Goal: Task Accomplishment & Management: Use online tool/utility

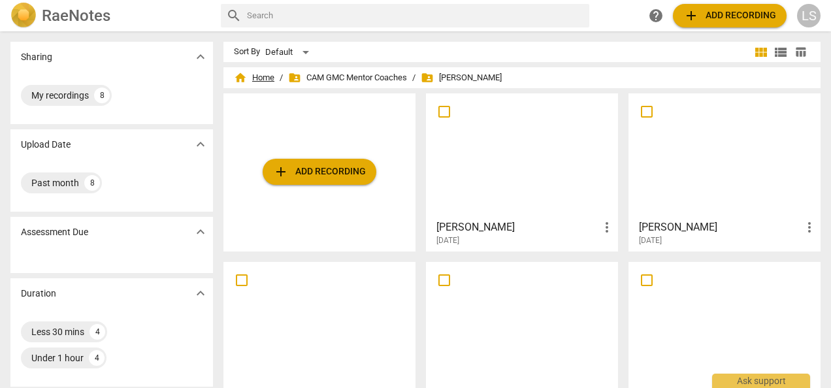
click at [252, 81] on span "home Home" at bounding box center [254, 77] width 41 height 13
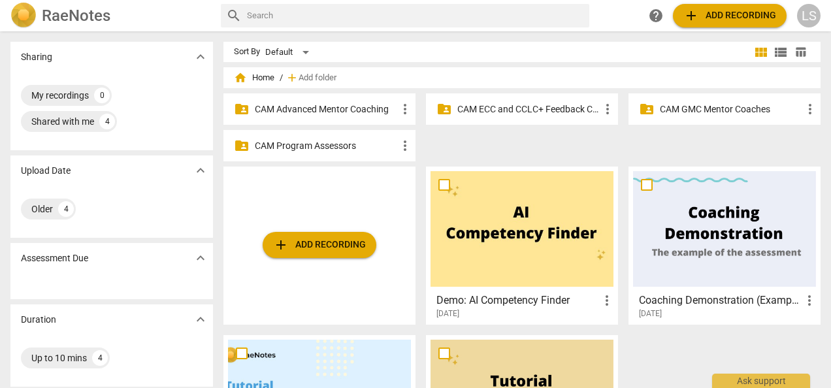
click at [504, 110] on p "CAM ECC and CCLC+ Feedback Coaches" at bounding box center [528, 110] width 142 height 14
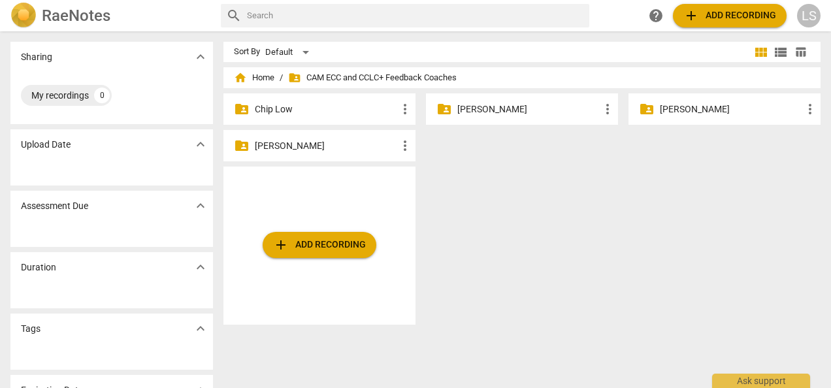
click at [323, 149] on p "[PERSON_NAME]" at bounding box center [326, 146] width 142 height 14
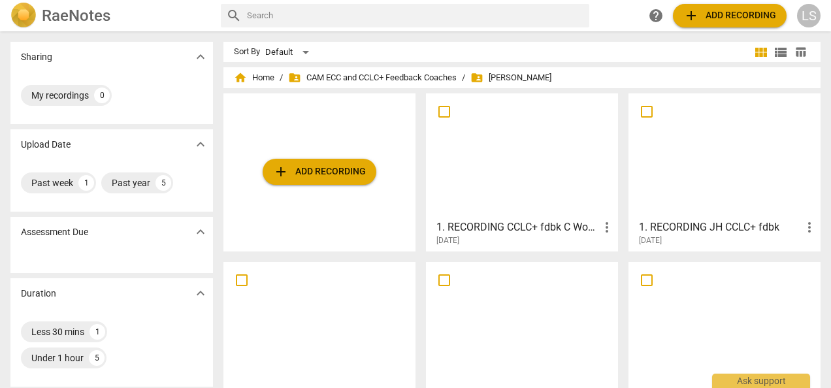
click at [511, 163] on div at bounding box center [522, 156] width 183 height 116
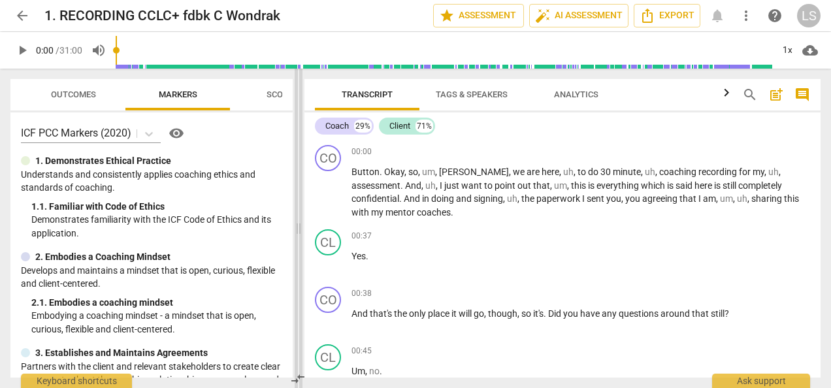
drag, startPoint x: 413, startPoint y: 227, endPoint x: 295, endPoint y: 227, distance: 117.6
click at [295, 227] on span at bounding box center [299, 229] width 8 height 320
click at [27, 48] on span "play_arrow" at bounding box center [22, 50] width 16 height 16
type input "2"
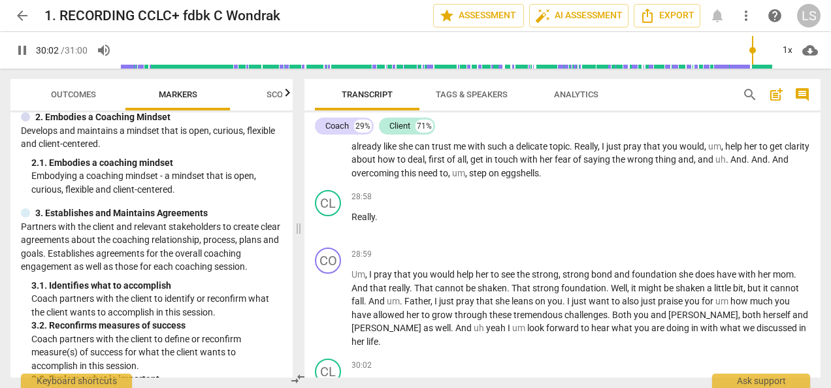
scroll to position [6375, 0]
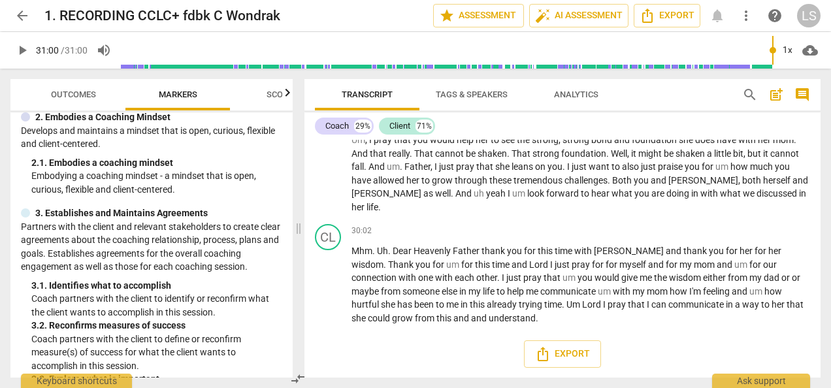
type input "1860"
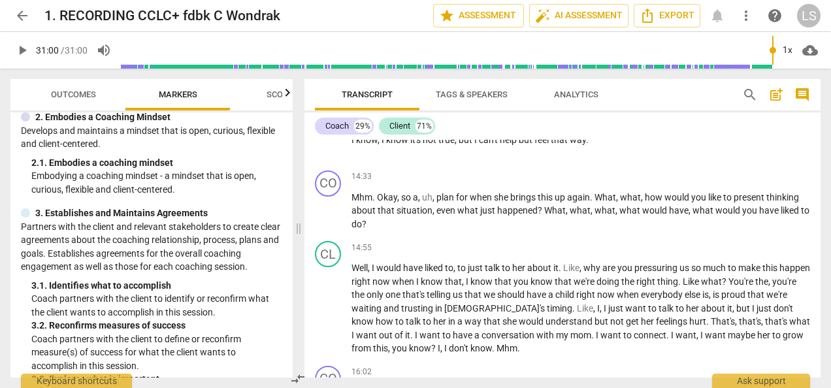
scroll to position [0, 0]
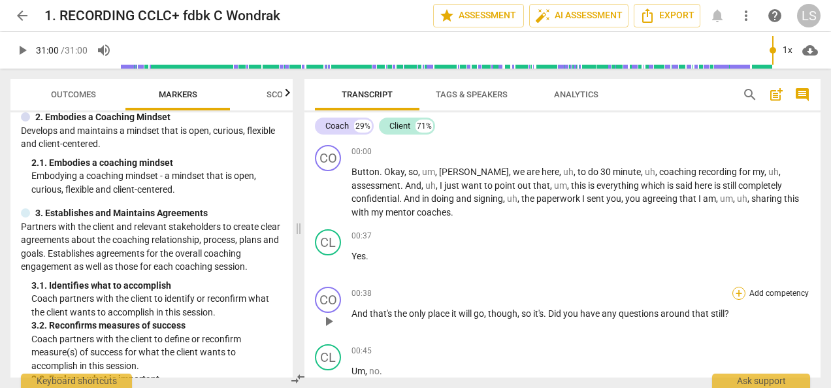
click at [733, 289] on div "+" at bounding box center [739, 293] width 13 height 13
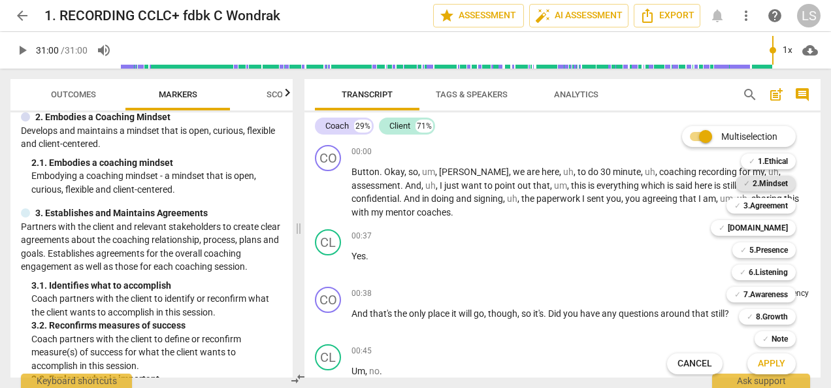
click at [757, 180] on b "2.Mindset" at bounding box center [770, 184] width 35 height 16
click at [758, 182] on b "2.Mindset" at bounding box center [770, 184] width 35 height 16
click at [766, 153] on div "✓ 1.Ethical 1" at bounding box center [776, 161] width 80 height 22
click at [770, 160] on b "1.Ethical" at bounding box center [773, 162] width 30 height 16
drag, startPoint x: 778, startPoint y: 359, endPoint x: 774, endPoint y: 350, distance: 10.0
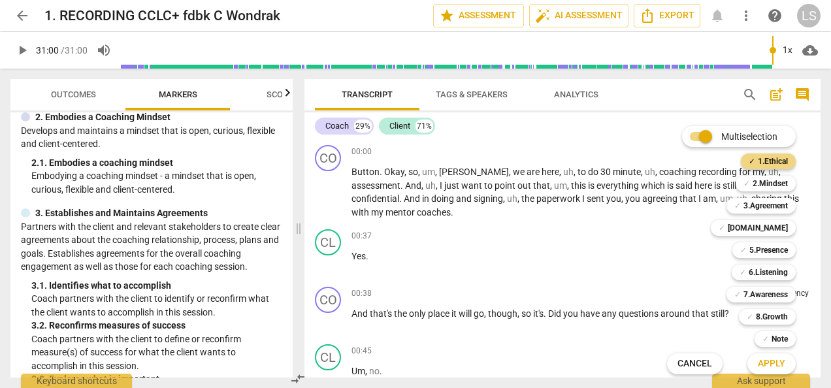
click at [778, 359] on span "Apply" at bounding box center [771, 363] width 27 height 13
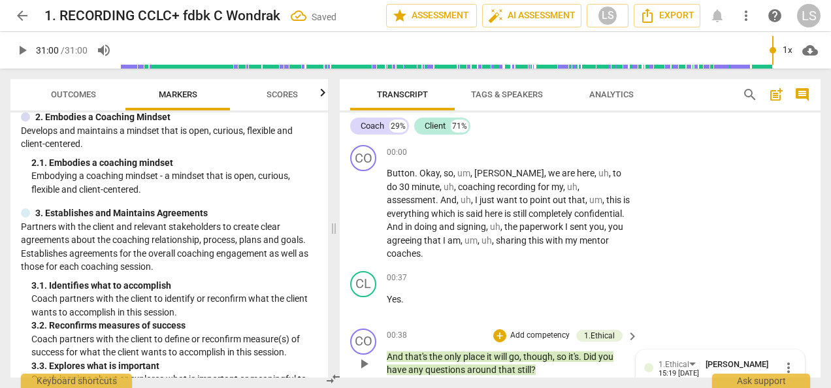
scroll to position [162, 0]
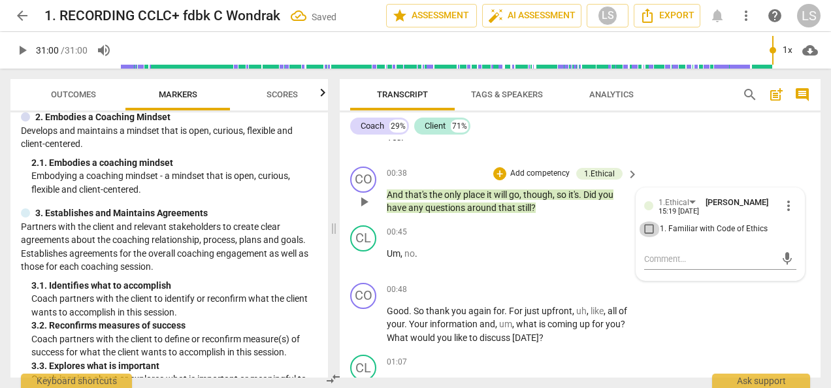
click at [646, 226] on input "1. Familiar with Code of Ethics" at bounding box center [649, 230] width 21 height 16
checkbox input "true"
click at [553, 286] on div "+" at bounding box center [551, 290] width 13 height 13
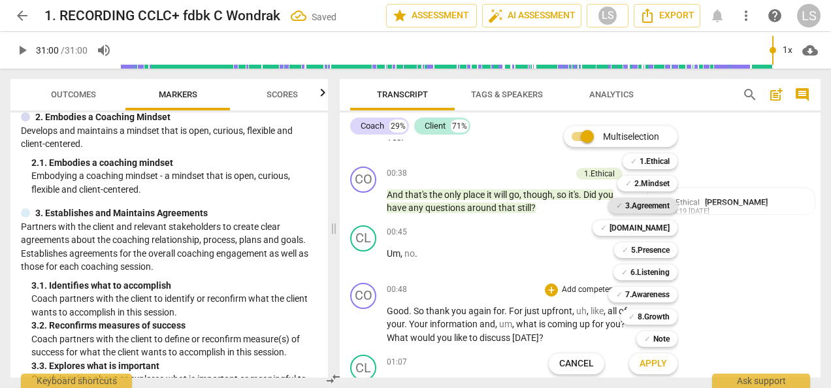
click at [657, 203] on b "3.Agreement" at bounding box center [647, 206] width 44 height 16
click at [648, 289] on b "7.Awareness" at bounding box center [647, 295] width 44 height 16
click at [656, 357] on button "Apply" at bounding box center [653, 364] width 48 height 24
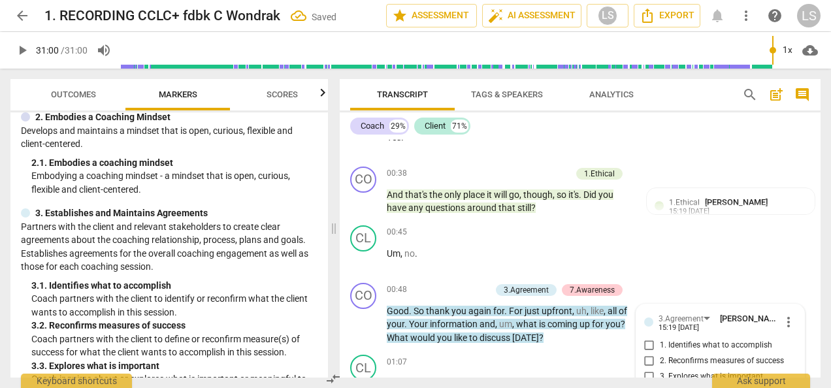
scroll to position [325, 0]
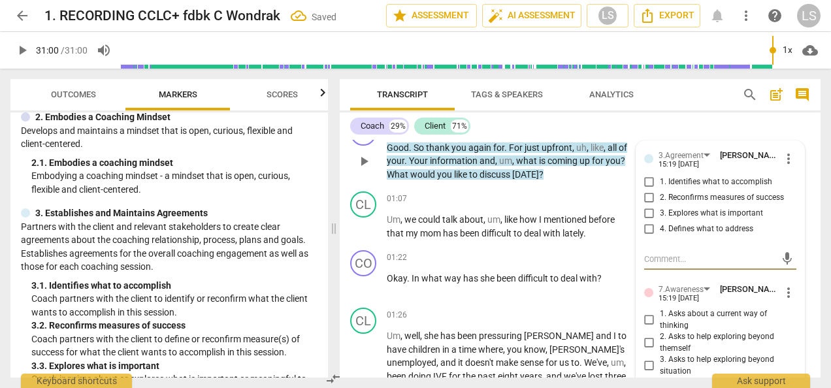
click at [647, 175] on input "1. Identifies what to accomplish" at bounding box center [649, 182] width 21 height 16
checkbox input "true"
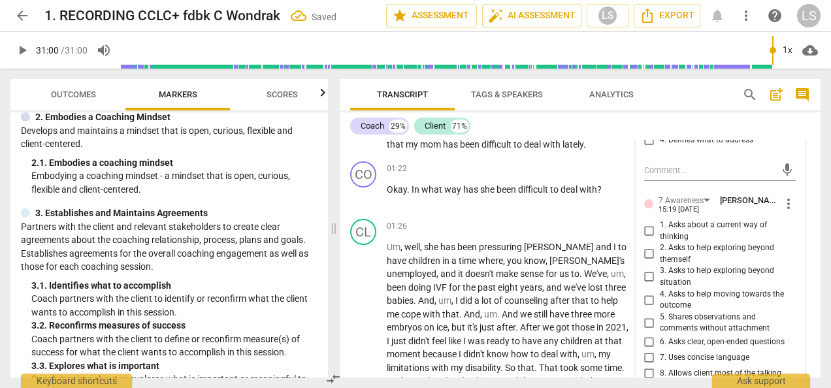
scroll to position [456, 0]
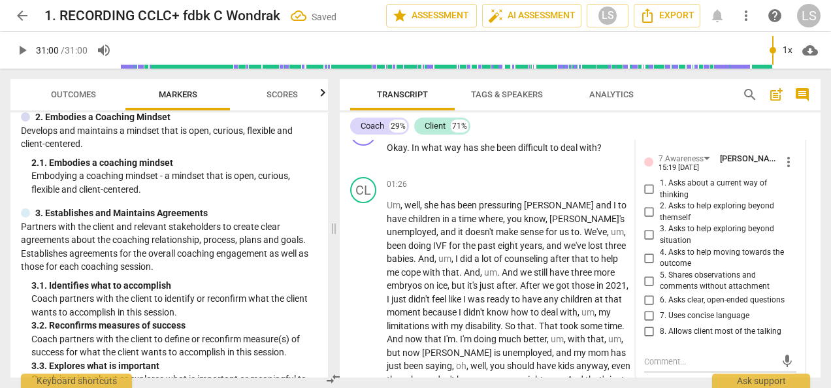
drag, startPoint x: 647, startPoint y: 297, endPoint x: 688, endPoint y: 312, distance: 44.1
click at [647, 296] on input "6. Asks clear, open-ended questions" at bounding box center [649, 301] width 21 height 16
click at [649, 304] on input "6. Asks clear, open-ended questions" at bounding box center [649, 301] width 21 height 16
checkbox input "true"
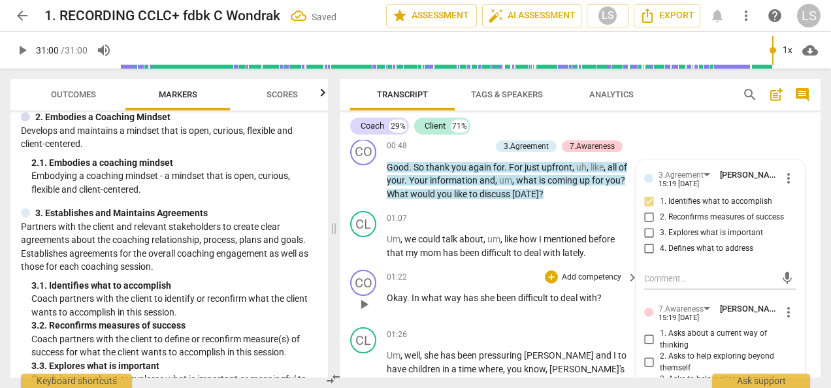
scroll to position [325, 0]
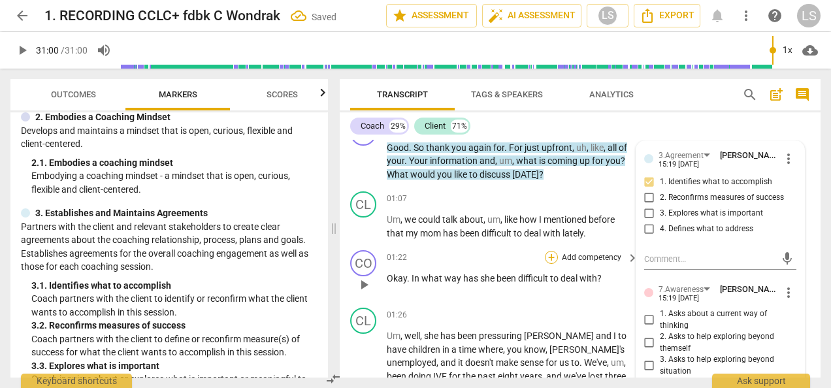
click at [549, 254] on div "+" at bounding box center [551, 257] width 13 height 13
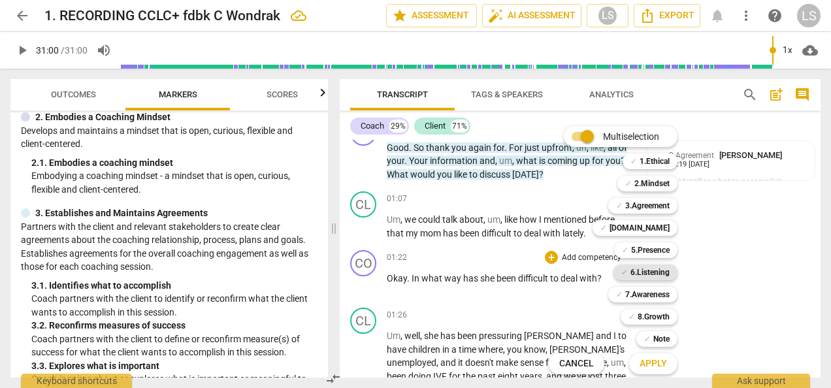
click at [659, 273] on b "6.Listening" at bounding box center [650, 273] width 39 height 16
click at [655, 184] on b "2.Mindset" at bounding box center [651, 184] width 35 height 16
click at [660, 360] on span "Apply" at bounding box center [653, 363] width 27 height 13
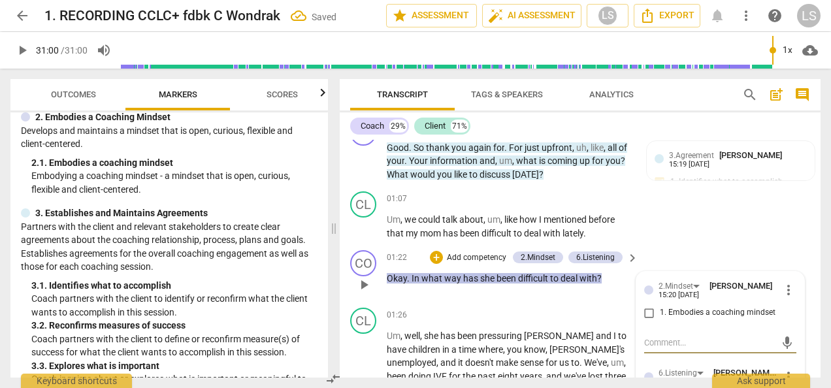
click at [648, 313] on input "1. Embodies a coaching mindset" at bounding box center [649, 313] width 21 height 16
checkbox input "true"
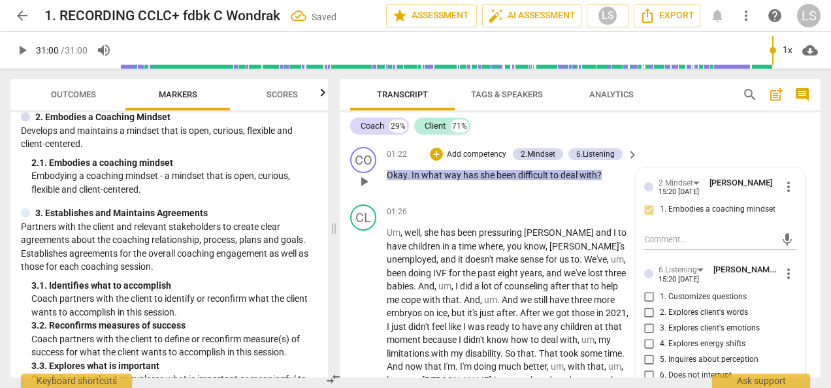
scroll to position [456, 0]
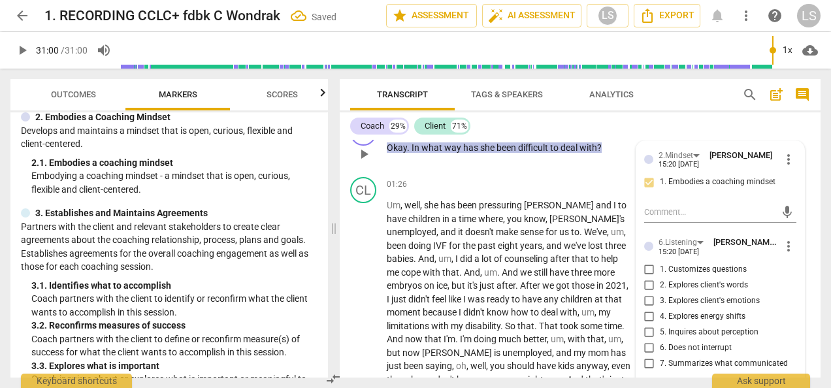
drag, startPoint x: 646, startPoint y: 268, endPoint x: 646, endPoint y: 276, distance: 7.8
click at [646, 268] on input "1. Customizes questions" at bounding box center [649, 270] width 21 height 16
checkbox input "true"
click at [646, 282] on input "2. Explores client's words" at bounding box center [649, 286] width 21 height 16
checkbox input "true"
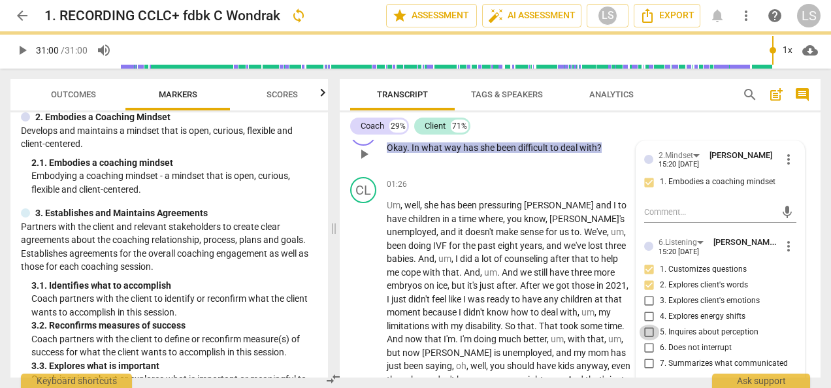
click at [650, 332] on input "5. Inquires about perception" at bounding box center [649, 333] width 21 height 16
checkbox input "true"
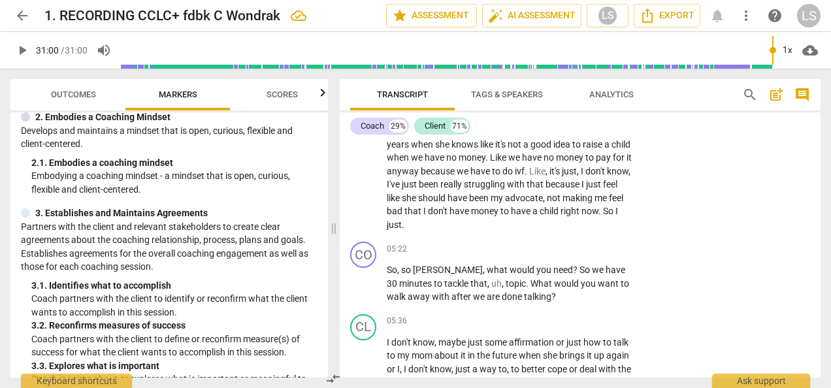
scroll to position [1110, 0]
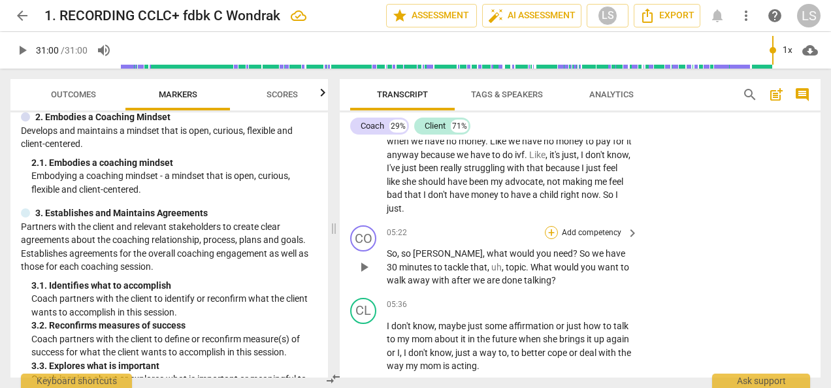
click at [548, 235] on div "+" at bounding box center [551, 232] width 13 height 13
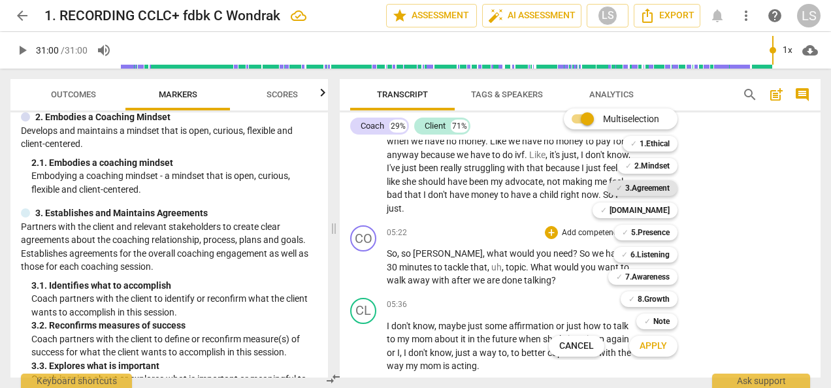
click at [657, 190] on b "3.Agreement" at bounding box center [647, 188] width 44 height 16
click at [653, 276] on b "7.Awareness" at bounding box center [647, 277] width 44 height 16
click at [661, 352] on span "Apply" at bounding box center [653, 346] width 27 height 13
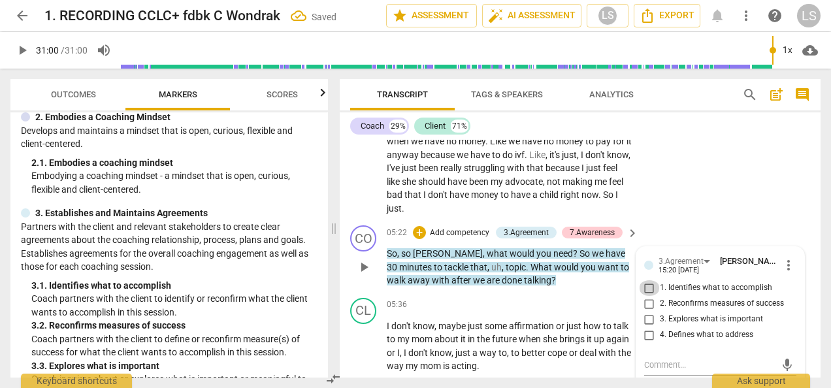
click at [644, 280] on input "1. Identifies what to accomplish" at bounding box center [649, 288] width 21 height 16
checkbox input "true"
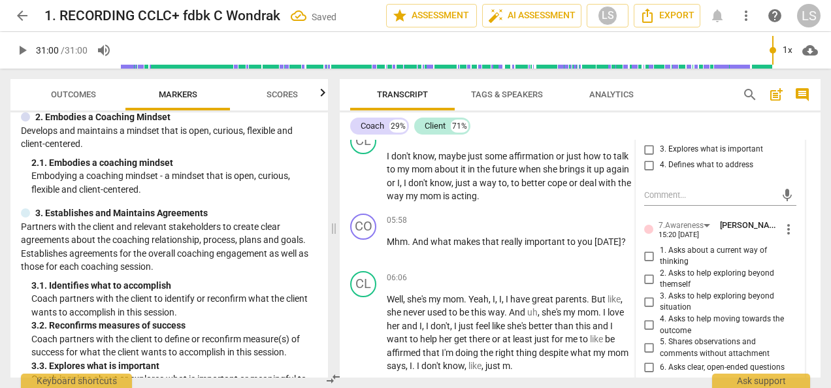
scroll to position [1306, 0]
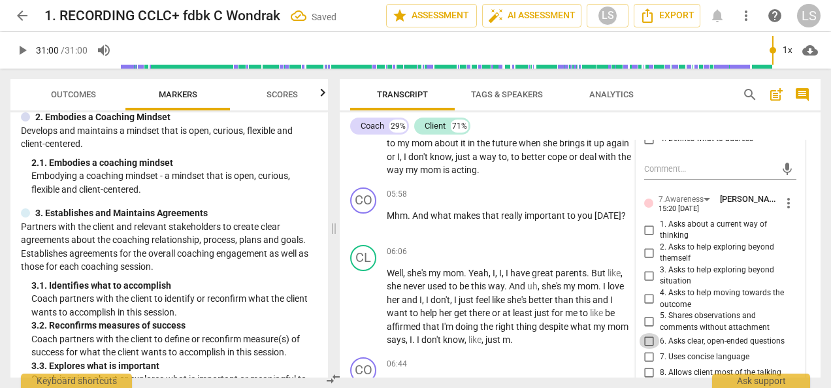
click at [645, 335] on input "6. Asks clear, open-ended questions" at bounding box center [649, 341] width 21 height 16
checkbox input "true"
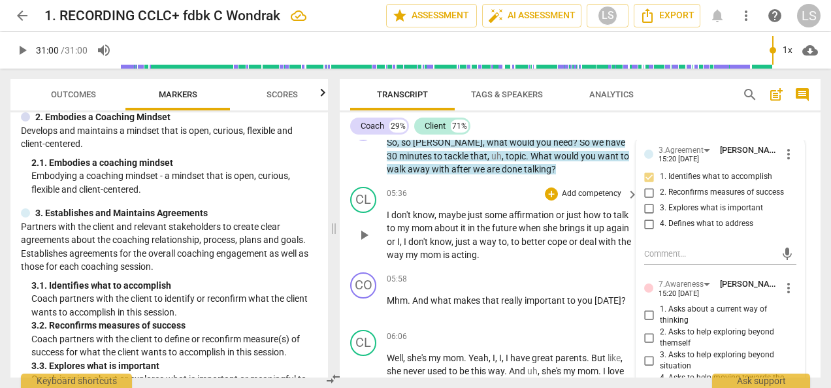
scroll to position [1240, 0]
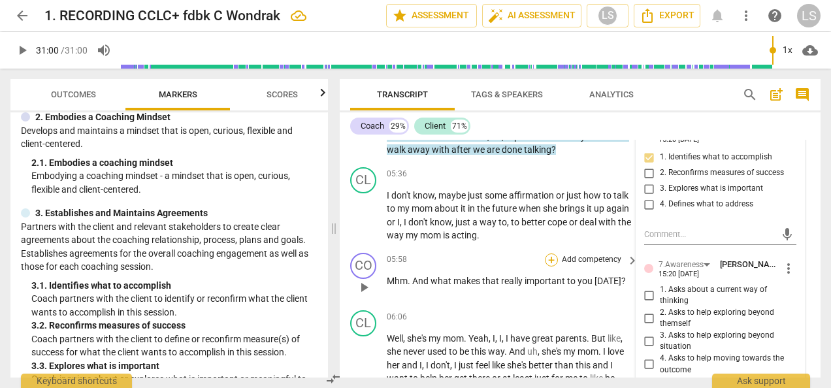
click at [548, 261] on div "+" at bounding box center [551, 260] width 13 height 13
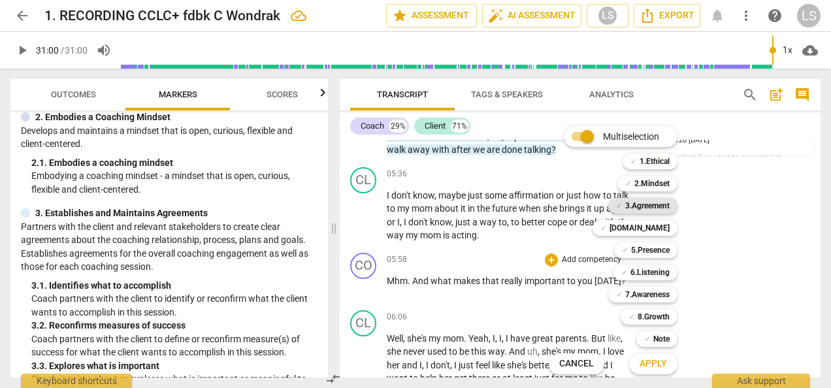
click at [655, 203] on b "3.Agreement" at bounding box center [647, 206] width 44 height 16
click at [652, 290] on b "7.Awareness" at bounding box center [647, 295] width 44 height 16
click at [667, 366] on span "Apply" at bounding box center [653, 363] width 27 height 13
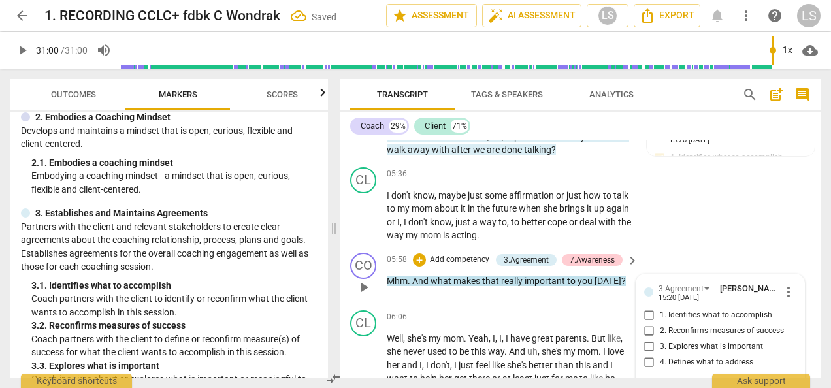
scroll to position [1374, 0]
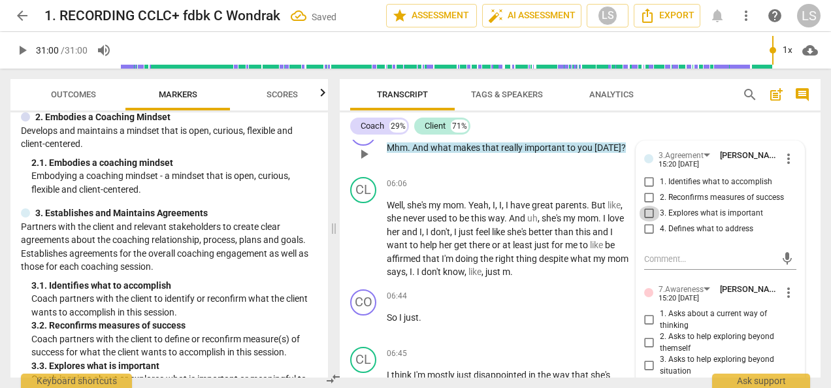
click at [647, 213] on input "3. Explores what is important" at bounding box center [649, 214] width 21 height 16
checkbox input "true"
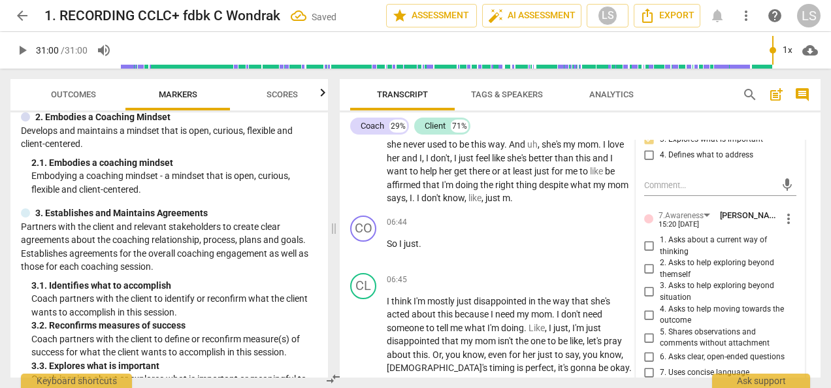
scroll to position [1504, 0]
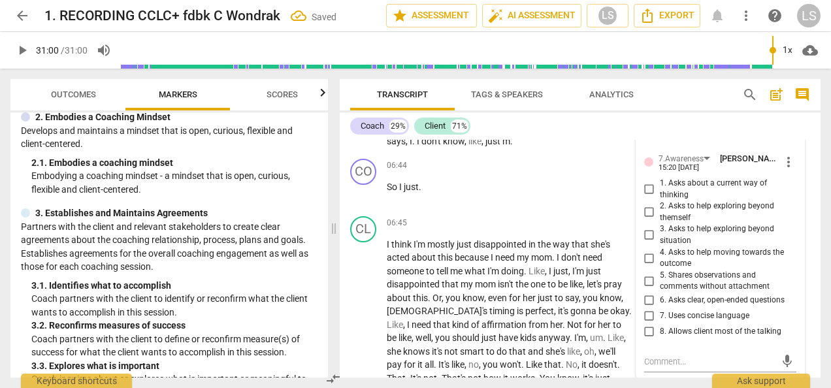
drag, startPoint x: 648, startPoint y: 297, endPoint x: 646, endPoint y: 320, distance: 23.7
click at [648, 301] on input "6. Asks clear, open-ended questions" at bounding box center [649, 301] width 21 height 16
checkbox input "true"
click at [646, 320] on input "7. Uses concise language" at bounding box center [649, 316] width 21 height 16
checkbox input "true"
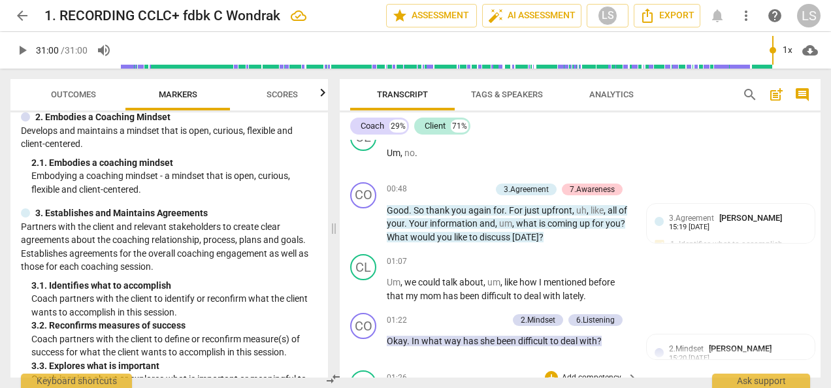
scroll to position [263, 0]
click at [432, 319] on div "+" at bounding box center [436, 320] width 13 height 13
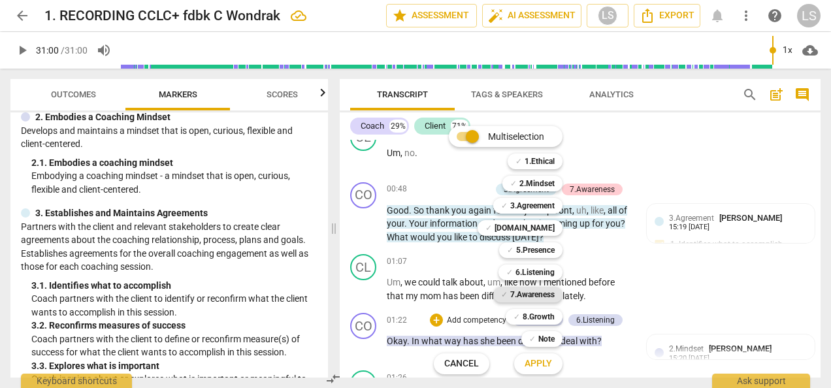
click at [548, 297] on b "7.Awareness" at bounding box center [532, 295] width 44 height 16
click at [536, 361] on span "Apply" at bounding box center [538, 363] width 27 height 13
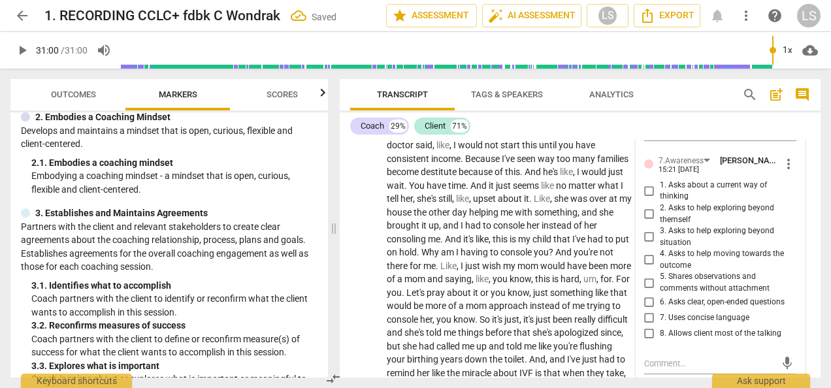
scroll to position [736, 0]
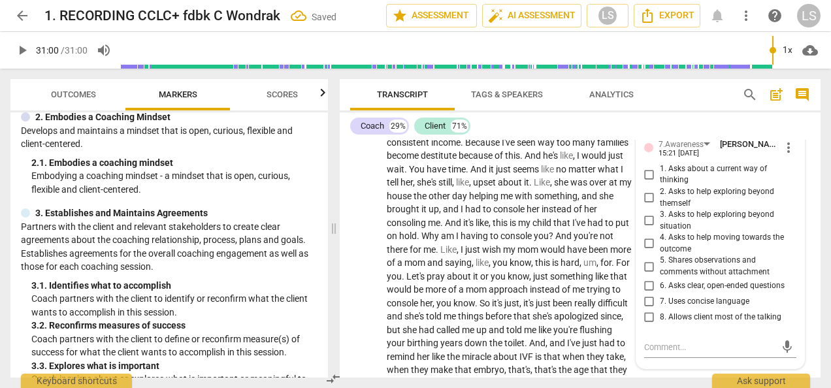
click at [648, 286] on input "6. Asks clear, open-ended questions" at bounding box center [649, 286] width 21 height 16
checkbox input "true"
click at [643, 301] on input "7. Uses concise language" at bounding box center [649, 302] width 21 height 16
checkbox input "true"
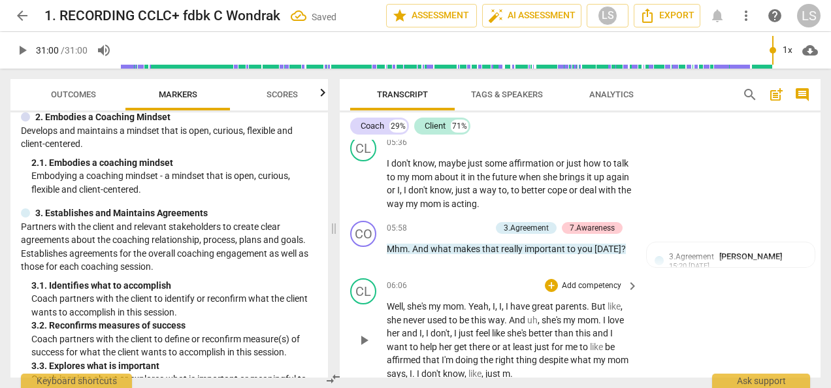
scroll to position [1259, 0]
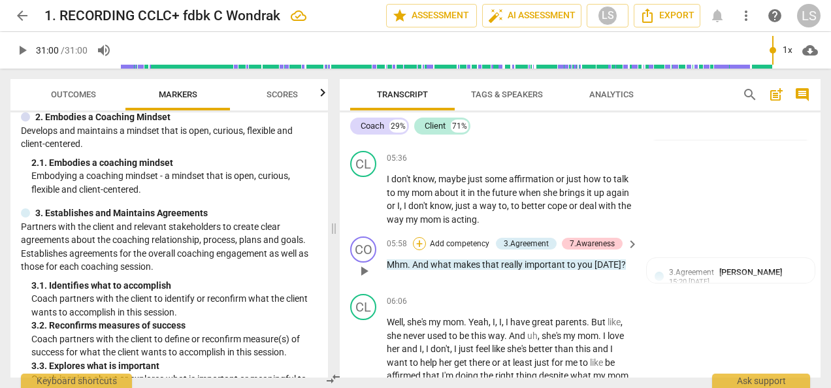
click at [416, 242] on div "+" at bounding box center [419, 243] width 13 height 13
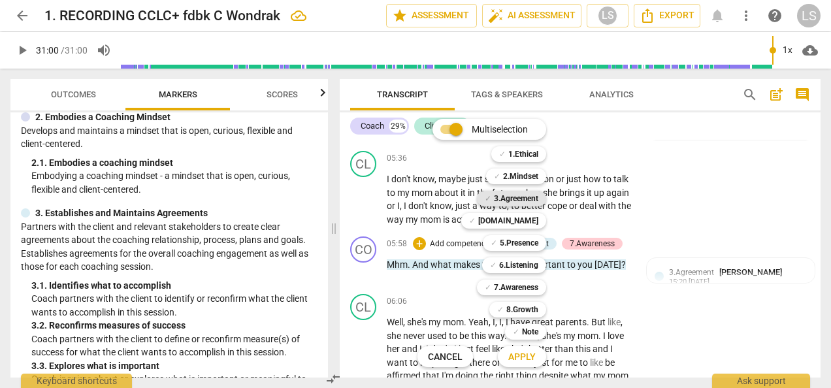
drag, startPoint x: 523, startPoint y: 243, endPoint x: 519, endPoint y: 200, distance: 43.3
click at [523, 242] on b "5.Presence" at bounding box center [519, 243] width 39 height 16
click at [523, 174] on b "2.Mindset" at bounding box center [520, 177] width 35 height 16
click at [531, 359] on span "Apply" at bounding box center [521, 357] width 27 height 13
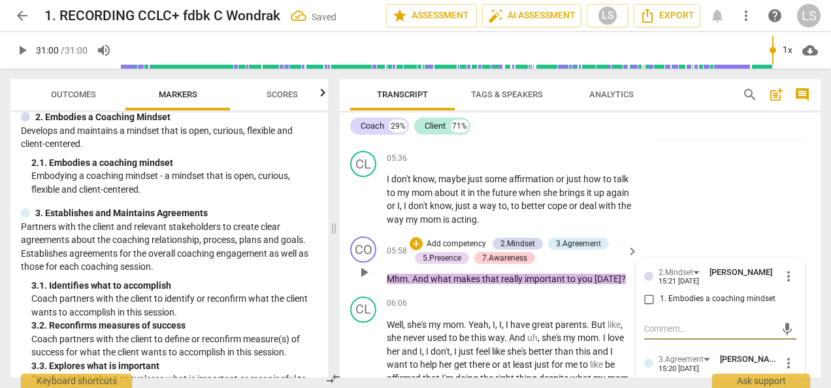
click at [652, 295] on input "1. Embodies a coaching mindset" at bounding box center [649, 299] width 21 height 16
checkbox input "true"
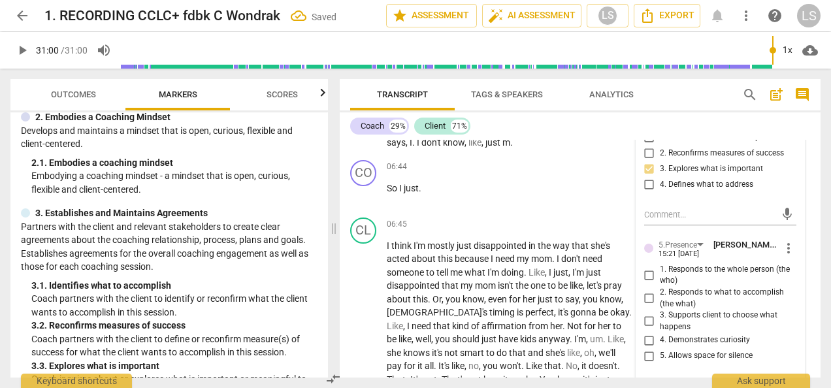
scroll to position [1520, 0]
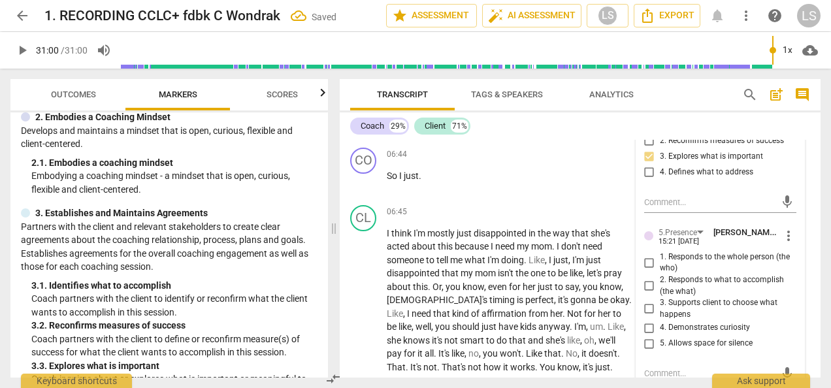
click at [649, 263] on input "1. Responds to the whole person (the who)" at bounding box center [649, 263] width 21 height 16
checkbox input "true"
click at [650, 325] on input "4. Demonstrates curiosity" at bounding box center [649, 328] width 21 height 16
checkbox input "true"
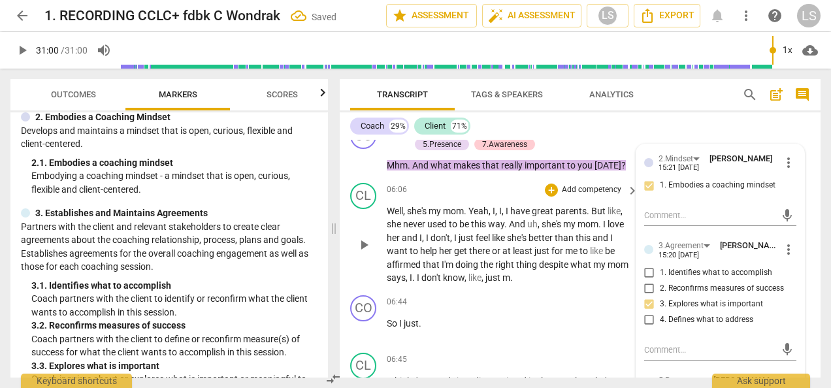
scroll to position [1389, 0]
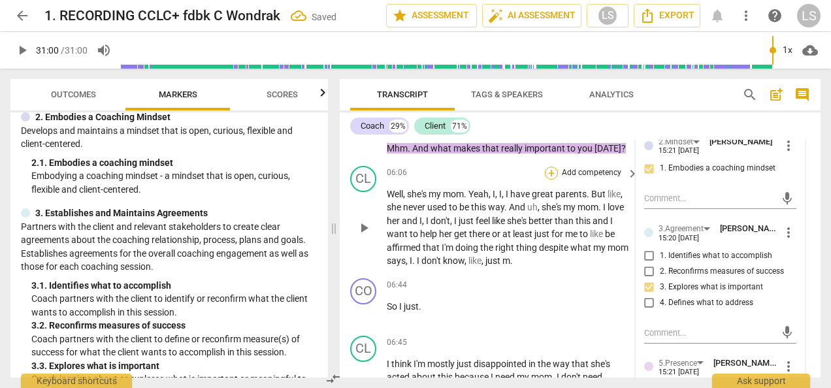
click at [546, 170] on div "+" at bounding box center [551, 173] width 13 height 13
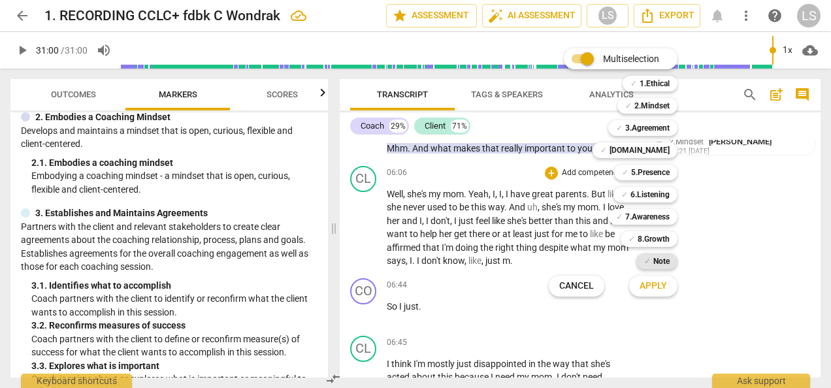
click at [656, 263] on b "Note" at bounding box center [661, 262] width 16 height 16
click at [655, 286] on span "Apply" at bounding box center [653, 286] width 27 height 13
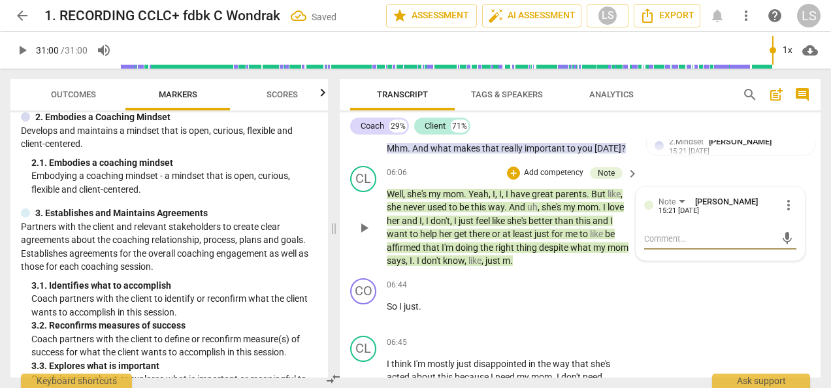
type textarea "C"
type textarea "Cl"
type textarea "Cli"
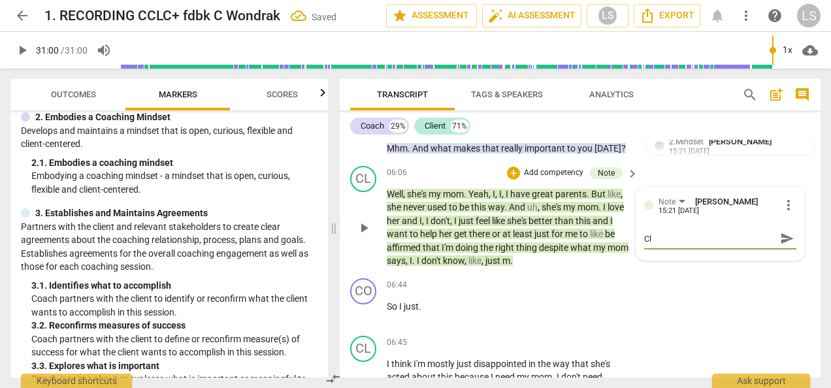
type textarea "Cli"
type textarea "Clie"
type textarea "Clien"
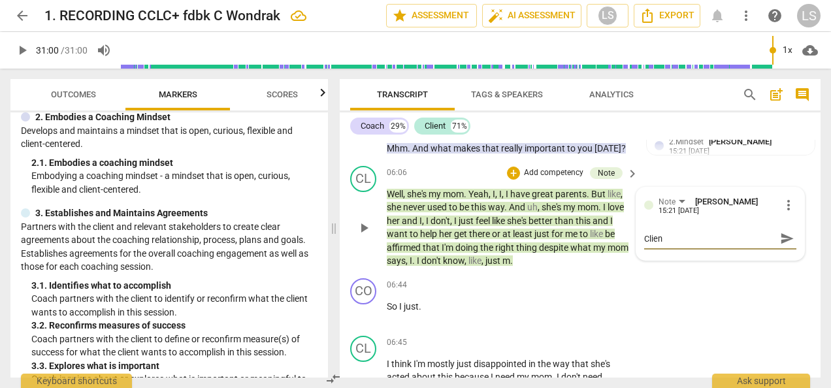
type textarea "Client"
type textarea "Client g"
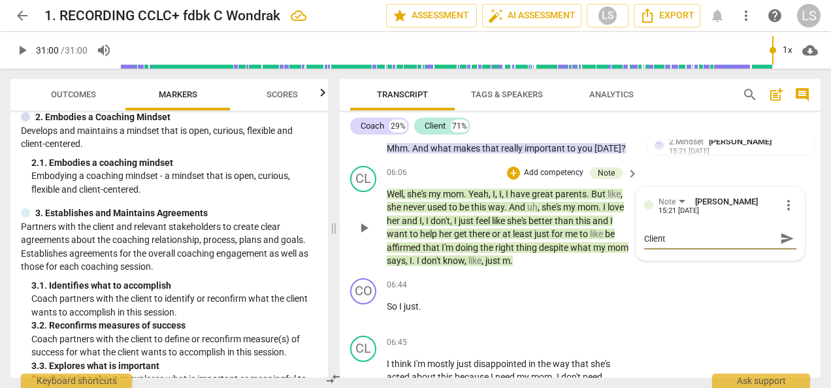
type textarea "Client g"
type textarea "Client ge"
type textarea "Client get"
type textarea "Client gets"
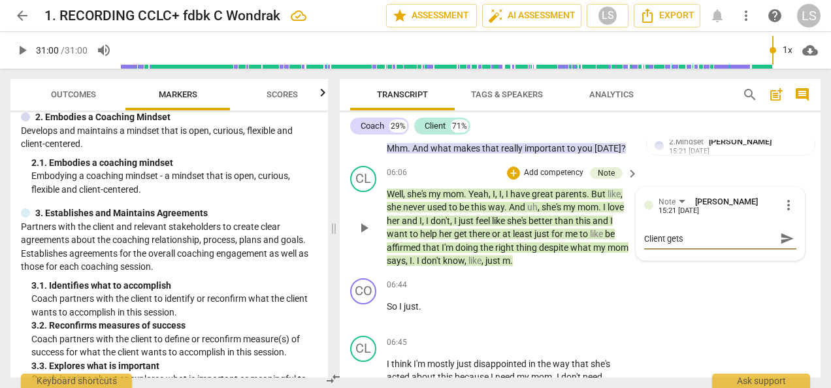
type textarea "Client gets"
type textarea "Client gets e"
type textarea "Client gets em"
type textarea "Client gets emo"
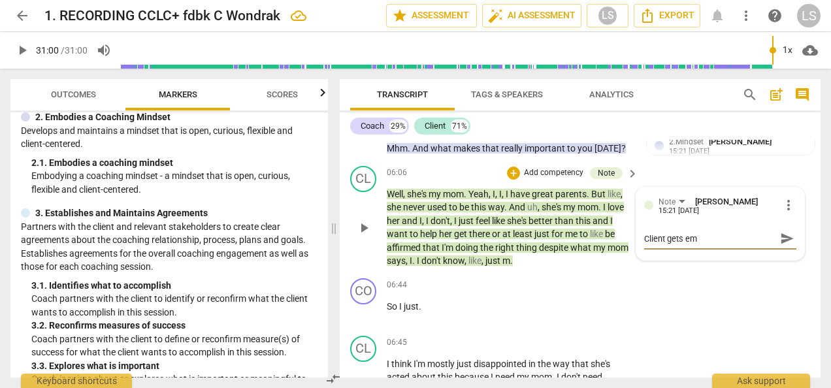
type textarea "Client gets emo"
type textarea "Client gets em"
type textarea "Client gets e"
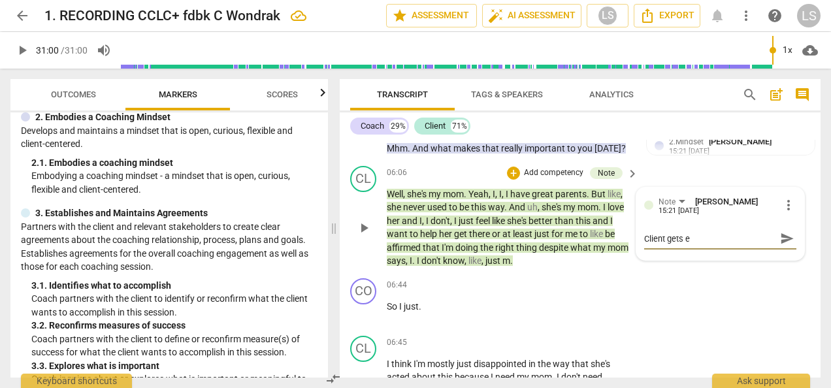
type textarea "Client gets"
type textarea "Client get"
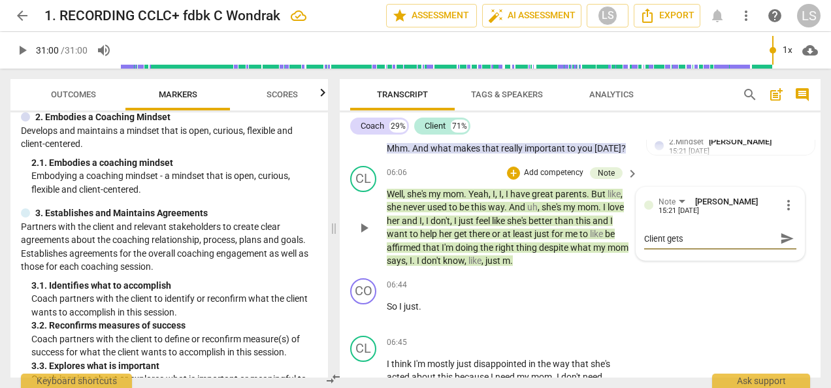
type textarea "Client get"
type textarea "Client ge"
type textarea "Client g"
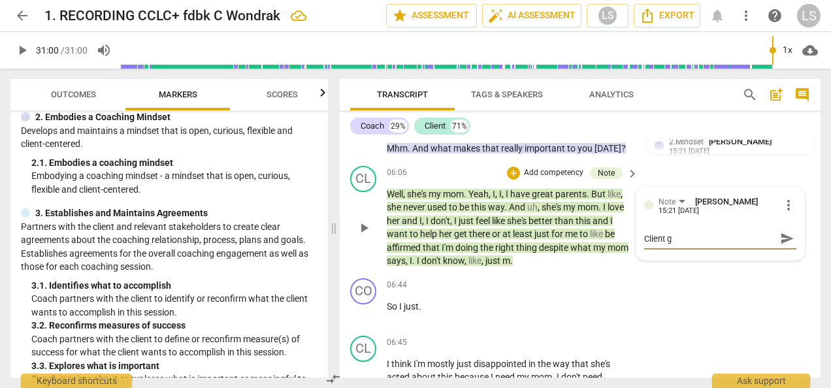
type textarea "Client"
type textarea "Client s"
type textarea "Client su"
type textarea "Client suo"
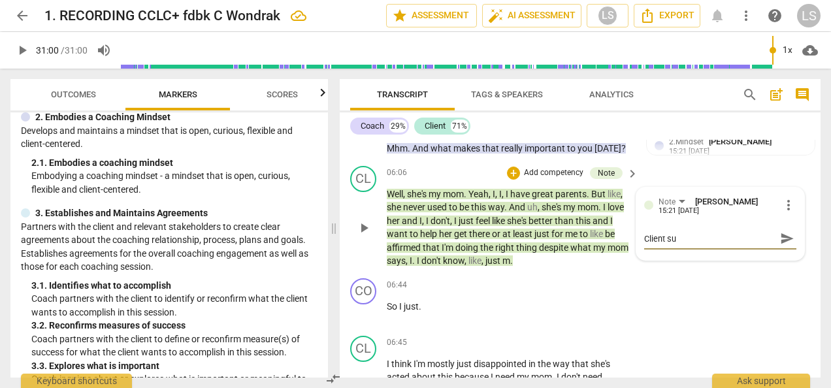
type textarea "Client suo"
type textarea "Client [PERSON_NAME]"
type textarea "Client suond"
type textarea "Client suonds"
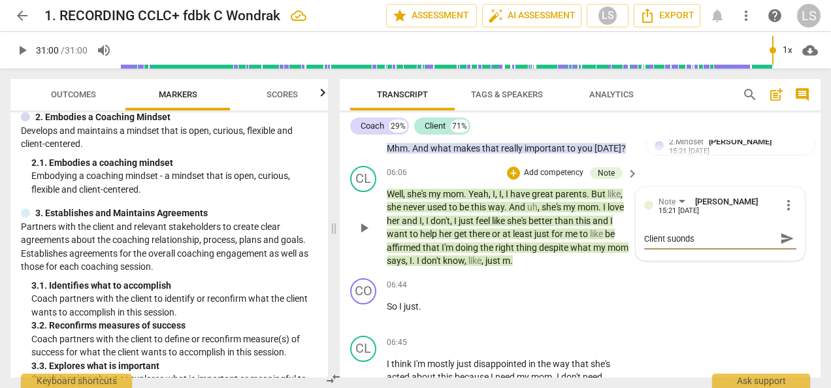
type textarea "Client suonds"
type textarea "Client suonds l"
type textarea "Client suonds"
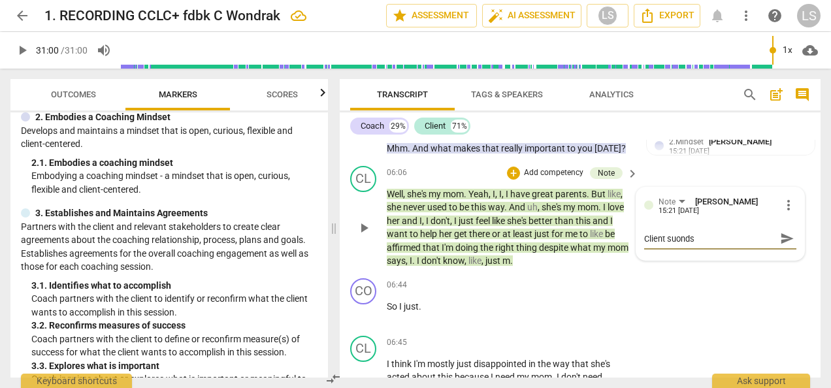
type textarea "Client suonds"
type textarea "Client suond"
type textarea "Client [PERSON_NAME]"
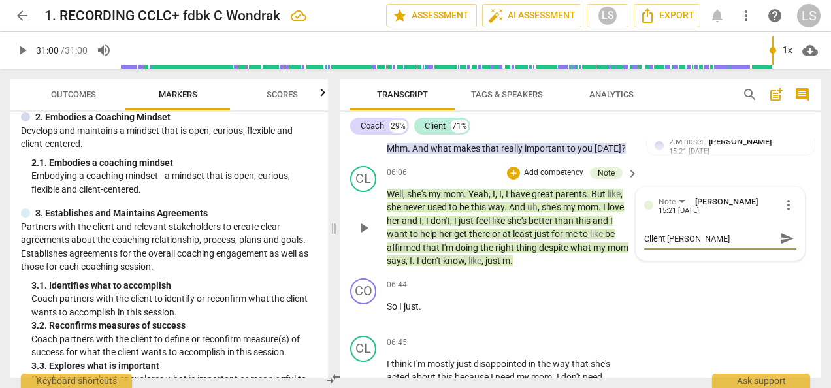
type textarea "Client suo"
type textarea "Client su"
type textarea "Client s"
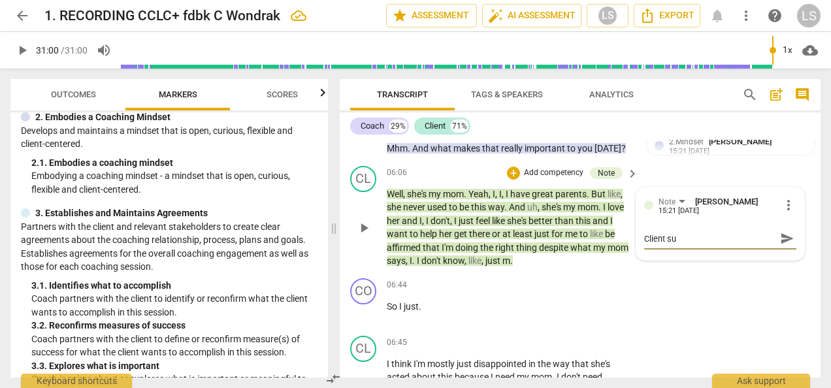
type textarea "Client s"
type textarea "Client so"
type textarea "Client sou"
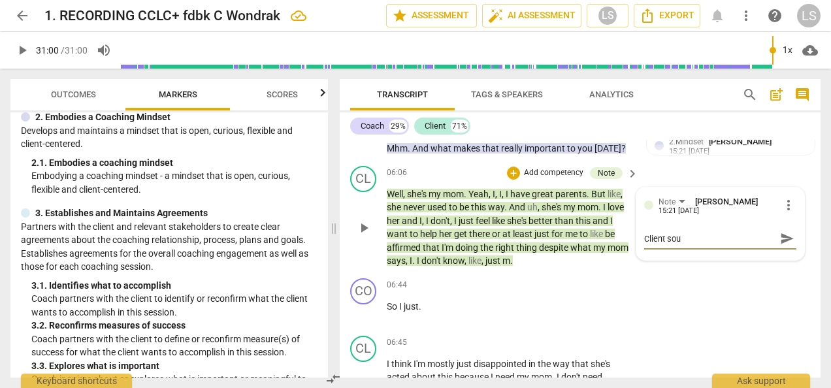
type textarea "Client soun"
type textarea "Client sound"
type textarea "Client sounds"
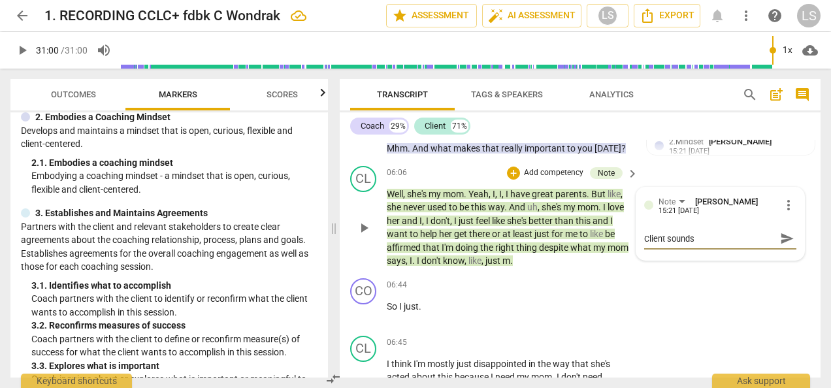
type textarea "Client sounds"
type textarea "Client sounds l"
type textarea "Client sounds li"
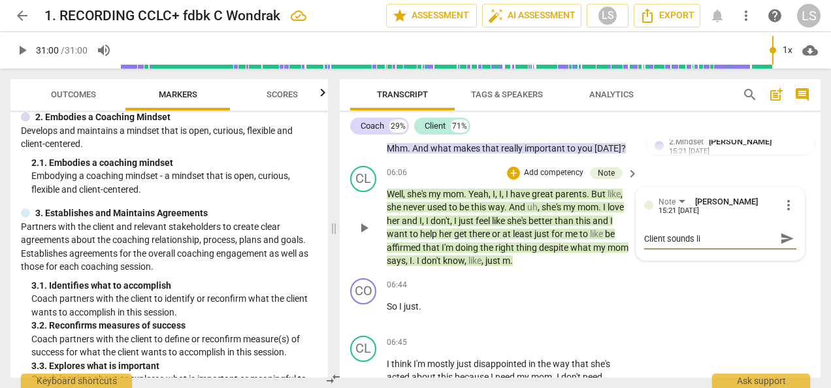
type textarea "Client sounds lik"
type textarea "Client sounds like"
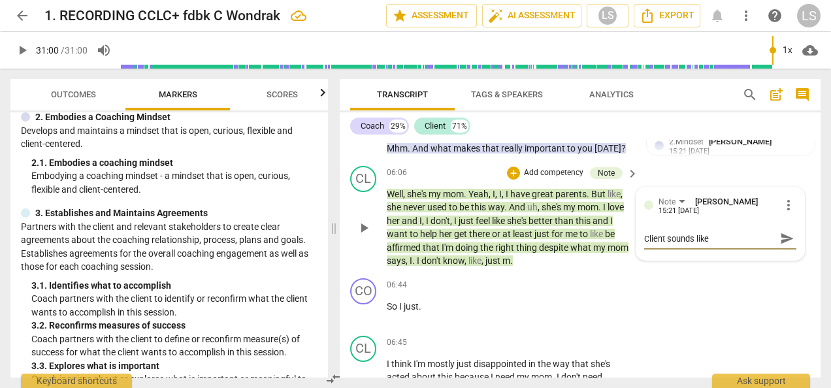
type textarea "Client sounds like"
type textarea "Client sounds like s"
type textarea "Client sounds like sh"
type textarea "Client sounds like she"
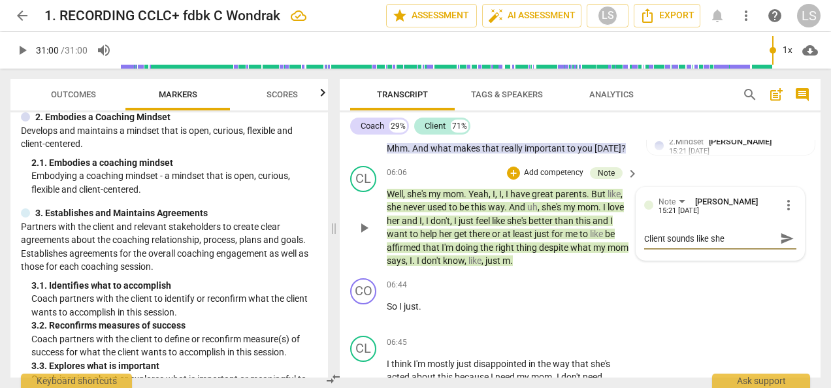
type textarea "Client sounds like she g"
type textarea "Client sounds like she ge"
type textarea "Client sounds like she get"
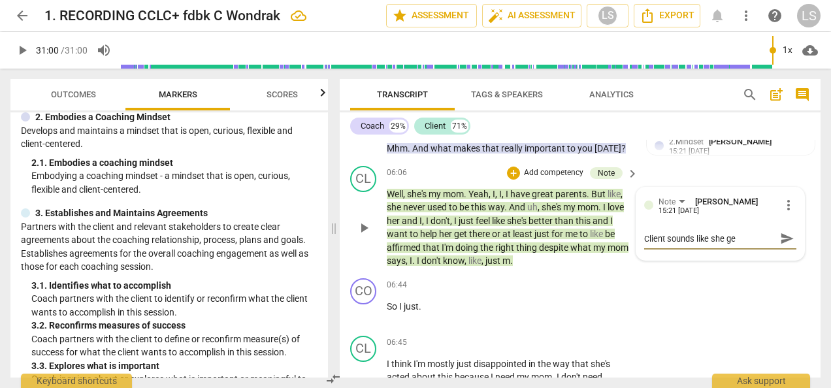
type textarea "Client sounds like she get"
type textarea "Client sounds like she gets"
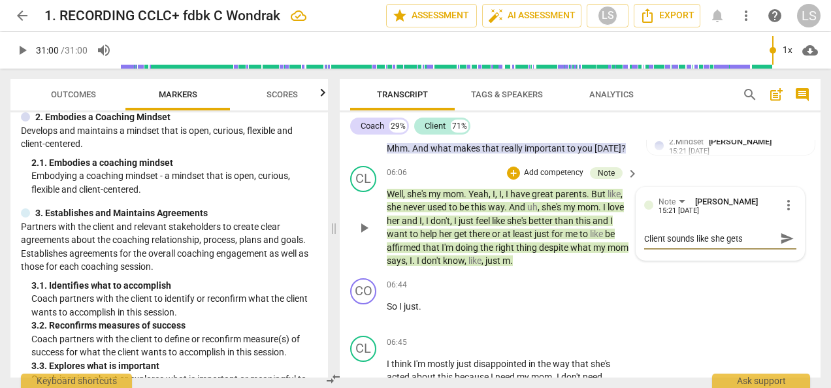
type textarea "Client sounds like she gets e"
type textarea "Client sounds like she gets em"
type textarea "Client sounds like she gets emp"
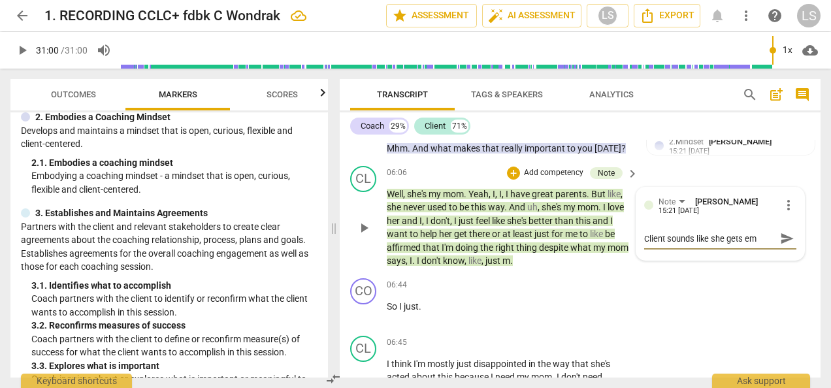
type textarea "Client sounds like she gets emp"
type textarea "Client sounds like she gets em"
type textarea "Client sounds like she gets emo"
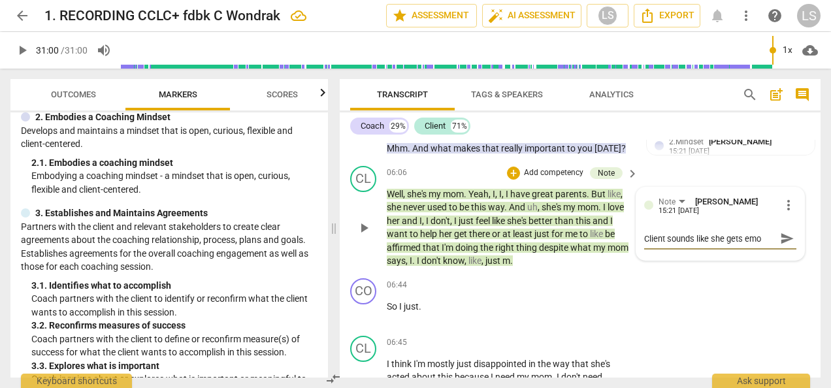
type textarea "Client sounds like she gets emot"
type textarea "Client sounds like she gets emoti"
type textarea "Client sounds like she gets emotio"
type textarea "Client sounds like she gets emotion"
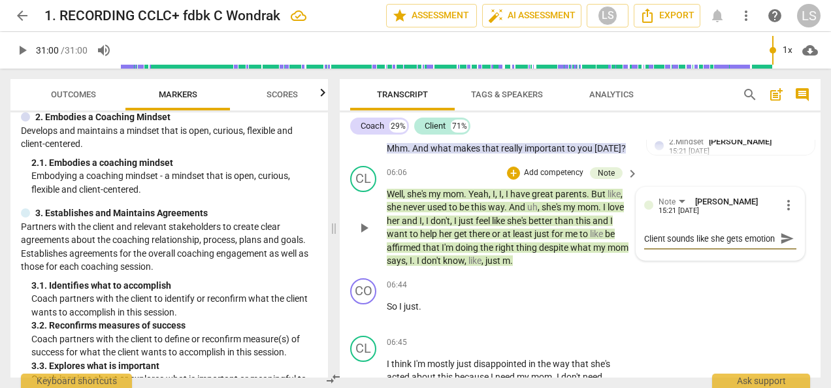
type textarea "Client sounds like she gets emotiona"
type textarea "Client sounds like she gets emotional"
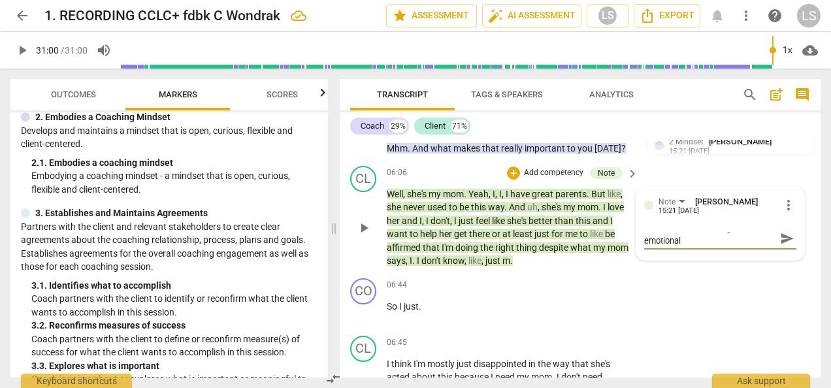
type textarea "Client sounds like she gets emotional"
type textarea "Client sounds like she gets emotional h"
type textarea "Client sounds like she gets emotional he"
type textarea "Client sounds like she gets emotional her"
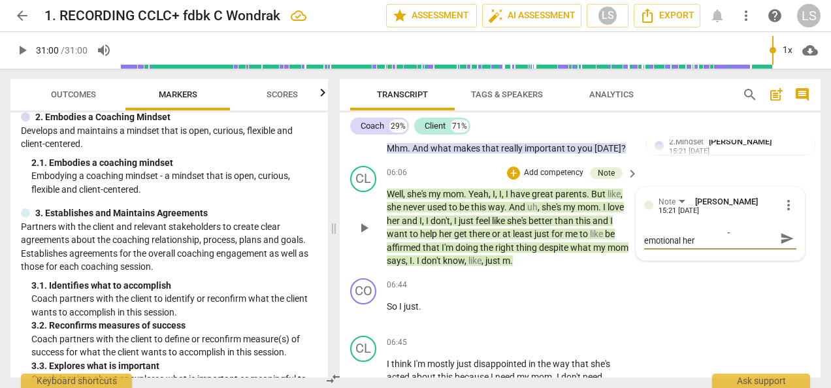
scroll to position [0, 0]
type textarea "Client sounds like she gets emotional here"
type textarea "Client sounds like she gets emotional here."
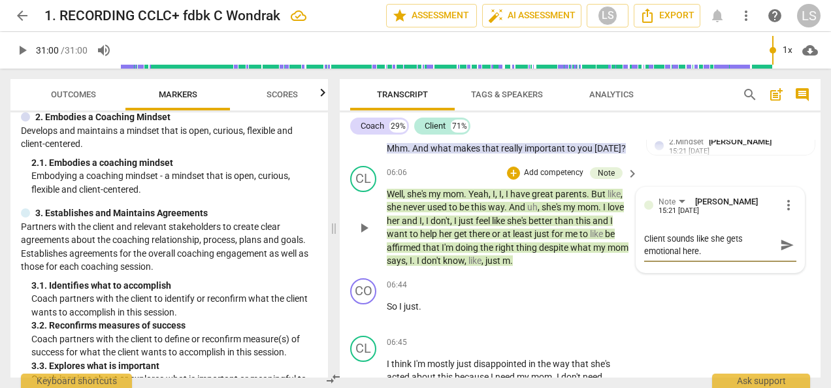
type textarea "Client sounds like she gets emotional here."
type textarea "Client sounds like she gets emotional here. I"
type textarea "Client sounds like she gets emotional here. It"
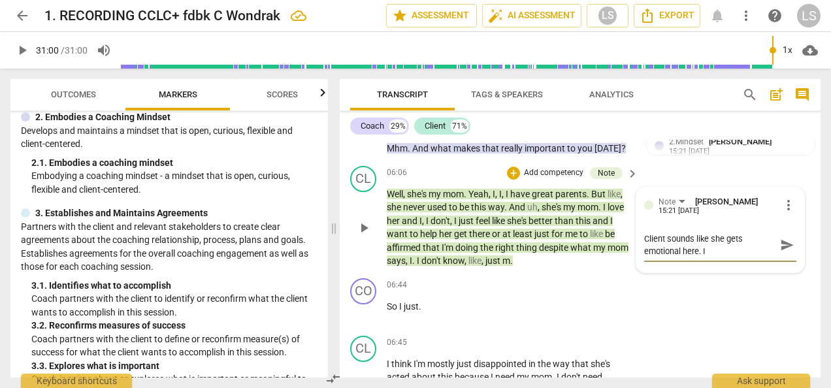
type textarea "Client sounds like she gets emotional here. It"
type textarea "Client sounds like she gets emotional here. It m"
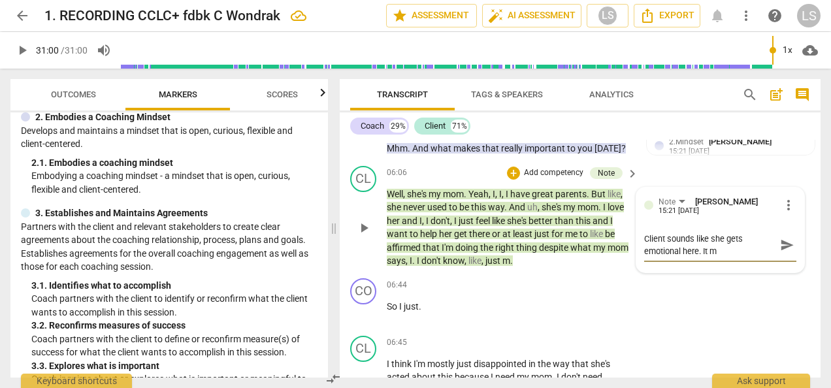
type textarea "Client sounds like she gets emotional here. It mi"
type textarea "Client sounds like she gets emotional here. It mig"
type textarea "Client sounds like she gets emotional here. It migh"
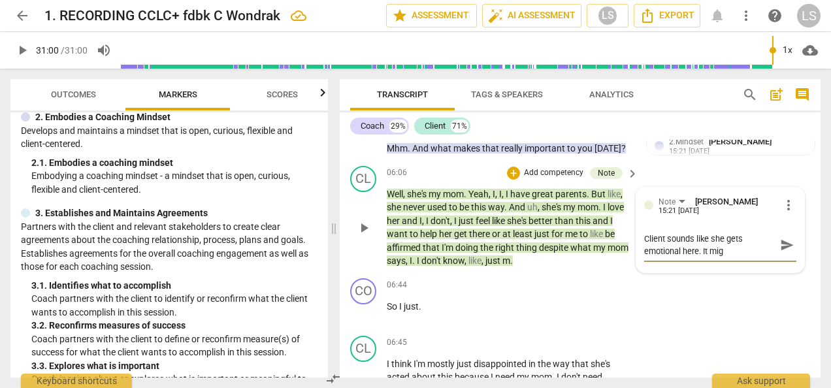
type textarea "Client sounds like she gets emotional here. It migh"
type textarea "Client sounds like she gets emotional here. It might"
type textarea "Client sounds like she gets emotional here. It might h"
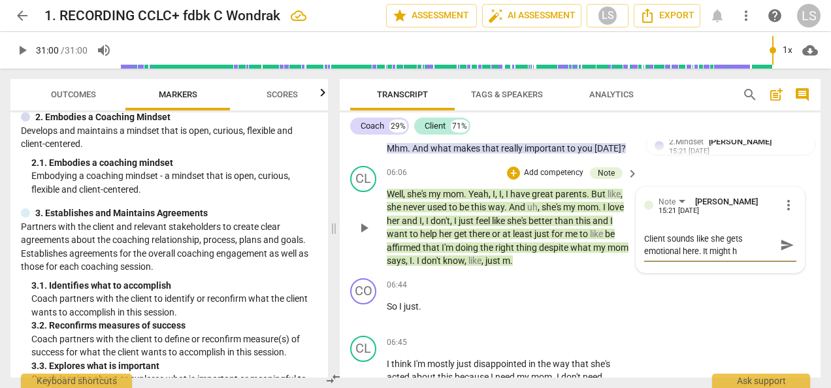
type textarea "Client sounds like she gets emotional here. It might ha"
type textarea "Client sounds like she gets emotional here. It might hav"
type textarea "Client sounds like she gets emotional here. It might have"
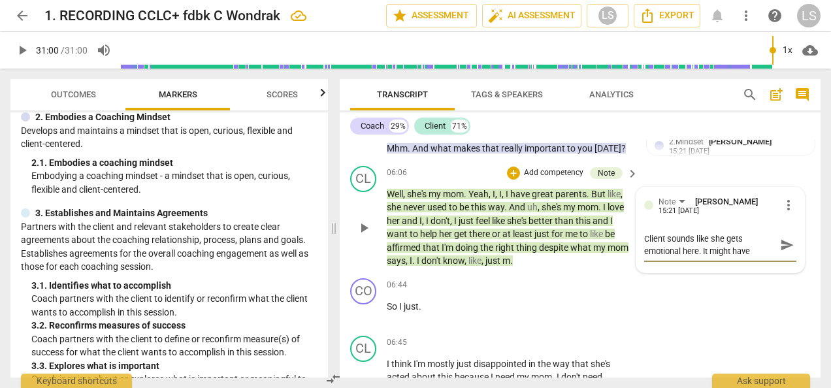
type textarea "Client sounds like she gets emotional here. It might have"
type textarea "Client sounds like she gets emotional here. It might have b"
type textarea "Client sounds like she gets emotional here. It might have be"
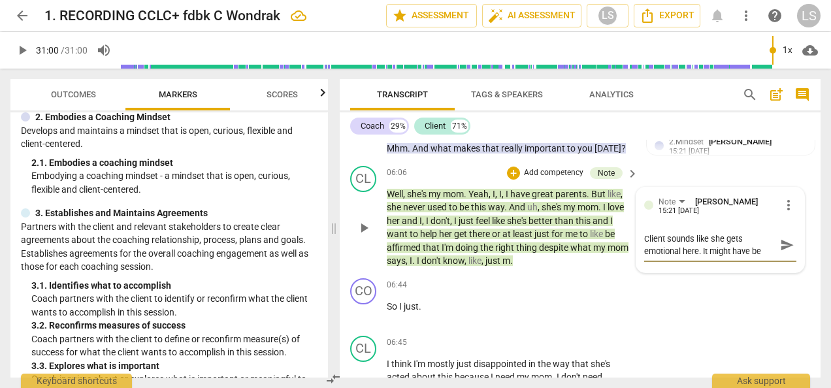
type textarea "Client sounds like she gets emotional here. It might have bee"
type textarea "Client sounds like she gets emotional here. It might have been"
type textarea "Client sounds like she gets emotional here. It might have been a"
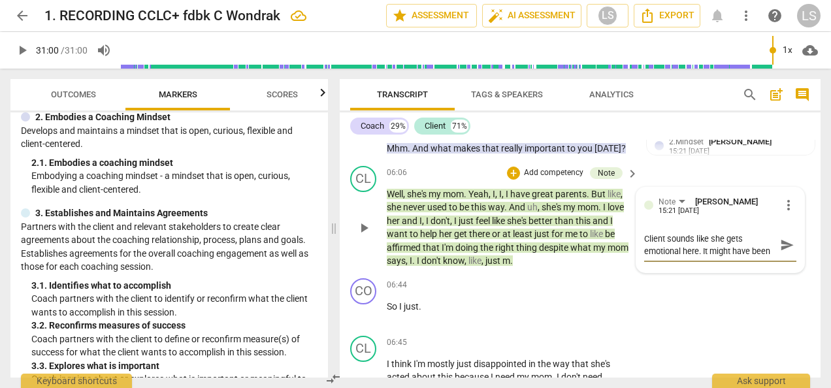
type textarea "Client sounds like she gets emotional here. It might have been a"
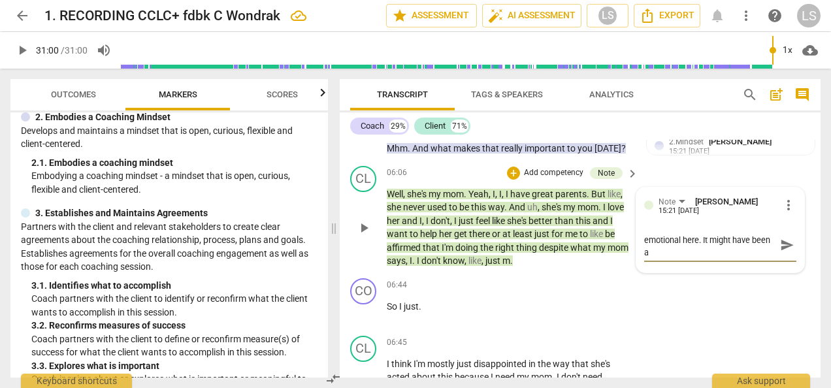
type textarea "Client sounds like she gets emotional here. It might have been a"
type textarea "Client sounds like she gets emotional here. It might have been an"
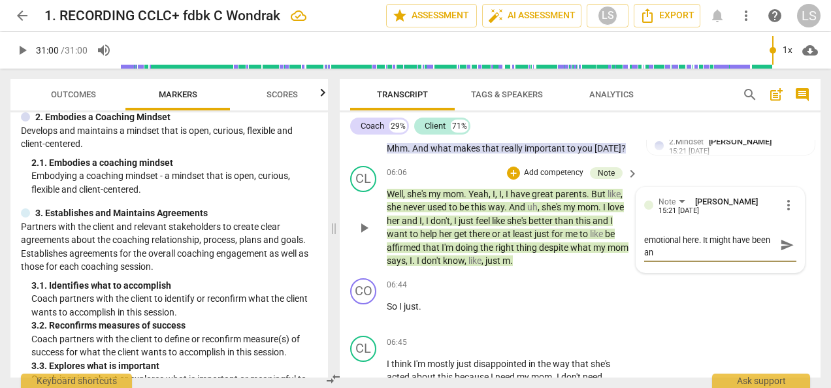
type textarea "Client sounds like she gets emotional here. It might have been an o"
type textarea "Client sounds like she gets emotional here. It might have been an op"
type textarea "Client sounds like she gets emotional here. It might have been an opp"
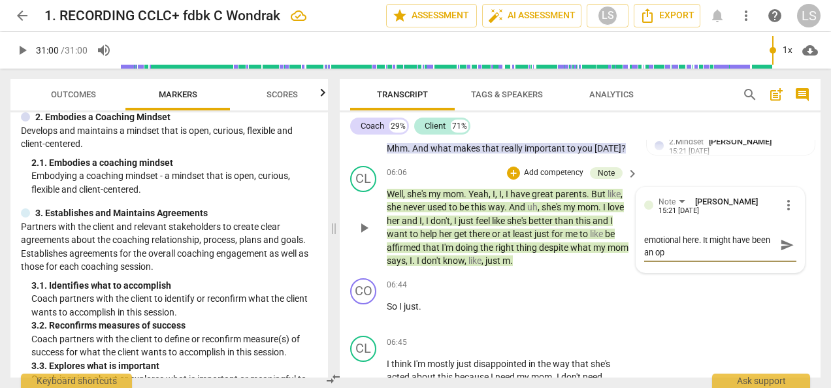
type textarea "Client sounds like she gets emotional here. It might have been an opp"
type textarea "Client sounds like she gets emotional here. It might have been an oppr"
click at [787, 203] on span "more_vert" at bounding box center [789, 205] width 16 height 16
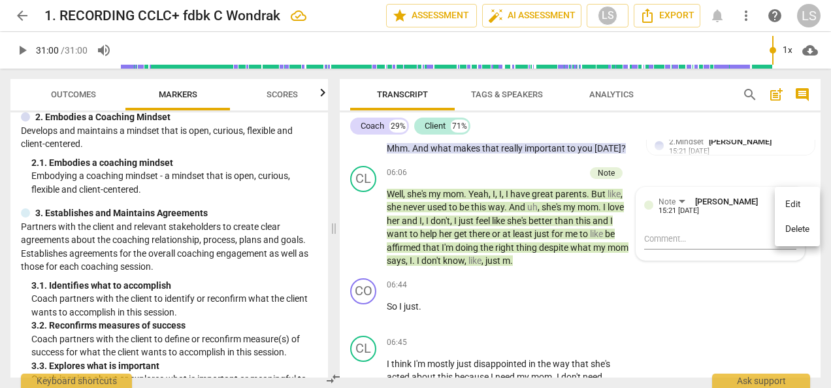
drag, startPoint x: 785, startPoint y: 227, endPoint x: 482, endPoint y: 61, distance: 346.2
click at [785, 227] on li "Delete" at bounding box center [797, 229] width 45 height 25
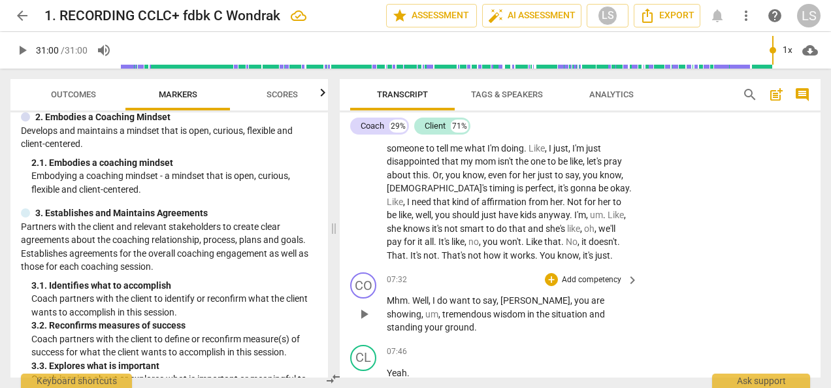
scroll to position [1651, 0]
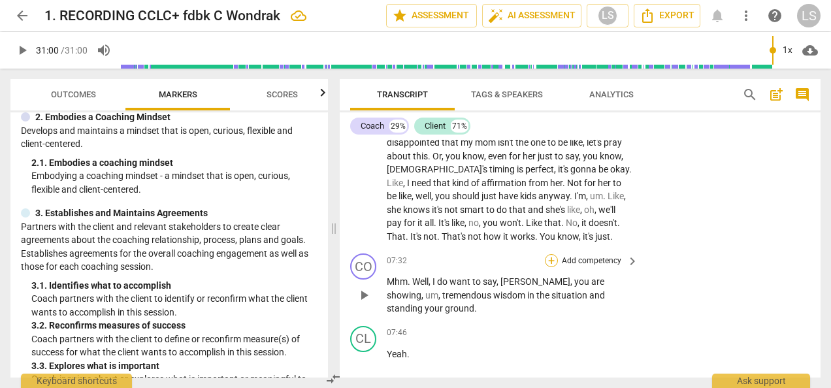
click at [552, 256] on div "+" at bounding box center [551, 260] width 13 height 13
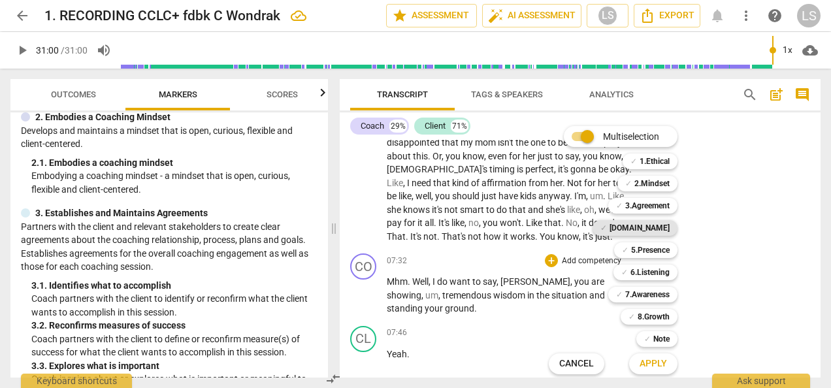
click at [660, 226] on b "[DOMAIN_NAME]" at bounding box center [640, 228] width 60 height 16
click at [661, 364] on span "Apply" at bounding box center [653, 363] width 27 height 13
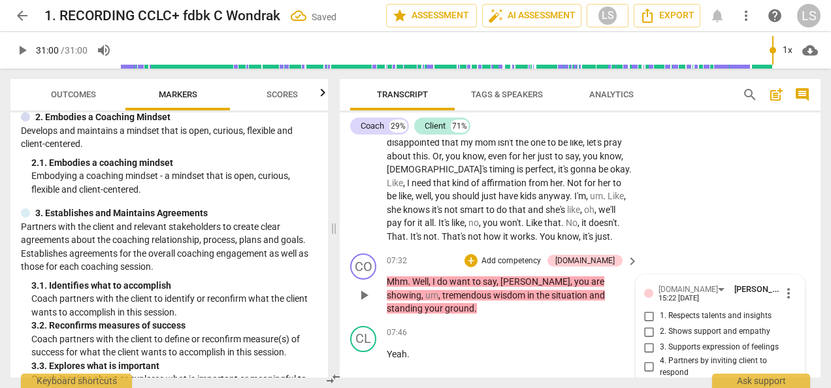
scroll to position [1792, 0]
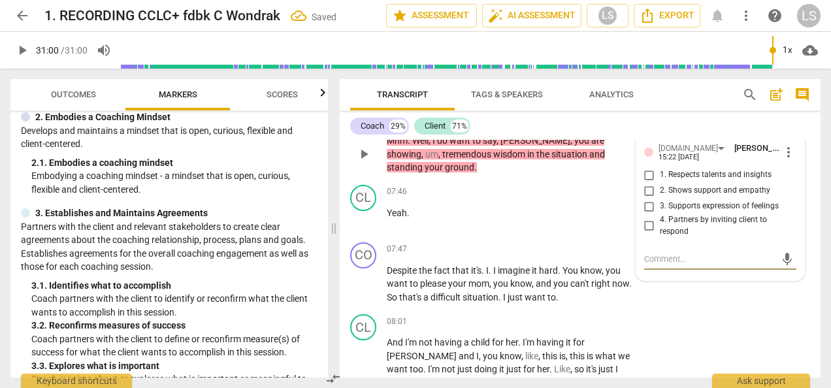
click at [643, 185] on input "2. Shows support and empathy" at bounding box center [649, 191] width 21 height 16
click at [548, 251] on div "+" at bounding box center [551, 249] width 13 height 13
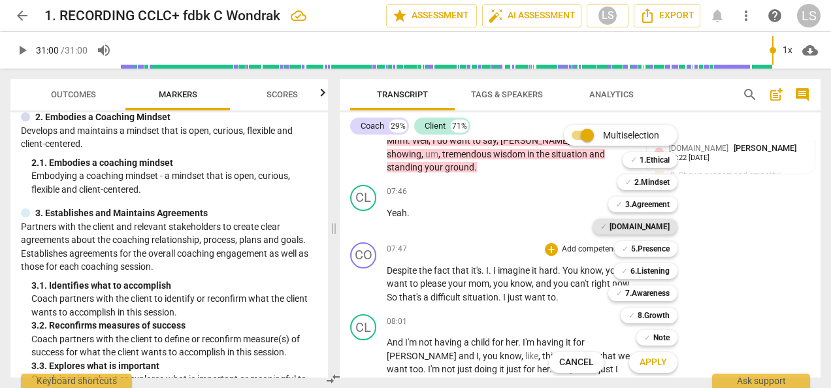
click at [650, 228] on b "[DOMAIN_NAME]" at bounding box center [640, 227] width 60 height 16
click at [659, 182] on b "2.Mindset" at bounding box center [651, 182] width 35 height 16
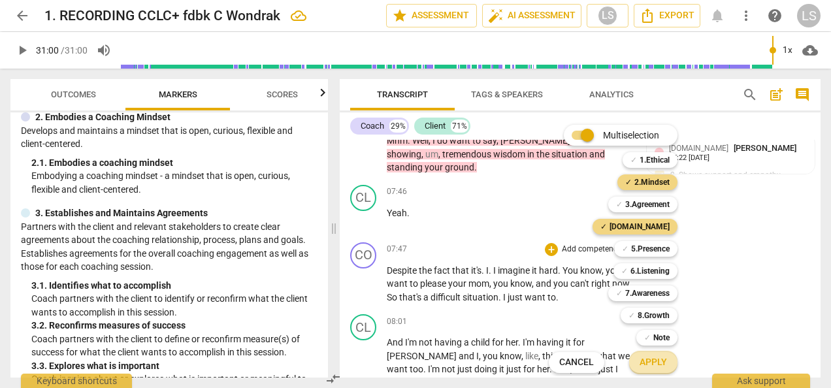
click at [656, 367] on span "Apply" at bounding box center [653, 362] width 27 height 13
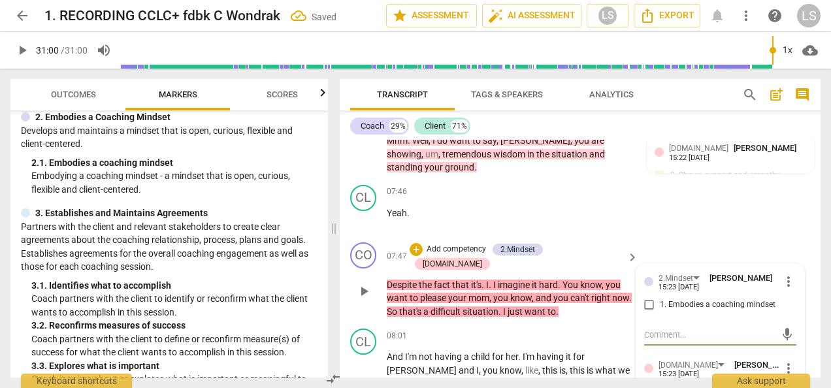
click at [645, 303] on input "1. Embodies a coaching mindset" at bounding box center [649, 305] width 21 height 16
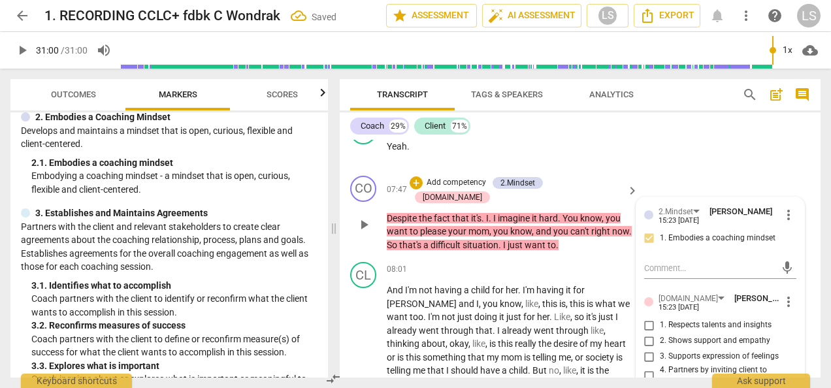
scroll to position [1922, 0]
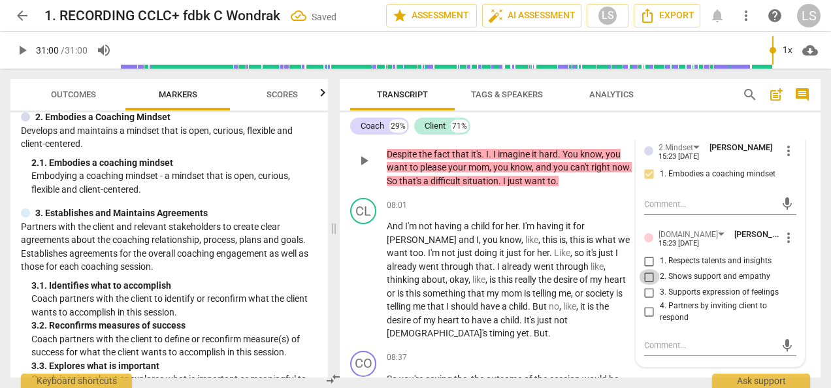
click at [651, 276] on input "2. Shows support and empathy" at bounding box center [649, 277] width 21 height 16
click at [648, 293] on input "3. Supports expression of feelings" at bounding box center [649, 293] width 21 height 16
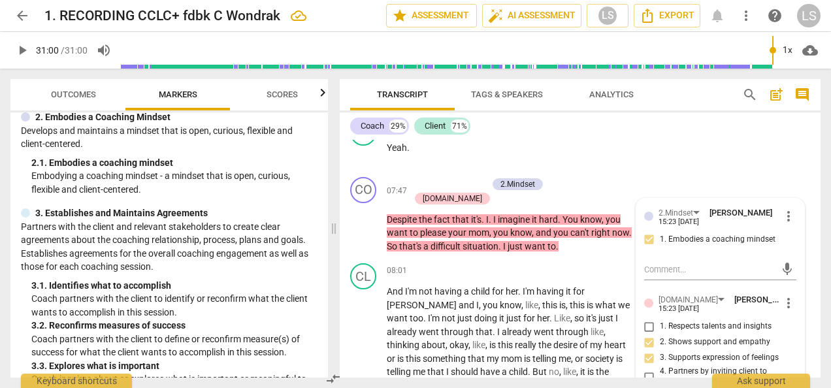
scroll to position [2053, 0]
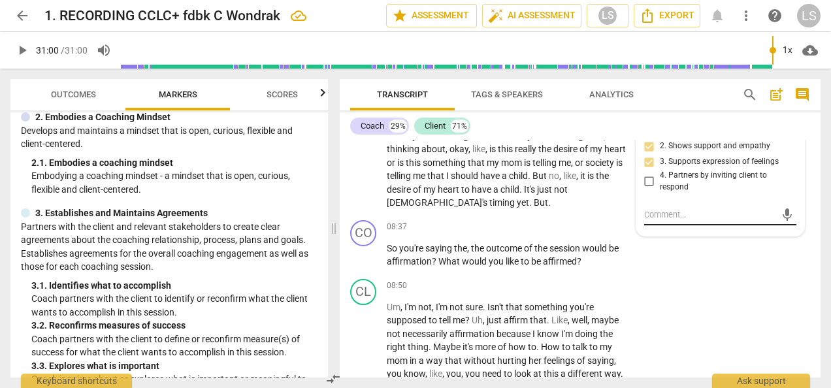
click at [687, 216] on textarea at bounding box center [709, 214] width 131 height 12
click at [716, 210] on textarea "Client has not necessarily stated that she wants to please her mom." at bounding box center [709, 220] width 131 height 25
click at [686, 209] on textarea "Client has not stated that she wants to please her mom." at bounding box center [709, 220] width 131 height 25
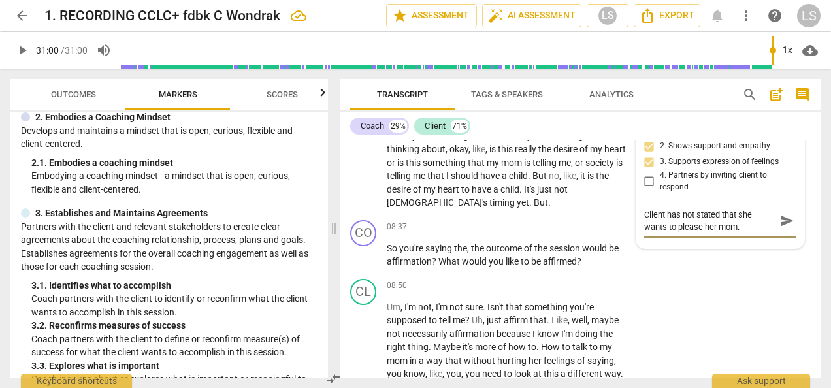
click at [686, 209] on textarea "Client has not stated that she wants to please her mom." at bounding box center [709, 220] width 131 height 25
click at [738, 216] on textarea "Client has stated that she wants to please her mom." at bounding box center [709, 220] width 131 height 25
click at [762, 214] on textarea "Client has stated that she wants to please her mom." at bounding box center [709, 220] width 131 height 25
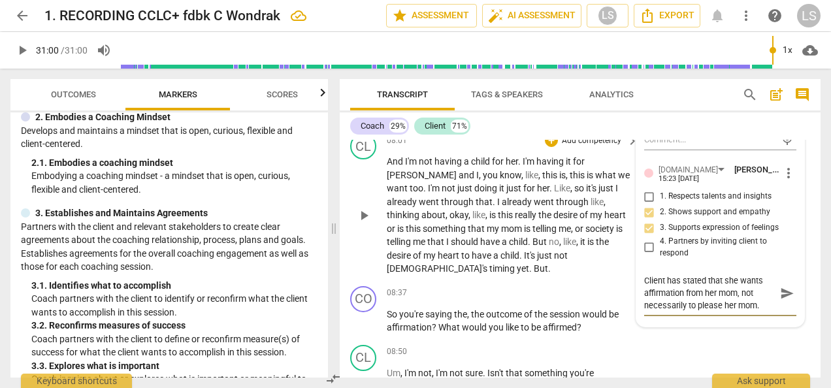
scroll to position [1988, 0]
click at [551, 286] on div "+" at bounding box center [551, 292] width 13 height 13
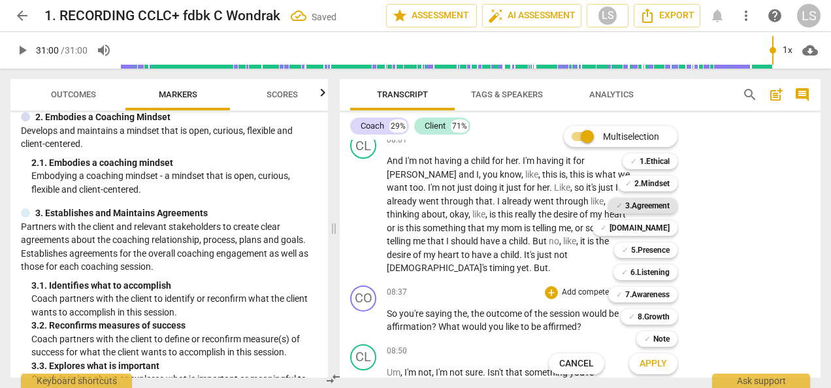
click at [636, 205] on b "3.Agreement" at bounding box center [647, 206] width 44 height 16
click at [655, 291] on b "7.Awareness" at bounding box center [647, 295] width 44 height 16
click at [657, 358] on span "Apply" at bounding box center [653, 363] width 27 height 13
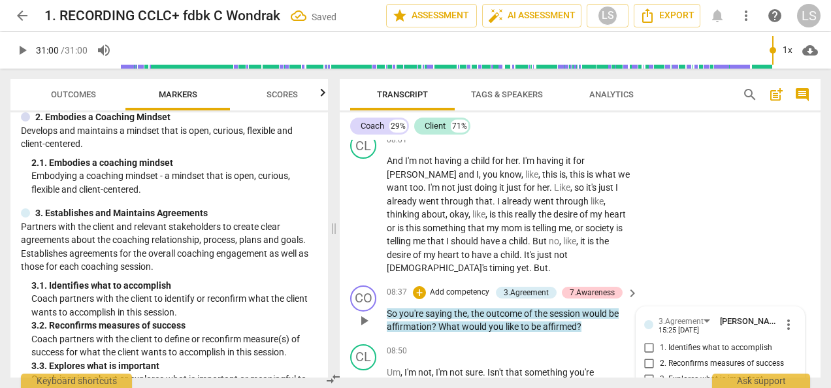
scroll to position [2126, 0]
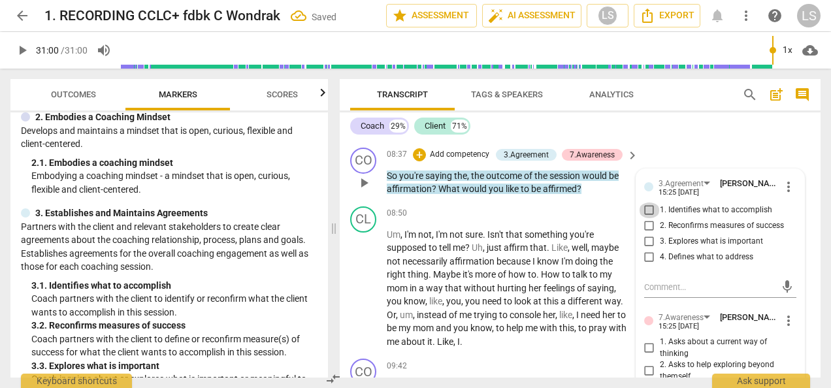
click at [644, 203] on input "1. Identifies what to accomplish" at bounding box center [649, 211] width 21 height 16
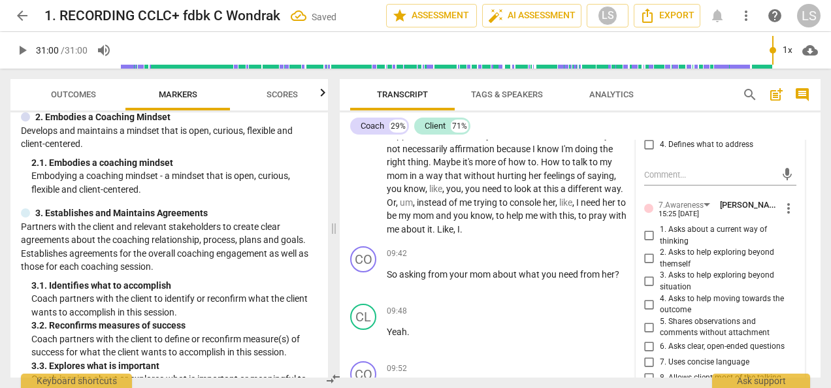
scroll to position [2256, 0]
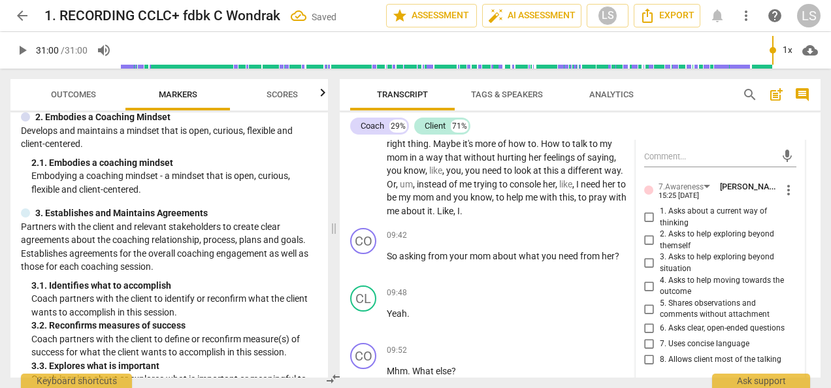
click at [646, 321] on input "6. Asks clear, open-ended questions" at bounding box center [649, 329] width 21 height 16
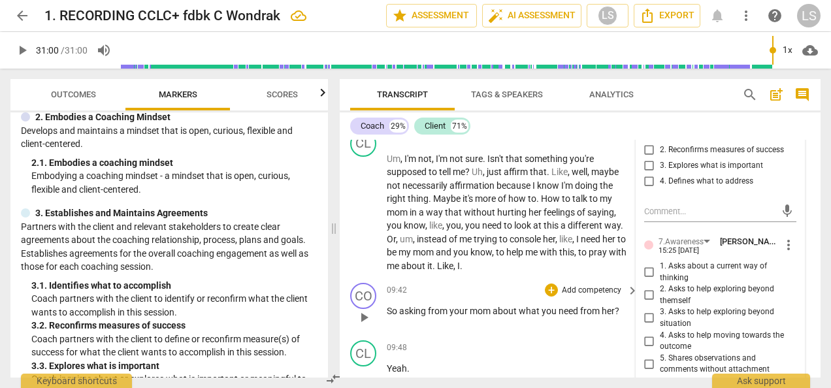
scroll to position [2191, 0]
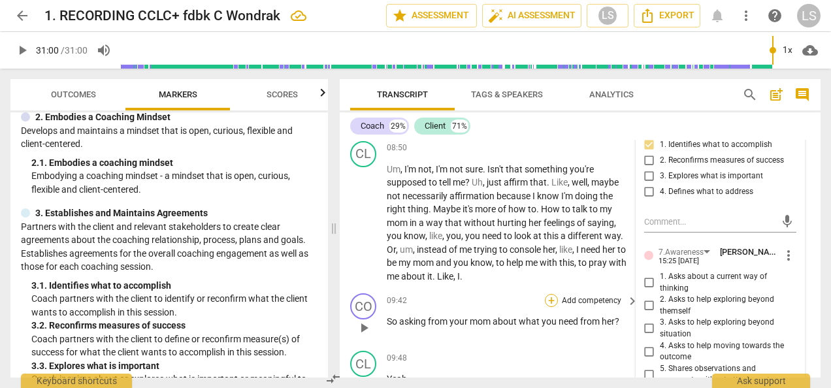
click at [551, 294] on div "+" at bounding box center [551, 300] width 13 height 13
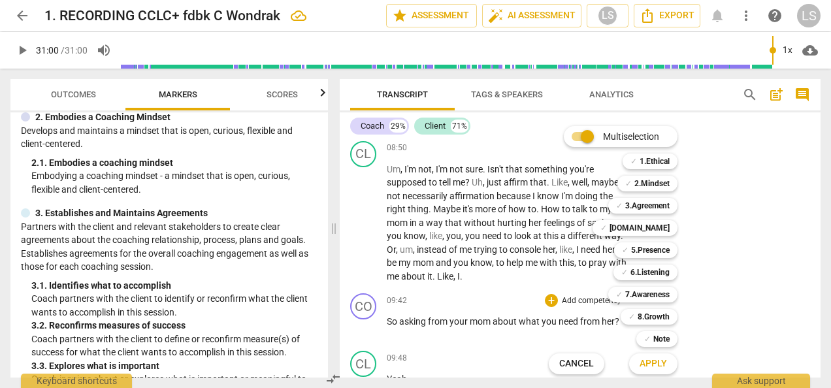
drag, startPoint x: 588, startPoint y: 362, endPoint x: 591, endPoint y: 341, distance: 21.2
click at [588, 361] on span "Cancel" at bounding box center [576, 363] width 35 height 13
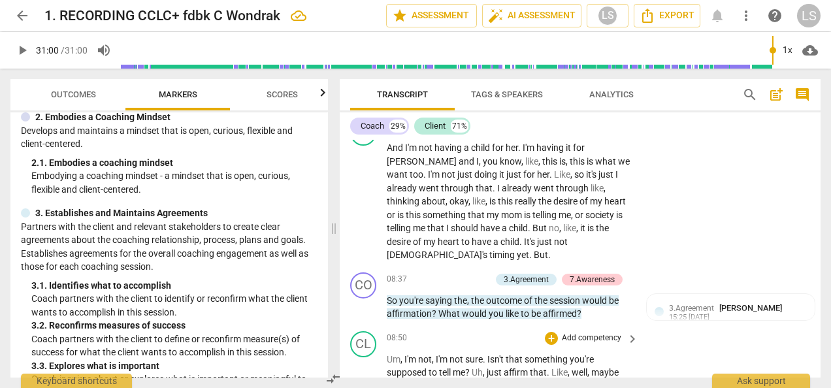
scroll to position [1995, 0]
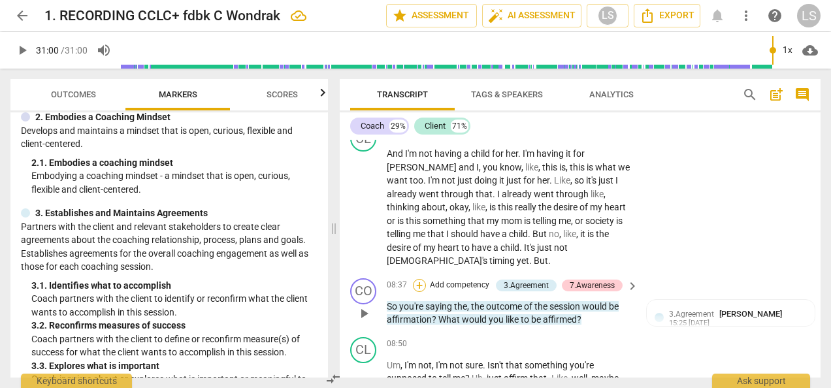
click at [418, 279] on div "+" at bounding box center [419, 285] width 13 height 13
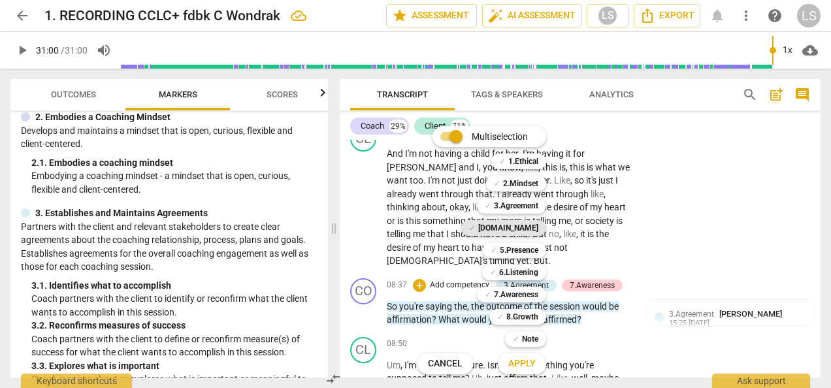
click at [514, 230] on b "[DOMAIN_NAME]" at bounding box center [508, 228] width 60 height 16
click at [519, 179] on b "2.Mindset" at bounding box center [520, 184] width 35 height 16
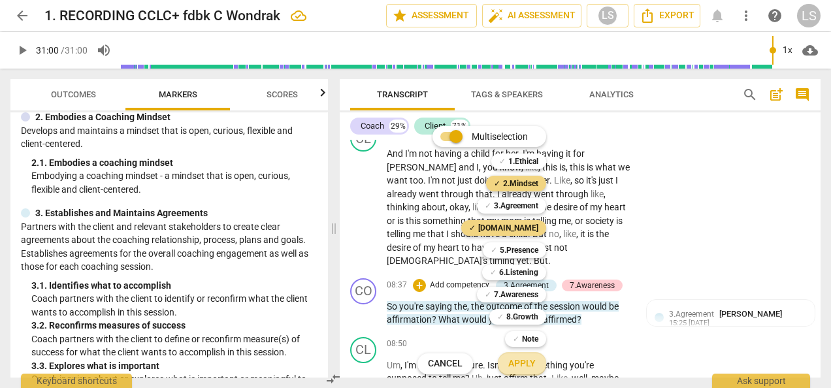
click at [519, 358] on span "Apply" at bounding box center [521, 363] width 27 height 13
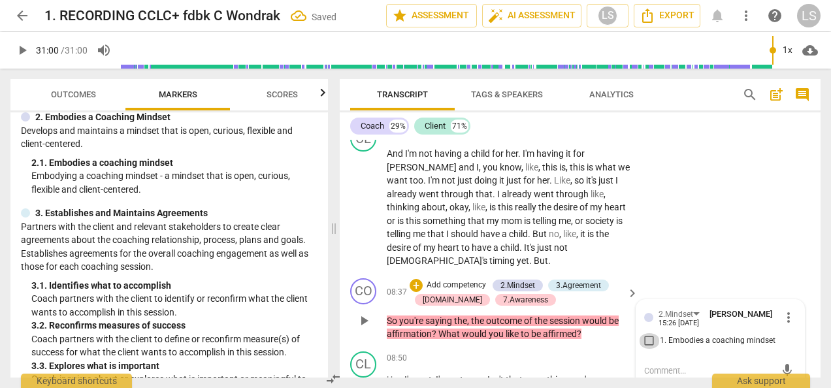
click at [651, 333] on input "1. Embodies a coaching mindset" at bounding box center [649, 341] width 21 height 16
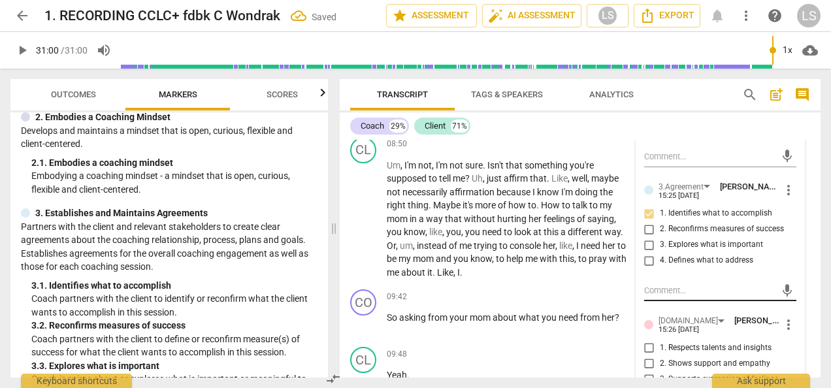
scroll to position [2256, 0]
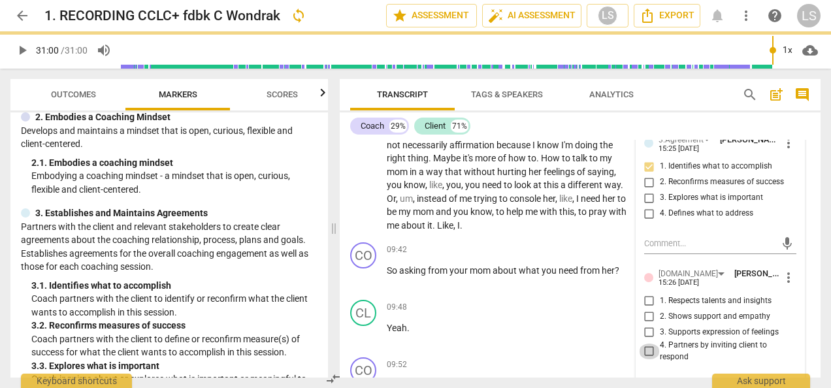
drag, startPoint x: 637, startPoint y: 327, endPoint x: 646, endPoint y: 326, distance: 9.2
click at [639, 344] on input "4. Partners by inviting client to respond" at bounding box center [649, 352] width 21 height 16
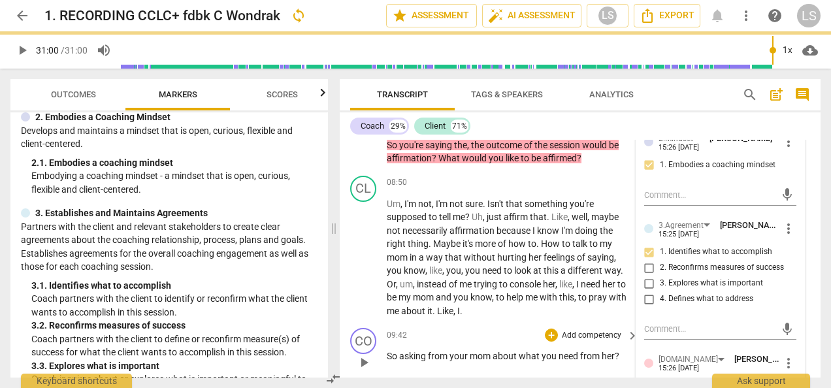
scroll to position [2191, 0]
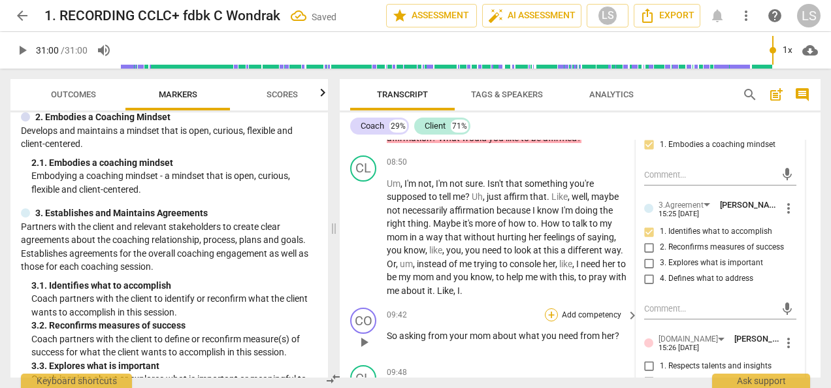
click at [553, 308] on div "+" at bounding box center [551, 314] width 13 height 13
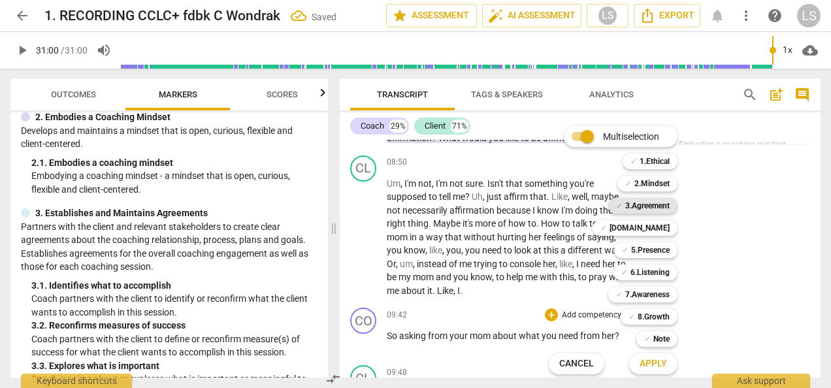
click at [640, 205] on b "3.Agreement" at bounding box center [647, 206] width 44 height 16
click at [648, 229] on b "[DOMAIN_NAME]" at bounding box center [640, 228] width 60 height 16
click at [659, 365] on span "Apply" at bounding box center [653, 363] width 27 height 13
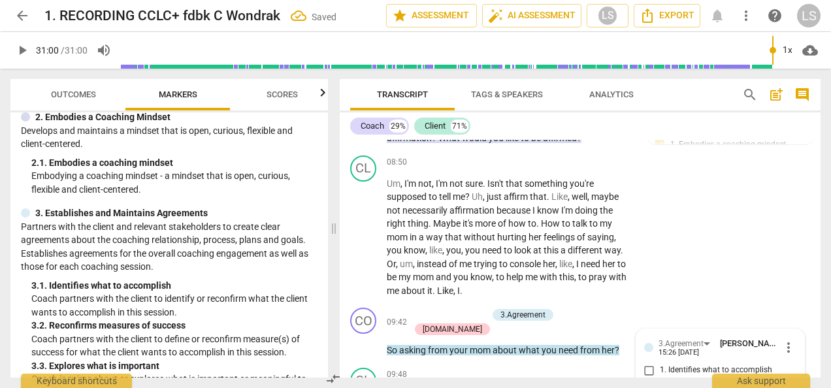
scroll to position [2351, 0]
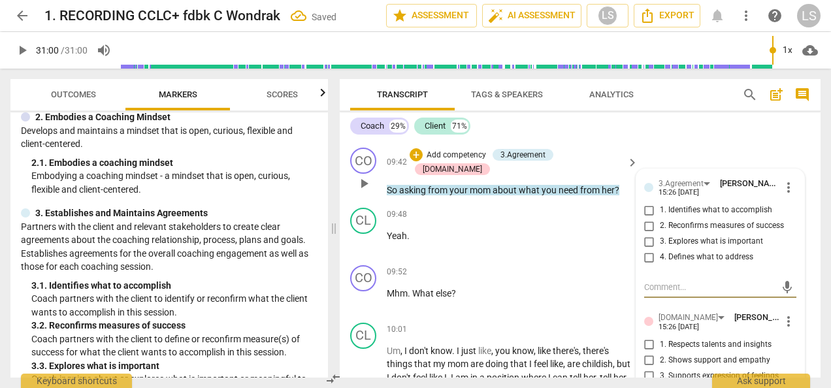
click at [650, 203] on input "1. Identifies what to accomplish" at bounding box center [649, 211] width 21 height 16
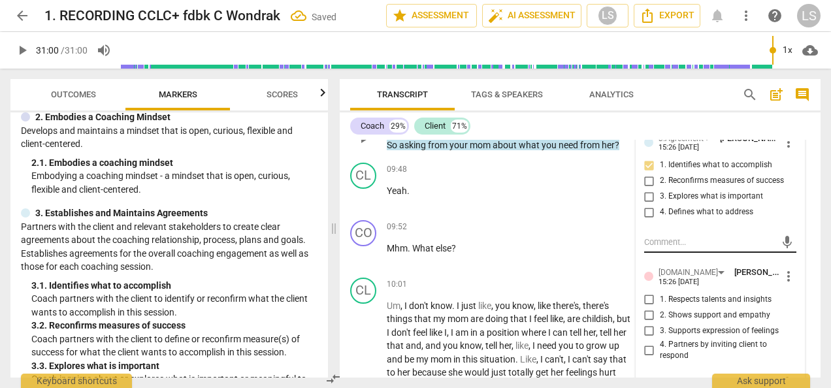
scroll to position [2416, 0]
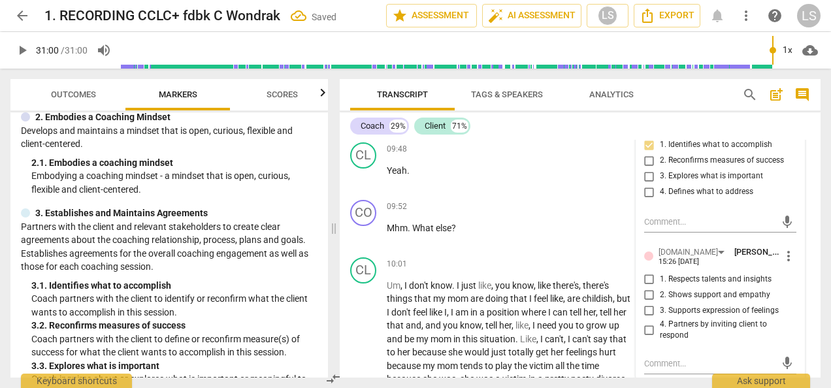
drag, startPoint x: 648, startPoint y: 301, endPoint x: 657, endPoint y: 299, distance: 10.0
click at [647, 322] on input "4. Partners by inviting client to respond" at bounding box center [649, 330] width 21 height 16
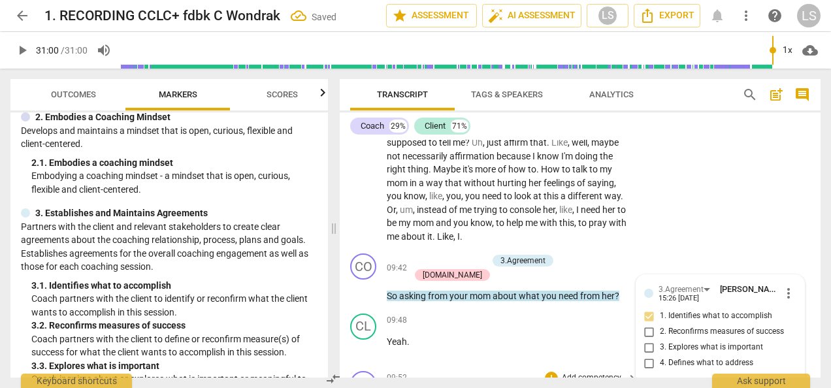
scroll to position [2286, 0]
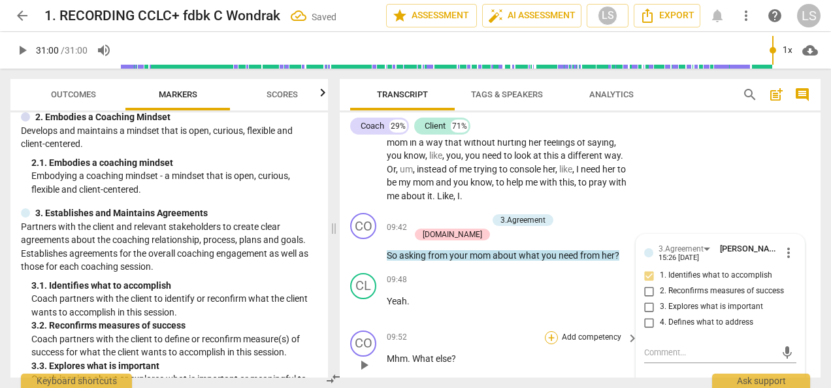
click at [545, 331] on div "+" at bounding box center [551, 337] width 13 height 13
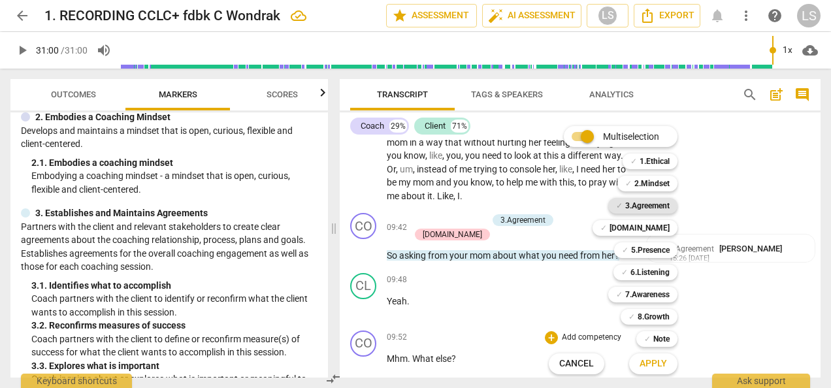
click at [659, 201] on b "3.Agreement" at bounding box center [647, 206] width 44 height 16
click at [655, 288] on b "7.Awareness" at bounding box center [647, 295] width 44 height 16
click at [652, 369] on button "Apply" at bounding box center [653, 364] width 48 height 24
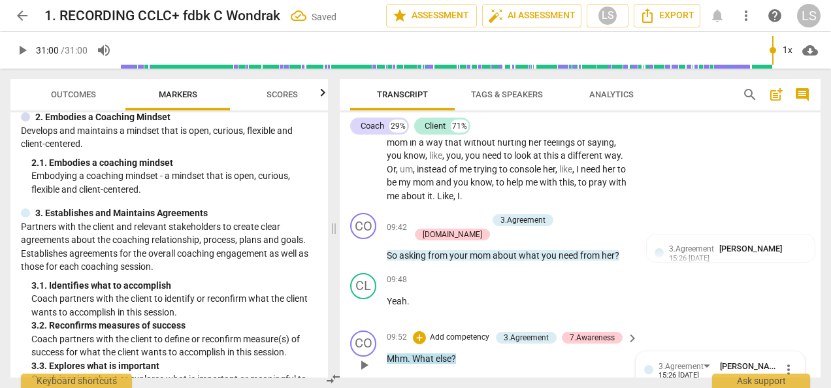
scroll to position [2466, 0]
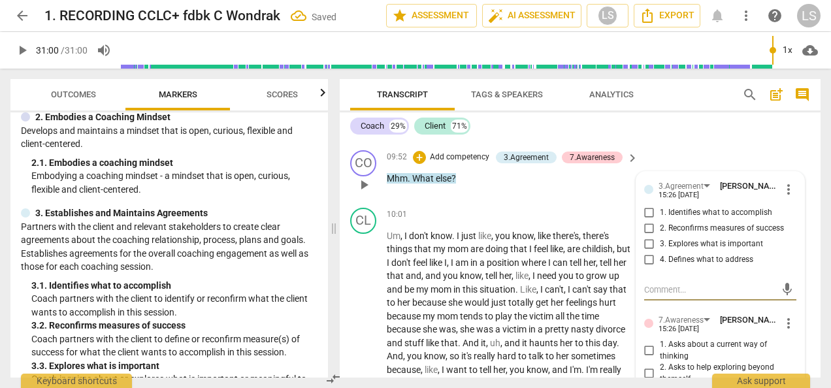
click at [648, 205] on input "1. Identifies what to accomplish" at bounding box center [649, 213] width 21 height 16
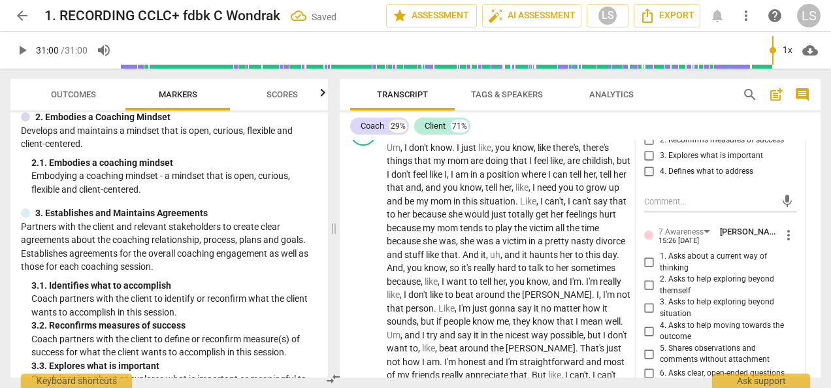
scroll to position [2597, 0]
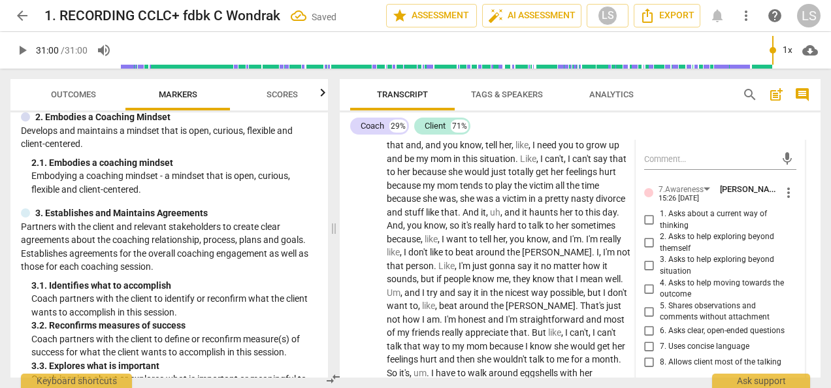
drag, startPoint x: 642, startPoint y: 288, endPoint x: 644, endPoint y: 306, distance: 18.4
click at [642, 304] on input "5. Shares observations and comments without attachment" at bounding box center [649, 312] width 21 height 16
click at [647, 304] on input "5. Shares observations and comments without attachment" at bounding box center [649, 312] width 21 height 16
click at [644, 293] on div "1. Asks about a current way of thinking 2. Asks to help exploring beyond themse…" at bounding box center [720, 289] width 152 height 162
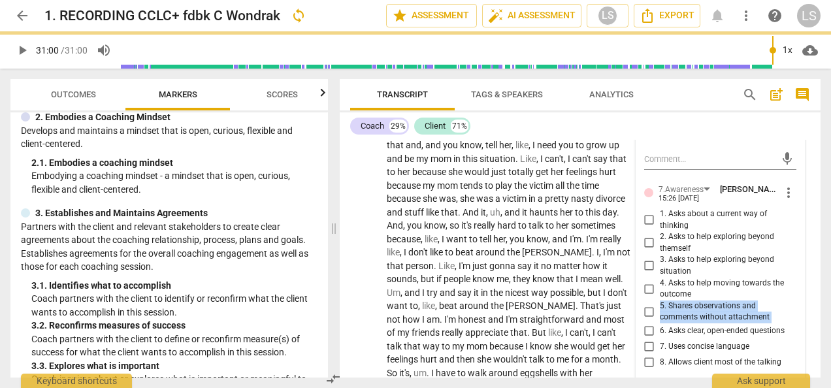
drag, startPoint x: 648, startPoint y: 311, endPoint x: 644, endPoint y: 297, distance: 14.7
click at [644, 323] on input "6. Asks clear, open-ended questions" at bounding box center [649, 331] width 21 height 16
click at [647, 339] on input "7. Uses concise language" at bounding box center [649, 347] width 21 height 16
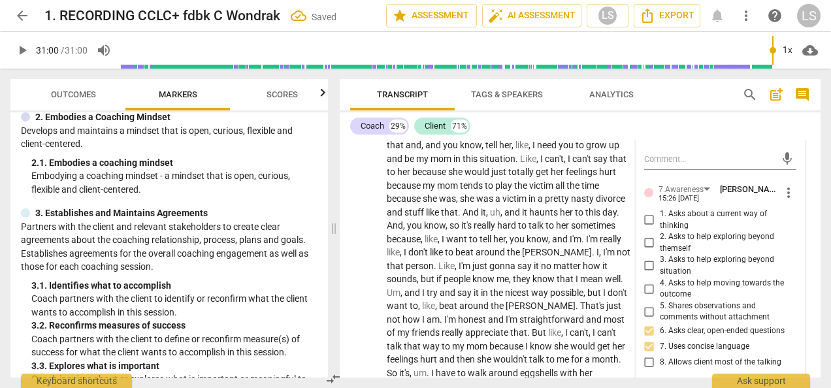
click at [768, 278] on span "4. Asks to help moving towards the outcome" at bounding box center [725, 289] width 131 height 23
click at [660, 281] on input "4. Asks to help moving towards the outcome" at bounding box center [649, 289] width 21 height 16
click at [650, 281] on input "4. Asks to help moving towards the outcome" at bounding box center [649, 289] width 21 height 16
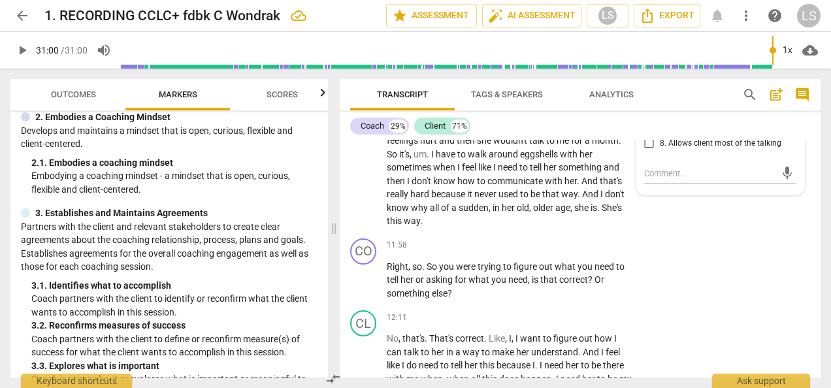
scroll to position [2858, 0]
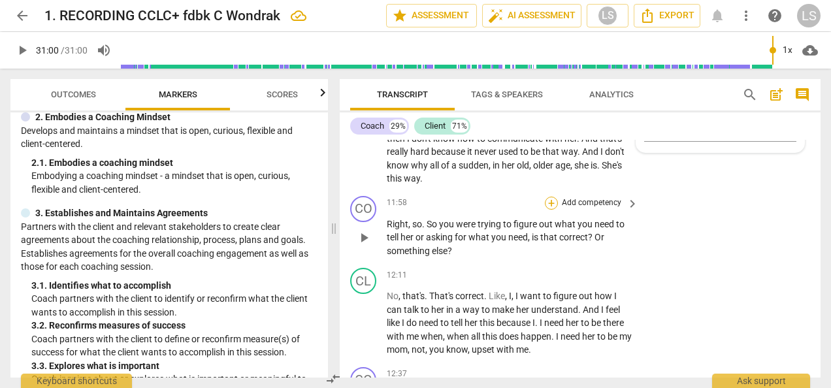
click at [545, 197] on div "+" at bounding box center [551, 203] width 13 height 13
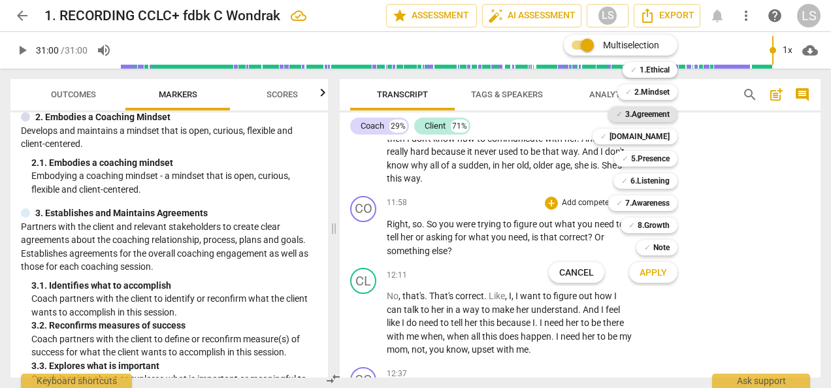
click at [645, 114] on b "3.Agreement" at bounding box center [647, 115] width 44 height 16
click at [648, 135] on b "[DOMAIN_NAME]" at bounding box center [640, 137] width 60 height 16
click at [651, 90] on b "2.Mindset" at bounding box center [651, 92] width 35 height 16
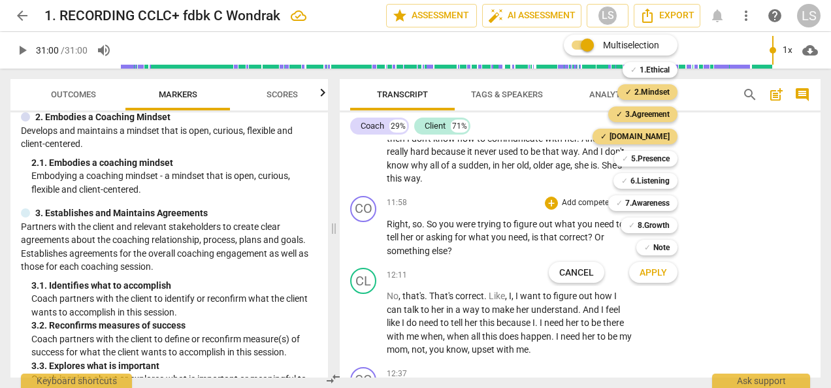
click at [654, 269] on span "Apply" at bounding box center [653, 273] width 27 height 13
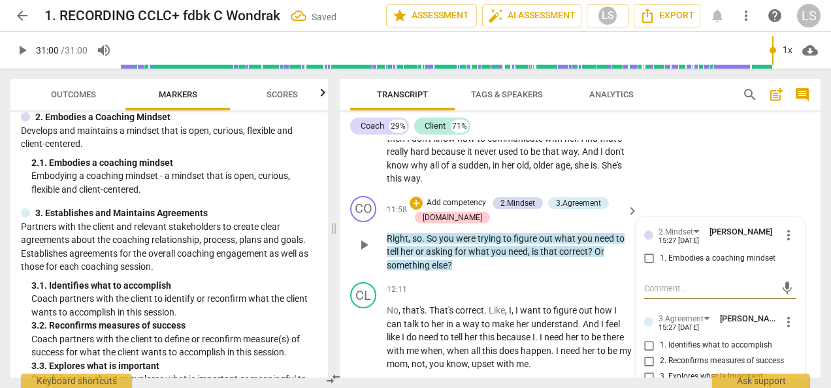
click at [648, 251] on input "1. Embodies a coaching mindset" at bounding box center [649, 259] width 21 height 16
click at [647, 338] on input "1. Identifies what to accomplish" at bounding box center [649, 346] width 21 height 16
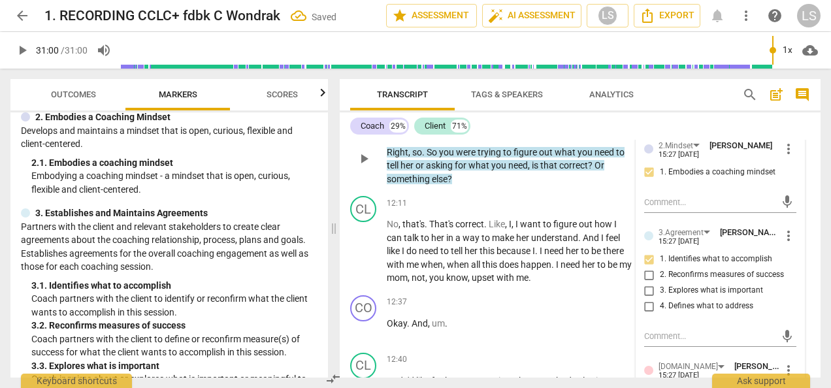
scroll to position [2989, 0]
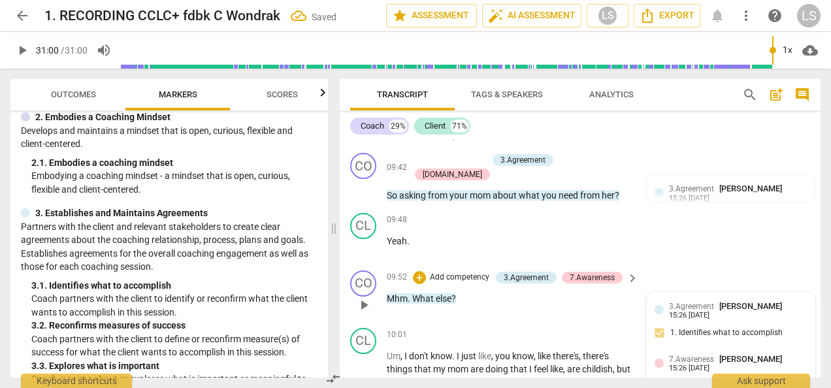
scroll to position [2270, 0]
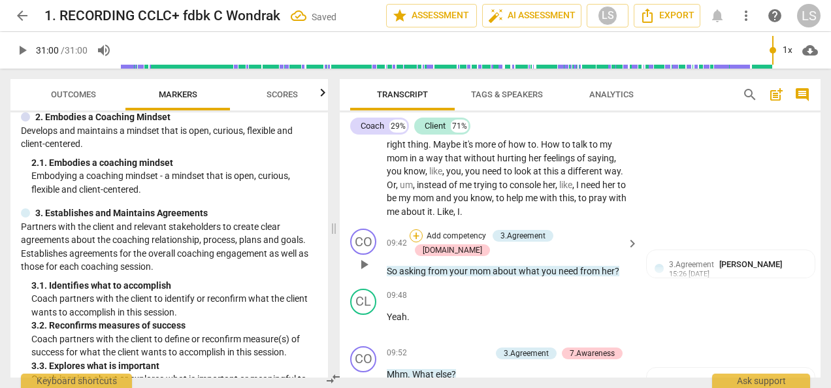
click at [423, 229] on div "+" at bounding box center [416, 235] width 13 height 13
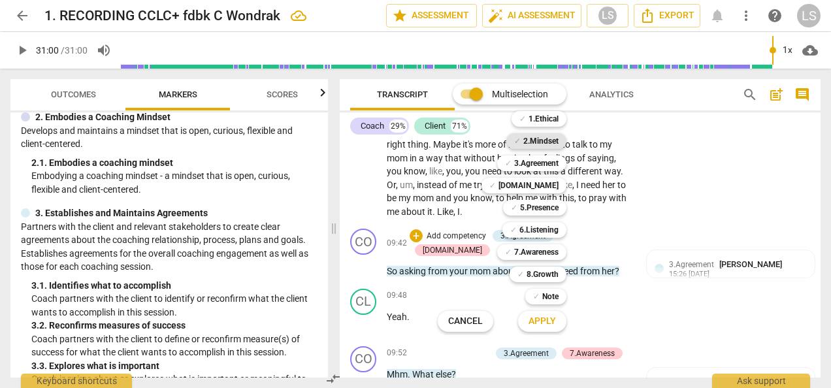
click at [544, 145] on b "2.Mindset" at bounding box center [540, 141] width 35 height 16
drag, startPoint x: 531, startPoint y: 323, endPoint x: 537, endPoint y: 302, distance: 21.7
click at [531, 321] on span "Apply" at bounding box center [542, 321] width 27 height 13
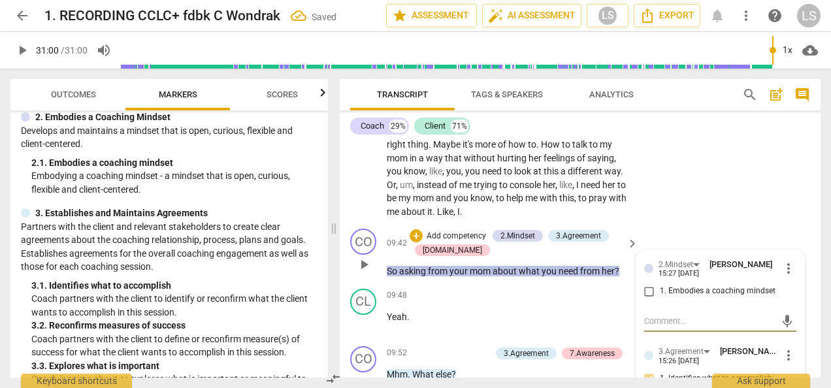
click at [648, 284] on input "1. Embodies a coaching mindset" at bounding box center [649, 292] width 21 height 16
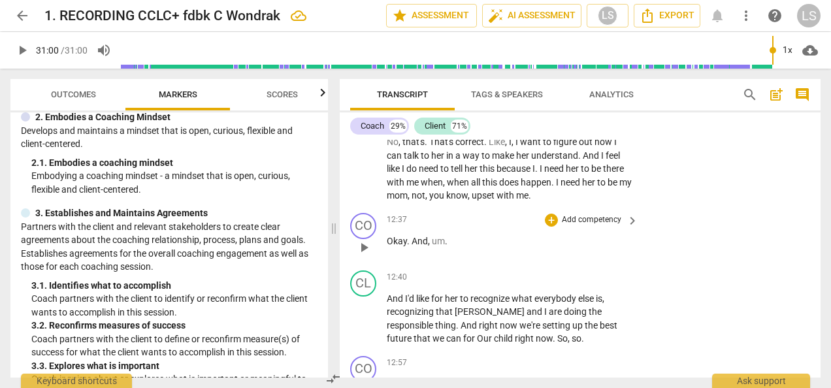
scroll to position [3120, 0]
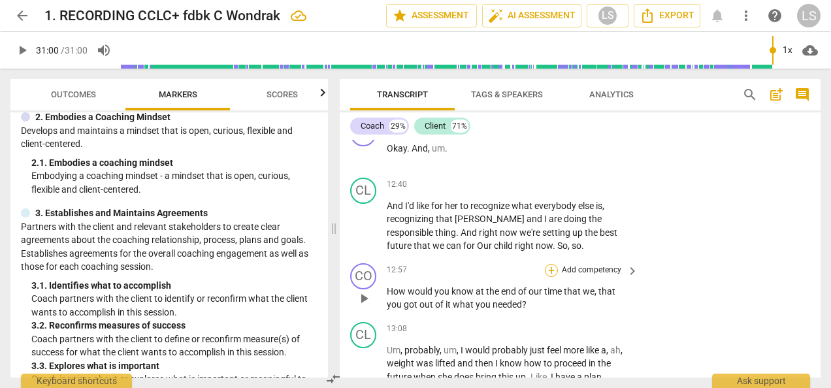
click at [546, 264] on div "+" at bounding box center [551, 270] width 13 height 13
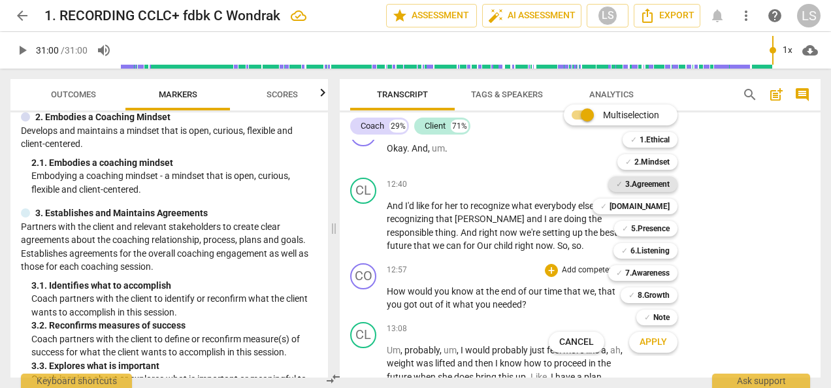
click at [656, 186] on b "3.Agreement" at bounding box center [647, 184] width 44 height 16
click at [642, 272] on b "7.Awareness" at bounding box center [647, 273] width 44 height 16
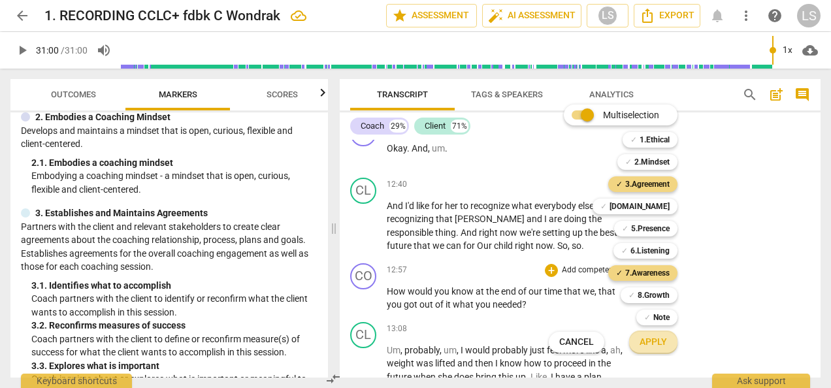
click at [655, 337] on span "Apply" at bounding box center [653, 342] width 27 height 13
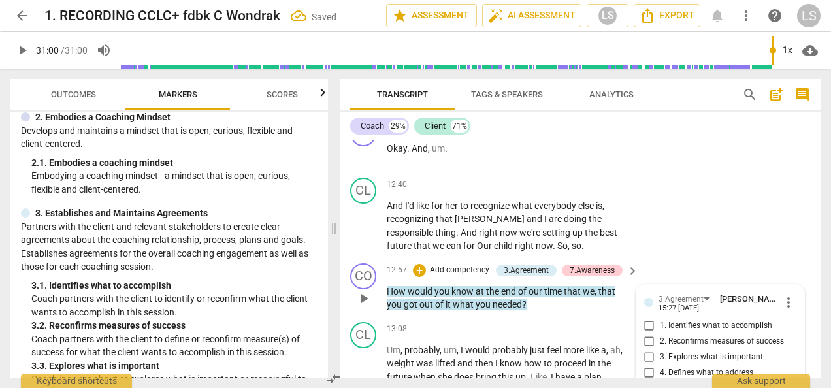
click at [650, 334] on input "2. Reconfirms measures of success" at bounding box center [649, 342] width 21 height 16
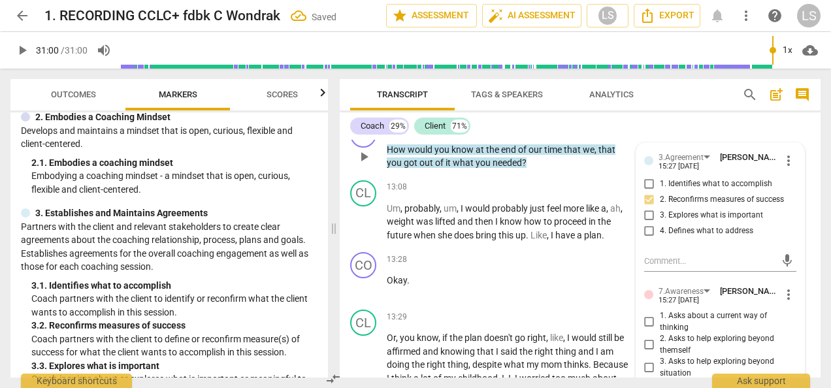
scroll to position [3381, 0]
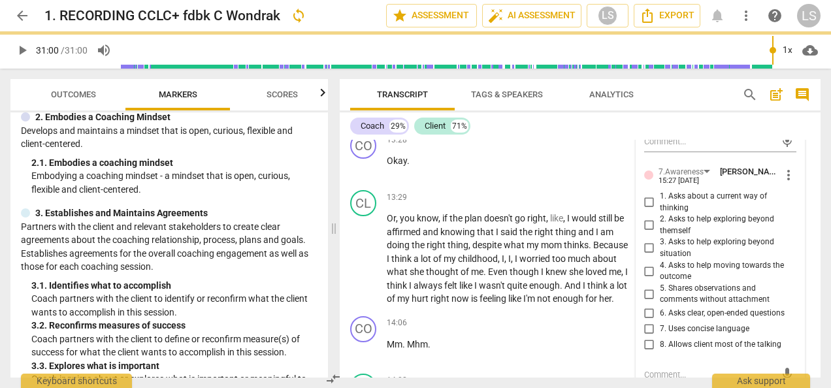
click at [644, 306] on input "6. Asks clear, open-ended questions" at bounding box center [649, 314] width 21 height 16
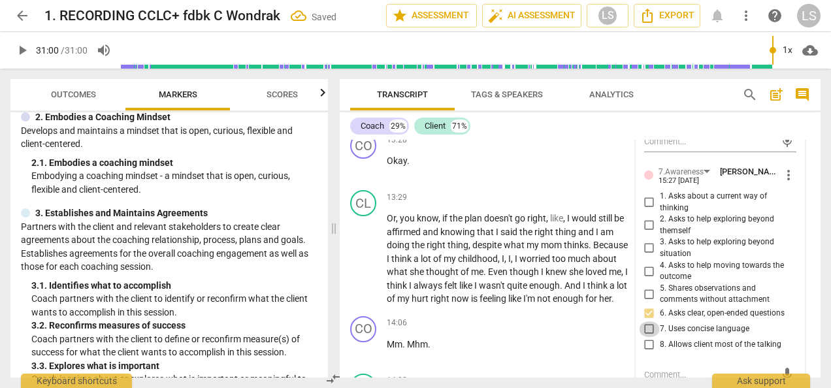
click at [650, 321] on input "7. Uses concise language" at bounding box center [649, 329] width 21 height 16
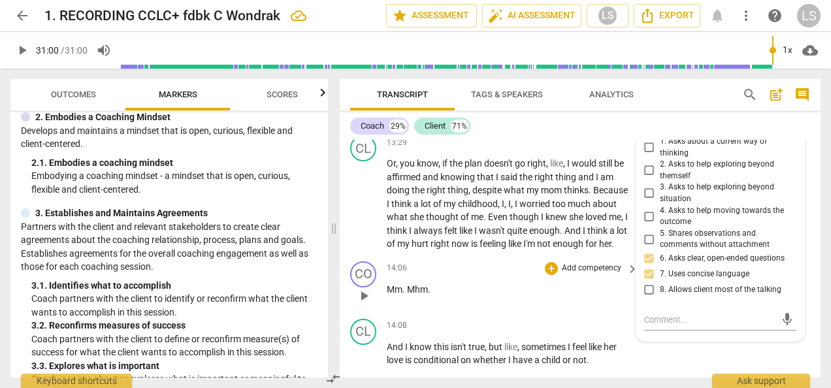
scroll to position [3446, 0]
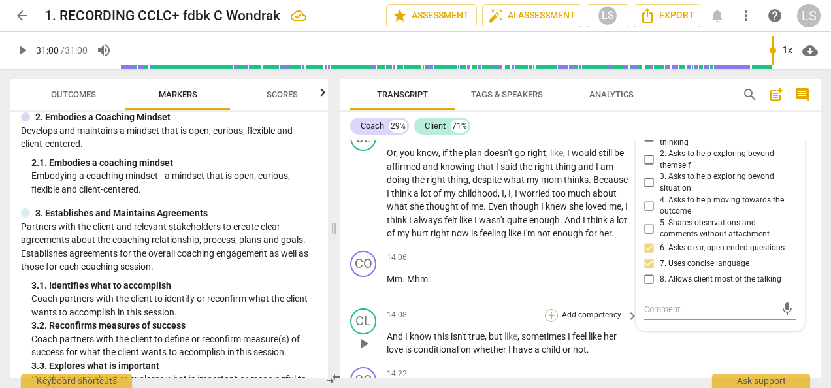
click at [553, 309] on div "+" at bounding box center [551, 315] width 13 height 13
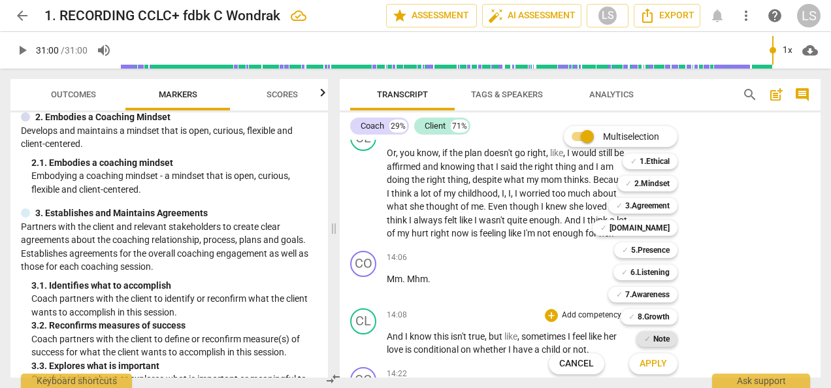
click at [657, 340] on b "Note" at bounding box center [661, 339] width 16 height 16
click at [651, 369] on div "Apply x" at bounding box center [660, 363] width 73 height 27
click at [652, 369] on span "Apply" at bounding box center [653, 363] width 27 height 13
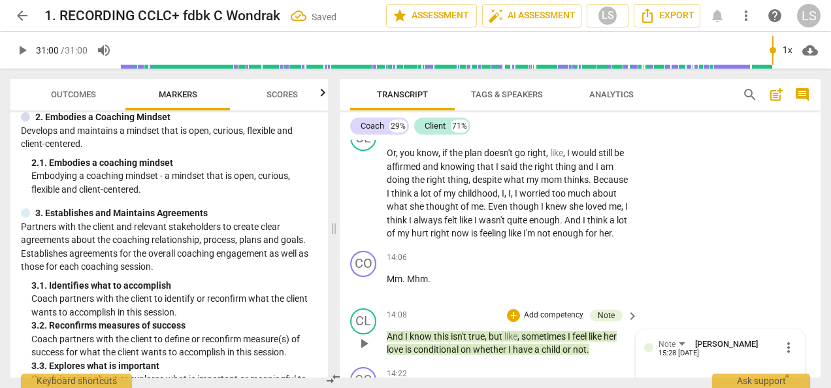
click at [666, 369] on textarea at bounding box center [709, 381] width 131 height 12
drag, startPoint x: 704, startPoint y: 352, endPoint x: 624, endPoint y: 338, distance: 81.4
click at [624, 338] on div "CO play_arrow pause 00:00 + Add competency keyboard_arrow_right Button . Okay ,…" at bounding box center [580, 259] width 481 height 238
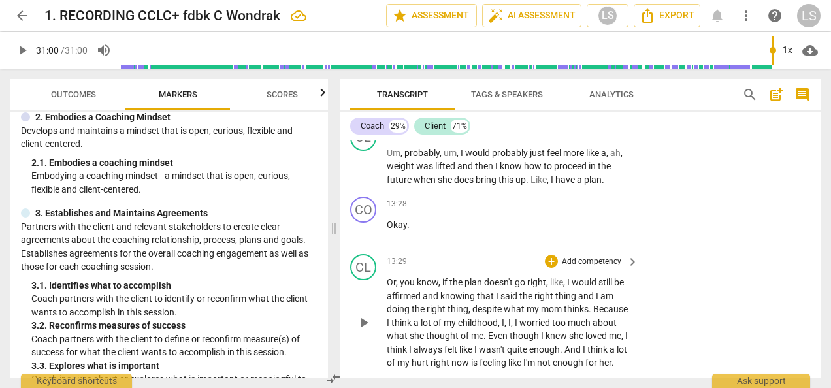
scroll to position [3316, 0]
click at [554, 256] on div "+" at bounding box center [551, 262] width 13 height 13
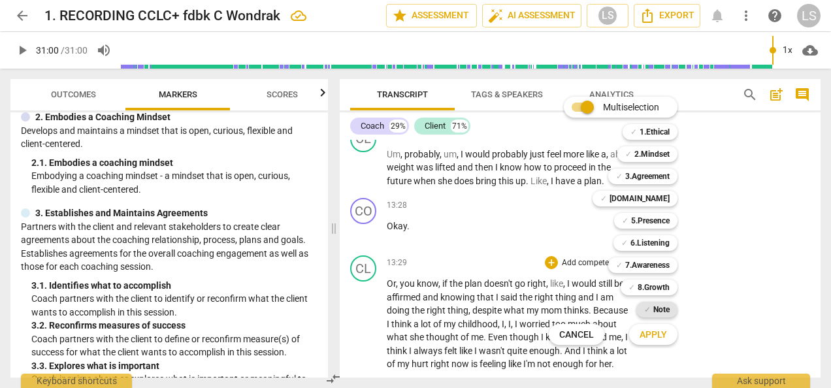
click at [665, 302] on div "✓ Note 9" at bounding box center [664, 310] width 66 height 22
click at [660, 312] on b "Note" at bounding box center [661, 310] width 16 height 16
click at [662, 336] on span "Apply" at bounding box center [653, 335] width 27 height 13
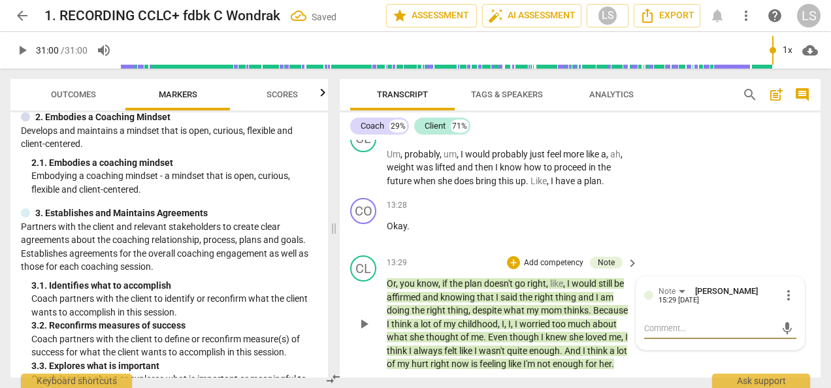
click at [650, 322] on textarea at bounding box center [709, 328] width 131 height 12
paste textarea "This might have been worth exploring further."
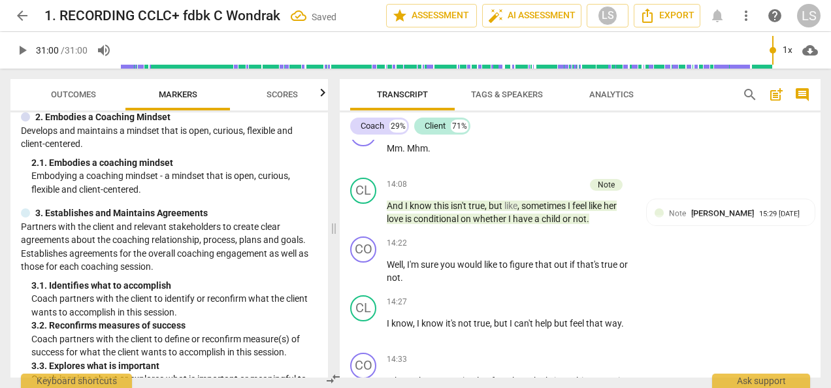
scroll to position [3381, 0]
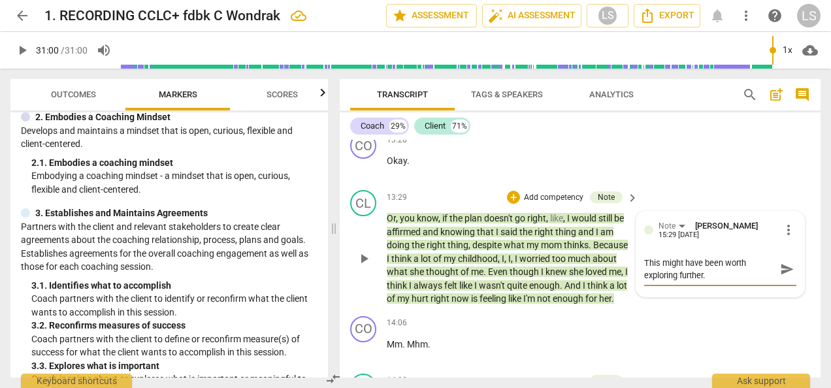
click at [663, 257] on textarea "This might have been worth exploring further." at bounding box center [709, 269] width 131 height 25
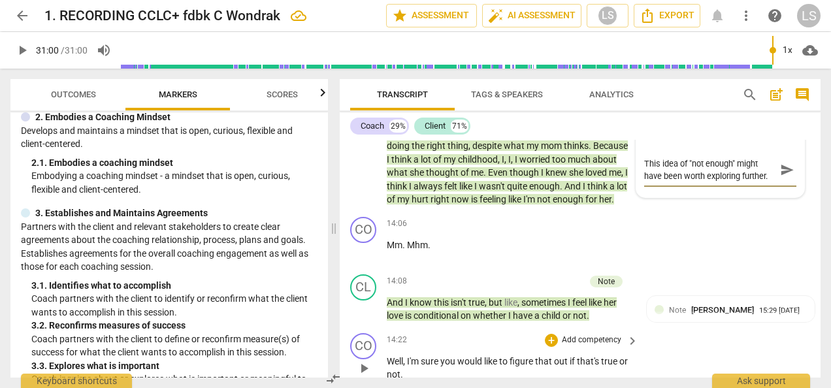
scroll to position [3512, 0]
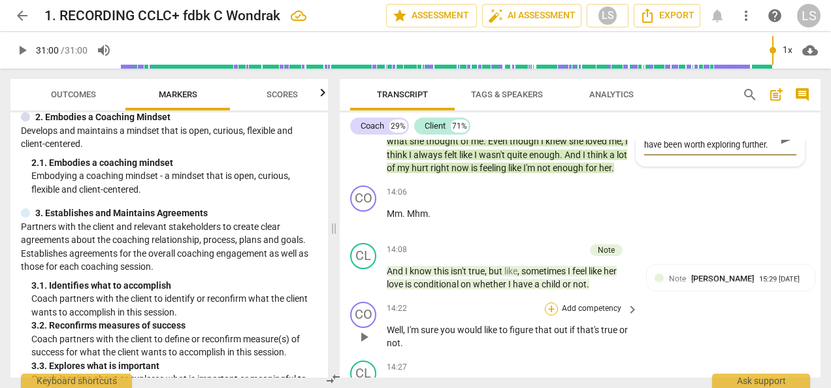
click at [552, 303] on div "+" at bounding box center [551, 309] width 13 height 13
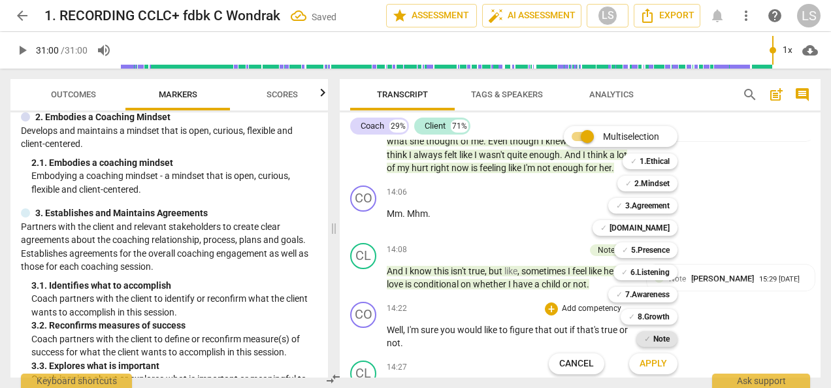
click at [654, 335] on b "Note" at bounding box center [661, 339] width 16 height 16
click at [659, 363] on span "Apply" at bounding box center [653, 363] width 27 height 13
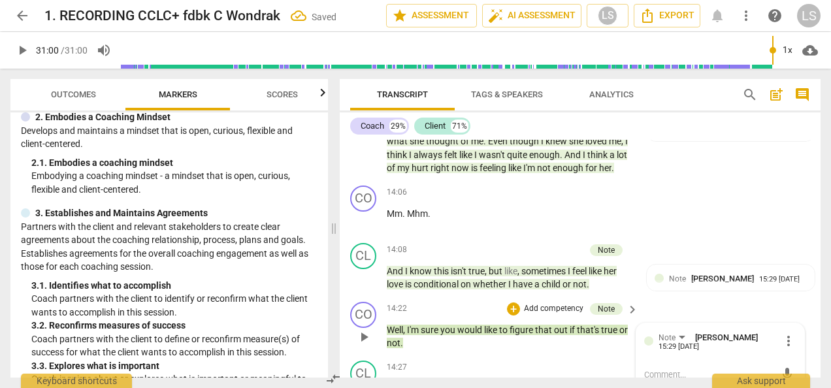
drag, startPoint x: 672, startPoint y: 335, endPoint x: 668, endPoint y: 328, distance: 8.0
click at [672, 369] on textarea at bounding box center [709, 375] width 131 height 12
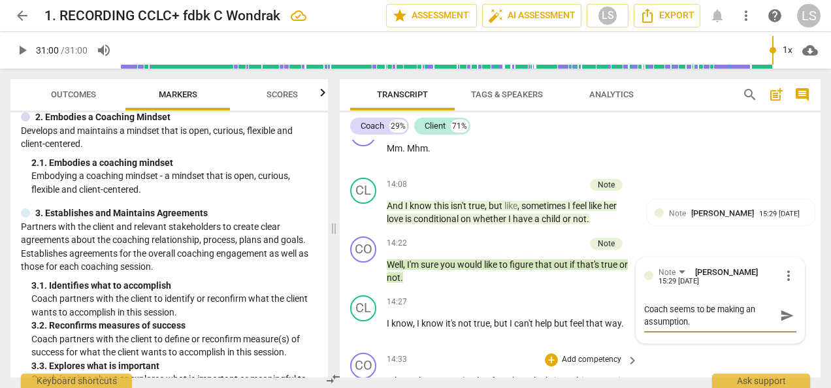
scroll to position [3642, 0]
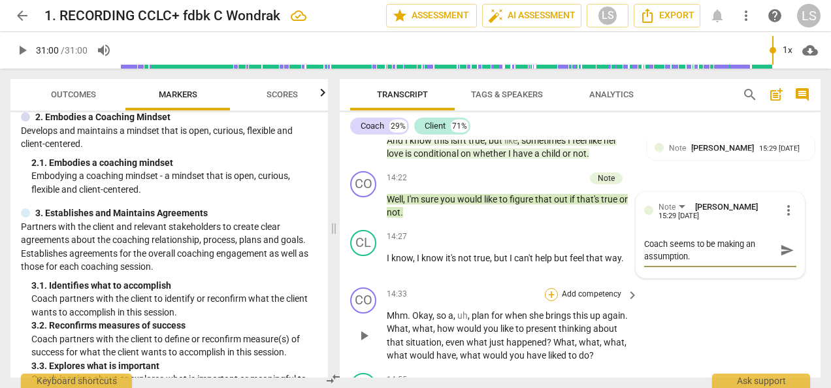
click at [548, 288] on div "+" at bounding box center [551, 294] width 13 height 13
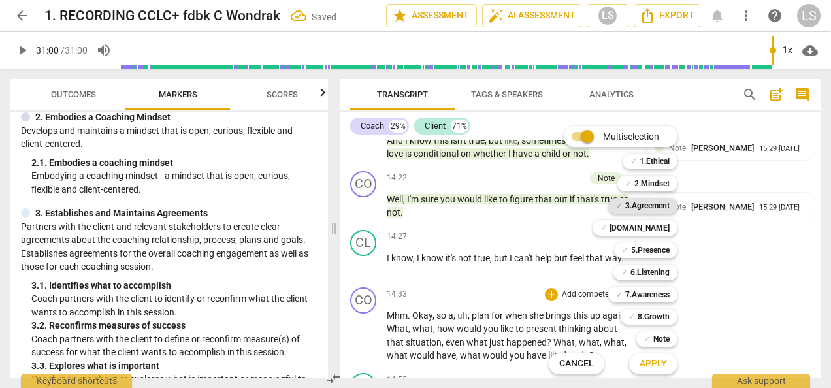
click at [655, 209] on b "3.Agreement" at bounding box center [647, 206] width 44 height 16
click at [649, 270] on b "6.Listening" at bounding box center [650, 273] width 39 height 16
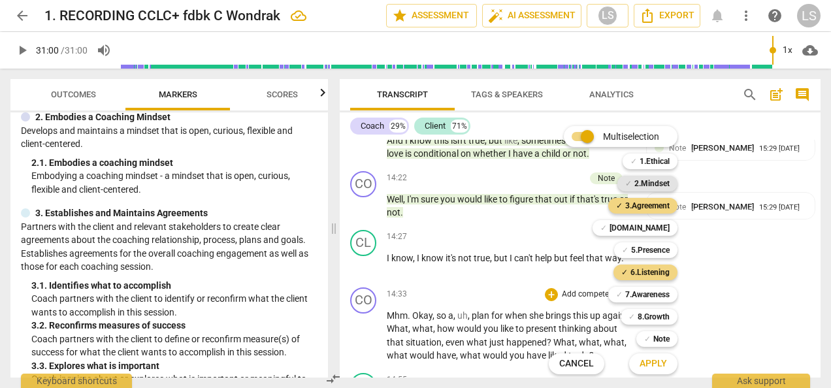
click at [655, 190] on b "2.Mindset" at bounding box center [651, 184] width 35 height 16
click at [650, 357] on button "Apply" at bounding box center [653, 364] width 48 height 24
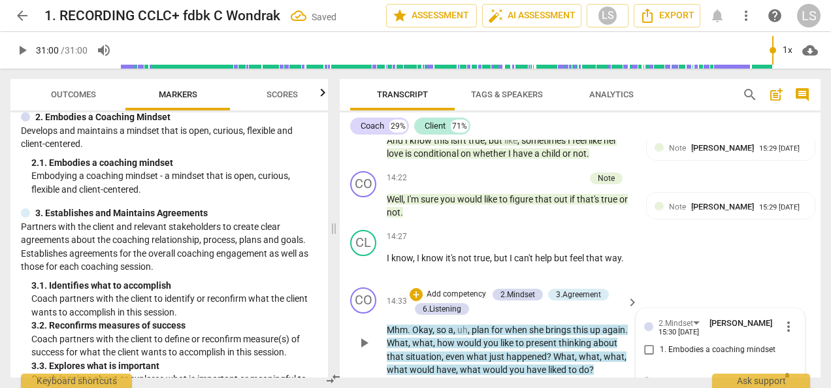
click at [651, 342] on input "1. Embodies a coaching mindset" at bounding box center [649, 350] width 21 height 16
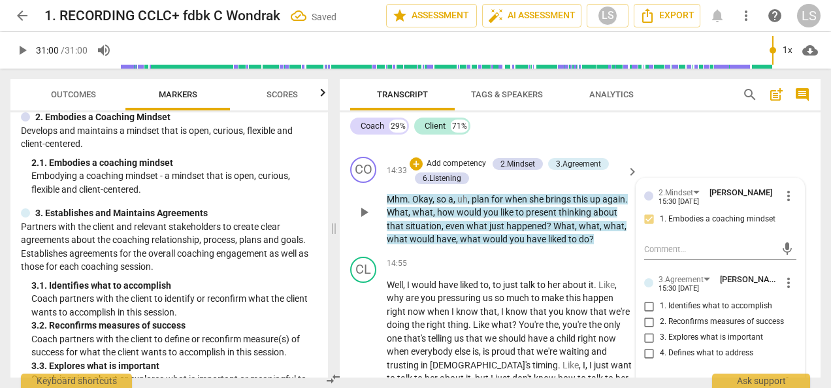
click at [650, 314] on input "2. Reconfirms measures of success" at bounding box center [649, 322] width 21 height 16
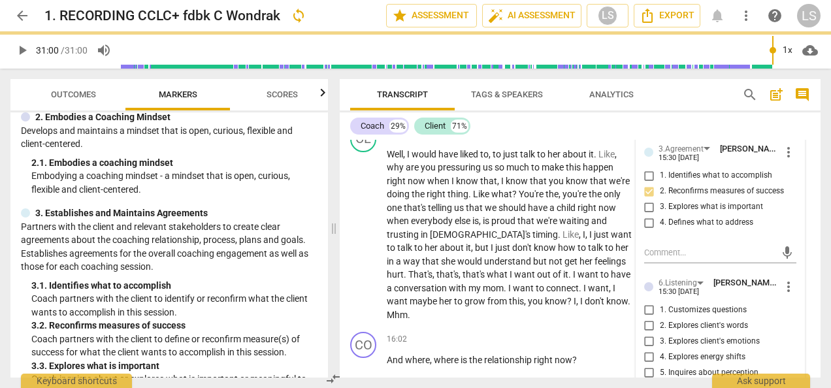
click at [646, 365] on input "5. Inquires about perception" at bounding box center [649, 373] width 21 height 16
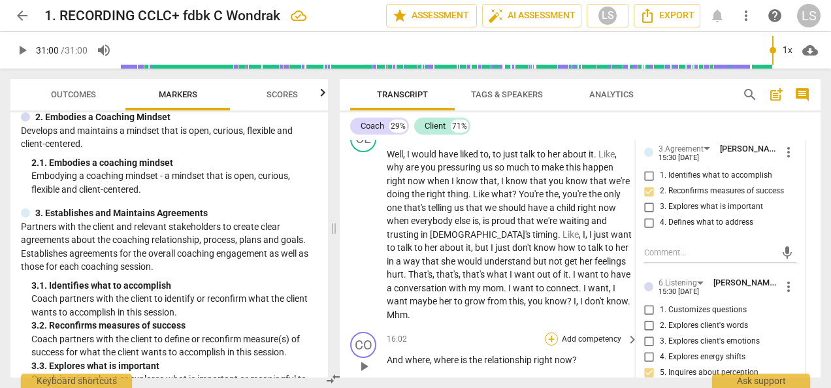
click at [555, 333] on div "+" at bounding box center [551, 339] width 13 height 13
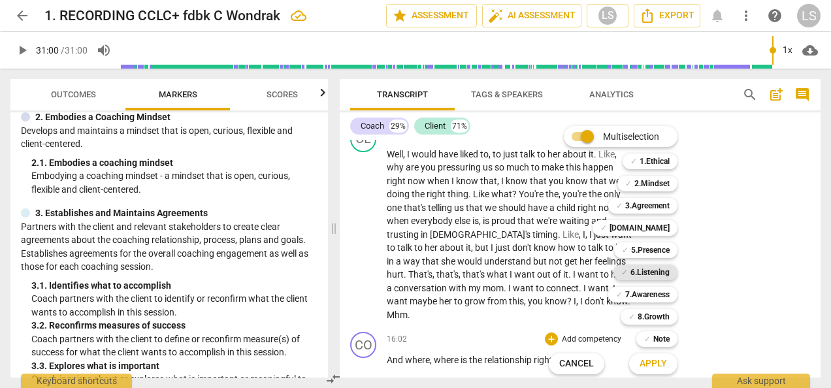
click at [645, 274] on b "6.Listening" at bounding box center [650, 273] width 39 height 16
click at [647, 183] on b "2.Mindset" at bounding box center [651, 184] width 35 height 16
click at [642, 295] on b "7.Awareness" at bounding box center [647, 295] width 44 height 16
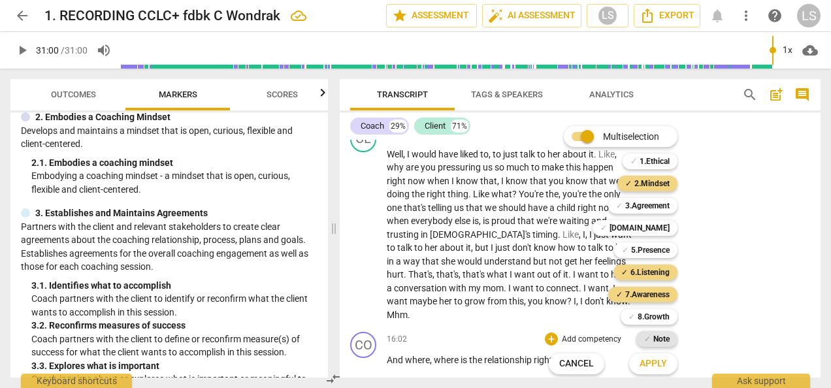
drag, startPoint x: 652, startPoint y: 363, endPoint x: 653, endPoint y: 337, distance: 25.5
click at [652, 363] on span "Apply" at bounding box center [653, 363] width 27 height 13
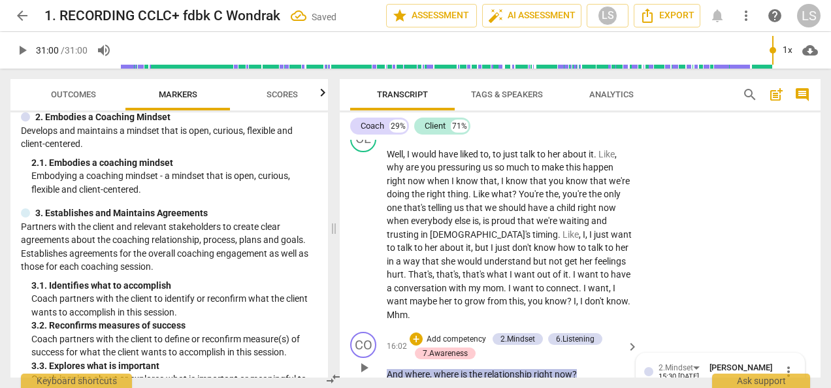
scroll to position [4028, 0]
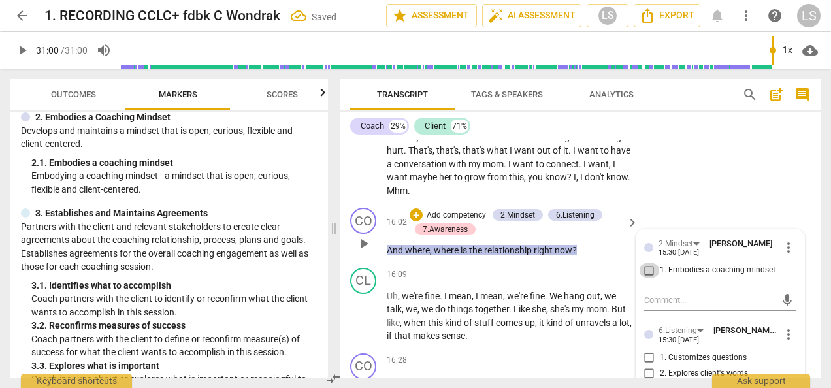
click at [645, 263] on input "1. Embodies a coaching mindset" at bounding box center [649, 271] width 21 height 16
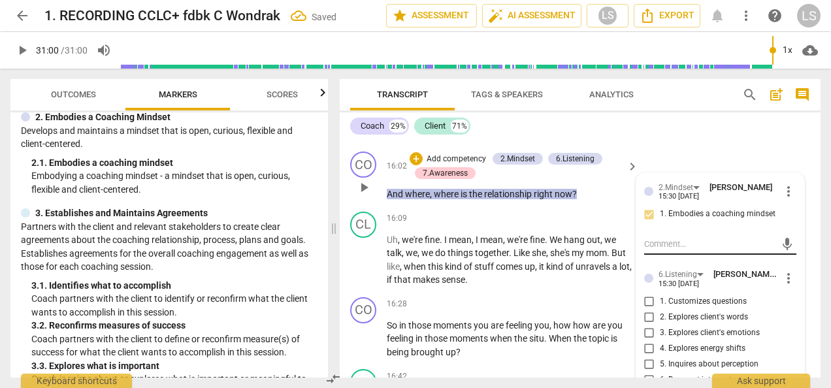
scroll to position [4158, 0]
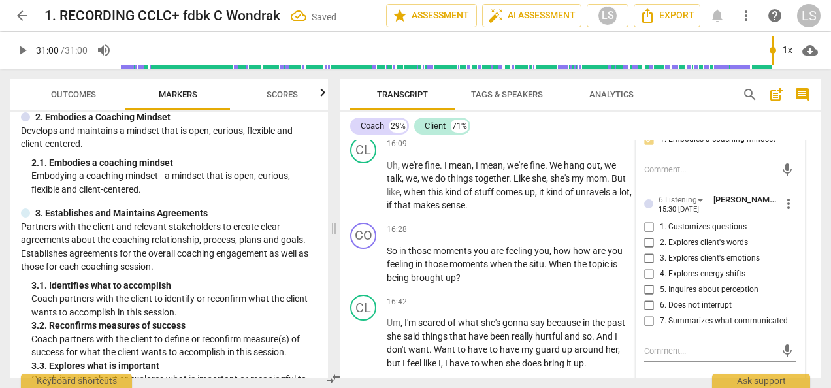
click at [649, 282] on input "5. Inquires about perception" at bounding box center [649, 290] width 21 height 16
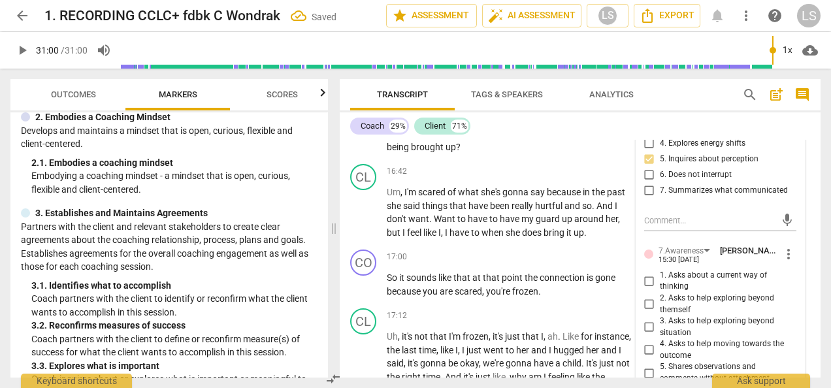
drag, startPoint x: 644, startPoint y: 348, endPoint x: 650, endPoint y: 365, distance: 17.2
click at [644, 369] on input "6. Asks clear, open-ended questions" at bounding box center [649, 393] width 21 height 16
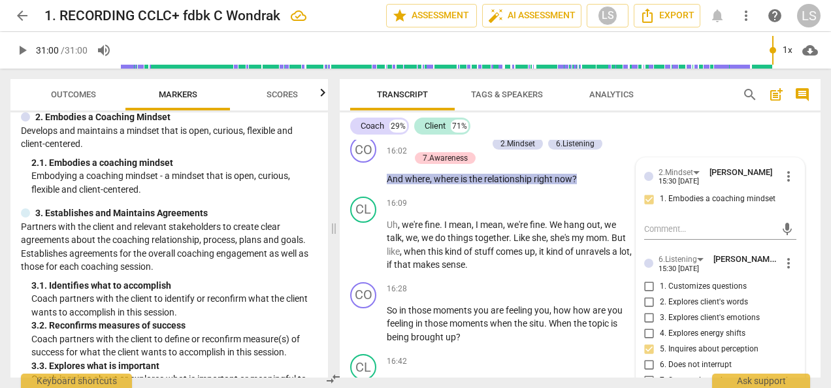
scroll to position [4093, 0]
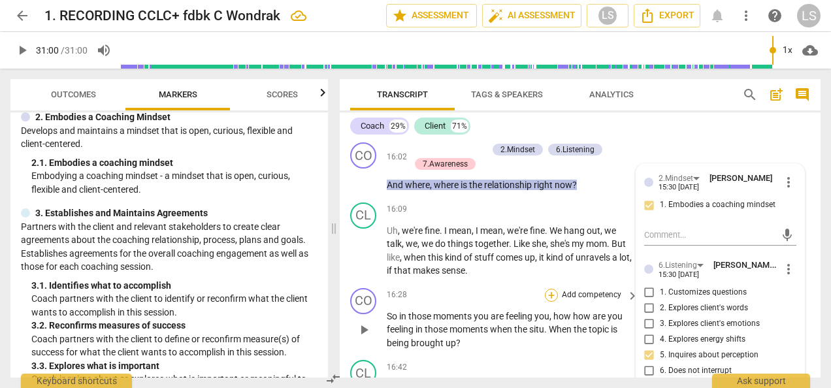
click at [552, 289] on div "+" at bounding box center [551, 295] width 13 height 13
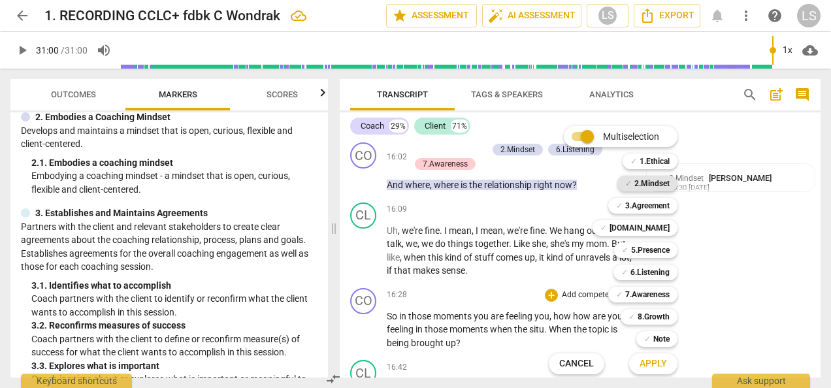
click at [657, 180] on b "2.Mindset" at bounding box center [651, 184] width 35 height 16
click at [644, 244] on b "5.Presence" at bounding box center [650, 250] width 39 height 16
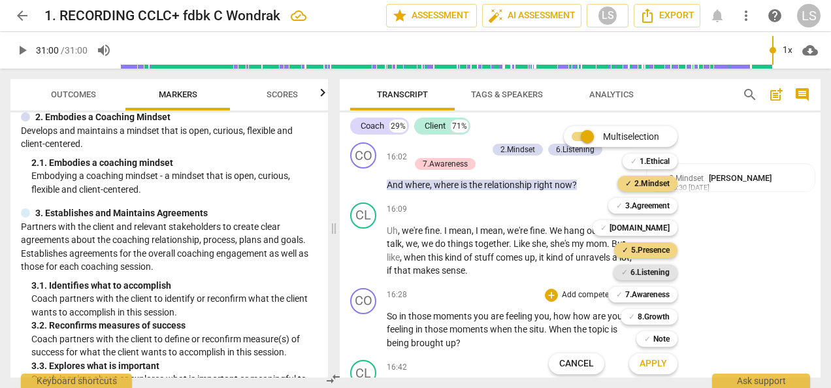
click at [642, 271] on b "6.Listening" at bounding box center [650, 273] width 39 height 16
click at [642, 293] on b "7.Awareness" at bounding box center [647, 295] width 44 height 16
click at [648, 367] on span "Apply" at bounding box center [653, 363] width 27 height 13
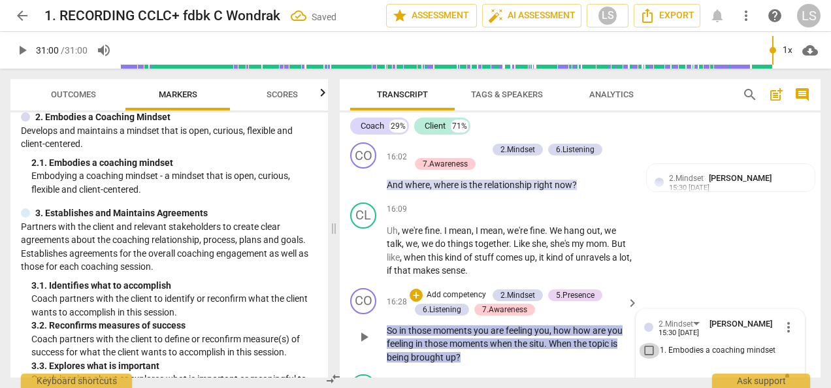
click at [644, 343] on input "1. Embodies a coaching mindset" at bounding box center [649, 351] width 21 height 16
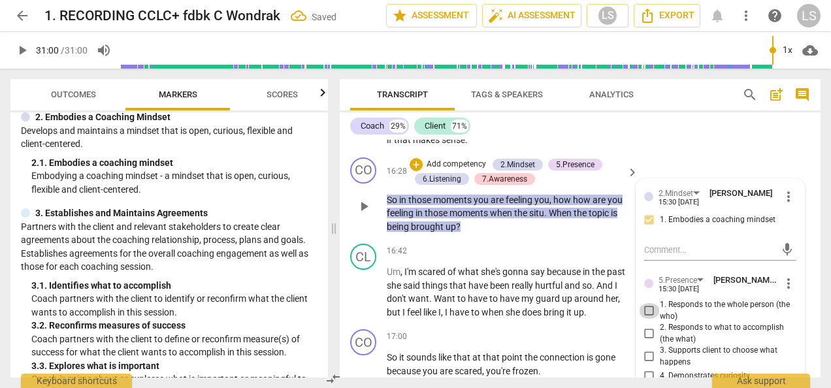
click at [651, 303] on input "1. Responds to the whole person (the who)" at bounding box center [649, 311] width 21 height 16
click at [648, 369] on input "4. Demonstrates curiosity" at bounding box center [649, 377] width 21 height 16
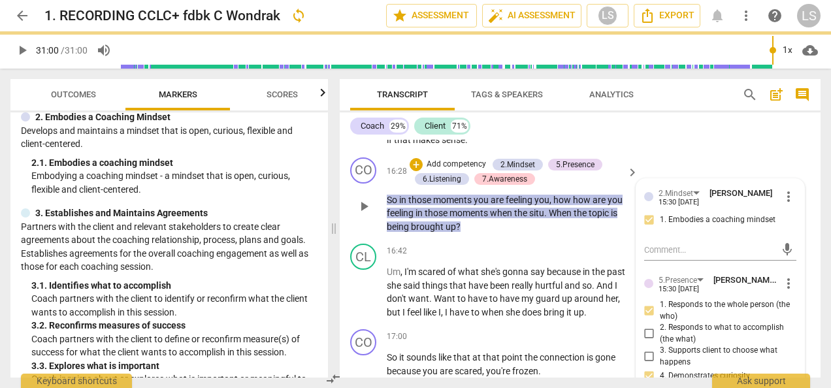
scroll to position [4420, 0]
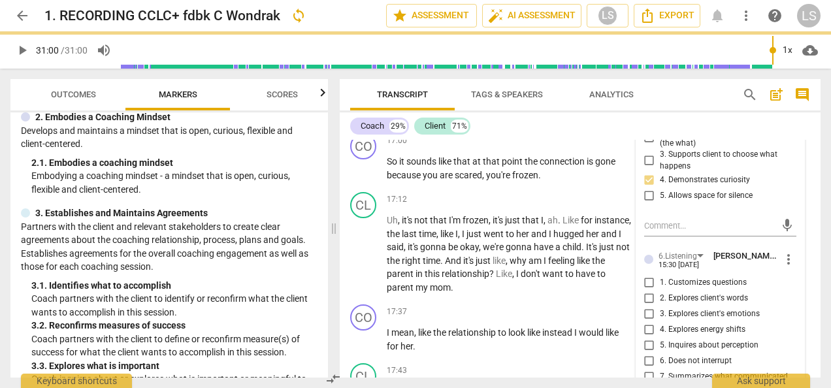
click at [646, 338] on input "5. Inquires about perception" at bounding box center [649, 346] width 21 height 16
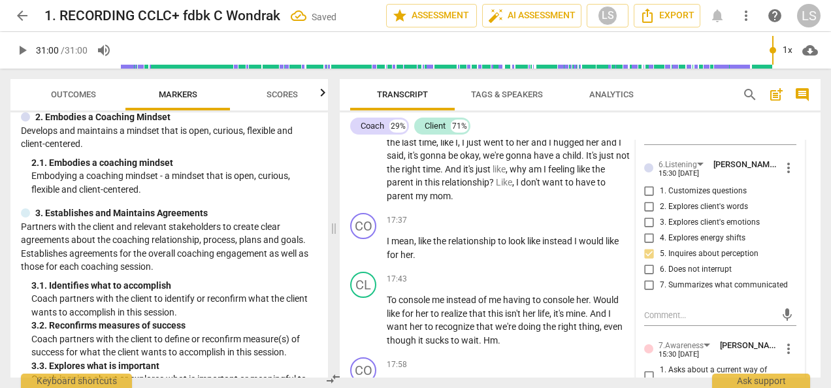
scroll to position [4551, 0]
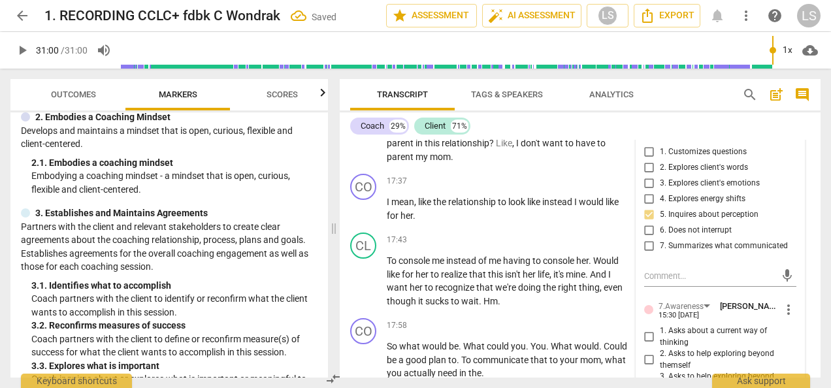
click at [648, 329] on input "1. Asks about a current way of thinking" at bounding box center [649, 337] width 21 height 16
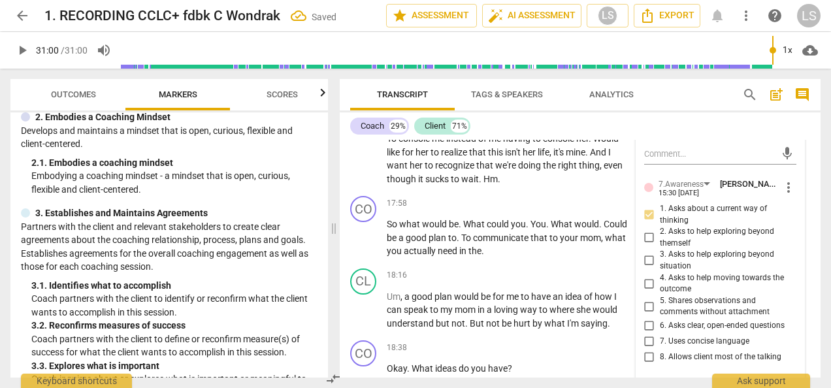
scroll to position [4681, 0]
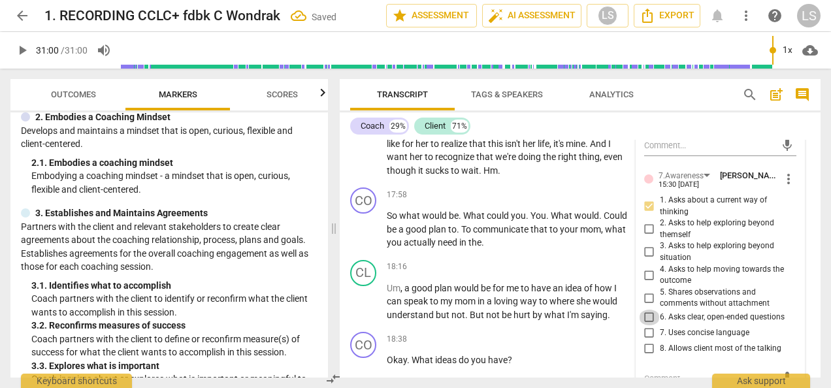
click at [648, 310] on input "6. Asks clear, open-ended questions" at bounding box center [649, 318] width 21 height 16
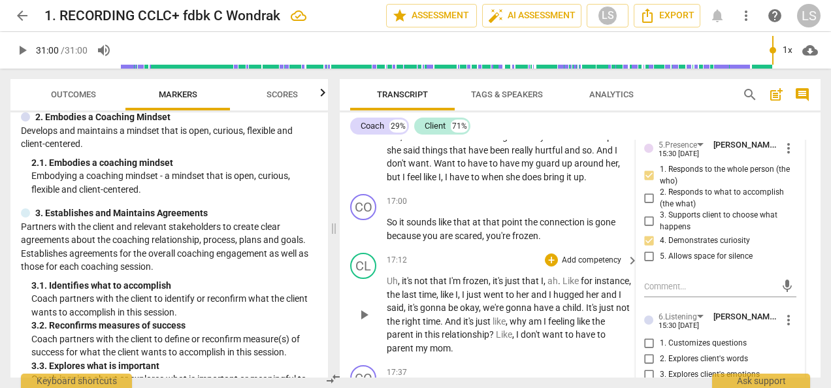
scroll to position [4355, 0]
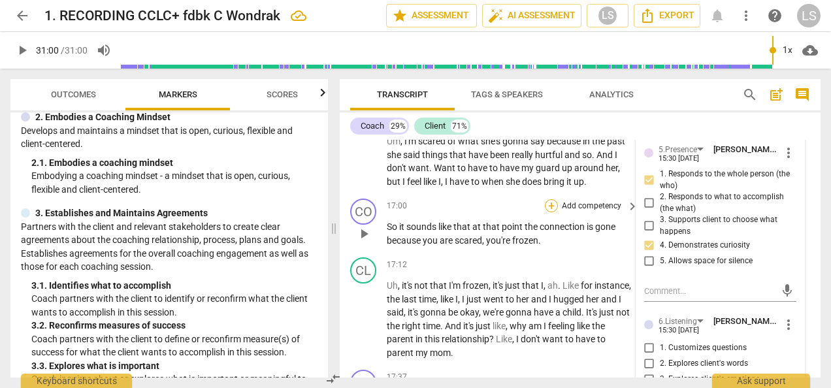
click at [553, 199] on div "+" at bounding box center [551, 205] width 13 height 13
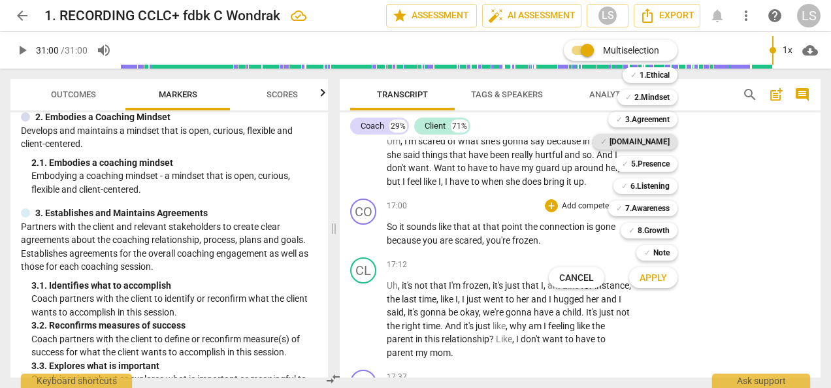
click at [644, 146] on b "[DOMAIN_NAME]" at bounding box center [640, 142] width 60 height 16
click at [640, 206] on b "7.Awareness" at bounding box center [647, 209] width 44 height 16
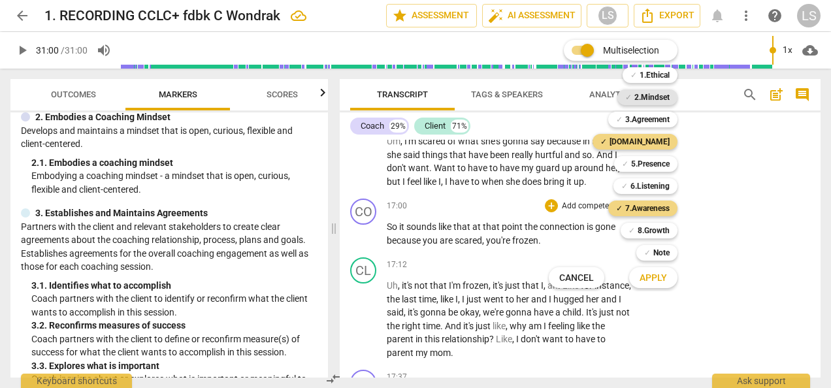
click at [646, 103] on b "2.Mindset" at bounding box center [651, 98] width 35 height 16
click at [653, 266] on button "Apply" at bounding box center [653, 278] width 48 height 24
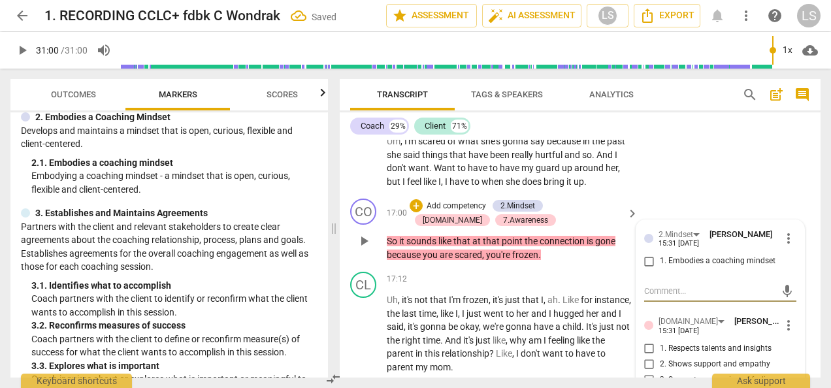
click at [646, 254] on input "1. Embodies a coaching mindset" at bounding box center [649, 262] width 21 height 16
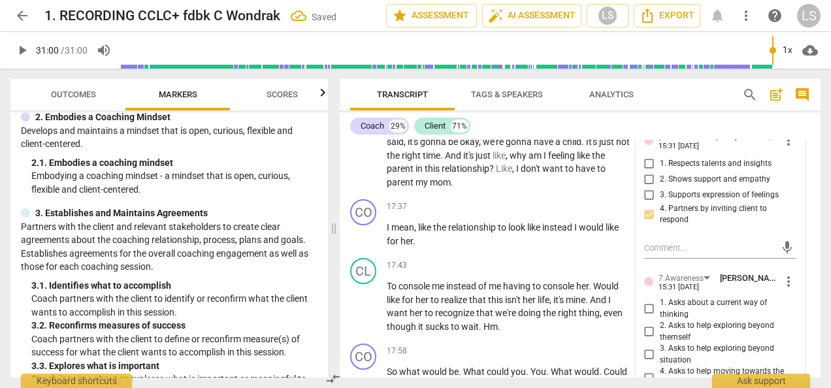
scroll to position [4551, 0]
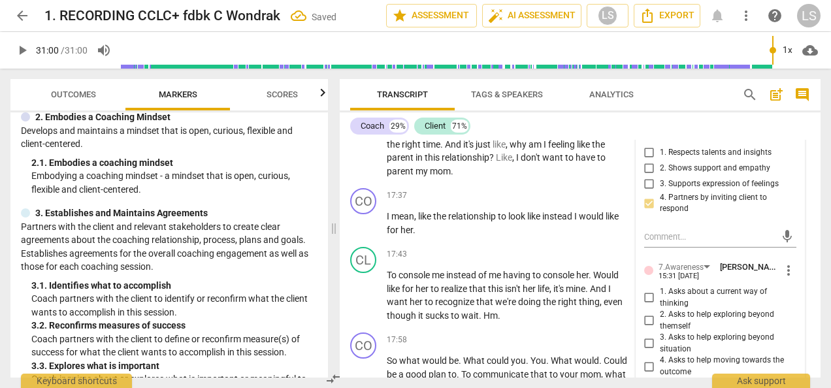
click at [651, 369] on input "5. Shares observations and comments without attachment" at bounding box center [649, 390] width 21 height 16
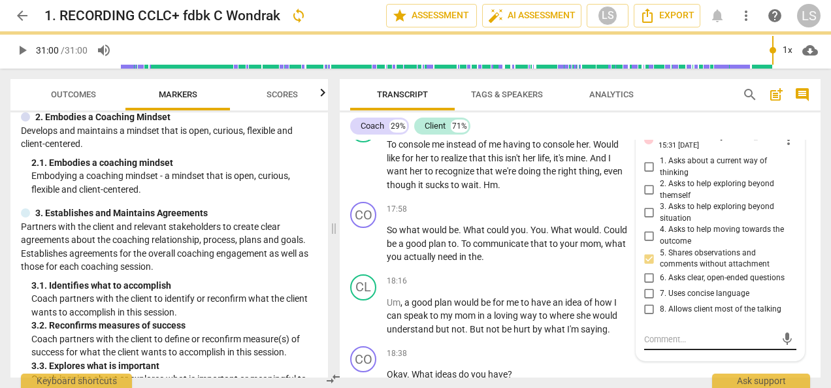
click at [680, 329] on div "mic" at bounding box center [720, 339] width 152 height 21
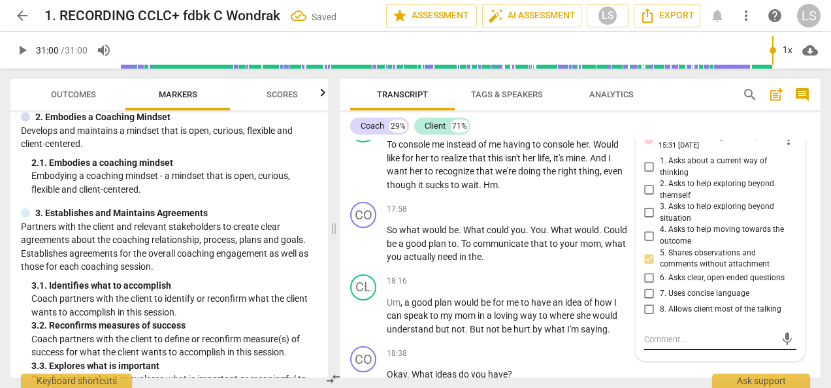
click at [673, 333] on textarea at bounding box center [709, 339] width 131 height 12
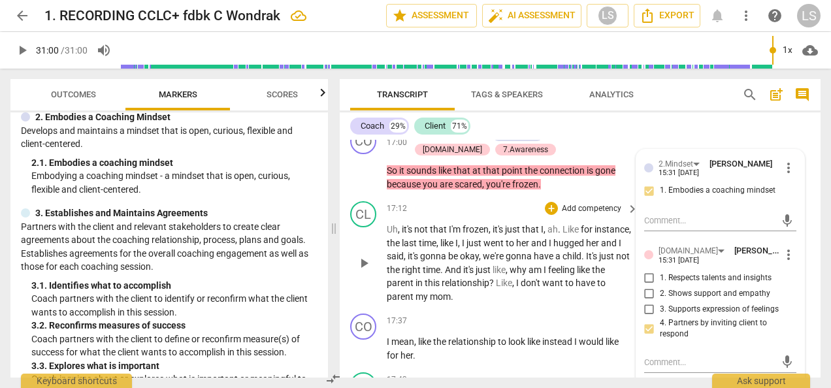
scroll to position [4420, 0]
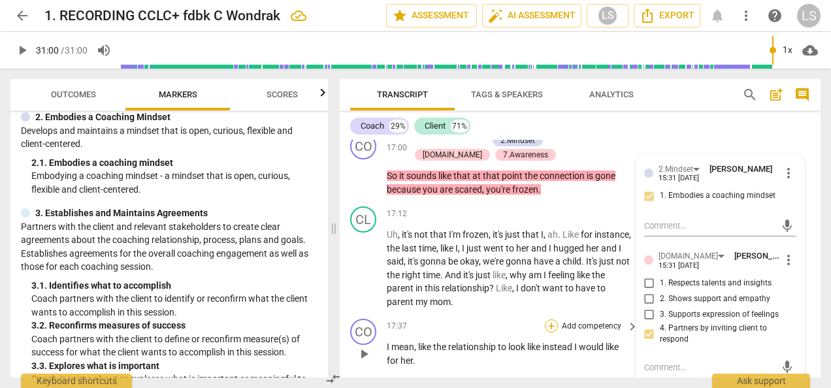
click at [553, 320] on div "+" at bounding box center [551, 326] width 13 height 13
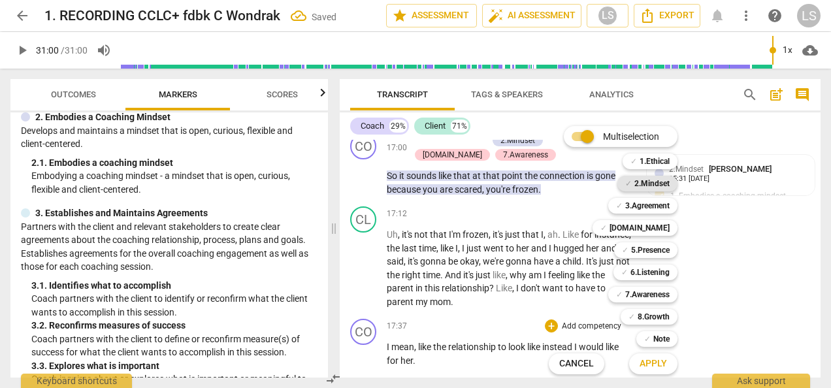
click at [656, 184] on b "2.Mindset" at bounding box center [651, 184] width 35 height 16
click at [652, 250] on b "5.Presence" at bounding box center [650, 250] width 39 height 16
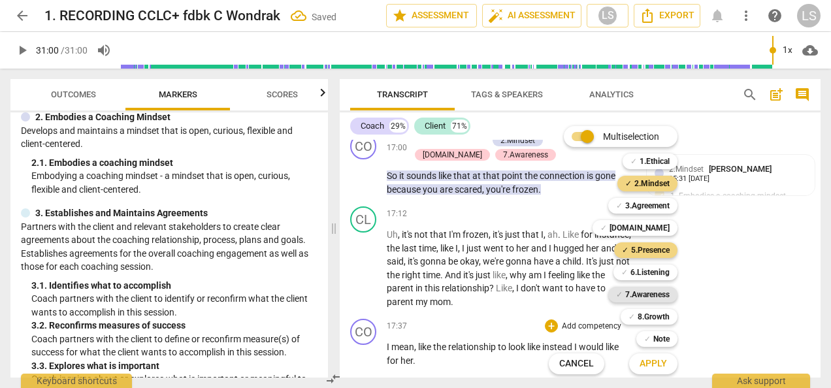
click at [646, 295] on b "7.Awareness" at bounding box center [647, 295] width 44 height 16
click at [649, 363] on span "Apply" at bounding box center [653, 363] width 27 height 13
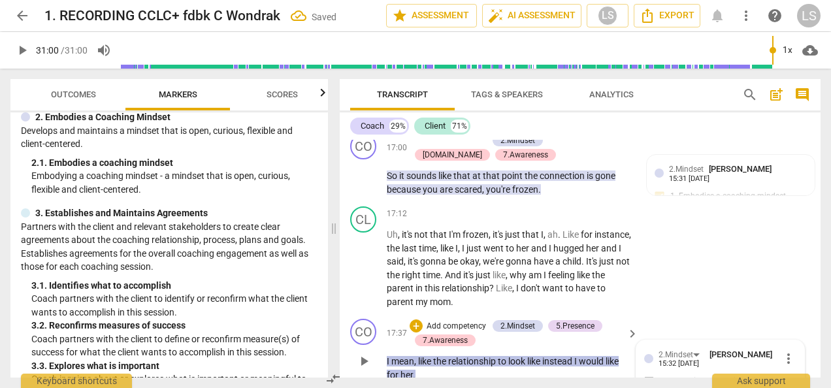
drag, startPoint x: 646, startPoint y: 336, endPoint x: 649, endPoint y: 327, distance: 8.9
click at [646, 369] on input "1. Embodies a coaching mindset" at bounding box center [649, 382] width 21 height 16
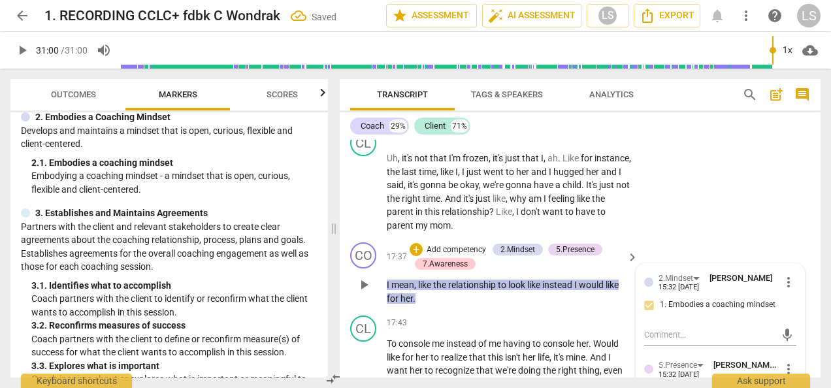
scroll to position [4616, 0]
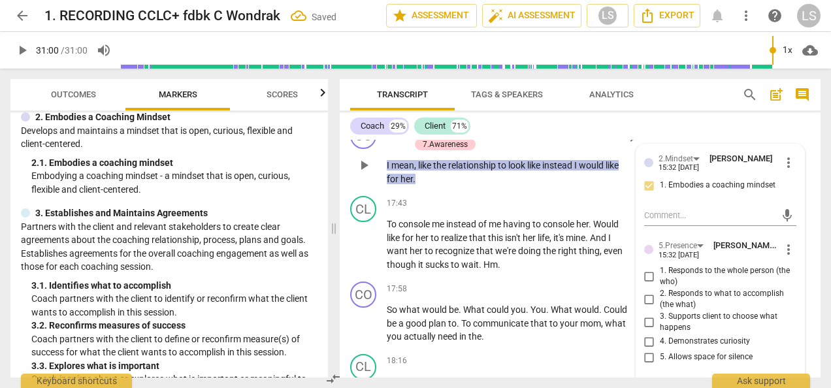
click at [648, 291] on input "2. Responds to what to accomplish (the what)" at bounding box center [649, 299] width 21 height 16
click at [643, 334] on input "4. Demonstrates curiosity" at bounding box center [649, 342] width 21 height 16
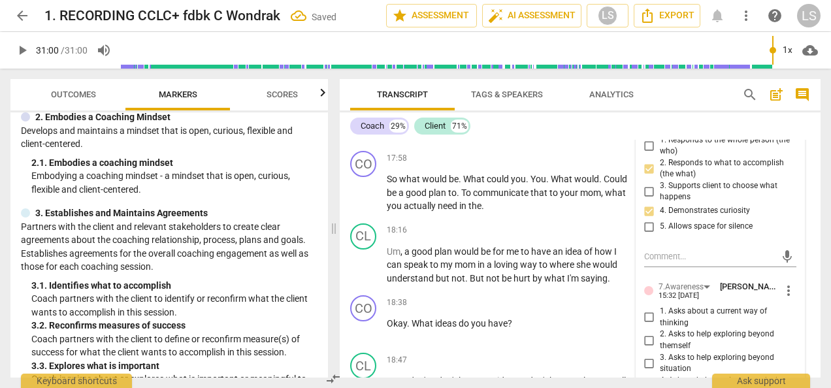
scroll to position [4812, 0]
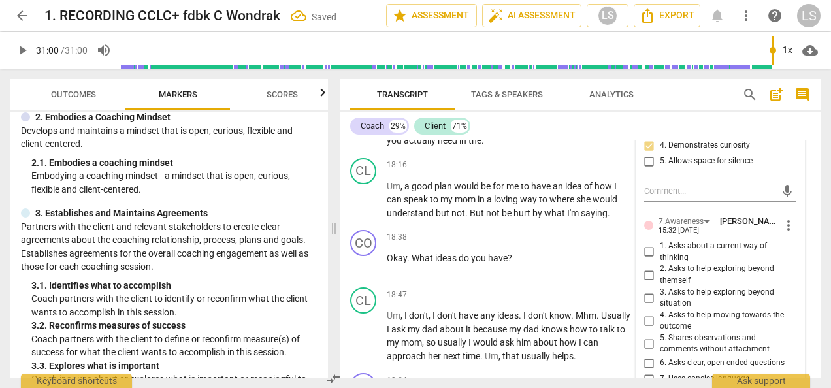
click at [645, 313] on input "4. Asks to help moving towards the outcome" at bounding box center [649, 321] width 21 height 16
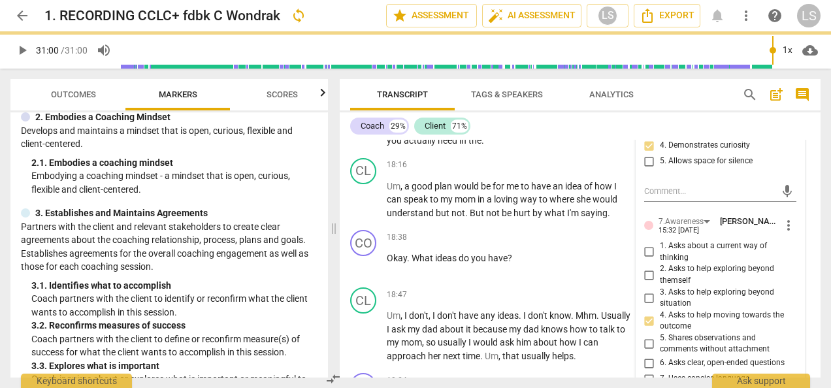
click at [646, 355] on input "6. Asks clear, open-ended questions" at bounding box center [649, 363] width 21 height 16
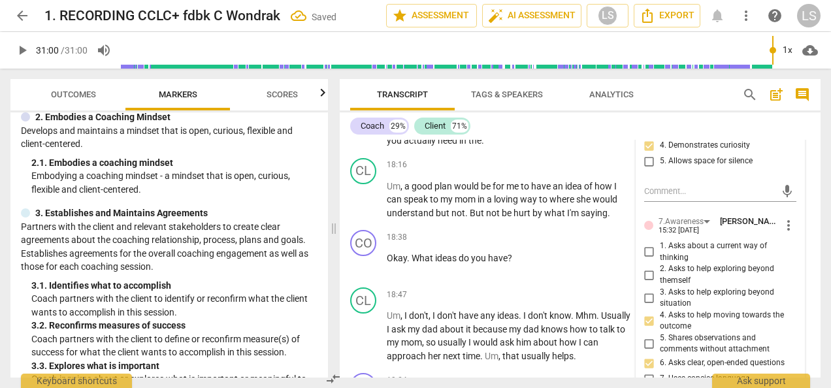
click at [650, 369] on input "7. Uses concise language" at bounding box center [649, 379] width 21 height 16
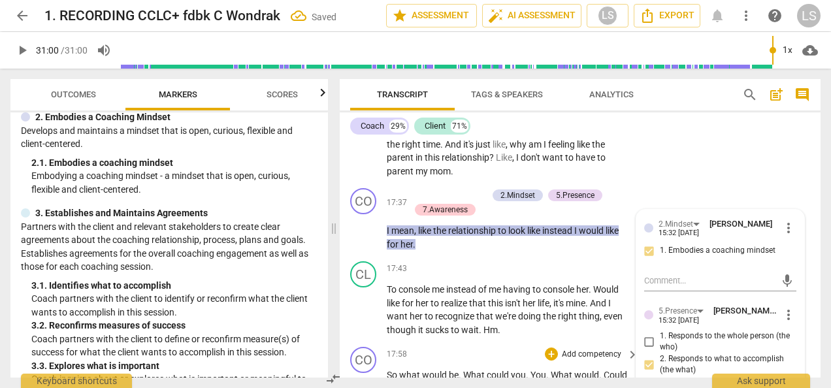
scroll to position [4616, 0]
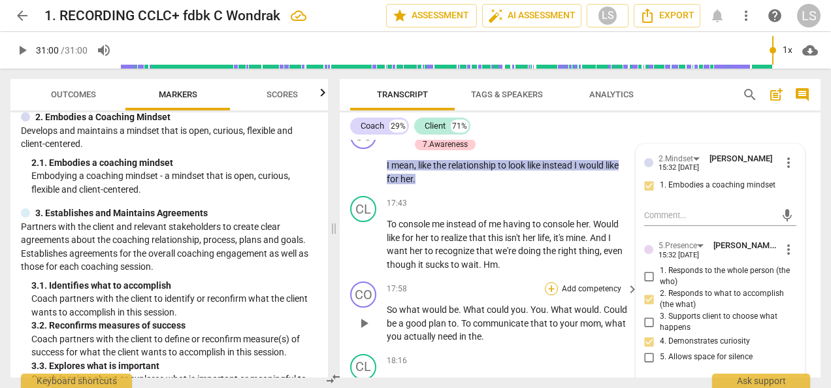
click at [555, 282] on div "+" at bounding box center [551, 288] width 13 height 13
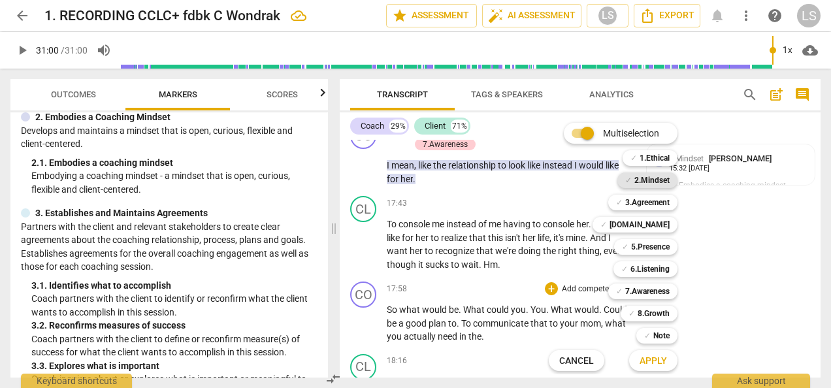
click at [650, 184] on b "2.Mindset" at bounding box center [651, 181] width 35 height 16
click at [651, 246] on b "5.Presence" at bounding box center [650, 247] width 39 height 16
click at [650, 265] on b "6.Listening" at bounding box center [650, 269] width 39 height 16
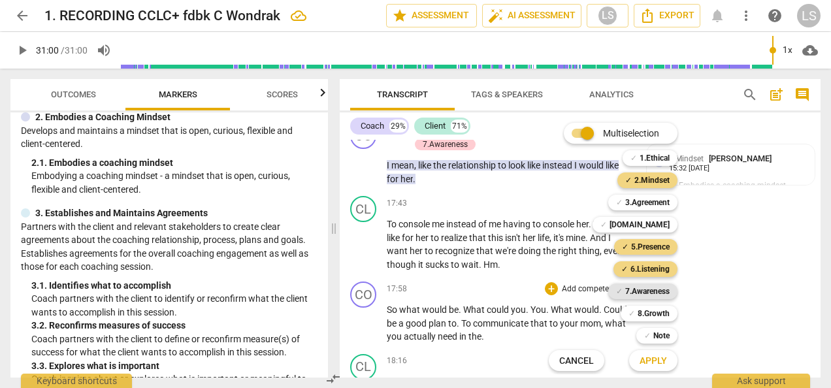
click at [648, 289] on b "7.Awareness" at bounding box center [647, 292] width 44 height 16
click at [651, 361] on span "Apply" at bounding box center [653, 361] width 27 height 13
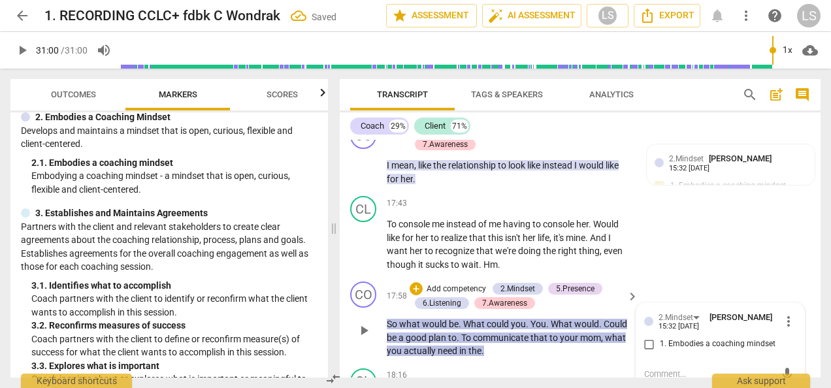
click at [644, 337] on input "1. Embodies a coaching mindset" at bounding box center [649, 345] width 21 height 16
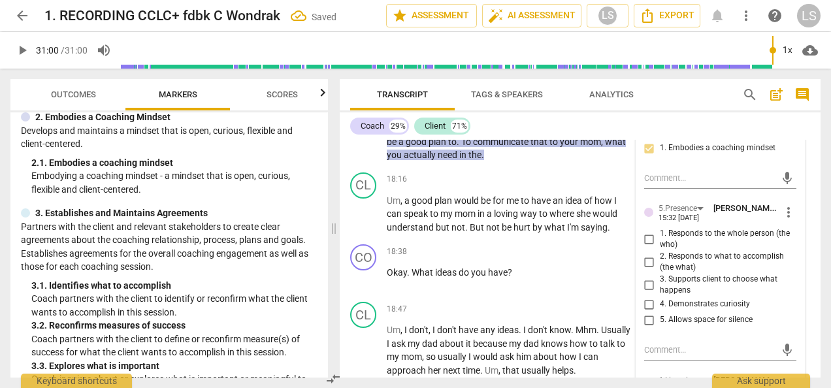
scroll to position [4812, 0]
click at [644, 254] on input "2. Responds to what to accomplish (the what)" at bounding box center [649, 262] width 21 height 16
click at [645, 297] on input "4. Demonstrates curiosity" at bounding box center [649, 305] width 21 height 16
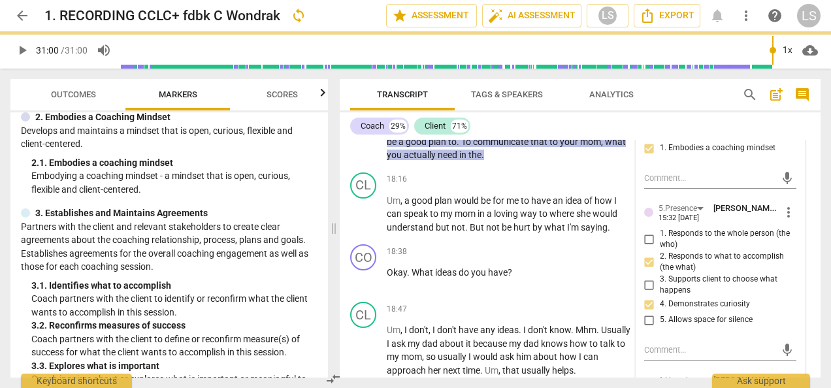
scroll to position [5008, 0]
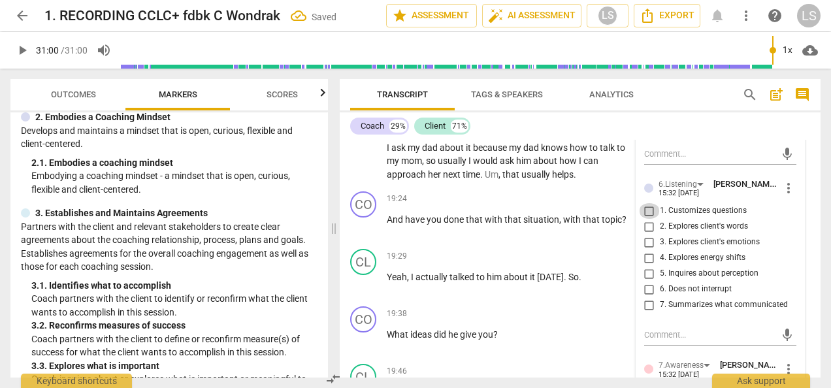
click at [643, 203] on input "1. Customizes questions" at bounding box center [649, 211] width 21 height 16
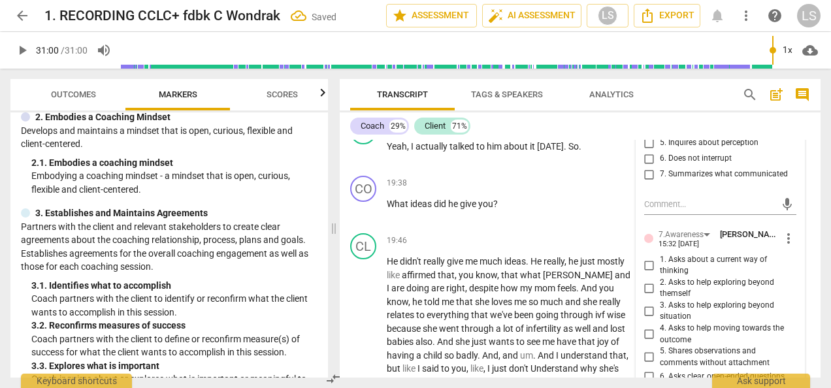
click at [644, 303] on input "3. Asks to help exploring beyond situation" at bounding box center [649, 311] width 21 height 16
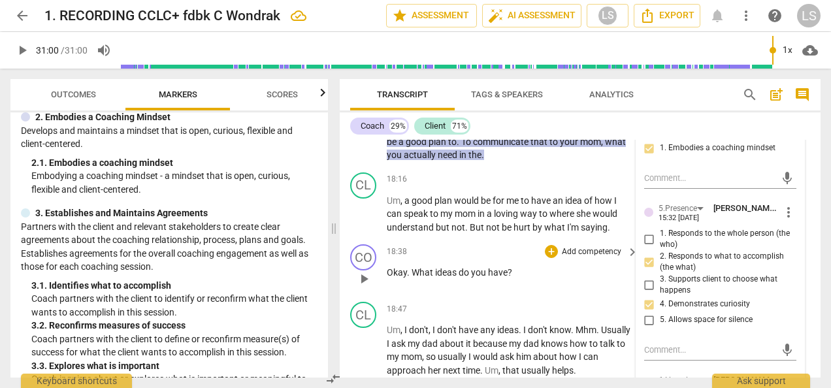
scroll to position [4616, 0]
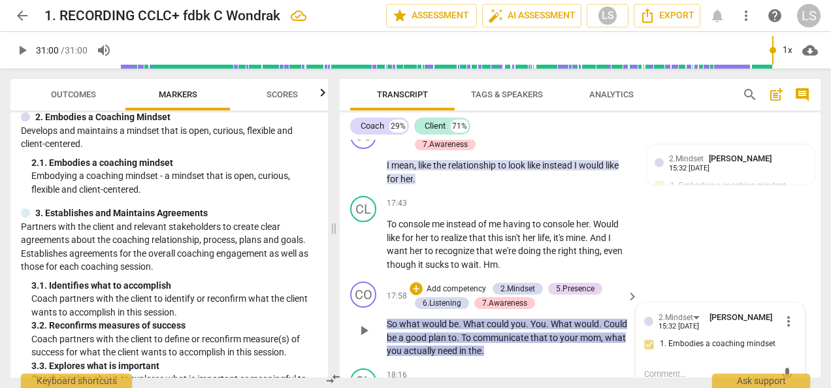
click at [364, 323] on span "play_arrow" at bounding box center [364, 331] width 16 height 16
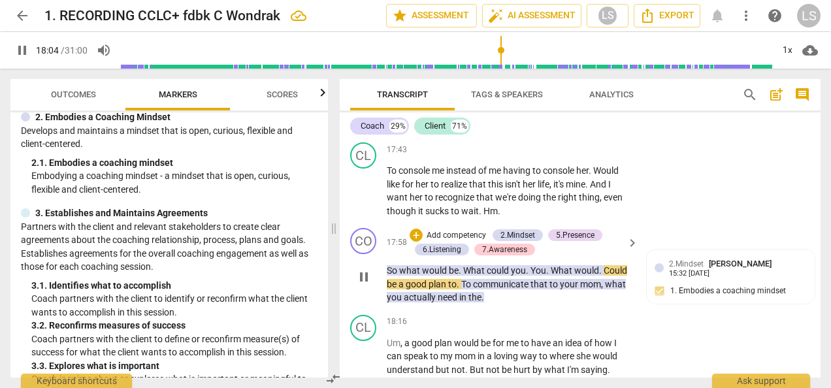
scroll to position [4681, 0]
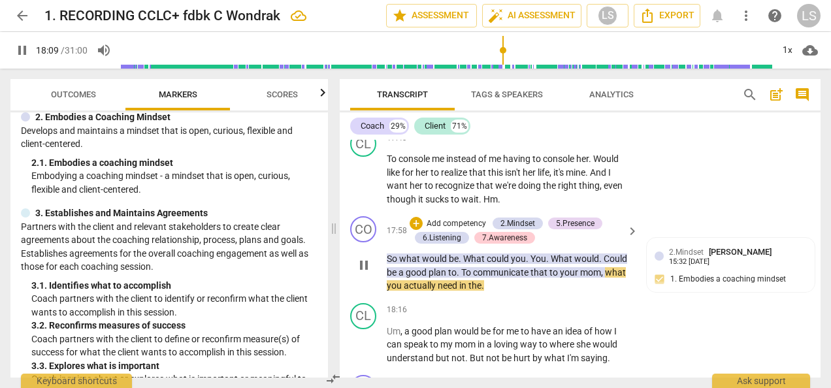
click at [365, 257] on span "pause" at bounding box center [364, 265] width 16 height 16
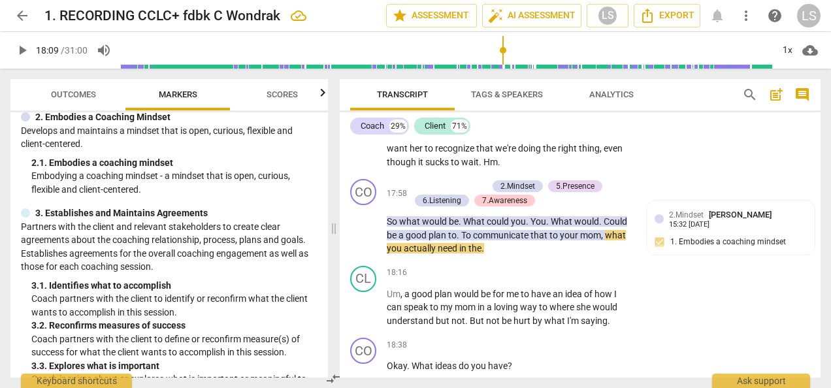
scroll to position [4747, 0]
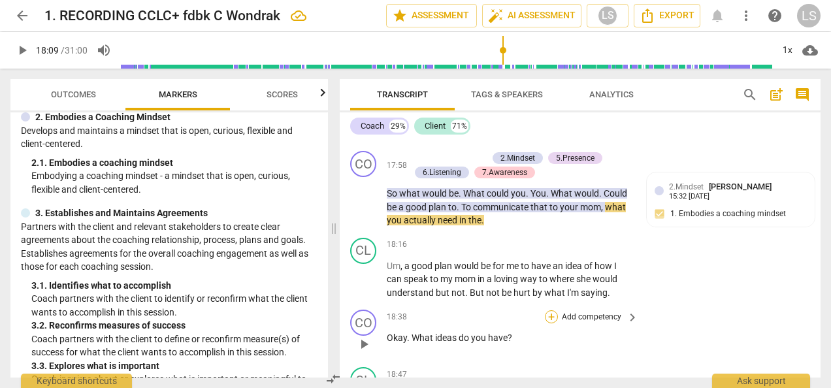
click at [548, 310] on div "+" at bounding box center [551, 316] width 13 height 13
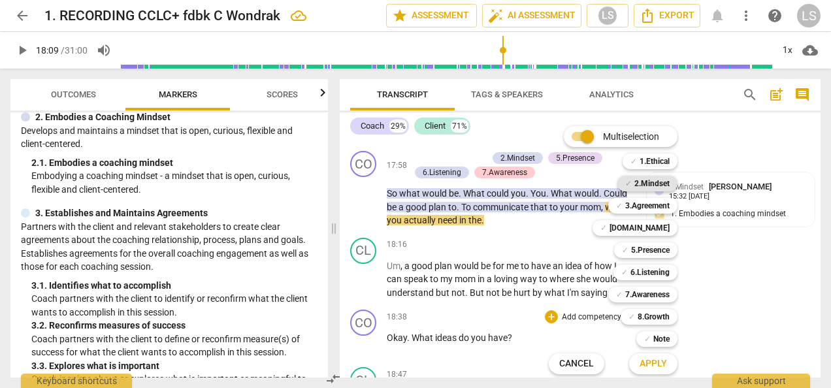
click at [667, 182] on b "2.Mindset" at bounding box center [651, 184] width 35 height 16
click at [662, 250] on b "5.Presence" at bounding box center [650, 250] width 39 height 16
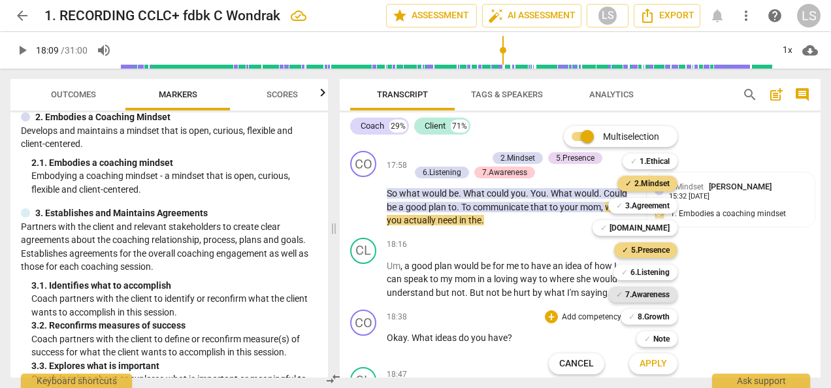
click at [660, 293] on b "7.Awareness" at bounding box center [647, 295] width 44 height 16
drag, startPoint x: 660, startPoint y: 365, endPoint x: 660, endPoint y: 358, distance: 7.2
click at [660, 365] on span "Apply" at bounding box center [653, 363] width 27 height 13
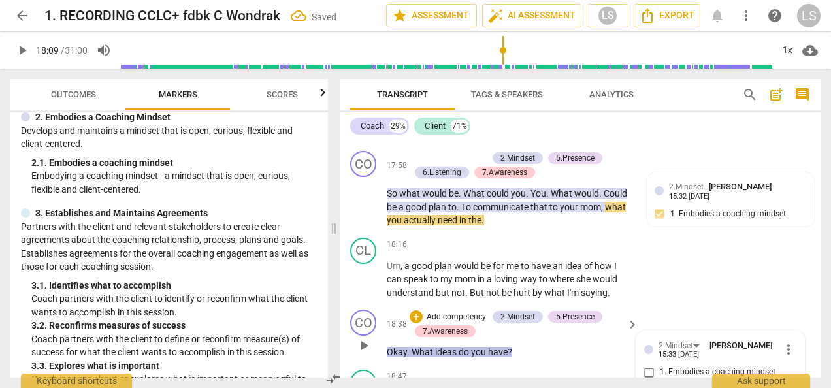
click at [650, 365] on input "1. Embodies a coaching mindset" at bounding box center [649, 373] width 21 height 16
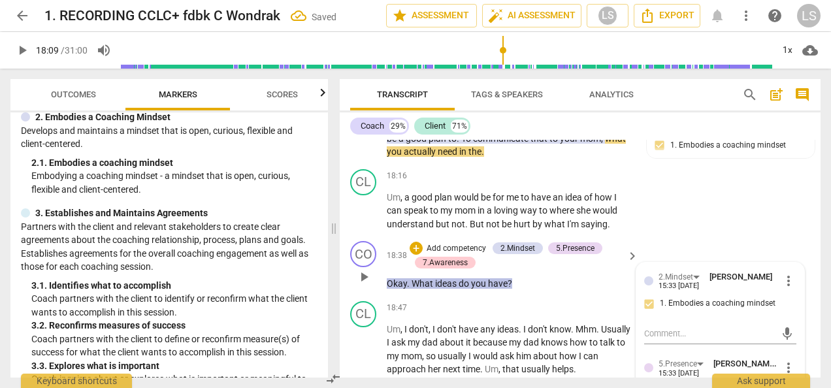
scroll to position [4943, 0]
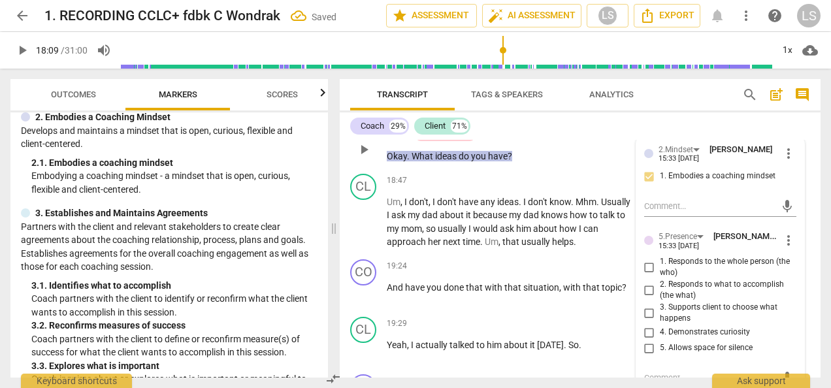
click at [647, 282] on input "2. Responds to what to accomplish (the what)" at bounding box center [649, 290] width 21 height 16
click at [651, 340] on input "5. Allows space for silence" at bounding box center [649, 348] width 21 height 16
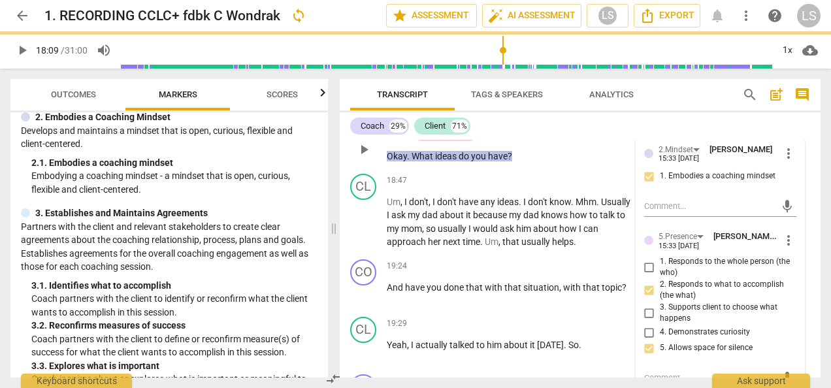
click at [646, 340] on input "5. Allows space for silence" at bounding box center [649, 348] width 21 height 16
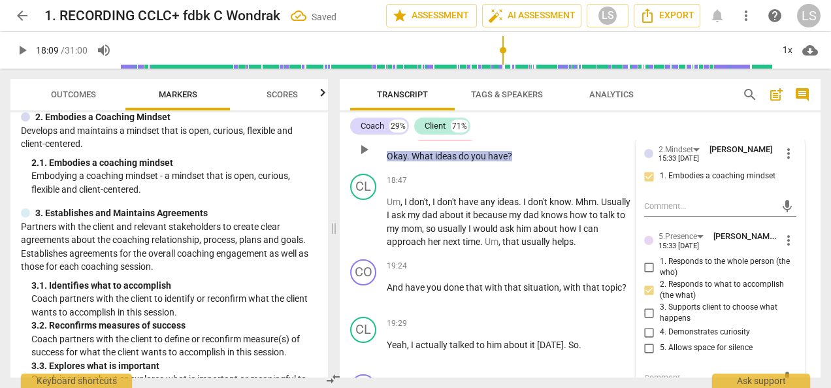
click at [648, 325] on input "4. Demonstrates curiosity" at bounding box center [649, 333] width 21 height 16
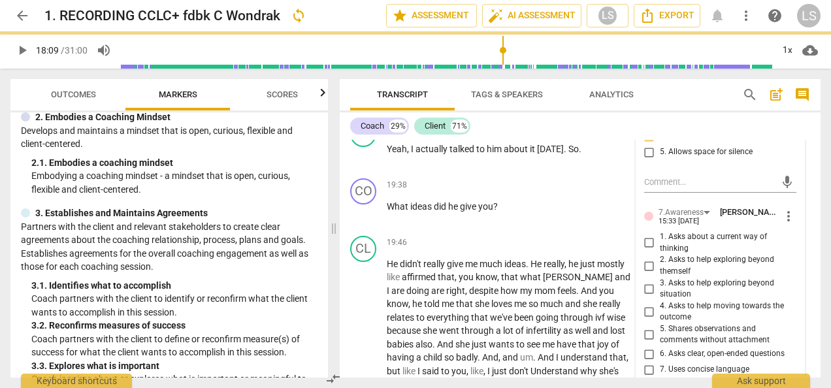
drag, startPoint x: 647, startPoint y: 243, endPoint x: 654, endPoint y: 310, distance: 67.0
click at [647, 281] on input "3. Asks to help exploring beyond situation" at bounding box center [649, 289] width 21 height 16
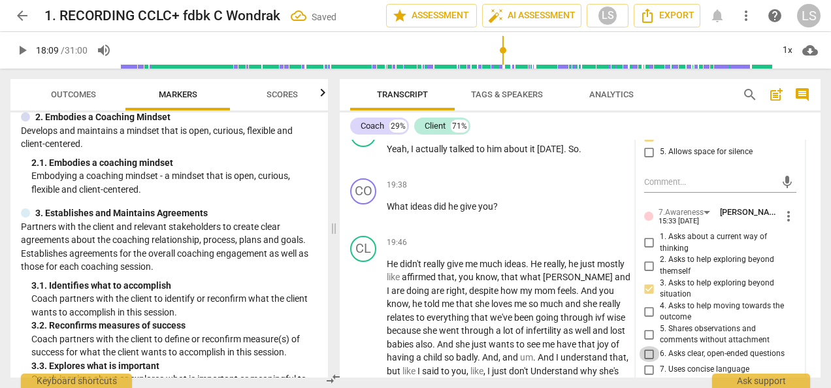
click at [651, 346] on input "6. Asks clear, open-ended questions" at bounding box center [649, 354] width 21 height 16
click at [643, 362] on input "7. Uses concise language" at bounding box center [649, 370] width 21 height 16
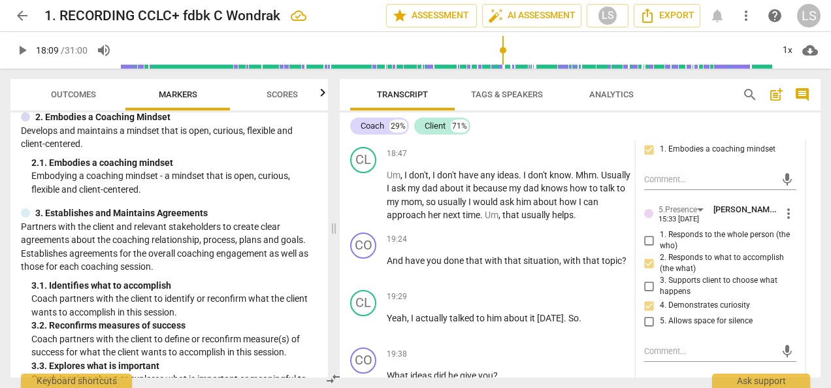
scroll to position [4943, 0]
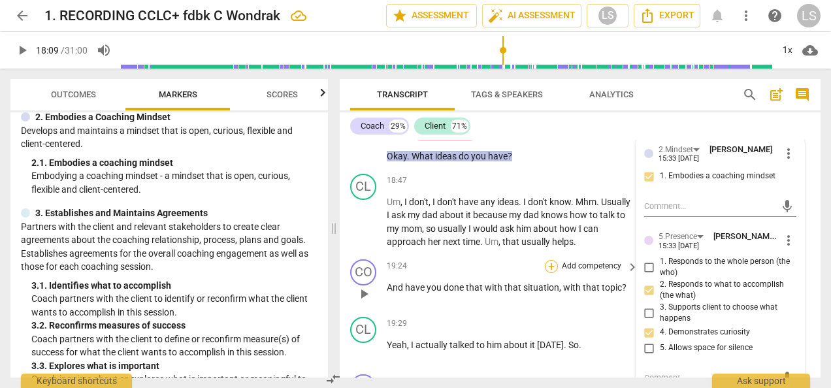
click at [554, 260] on div "+" at bounding box center [551, 266] width 13 height 13
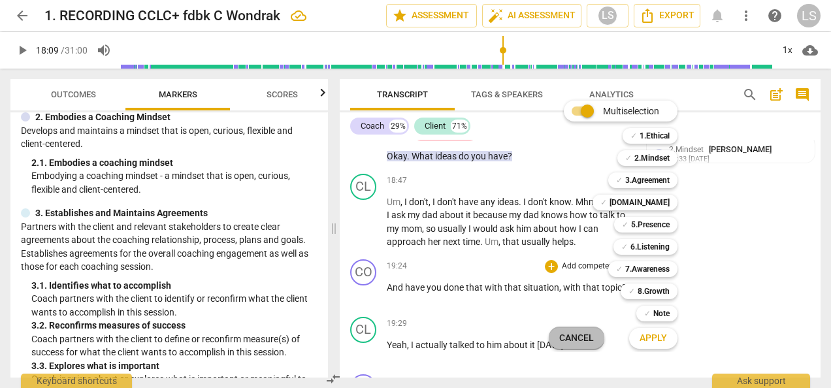
click at [567, 333] on span "Cancel" at bounding box center [576, 338] width 35 height 13
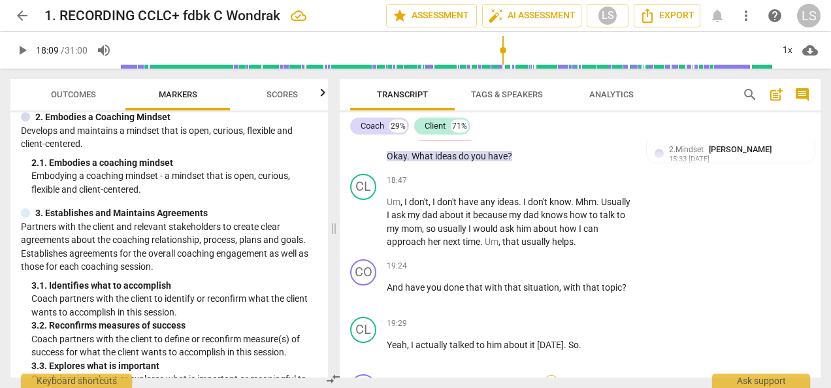
click at [549, 369] on div "+" at bounding box center [551, 381] width 13 height 13
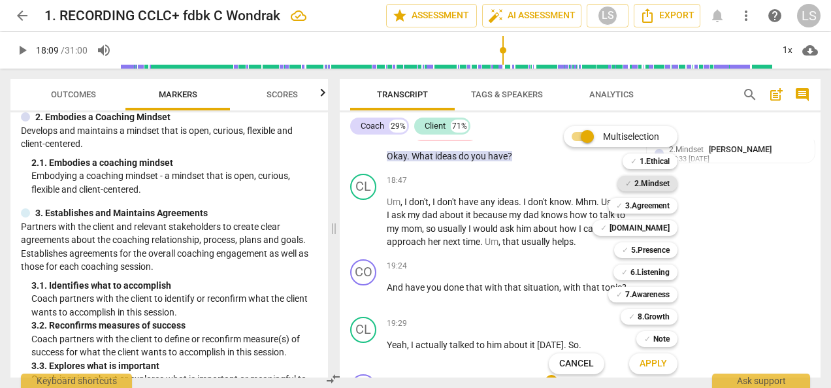
click at [656, 186] on b "2.Mindset" at bounding box center [651, 184] width 35 height 16
click at [641, 250] on b "5.Presence" at bounding box center [650, 250] width 39 height 16
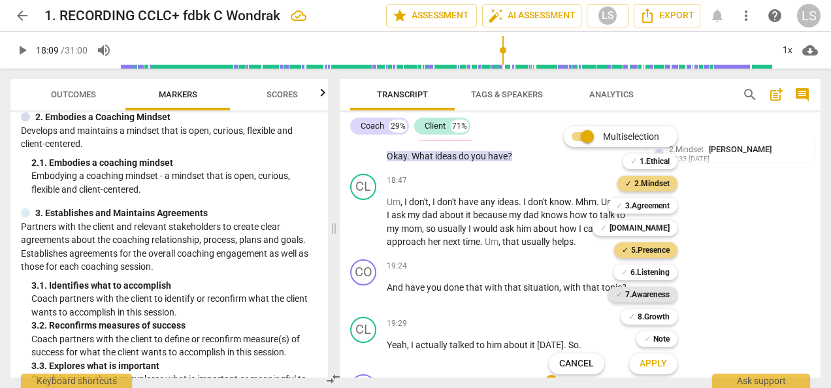
drag, startPoint x: 647, startPoint y: 297, endPoint x: 652, endPoint y: 337, distance: 40.2
click at [647, 297] on b "7.Awareness" at bounding box center [647, 295] width 44 height 16
click at [655, 357] on button "Apply" at bounding box center [653, 364] width 48 height 24
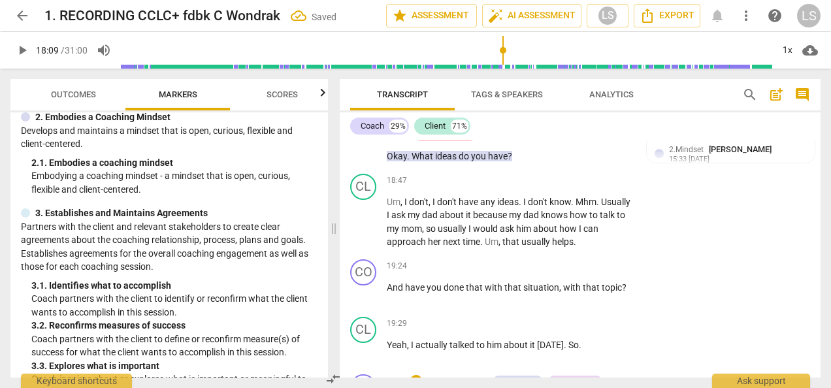
scroll to position [5109, 0]
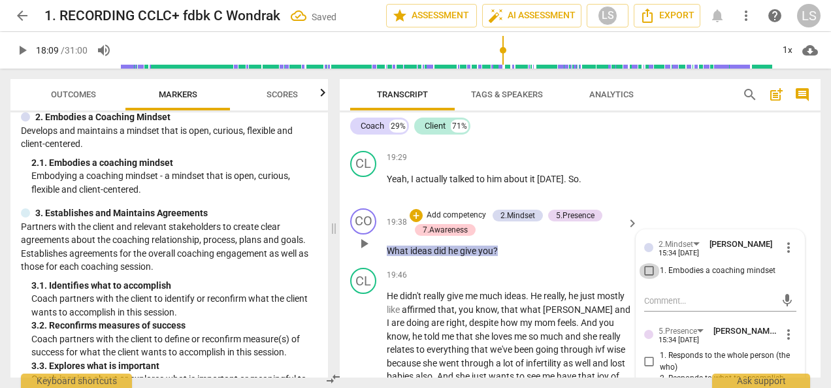
click at [647, 263] on input "1. Embodies a coaching mindset" at bounding box center [649, 271] width 21 height 16
drag, startPoint x: 651, startPoint y: 338, endPoint x: 652, endPoint y: 324, distance: 14.4
click at [651, 369] on input "2. Responds to what to accomplish (the what)" at bounding box center [649, 385] width 21 height 16
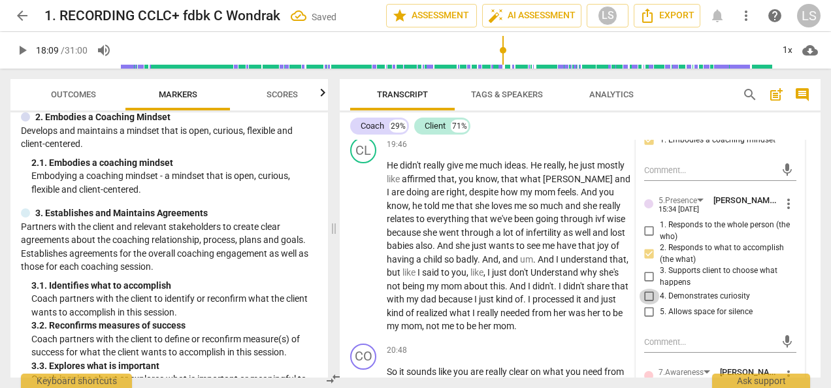
click at [646, 289] on input "4. Demonstrates curiosity" at bounding box center [649, 297] width 21 height 16
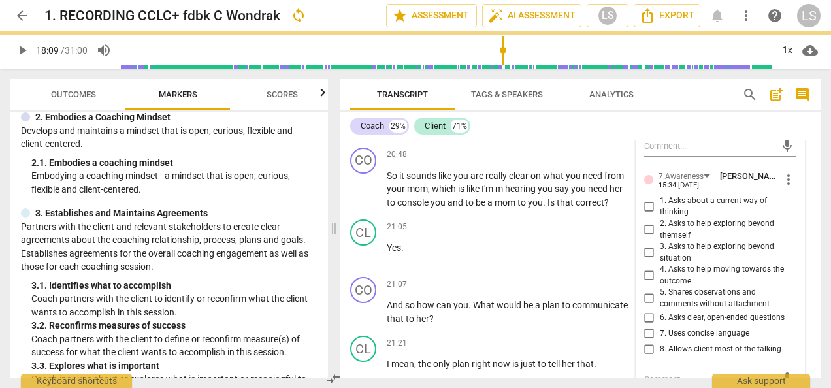
click at [643, 245] on input "3. Asks to help exploring beyond situation" at bounding box center [649, 253] width 21 height 16
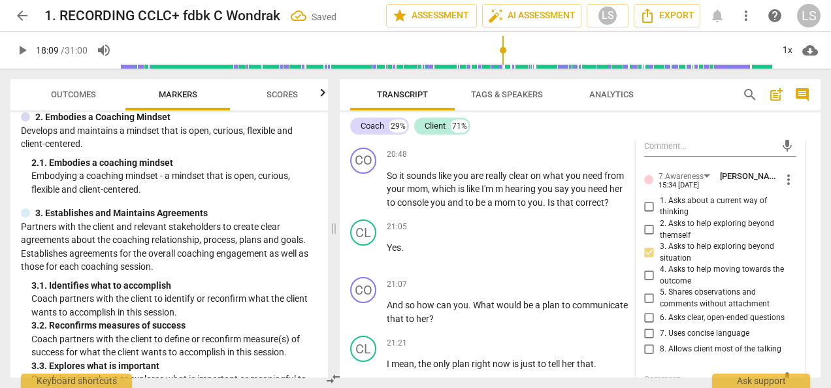
click at [647, 310] on input "6. Asks clear, open-ended questions" at bounding box center [649, 318] width 21 height 16
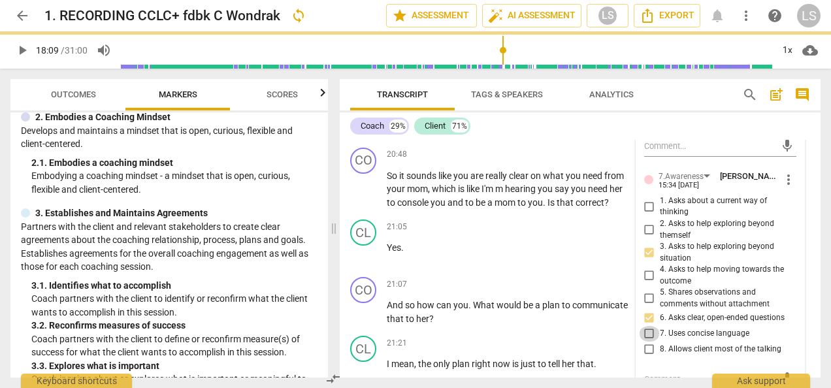
click at [647, 326] on input "7. Uses concise language" at bounding box center [649, 334] width 21 height 16
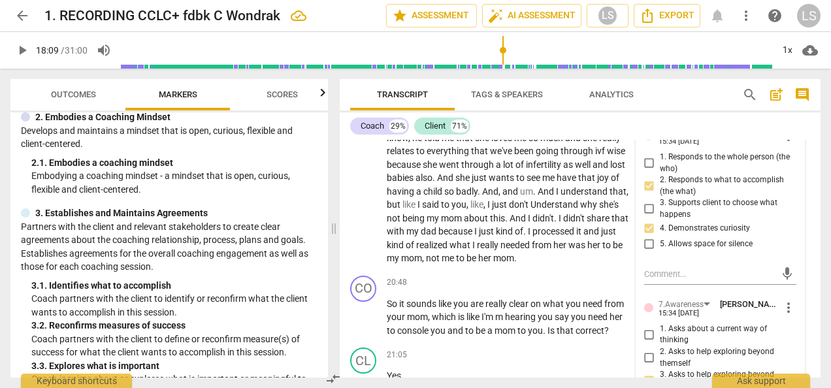
scroll to position [5305, 0]
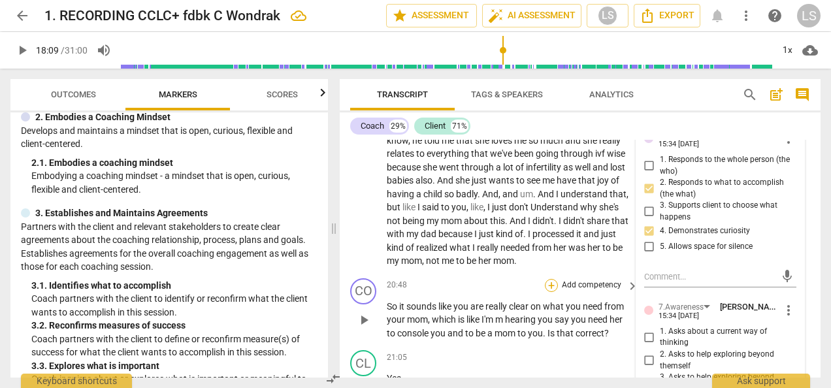
click at [551, 279] on div "+" at bounding box center [551, 285] width 13 height 13
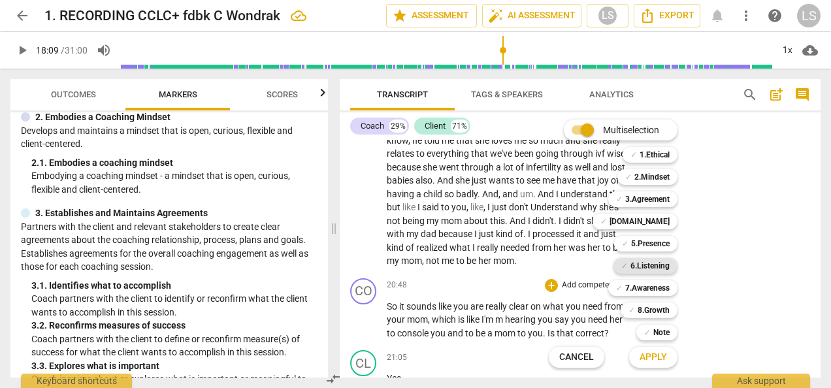
click at [651, 267] on b "6.Listening" at bounding box center [650, 266] width 39 height 16
drag, startPoint x: 657, startPoint y: 227, endPoint x: 657, endPoint y: 208, distance: 19.0
click at [657, 226] on b "[DOMAIN_NAME]" at bounding box center [640, 222] width 60 height 16
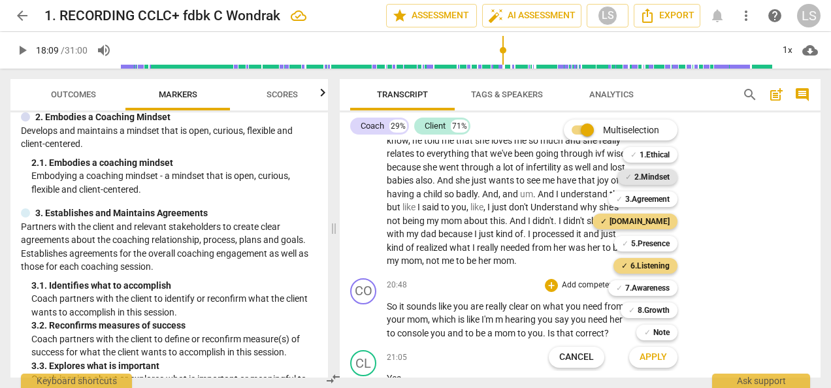
click at [660, 173] on b "2.Mindset" at bounding box center [651, 177] width 35 height 16
click at [659, 361] on span "Apply" at bounding box center [653, 357] width 27 height 13
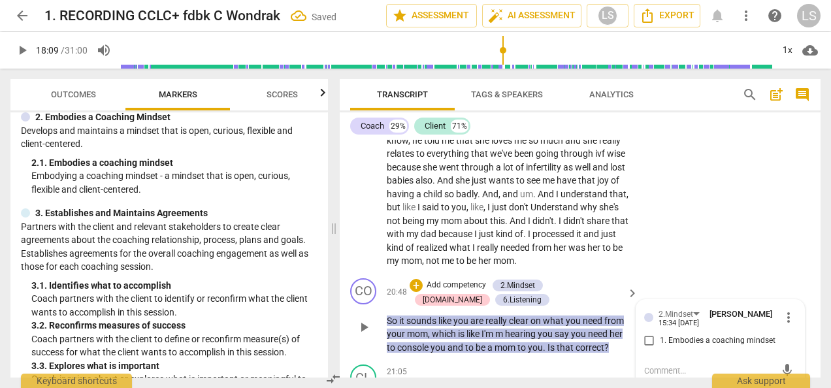
click at [650, 333] on input "1. Embodies a coaching mindset" at bounding box center [649, 341] width 21 height 16
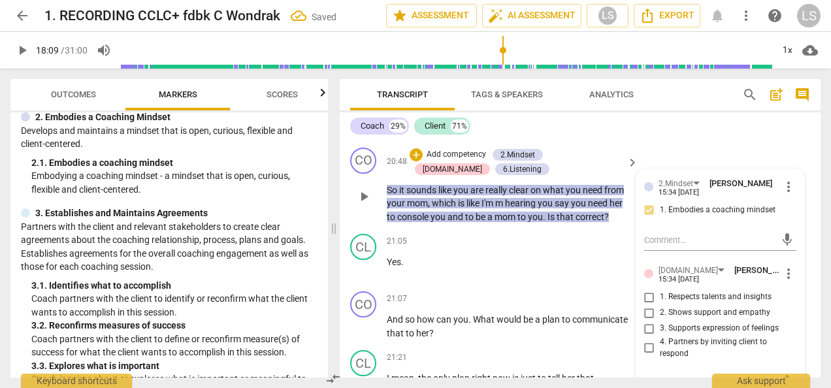
scroll to position [5501, 0]
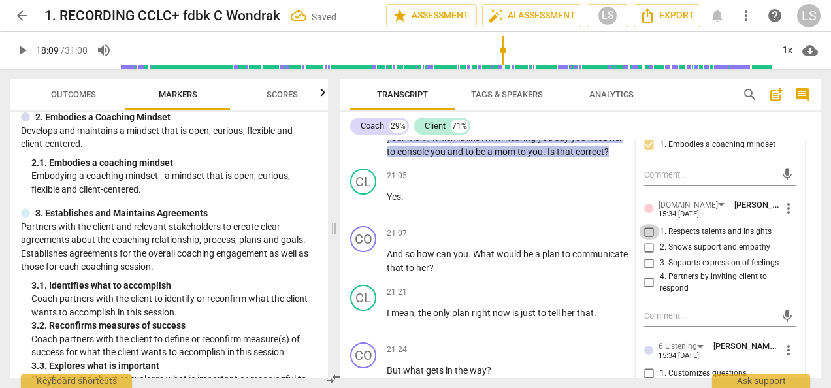
click at [650, 224] on input "1. Respects talents and insights" at bounding box center [649, 232] width 21 height 16
click at [652, 275] on input "4. Partners by inviting client to respond" at bounding box center [649, 283] width 21 height 16
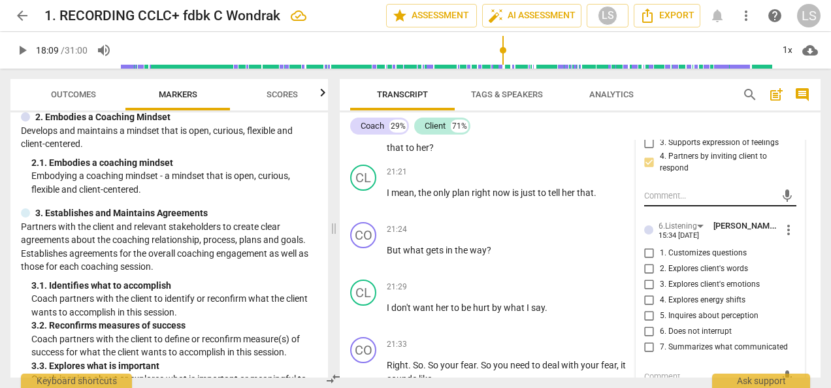
scroll to position [5631, 0]
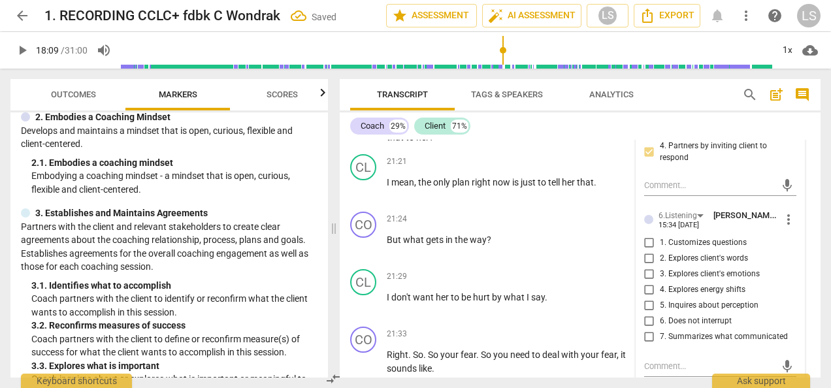
click at [646, 235] on input "1. Customizes questions" at bounding box center [649, 243] width 21 height 16
click at [648, 329] on input "7. Summarizes what communicated" at bounding box center [649, 337] width 21 height 16
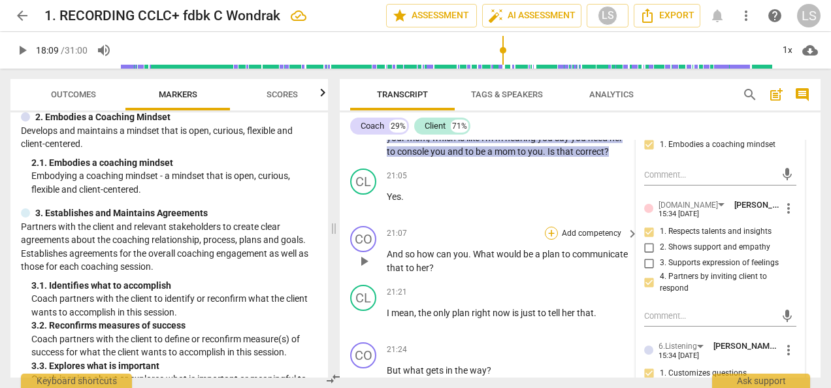
click at [552, 227] on div "+" at bounding box center [551, 233] width 13 height 13
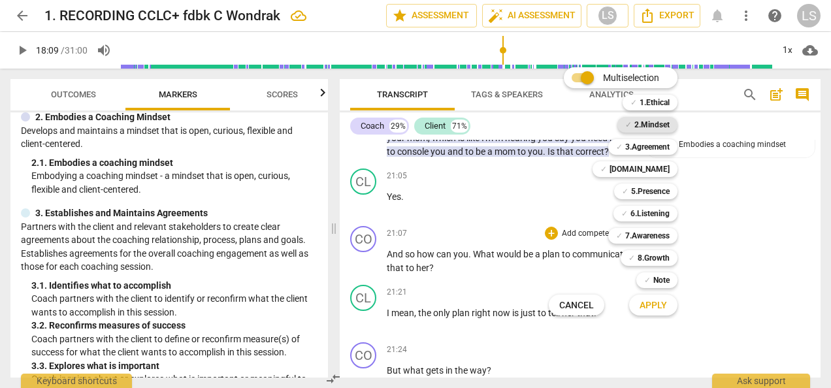
click at [650, 124] on b "2.Mindset" at bounding box center [651, 125] width 35 height 16
click at [648, 188] on b "5.Presence" at bounding box center [650, 192] width 39 height 16
click at [644, 231] on b "7.Awareness" at bounding box center [647, 236] width 44 height 16
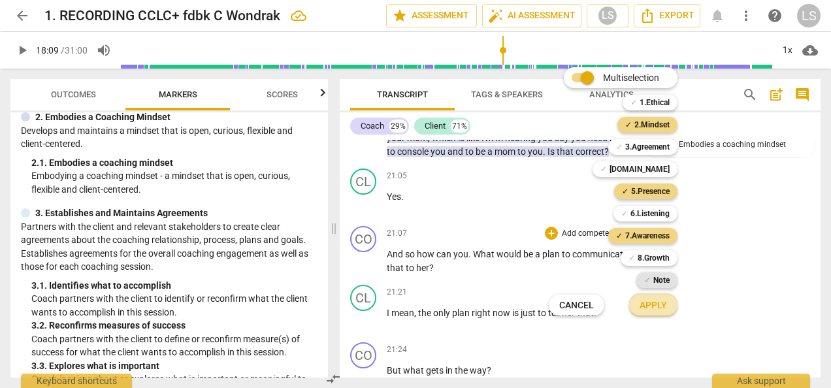
drag, startPoint x: 660, startPoint y: 305, endPoint x: 658, endPoint y: 287, distance: 17.8
click at [660, 305] on span "Apply" at bounding box center [653, 305] width 27 height 13
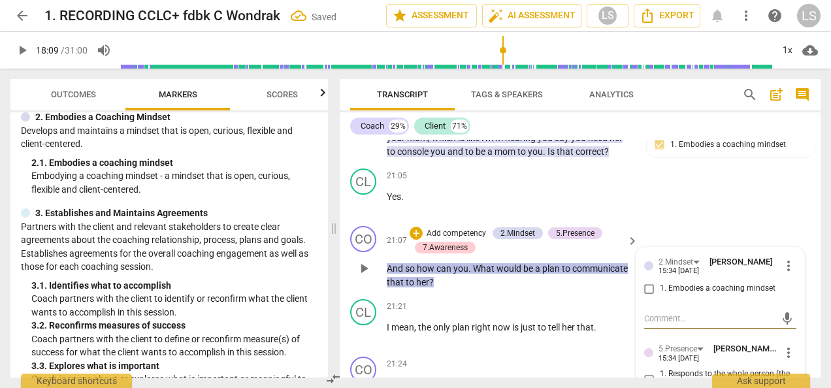
click at [648, 281] on input "1. Embodies a coaching mindset" at bounding box center [649, 289] width 21 height 16
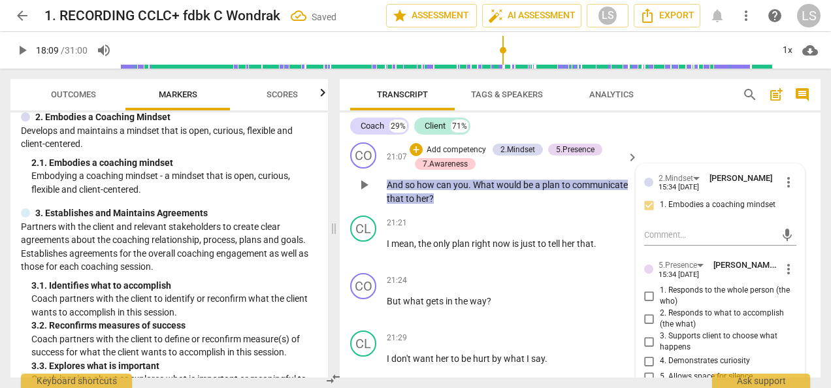
scroll to position [5631, 0]
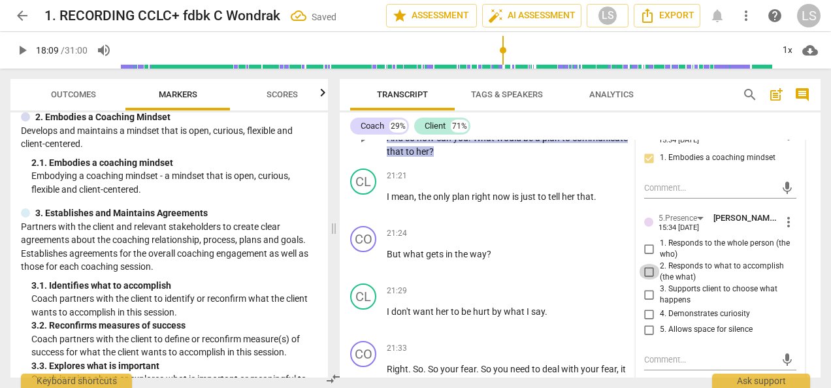
click at [646, 264] on input "2. Responds to what to accomplish (the what)" at bounding box center [649, 272] width 21 height 16
drag, startPoint x: 646, startPoint y: 271, endPoint x: 656, endPoint y: 274, distance: 10.3
click at [647, 306] on input "4. Demonstrates curiosity" at bounding box center [649, 314] width 21 height 16
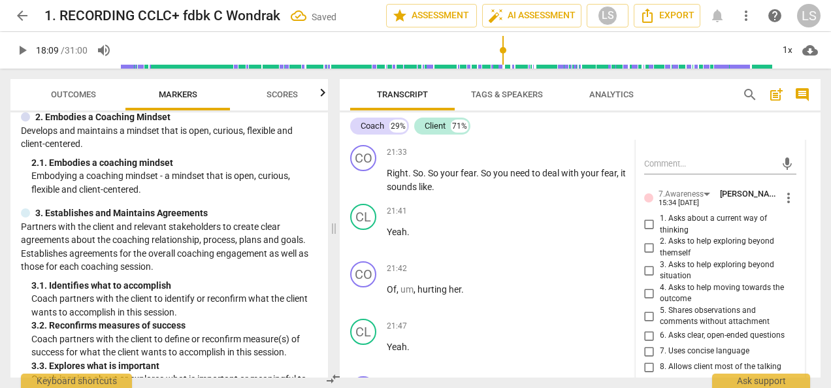
click at [644, 263] on input "3. Asks to help exploring beyond situation" at bounding box center [649, 271] width 21 height 16
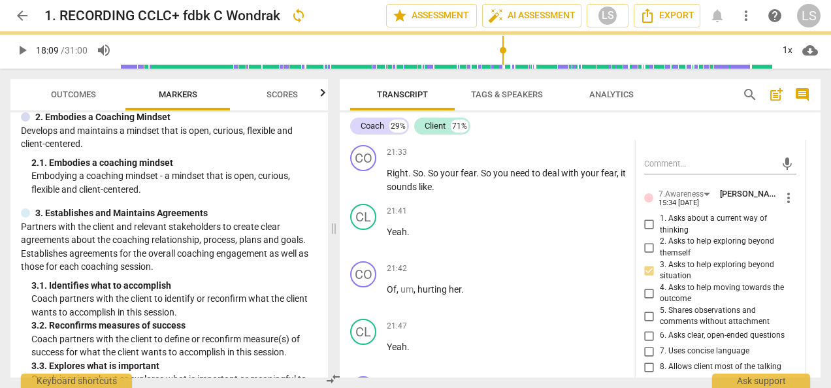
click at [650, 328] on input "6. Asks clear, open-ended questions" at bounding box center [649, 336] width 21 height 16
click at [647, 344] on input "7. Uses concise language" at bounding box center [649, 352] width 21 height 16
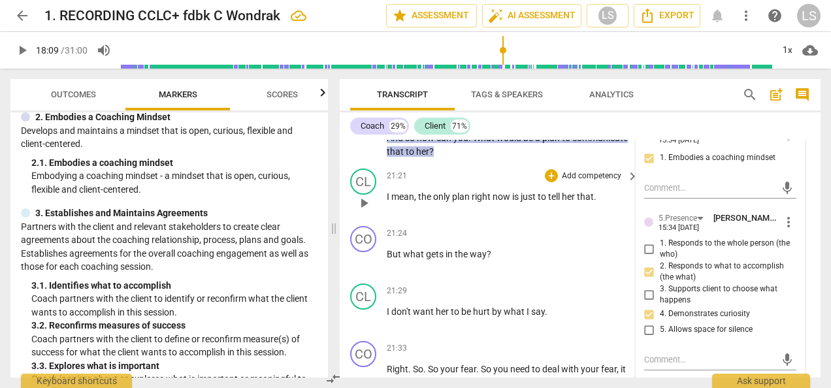
scroll to position [5566, 0]
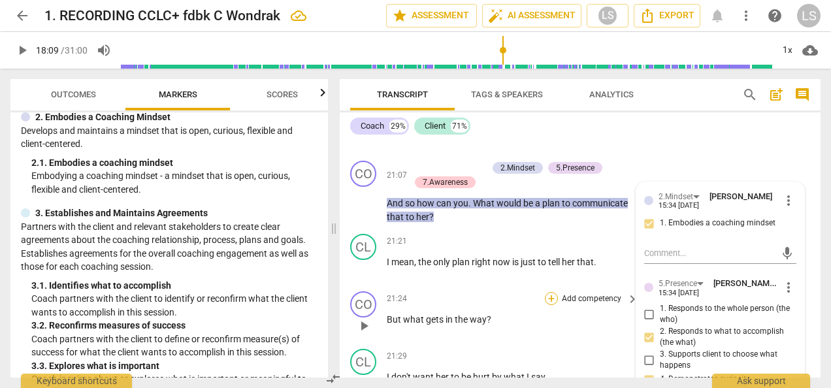
click at [555, 292] on div "+" at bounding box center [551, 298] width 13 height 13
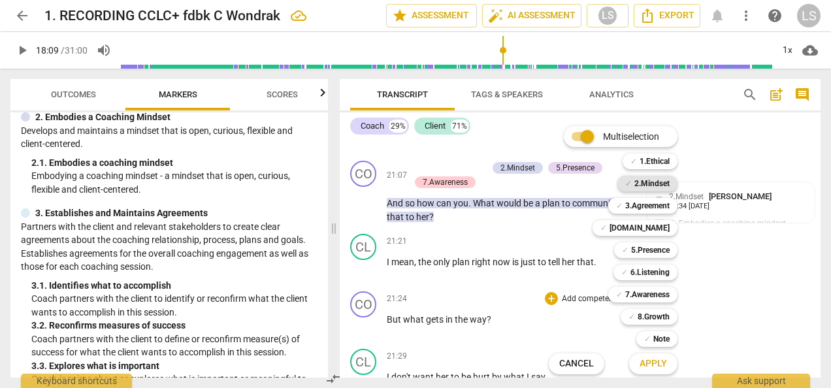
click at [665, 187] on b "2.Mindset" at bounding box center [651, 184] width 35 height 16
click at [658, 246] on b "5.Presence" at bounding box center [650, 250] width 39 height 16
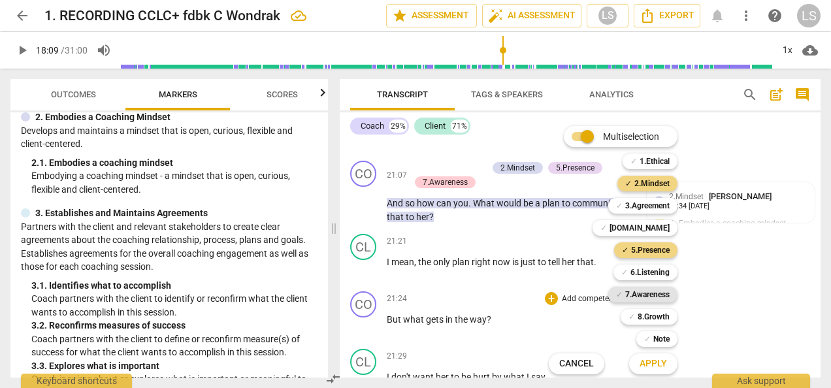
click at [651, 293] on b "7.Awareness" at bounding box center [647, 295] width 44 height 16
click at [644, 362] on span "Apply" at bounding box center [653, 363] width 27 height 13
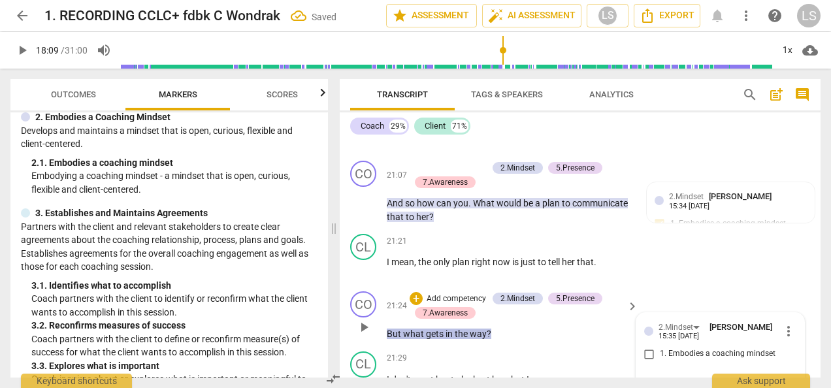
click at [648, 346] on input "1. Embodies a coaching mindset" at bounding box center [649, 354] width 21 height 16
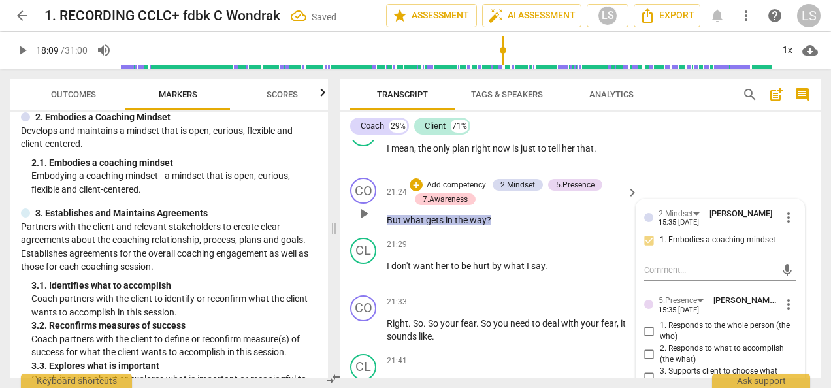
scroll to position [5762, 0]
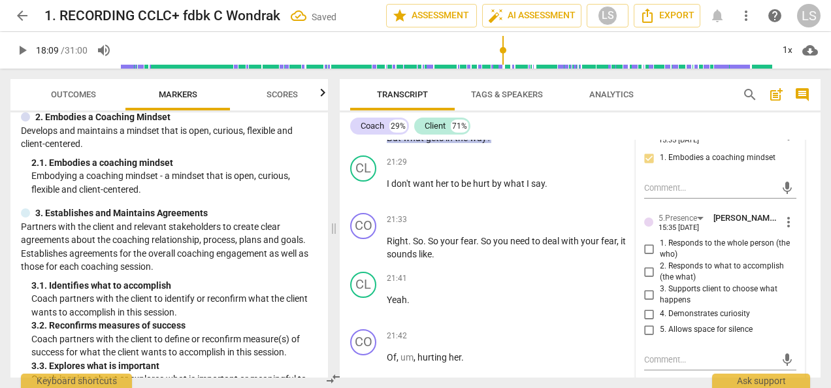
click at [648, 264] on input "2. Responds to what to accomplish (the what)" at bounding box center [649, 272] width 21 height 16
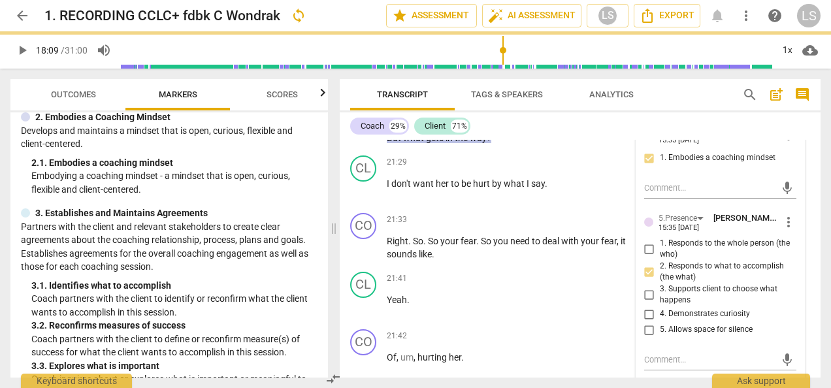
click at [648, 306] on input "4. Demonstrates curiosity" at bounding box center [649, 314] width 21 height 16
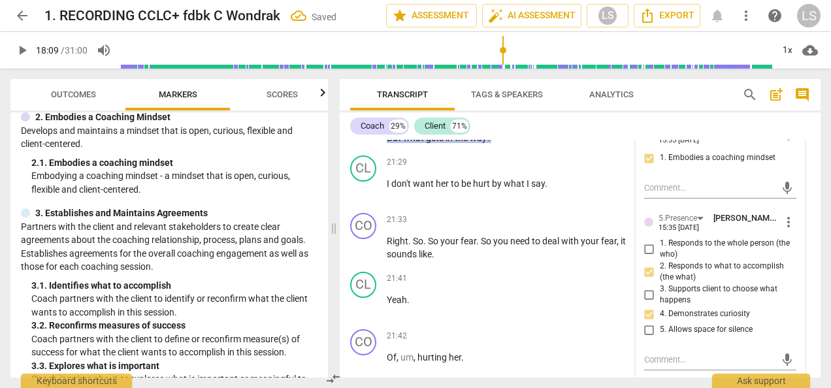
scroll to position [5893, 0]
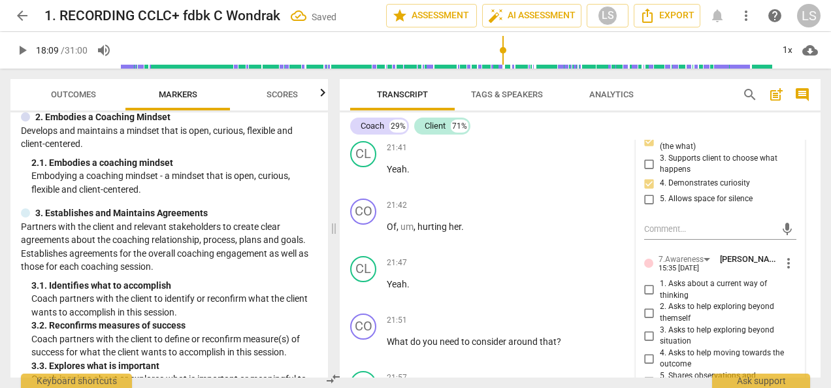
click at [643, 328] on input "3. Asks to help exploring beyond situation" at bounding box center [649, 336] width 21 height 16
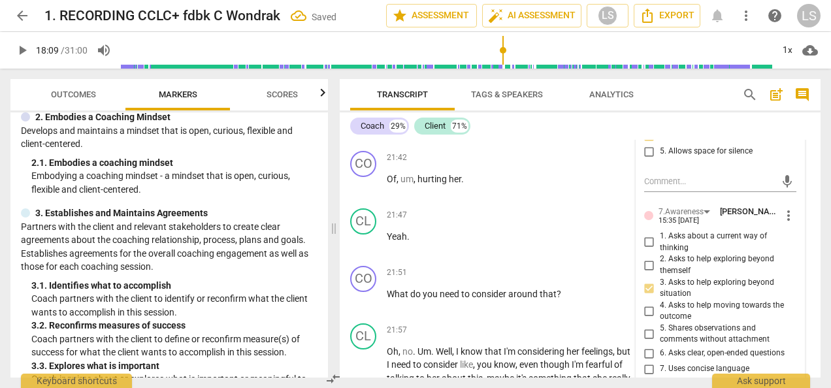
scroll to position [5958, 0]
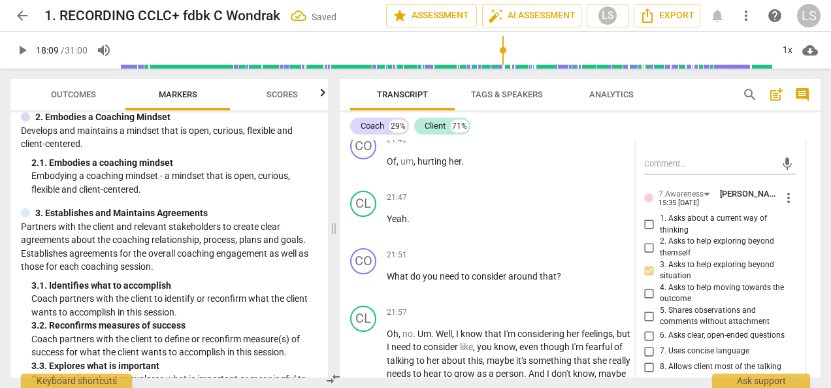
click at [644, 328] on input "6. Asks clear, open-ended questions" at bounding box center [649, 336] width 21 height 16
click at [646, 344] on input "7. Uses concise language" at bounding box center [649, 352] width 21 height 16
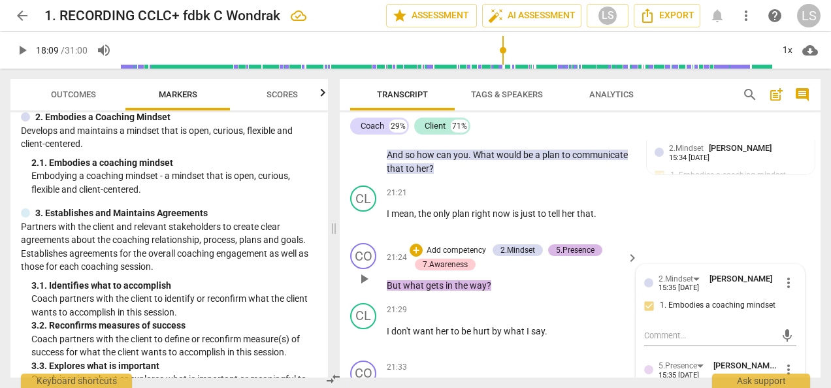
scroll to position [5631, 0]
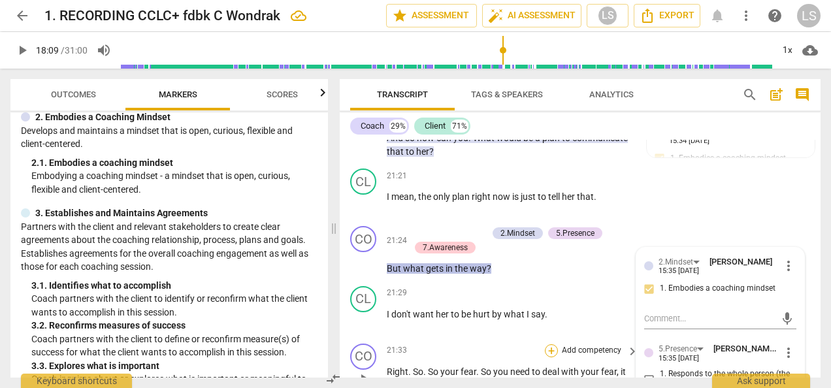
click at [550, 344] on div "+" at bounding box center [551, 350] width 13 height 13
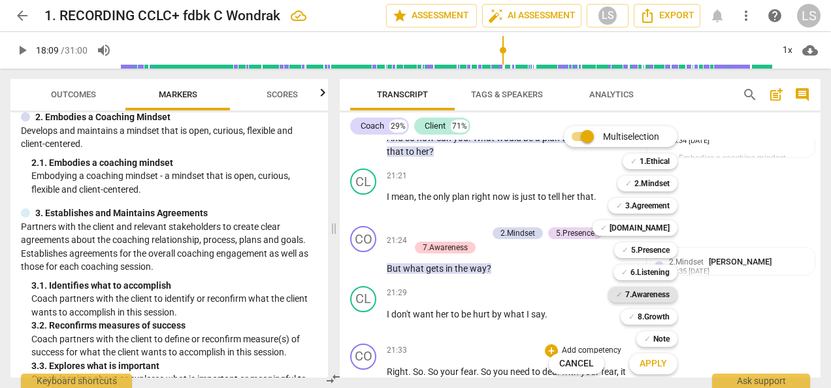
click at [646, 291] on b "7.Awareness" at bounding box center [647, 295] width 44 height 16
click at [661, 360] on span "Apply" at bounding box center [653, 363] width 27 height 13
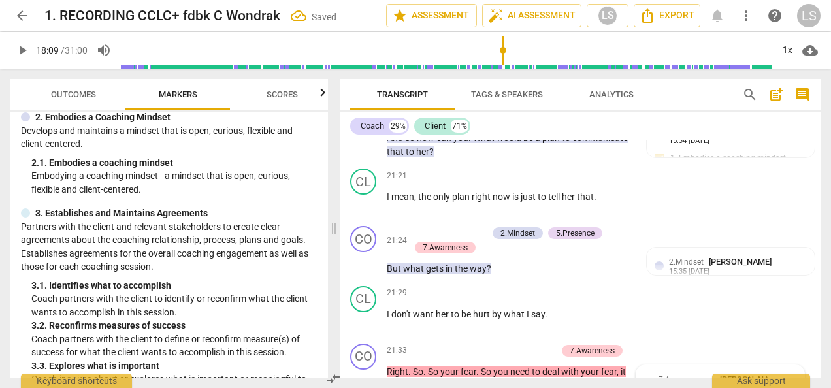
scroll to position [5914, 0]
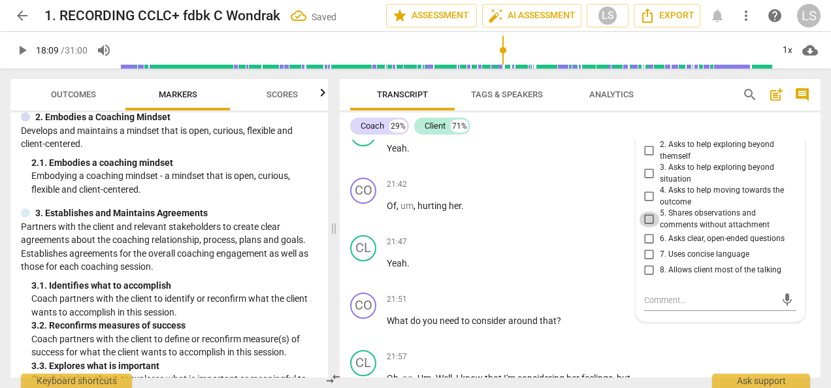
drag, startPoint x: 651, startPoint y: 173, endPoint x: 694, endPoint y: 246, distance: 84.6
click at [652, 212] on input "5. Shares observations and comments without attachment" at bounding box center [649, 220] width 21 height 16
click at [695, 294] on textarea at bounding box center [709, 300] width 131 height 12
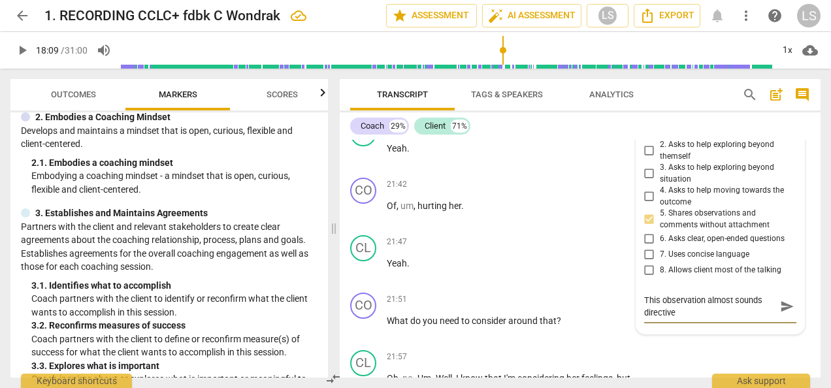
scroll to position [0, 0]
click at [550, 293] on div "+" at bounding box center [551, 299] width 13 height 13
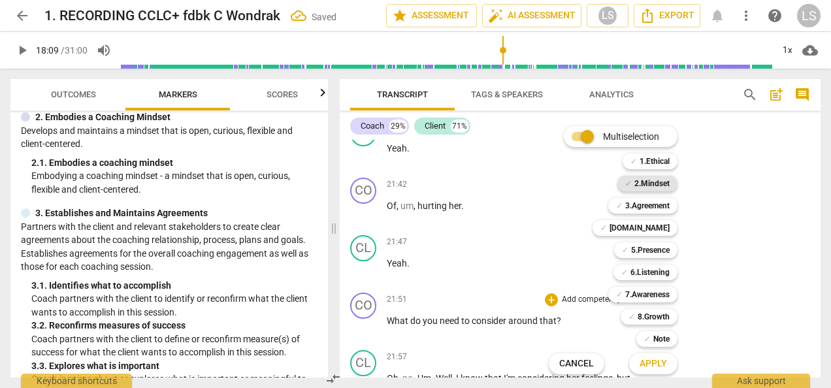
click at [643, 182] on b "2.Mindset" at bounding box center [651, 184] width 35 height 16
click at [646, 249] on b "5.Presence" at bounding box center [650, 250] width 39 height 16
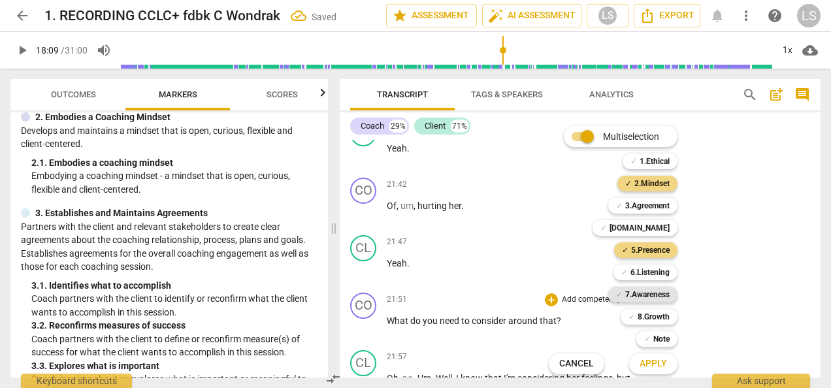
click at [647, 291] on b "7.Awareness" at bounding box center [647, 295] width 44 height 16
click at [640, 367] on span "Apply" at bounding box center [653, 363] width 27 height 13
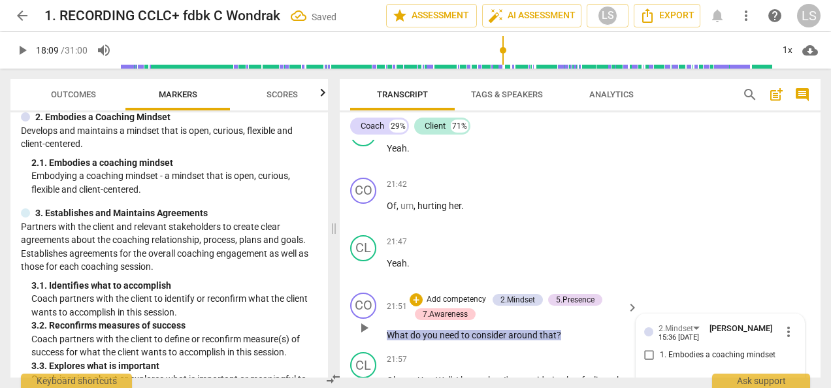
click at [643, 348] on input "1. Embodies a coaching mindset" at bounding box center [649, 356] width 21 height 16
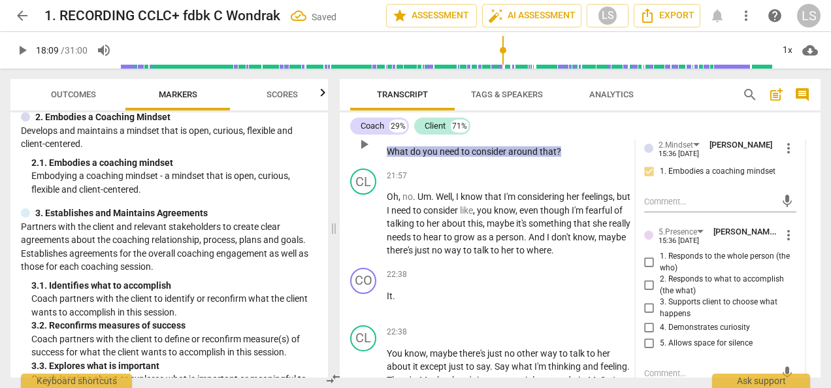
scroll to position [6110, 0]
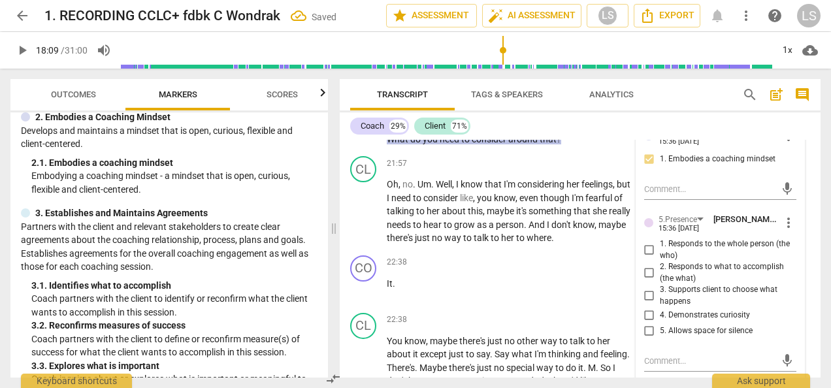
drag, startPoint x: 644, startPoint y: 201, endPoint x: 647, endPoint y: 213, distance: 12.0
click at [644, 242] on input "1. Responds to the whole person (the who)" at bounding box center [649, 250] width 21 height 16
click at [644, 308] on input "4. Demonstrates curiosity" at bounding box center [649, 316] width 21 height 16
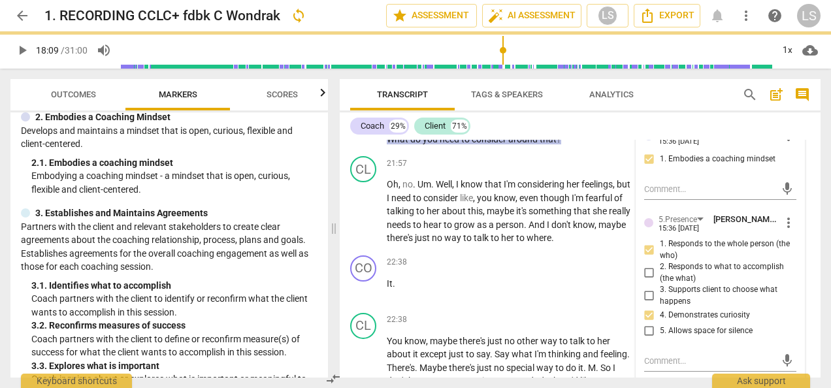
scroll to position [6306, 0]
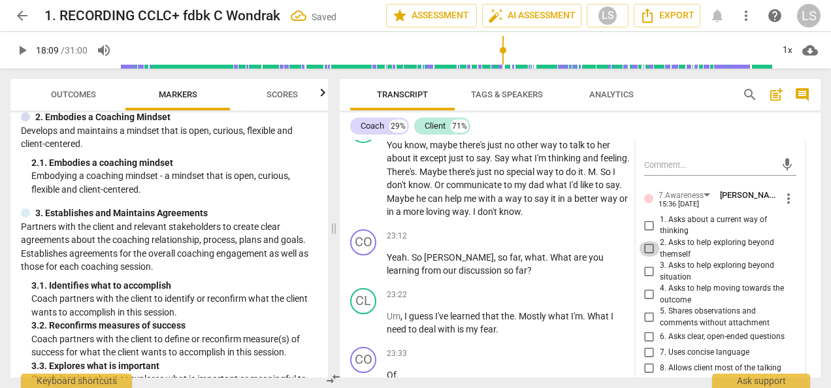
click at [647, 241] on input "2. Asks to help exploring beyond themself" at bounding box center [649, 249] width 21 height 16
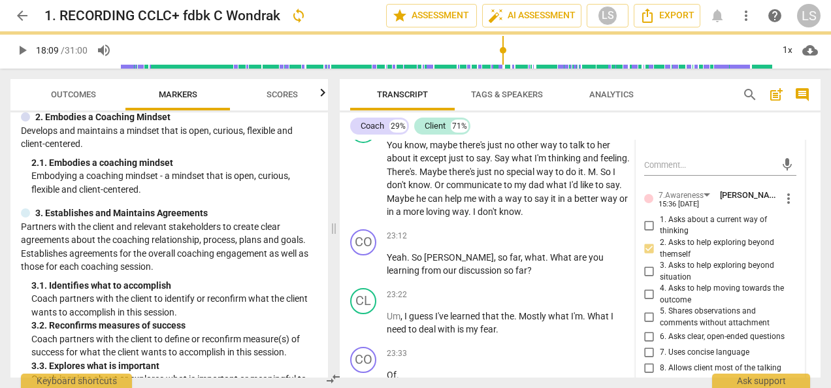
click at [650, 329] on input "6. Asks clear, open-ended questions" at bounding box center [649, 337] width 21 height 16
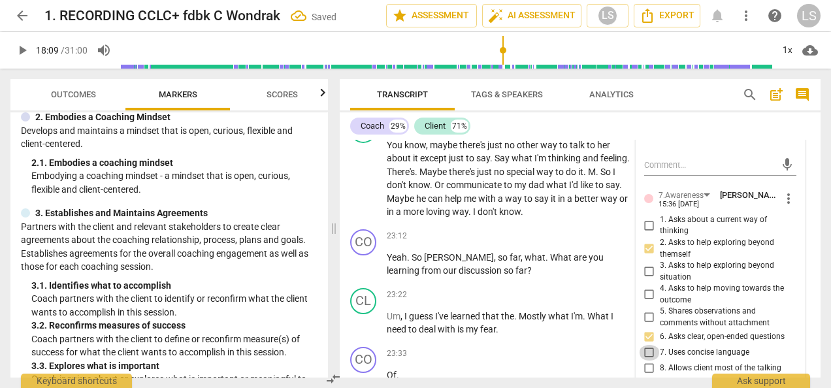
click at [647, 345] on input "7. Uses concise language" at bounding box center [649, 353] width 21 height 16
click at [551, 230] on div "+" at bounding box center [551, 236] width 13 height 13
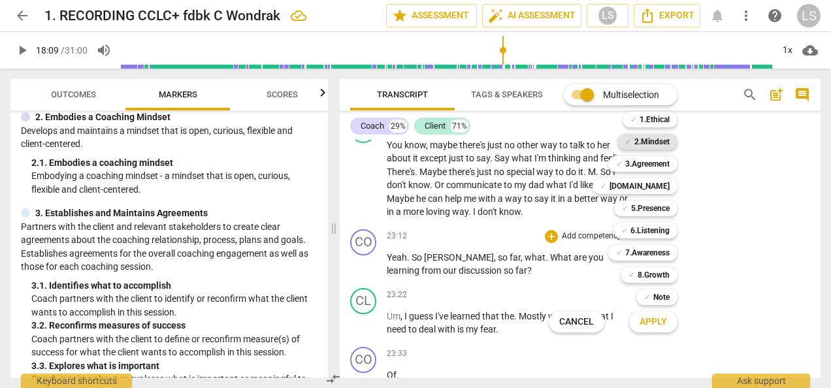
click at [656, 139] on b "2.Mindset" at bounding box center [651, 142] width 35 height 16
click at [638, 210] on b "5.Presence" at bounding box center [650, 209] width 39 height 16
click at [650, 264] on div "✓ 8.Growth 8" at bounding box center [657, 275] width 82 height 22
click at [655, 278] on b "8.Growth" at bounding box center [654, 275] width 32 height 16
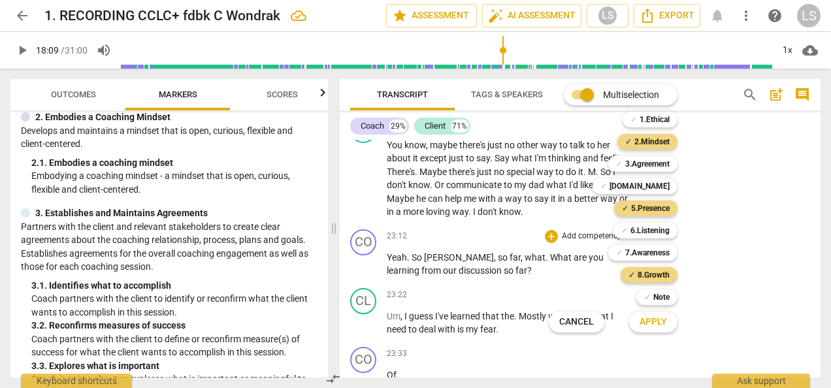
click at [659, 321] on span "Apply" at bounding box center [653, 322] width 27 height 13
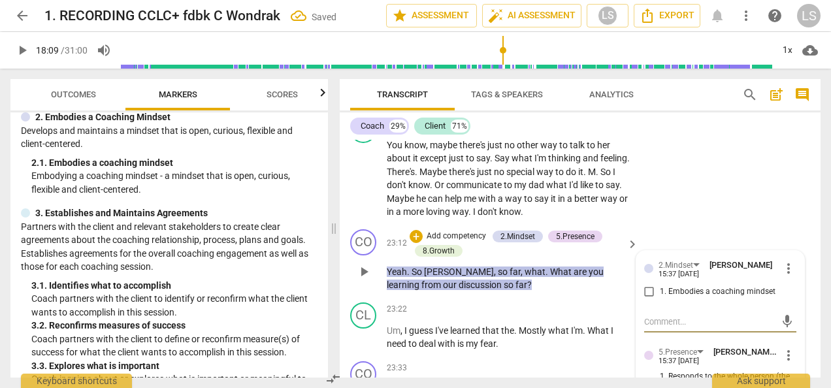
click at [646, 284] on input "1. Embodies a coaching mindset" at bounding box center [649, 292] width 21 height 16
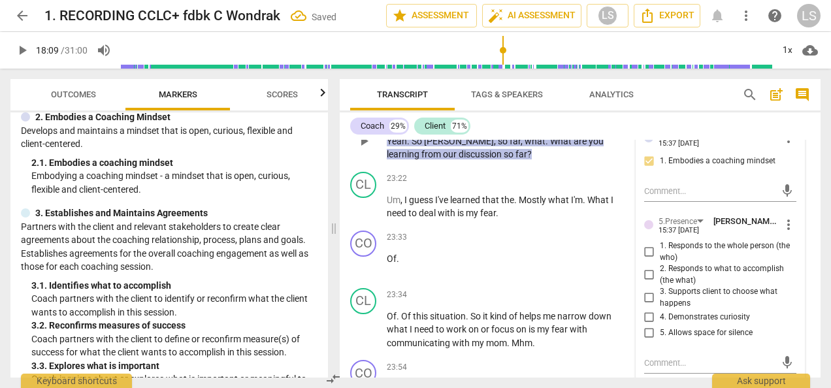
click at [646, 244] on input "1. Responds to the whole person (the who)" at bounding box center [649, 252] width 21 height 16
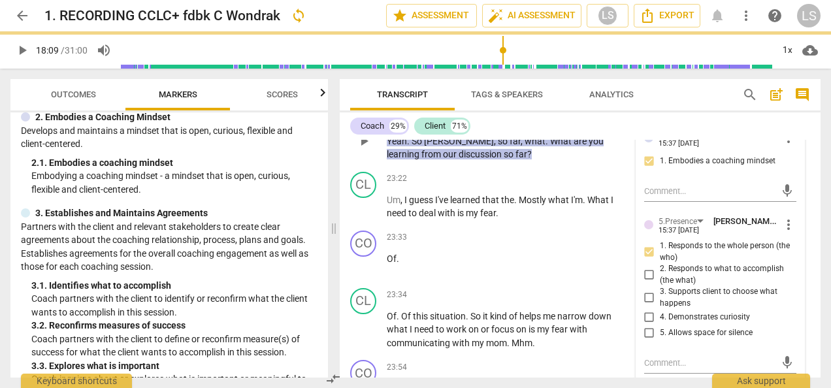
click at [646, 244] on input "1. Responds to the whole person (the who)" at bounding box center [649, 252] width 21 height 16
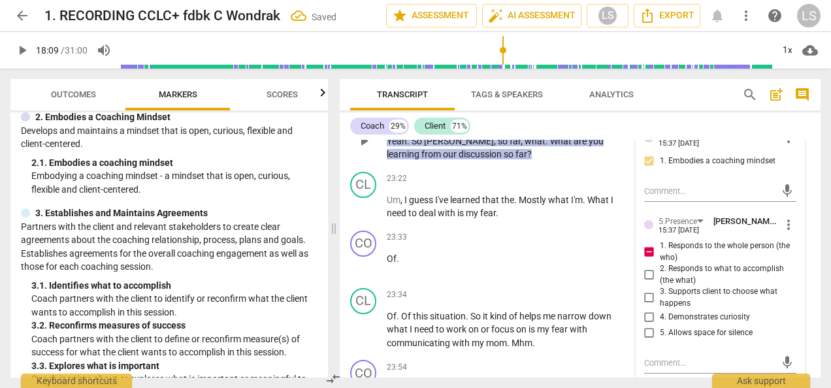
click at [787, 217] on span "more_vert" at bounding box center [789, 225] width 16 height 16
click at [794, 220] on li "Delete" at bounding box center [797, 221] width 45 height 25
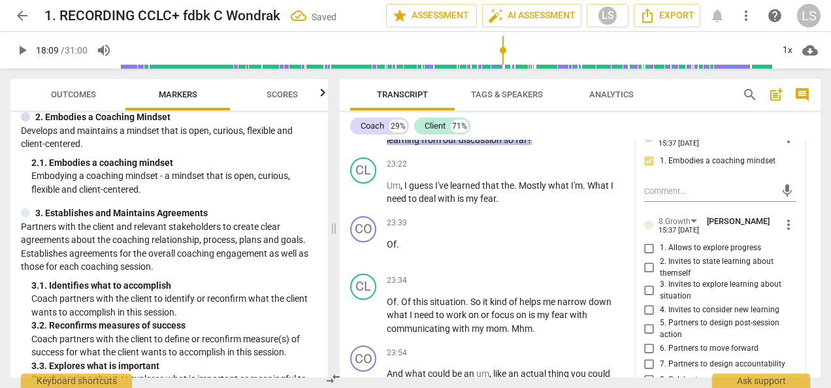
scroll to position [6502, 0]
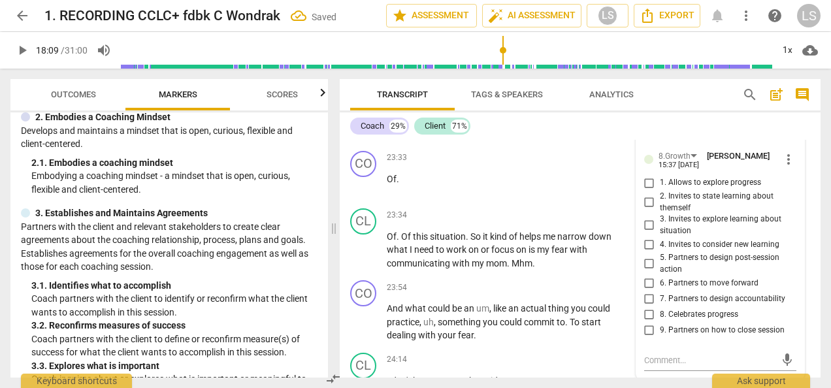
click at [648, 218] on input "3. Invites to explore learning about situation" at bounding box center [649, 226] width 21 height 16
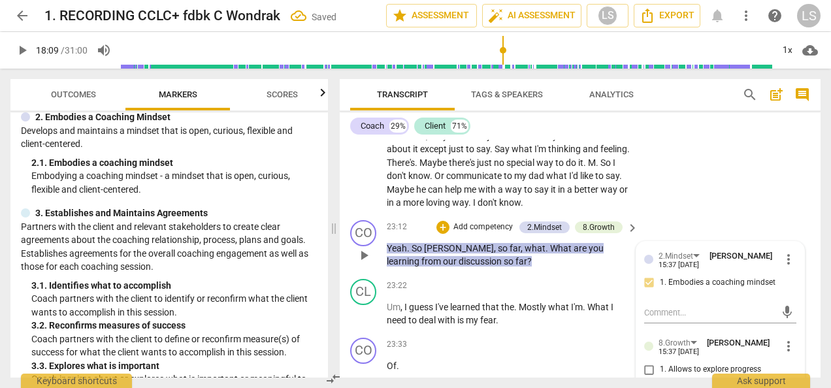
scroll to position [6306, 0]
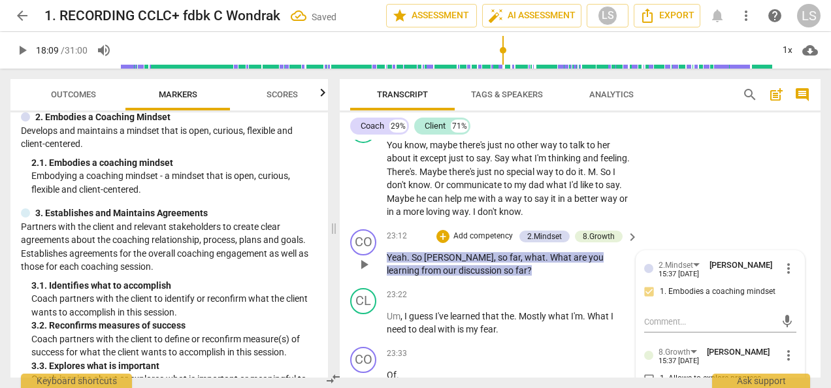
click at [787, 261] on span "more_vert" at bounding box center [789, 269] width 16 height 16
click at [793, 267] on li "Delete" at bounding box center [797, 265] width 45 height 25
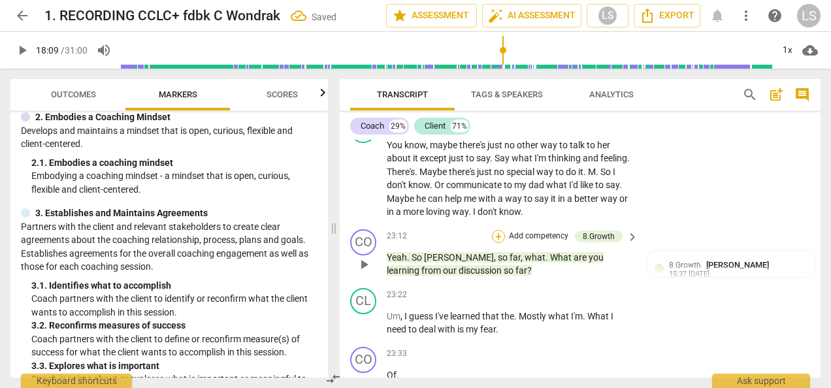
click at [497, 230] on div "+" at bounding box center [498, 236] width 13 height 13
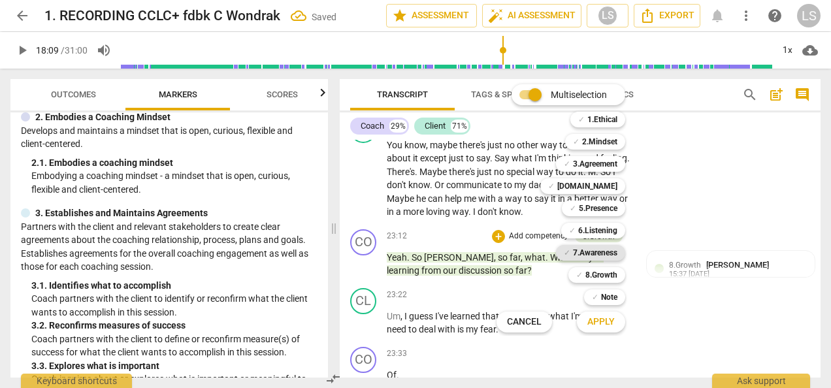
click at [597, 259] on b "7.Awareness" at bounding box center [595, 253] width 44 height 16
drag, startPoint x: 605, startPoint y: 322, endPoint x: 619, endPoint y: 318, distance: 15.1
click at [605, 321] on span "Apply" at bounding box center [600, 322] width 27 height 13
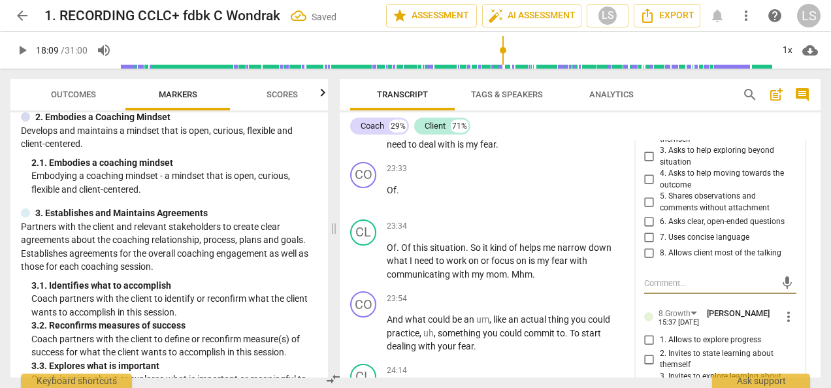
scroll to position [6421, 0]
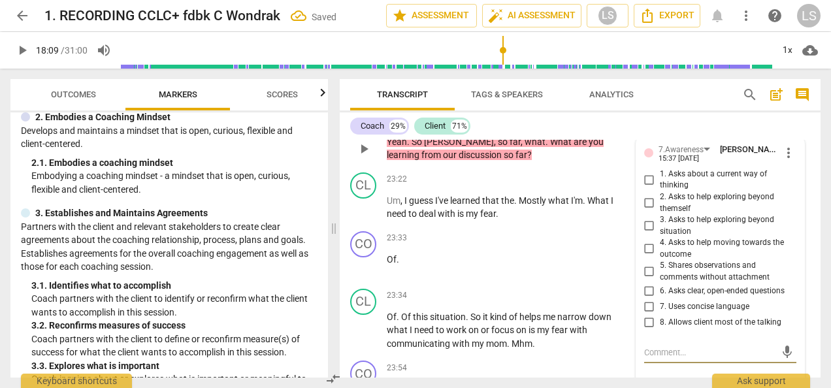
click at [650, 284] on input "6. Asks clear, open-ended questions" at bounding box center [649, 292] width 21 height 16
click at [646, 299] on input "7. Uses concise language" at bounding box center [649, 307] width 21 height 16
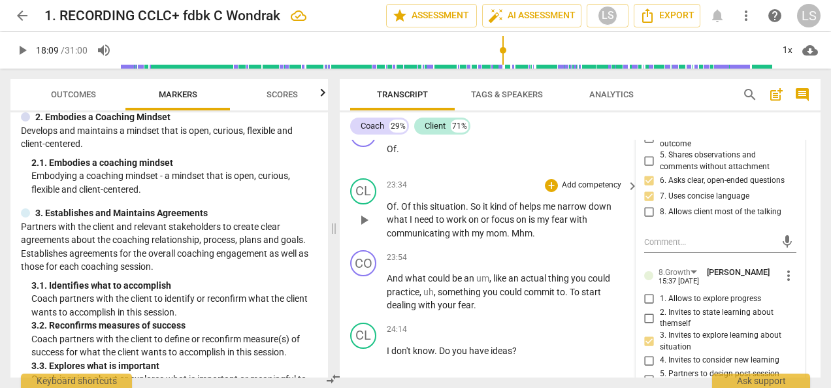
scroll to position [6552, 0]
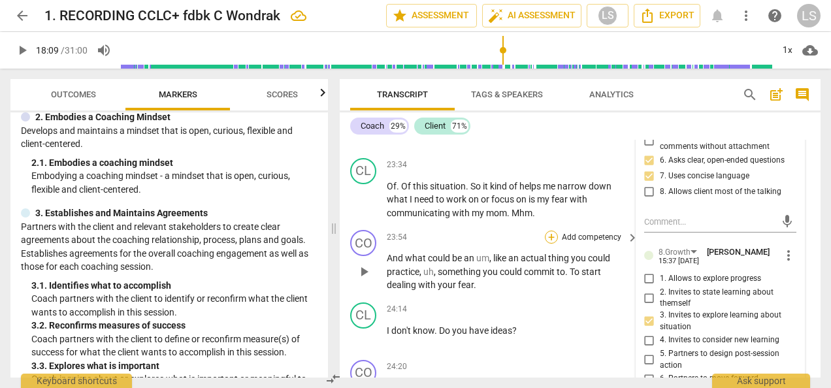
click at [548, 231] on div "+" at bounding box center [551, 237] width 13 height 13
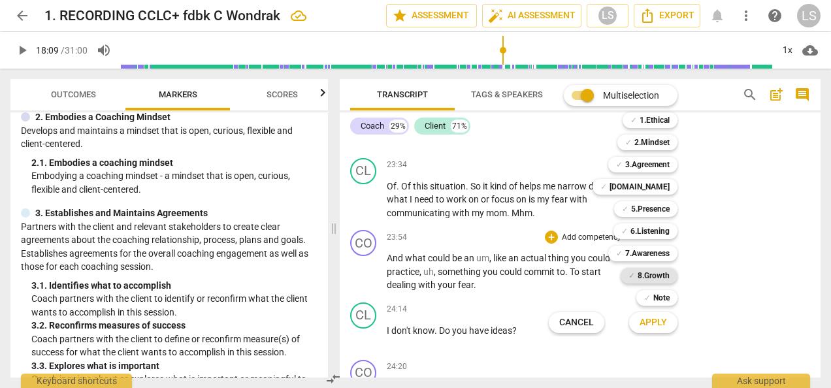
click at [639, 274] on b "8.Growth" at bounding box center [654, 276] width 32 height 16
click at [641, 260] on b "7.Awareness" at bounding box center [647, 254] width 44 height 16
click at [657, 323] on span "Apply" at bounding box center [653, 322] width 27 height 13
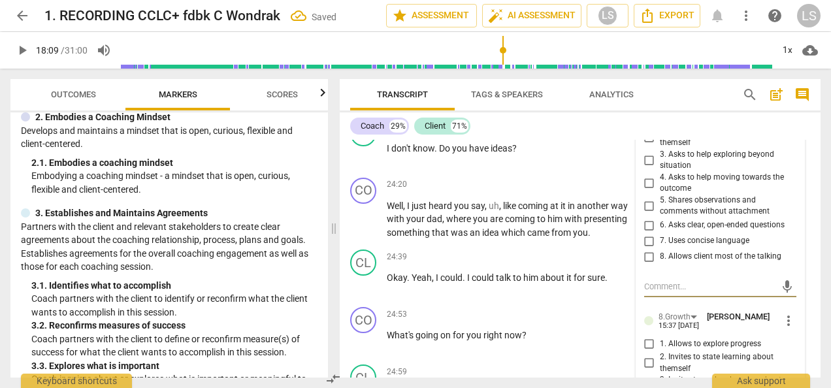
scroll to position [6800, 0]
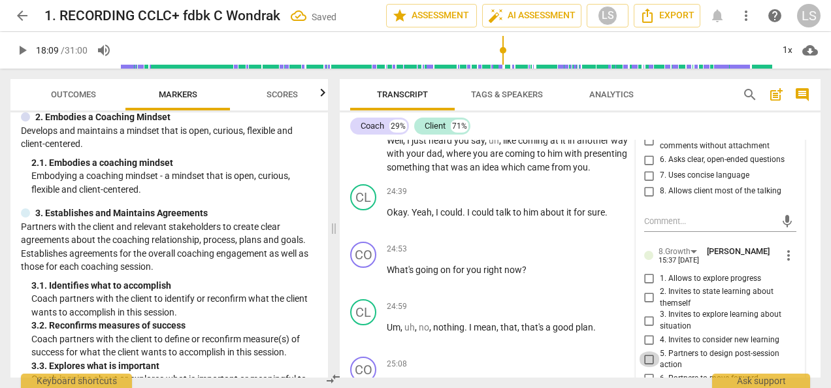
click at [648, 352] on input "5. Partners to design post-session action" at bounding box center [649, 360] width 21 height 16
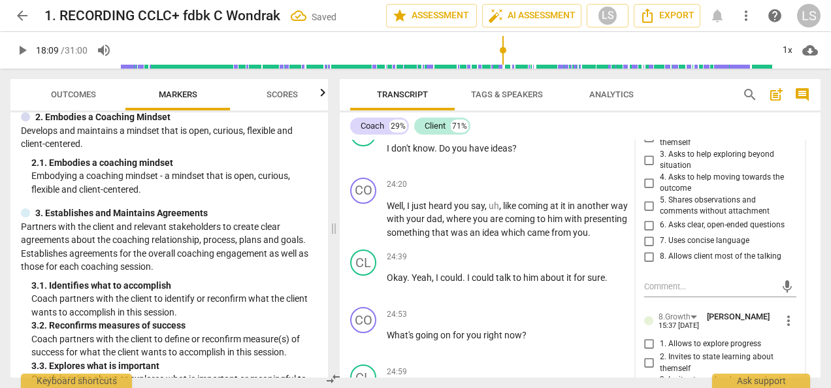
scroll to position [6669, 0]
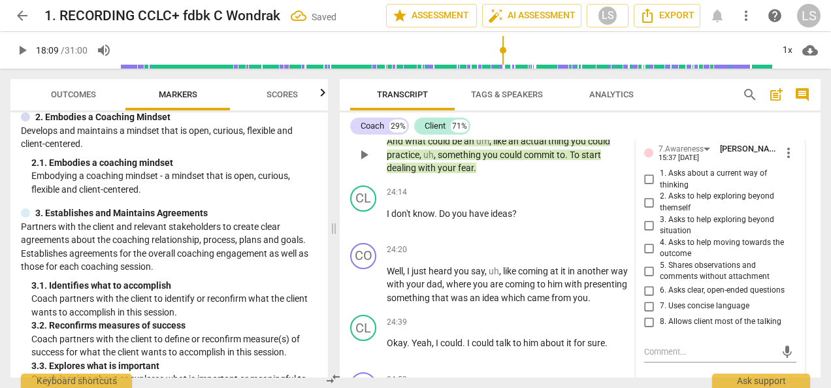
click at [646, 283] on input "6. Asks clear, open-ended questions" at bounding box center [649, 291] width 21 height 16
click at [646, 299] on input "7. Uses concise language" at bounding box center [649, 307] width 21 height 16
click at [553, 244] on div "+" at bounding box center [551, 250] width 13 height 13
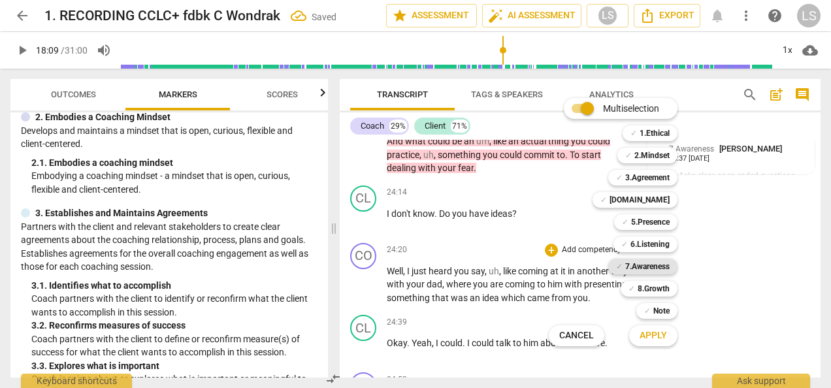
click at [639, 272] on b "7.Awareness" at bounding box center [647, 267] width 44 height 16
click at [640, 268] on b "7.Awareness" at bounding box center [647, 267] width 44 height 16
click at [646, 246] on b "6.Listening" at bounding box center [650, 245] width 39 height 16
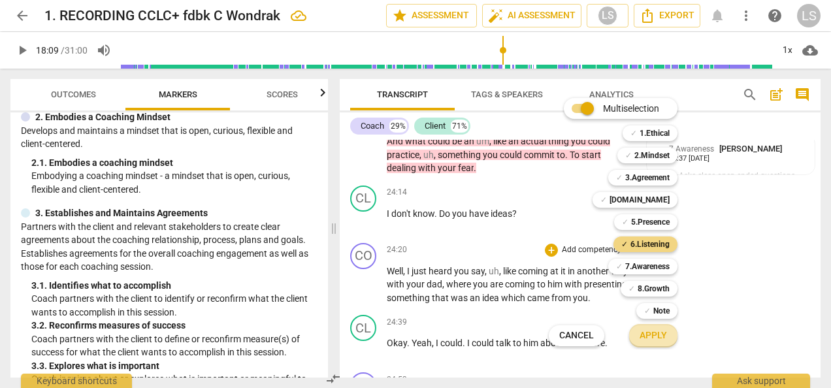
click at [658, 341] on span "Apply" at bounding box center [653, 335] width 27 height 13
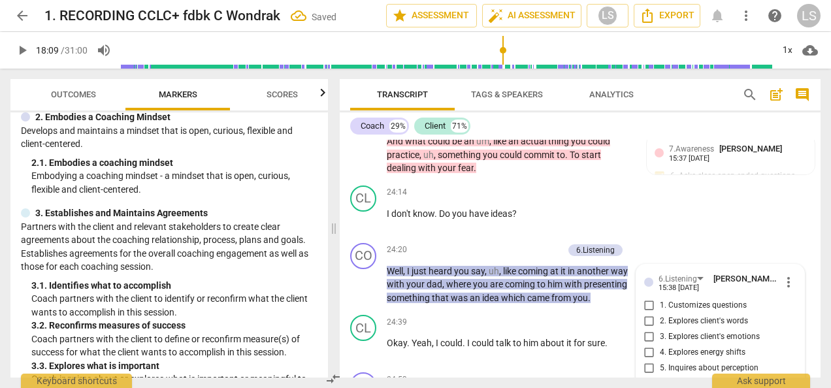
scroll to position [6811, 0]
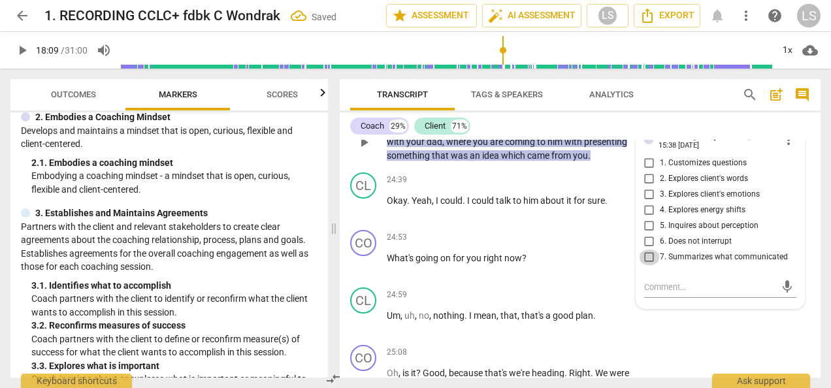
click at [644, 250] on input "7. Summarizes what communicated" at bounding box center [649, 258] width 21 height 16
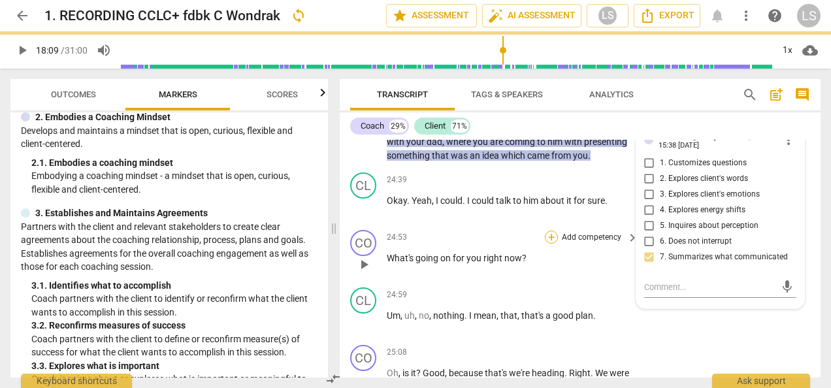
click at [548, 231] on div "+" at bounding box center [551, 237] width 13 height 13
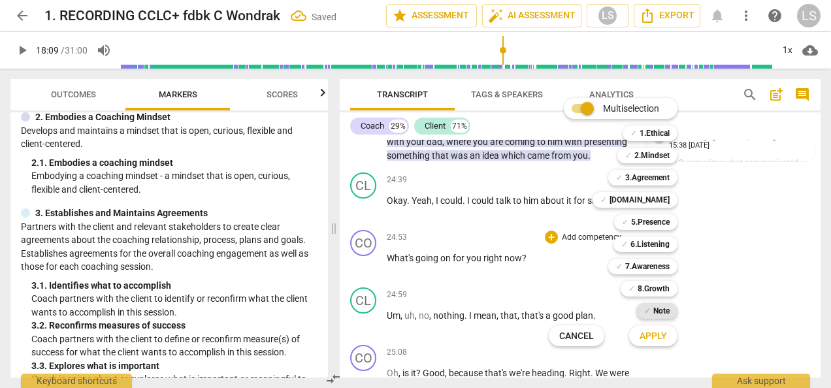
click at [655, 311] on b "Note" at bounding box center [661, 311] width 16 height 16
click at [657, 340] on span "Apply" at bounding box center [653, 336] width 27 height 13
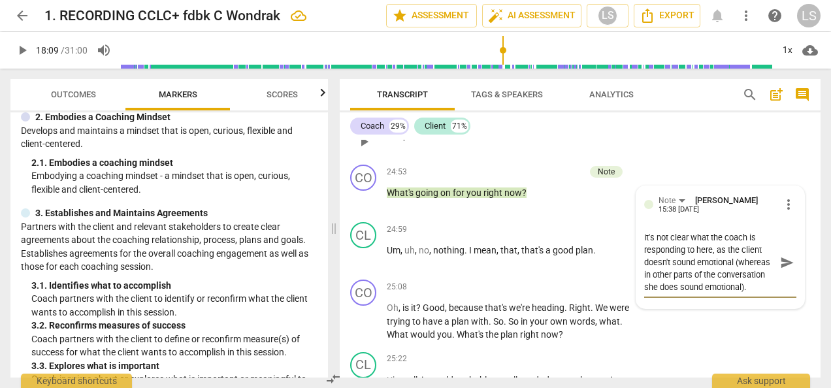
scroll to position [6942, 0]
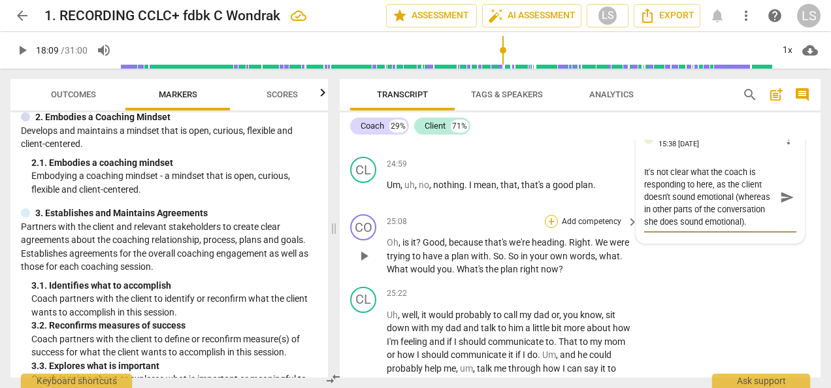
click at [548, 215] on div "+" at bounding box center [551, 221] width 13 height 13
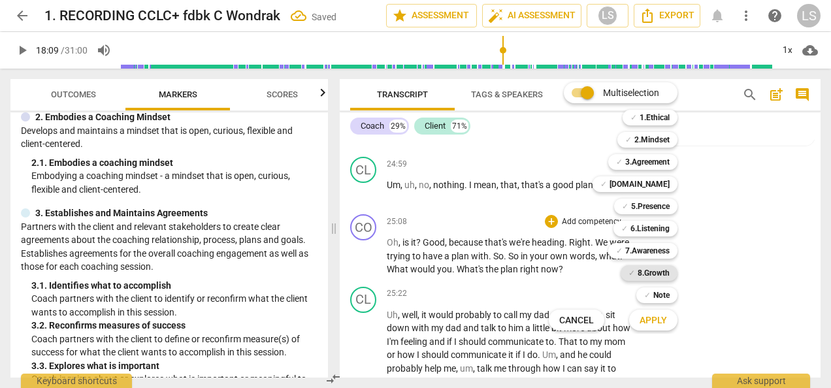
click at [650, 272] on b "8.Growth" at bounding box center [654, 273] width 32 height 16
click at [663, 227] on b "6.Listening" at bounding box center [650, 229] width 39 height 16
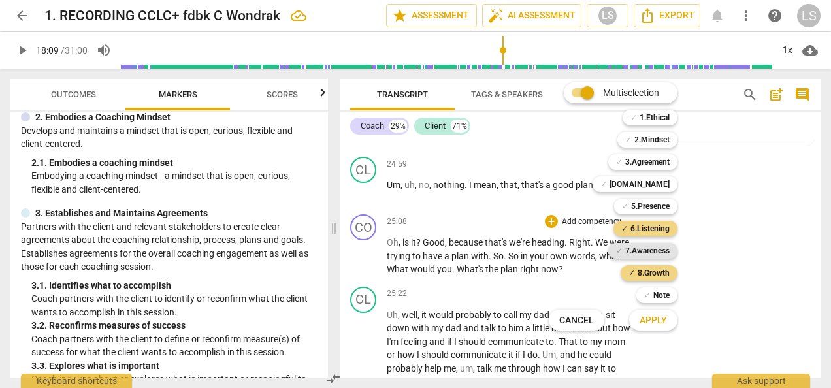
click at [655, 252] on b "7.Awareness" at bounding box center [647, 251] width 44 height 16
click at [657, 323] on span "Apply" at bounding box center [653, 320] width 27 height 13
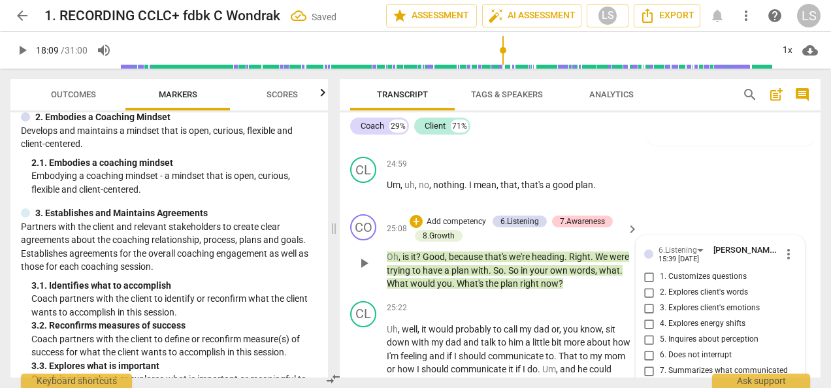
scroll to position [7070, 0]
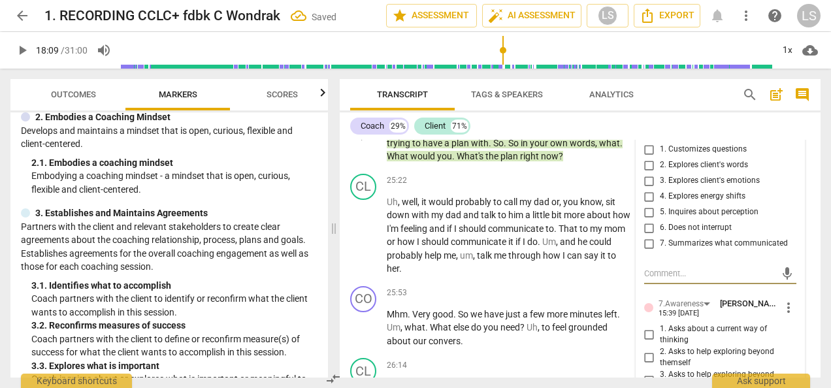
click at [655, 327] on input "1. Asks about a current way of thinking" at bounding box center [649, 335] width 21 height 16
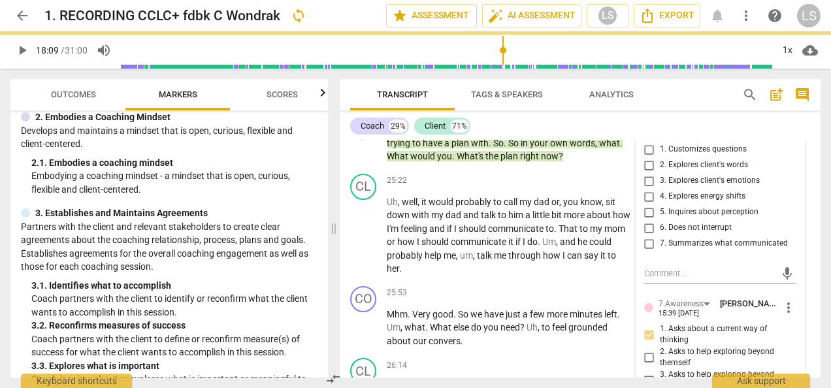
click at [649, 327] on input "1. Asks about a current way of thinking" at bounding box center [649, 335] width 21 height 16
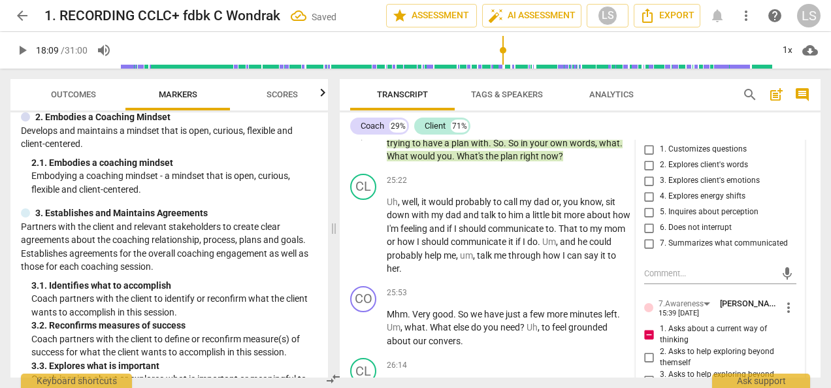
click at [649, 327] on input "1. Asks about a current way of thinking" at bounding box center [649, 335] width 21 height 16
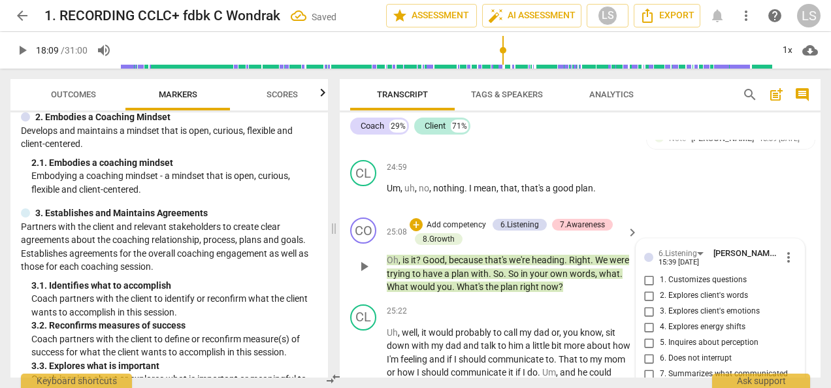
drag, startPoint x: 651, startPoint y: 267, endPoint x: 660, endPoint y: 263, distance: 9.7
click at [650, 272] on input "1. Customizes questions" at bounding box center [649, 280] width 21 height 16
click at [411, 218] on div "+" at bounding box center [416, 224] width 13 height 13
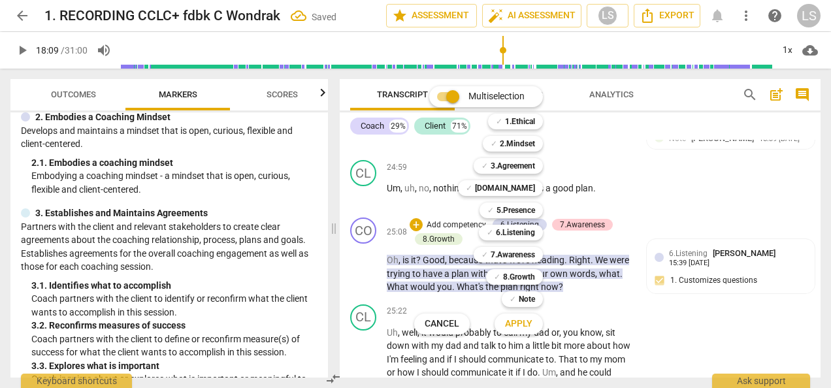
click at [516, 146] on b "2.Mindset" at bounding box center [517, 144] width 35 height 16
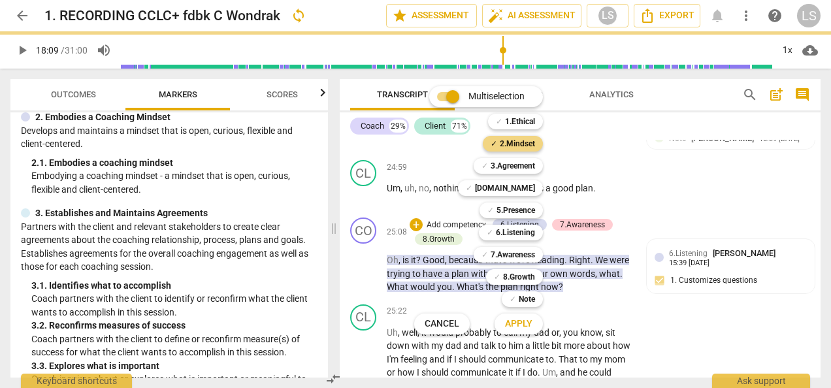
click at [518, 325] on span "Apply" at bounding box center [518, 324] width 27 height 13
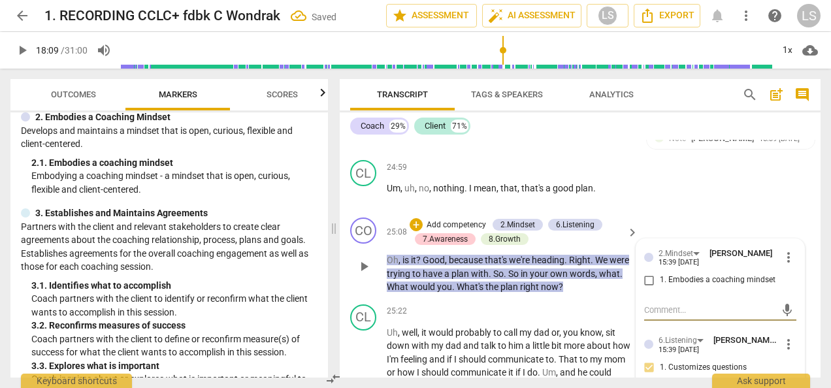
click at [644, 272] on input "1. Embodies a coaching mindset" at bounding box center [649, 280] width 21 height 16
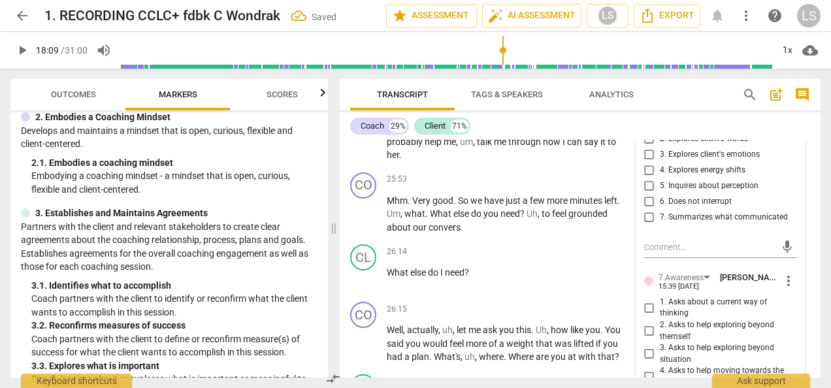
scroll to position [7200, 0]
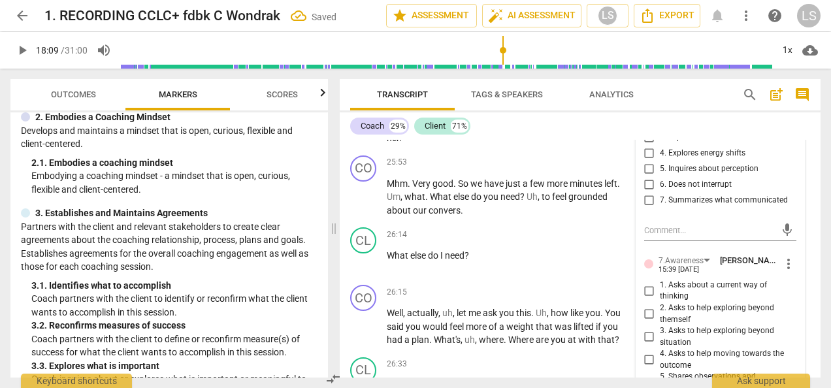
click at [787, 256] on span "more_vert" at bounding box center [789, 264] width 16 height 16
click at [797, 272] on li "Delete" at bounding box center [797, 273] width 45 height 25
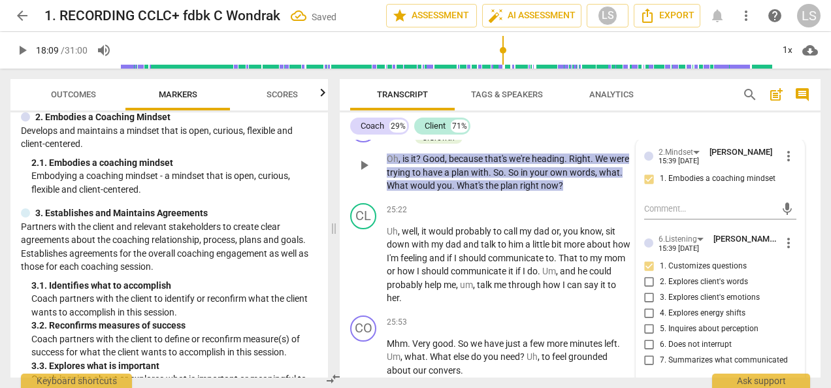
scroll to position [6939, 0]
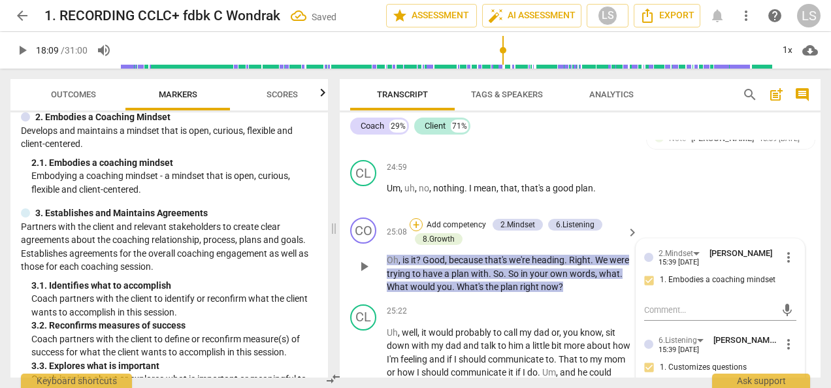
click at [420, 218] on div "+" at bounding box center [416, 224] width 13 height 13
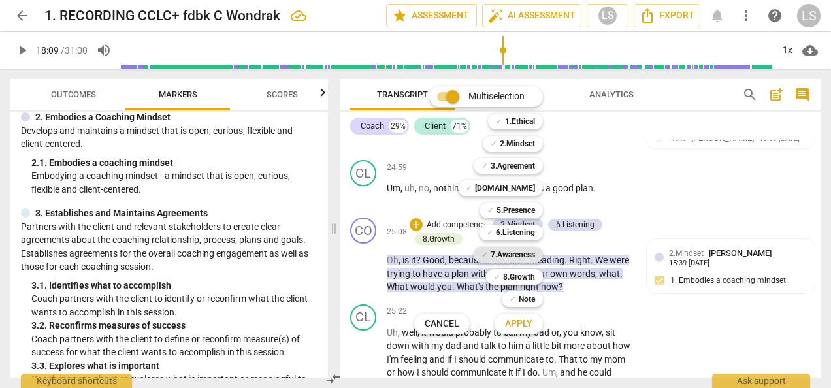
click at [528, 250] on b "7.Awareness" at bounding box center [513, 255] width 44 height 16
click at [523, 323] on span "Apply" at bounding box center [518, 324] width 27 height 13
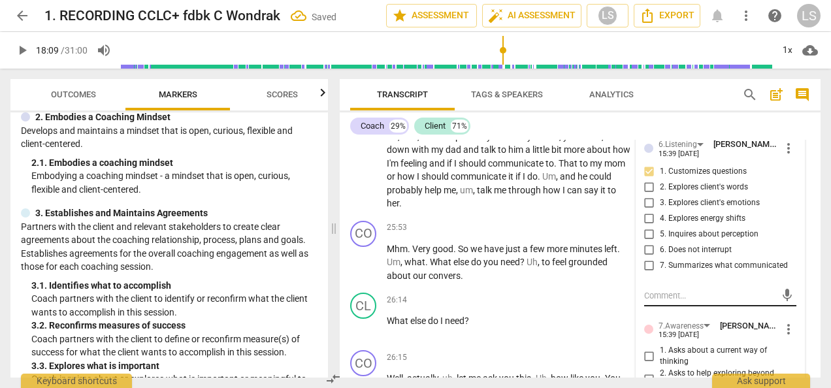
scroll to position [7331, 0]
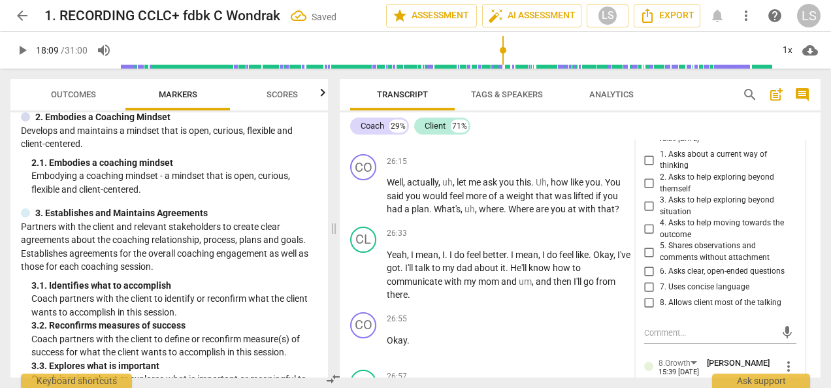
click at [648, 264] on input "6. Asks clear, open-ended questions" at bounding box center [649, 272] width 21 height 16
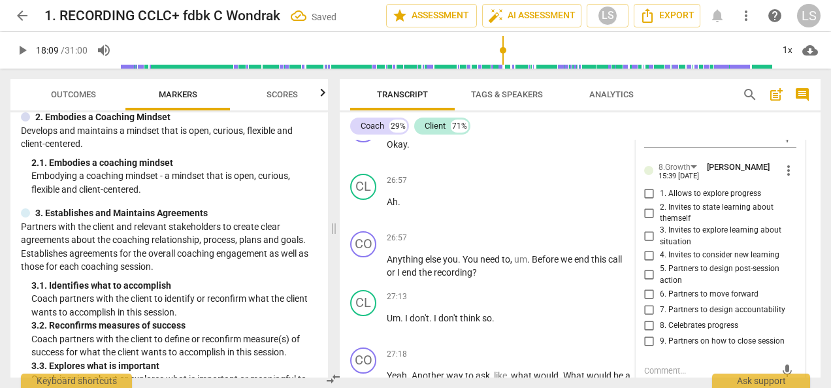
click at [648, 267] on input "5. Partners to design post-session action" at bounding box center [649, 275] width 21 height 16
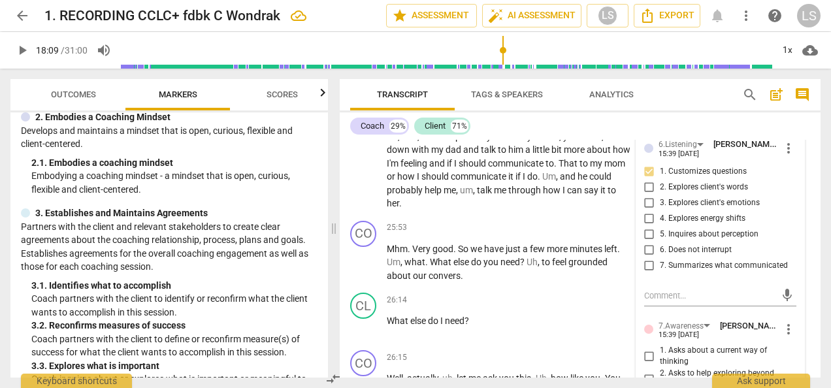
scroll to position [7070, 0]
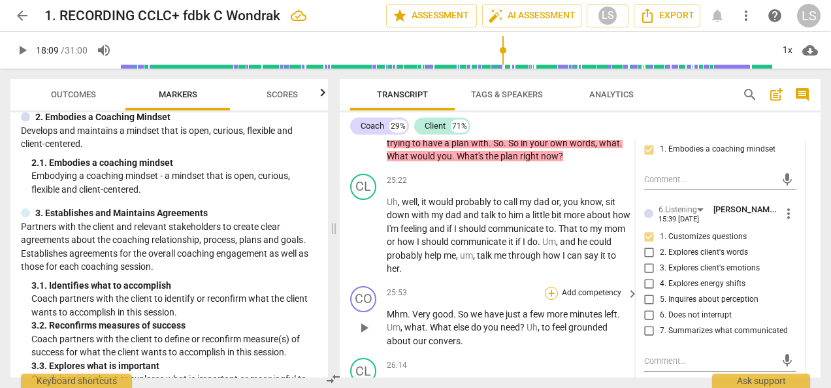
click at [546, 287] on div "+" at bounding box center [551, 293] width 13 height 13
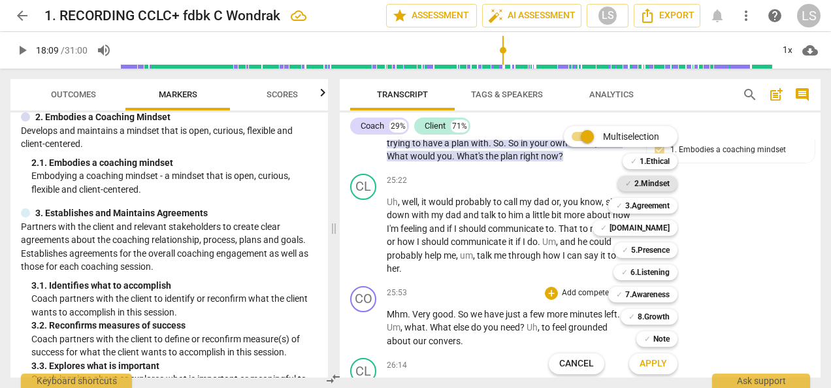
click at [665, 180] on b "2.Mindset" at bounding box center [651, 184] width 35 height 16
click at [653, 231] on b "[DOMAIN_NAME]" at bounding box center [640, 228] width 60 height 16
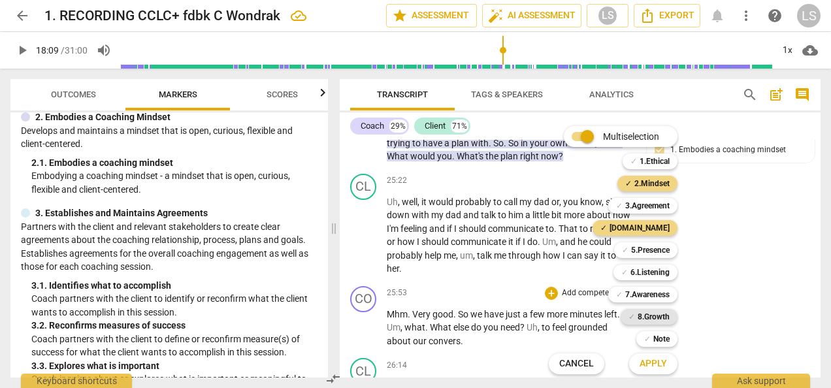
click at [659, 314] on b "8.Growth" at bounding box center [654, 317] width 32 height 16
click at [650, 369] on span "Apply" at bounding box center [653, 363] width 27 height 13
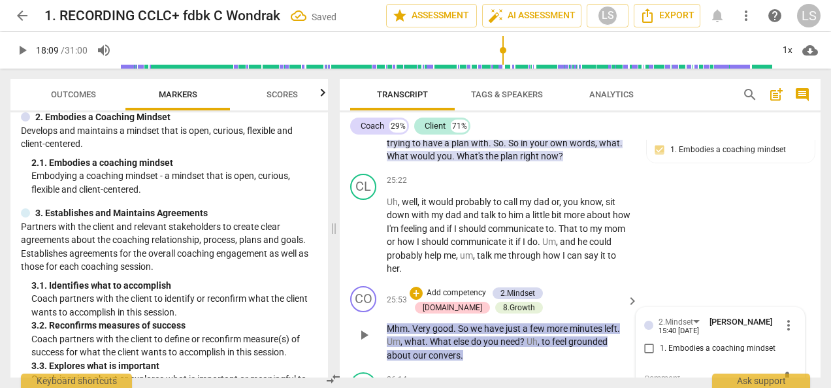
click at [646, 341] on input "1. Embodies a coaching mindset" at bounding box center [649, 349] width 21 height 16
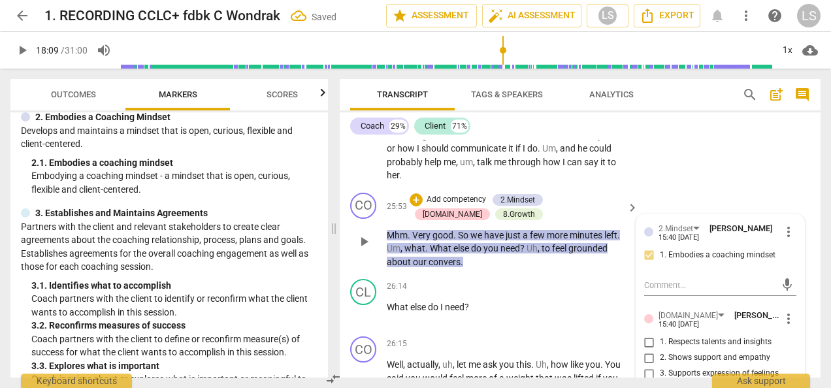
scroll to position [7266, 0]
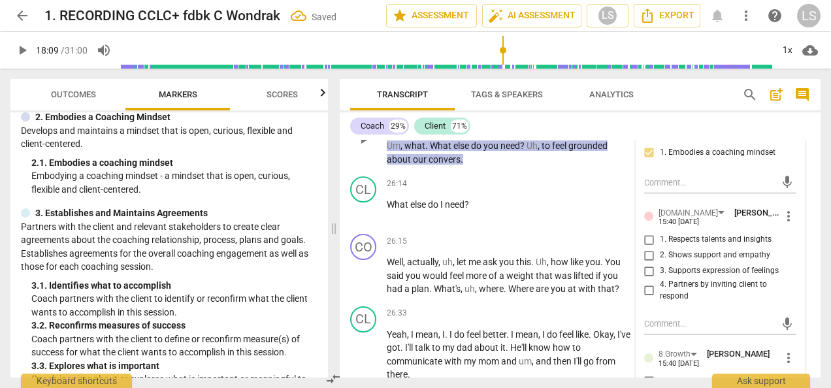
click at [644, 232] on input "1. Respects talents and insights" at bounding box center [649, 240] width 21 height 16
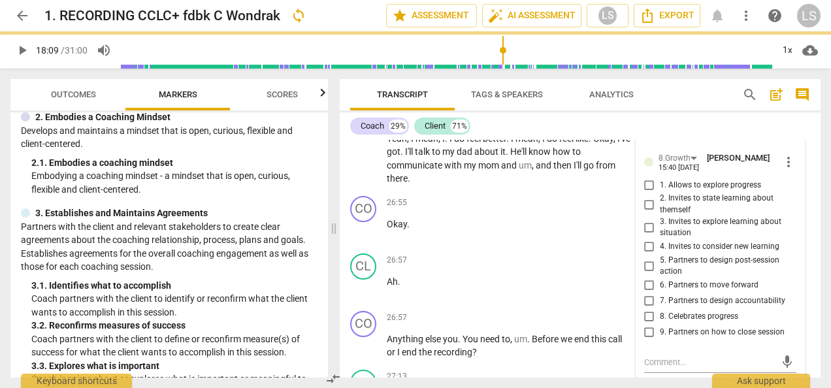
click at [646, 325] on input "9. Partners on how to close session" at bounding box center [649, 333] width 21 height 16
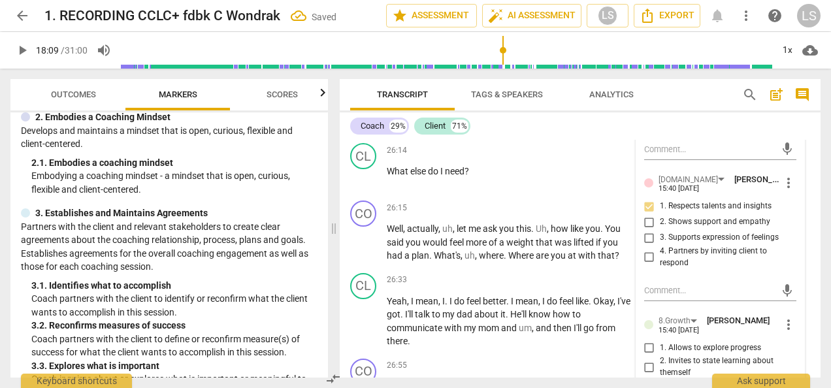
scroll to position [7266, 0]
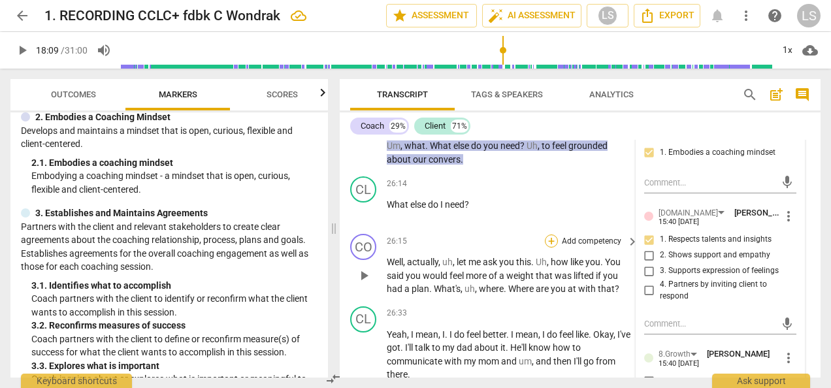
click at [549, 235] on div "+" at bounding box center [551, 241] width 13 height 13
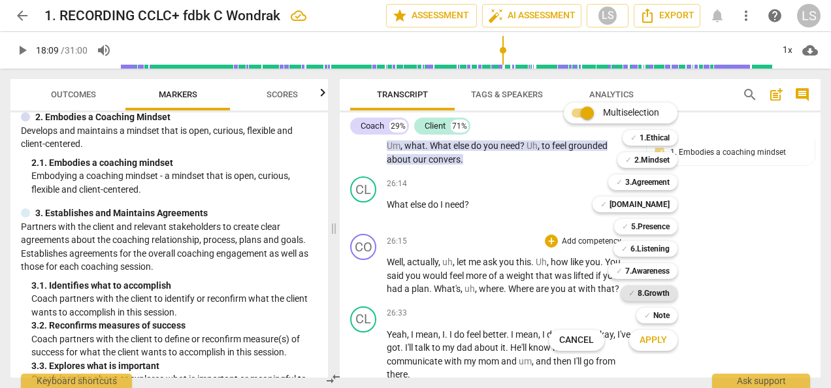
click at [634, 293] on span "✓" at bounding box center [632, 294] width 7 height 16
click at [644, 246] on b "6.Listening" at bounding box center [650, 249] width 39 height 16
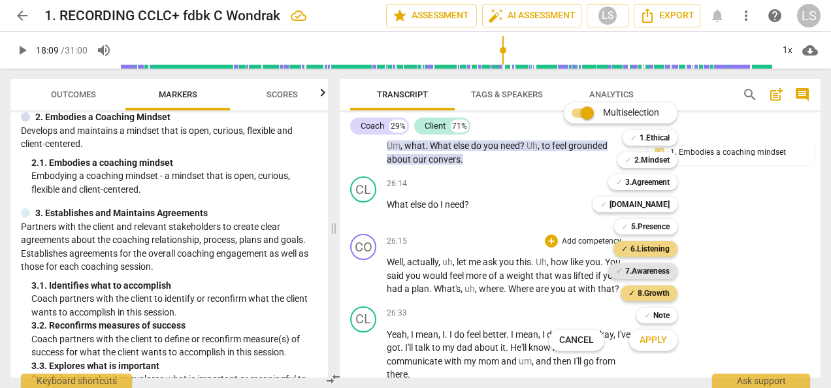
click at [646, 268] on b "7.Awareness" at bounding box center [647, 271] width 44 height 16
click at [653, 342] on span "Apply" at bounding box center [653, 340] width 27 height 13
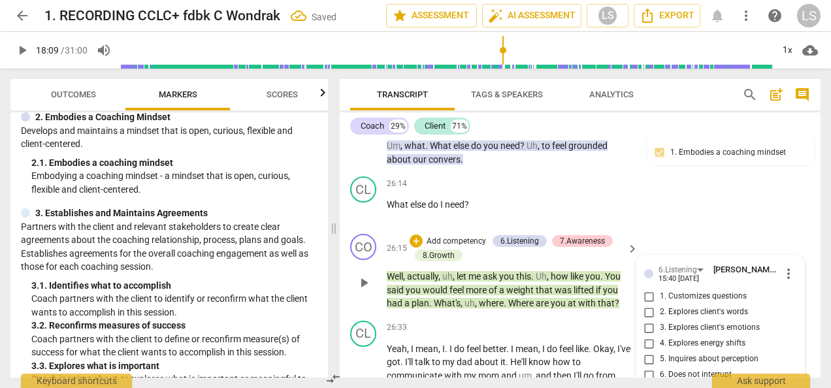
scroll to position [7413, 0]
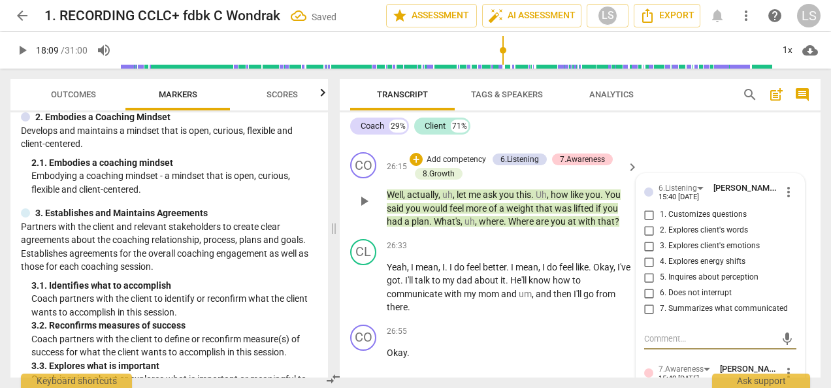
drag, startPoint x: 647, startPoint y: 195, endPoint x: 653, endPoint y: 201, distance: 9.2
click at [647, 207] on input "1. Customizes questions" at bounding box center [649, 215] width 21 height 16
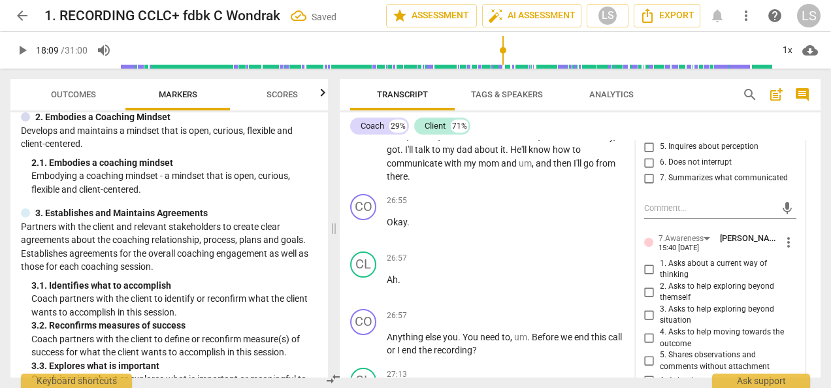
scroll to position [7543, 0]
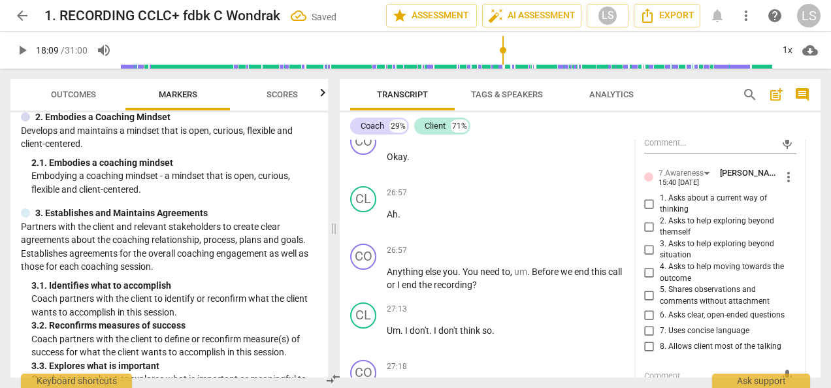
click at [646, 307] on input "6. Asks clear, open-ended questions" at bounding box center [649, 315] width 21 height 16
drag, startPoint x: 650, startPoint y: 315, endPoint x: 654, endPoint y: 321, distance: 8.0
click at [650, 323] on input "7. Uses concise language" at bounding box center [649, 331] width 21 height 16
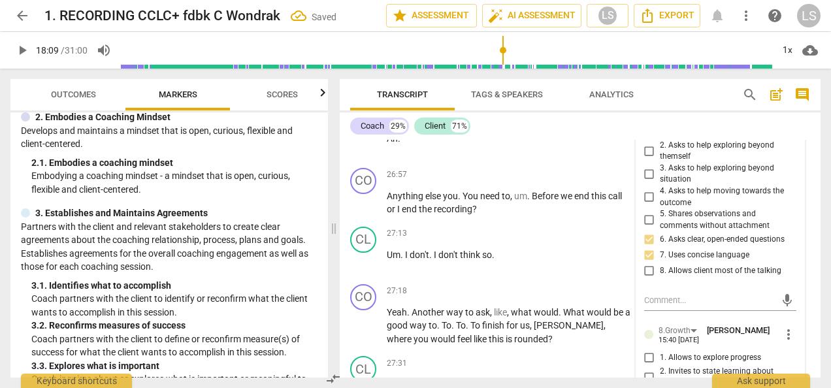
scroll to position [7674, 0]
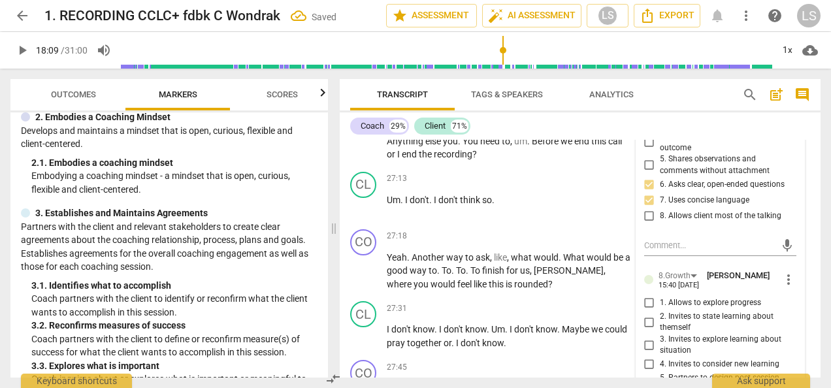
drag, startPoint x: 648, startPoint y: 292, endPoint x: 650, endPoint y: 282, distance: 10.0
click at [648, 295] on input "1. Allows to explore progress" at bounding box center [649, 303] width 21 height 16
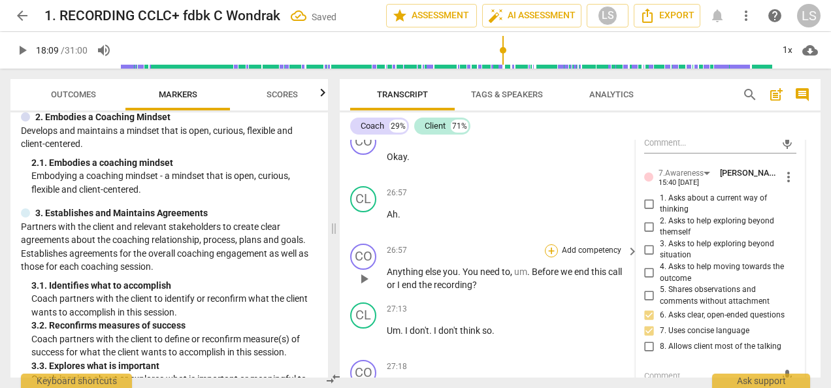
click at [552, 244] on div "+" at bounding box center [551, 250] width 13 height 13
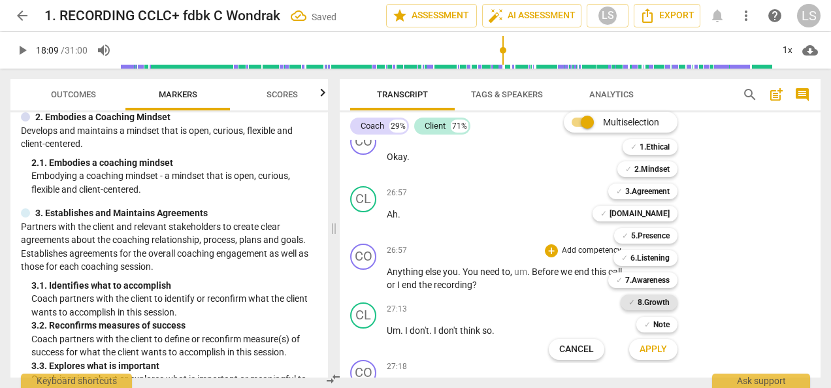
click at [636, 301] on div "✓ 8.Growth" at bounding box center [649, 303] width 57 height 16
click at [652, 349] on span "Apply" at bounding box center [653, 349] width 27 height 13
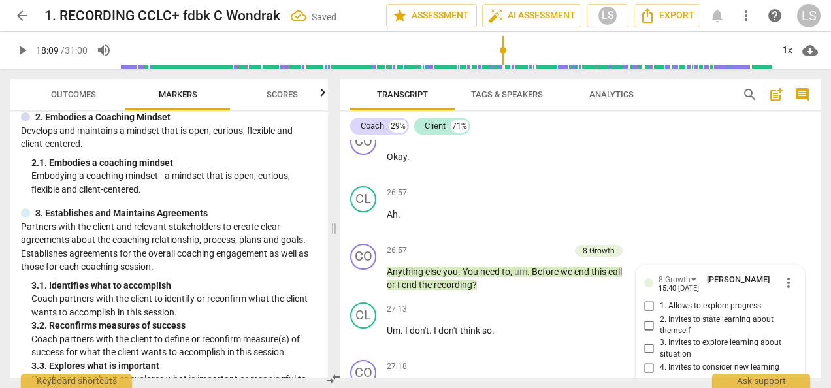
scroll to position [7753, 0]
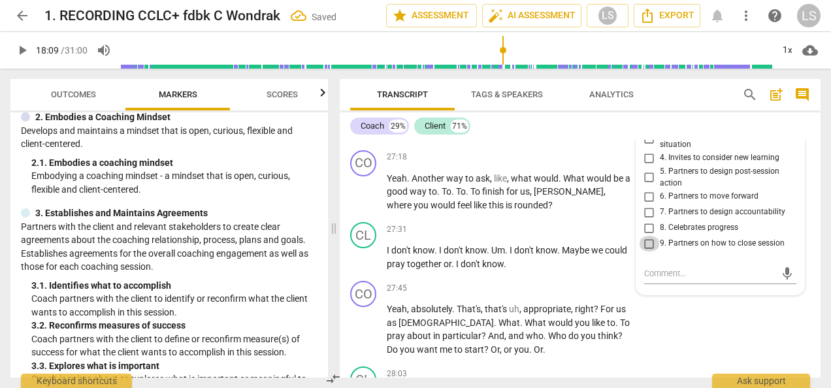
click at [648, 236] on input "9. Partners on how to close session" at bounding box center [649, 244] width 21 height 16
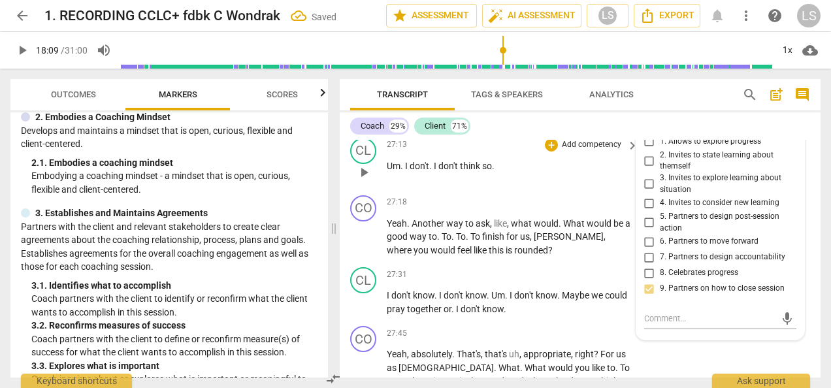
scroll to position [7688, 0]
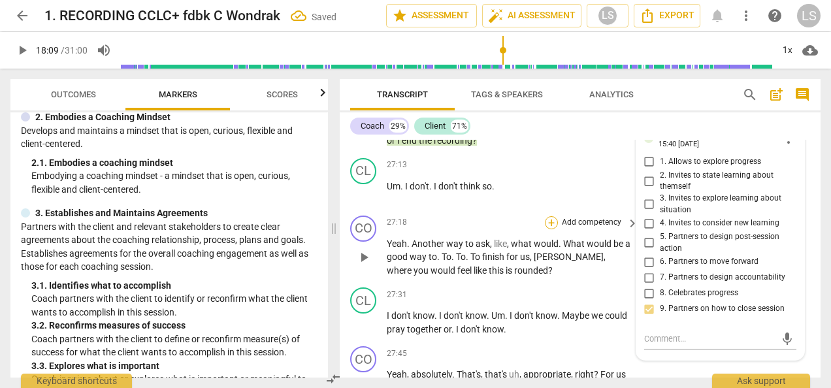
click at [554, 216] on div "+" at bounding box center [551, 222] width 13 height 13
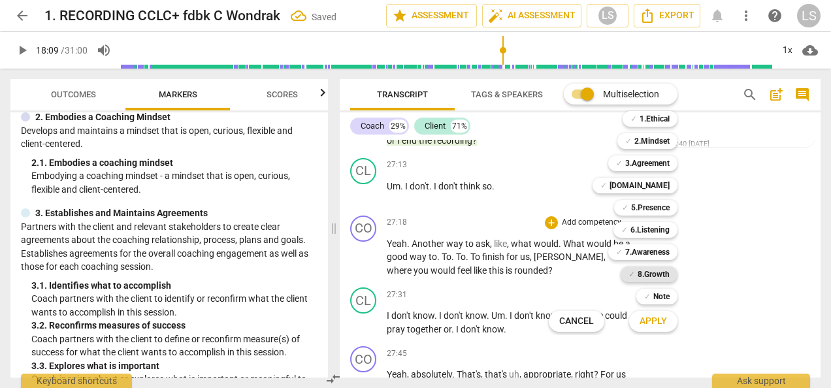
click at [642, 271] on b "8.Growth" at bounding box center [654, 275] width 32 height 16
click at [650, 328] on button "Apply" at bounding box center [653, 322] width 48 height 24
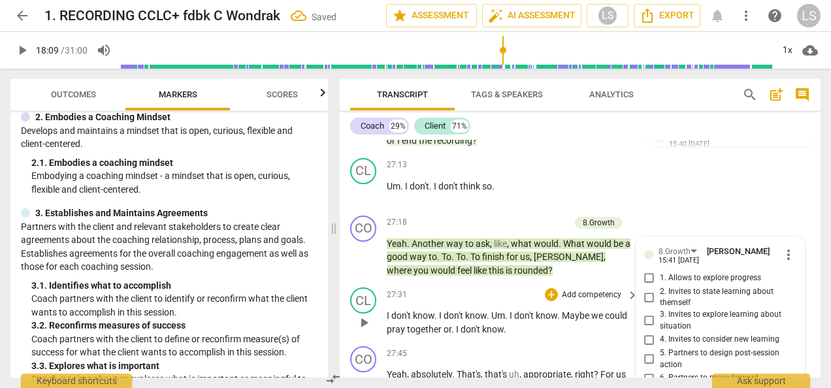
scroll to position [7869, 0]
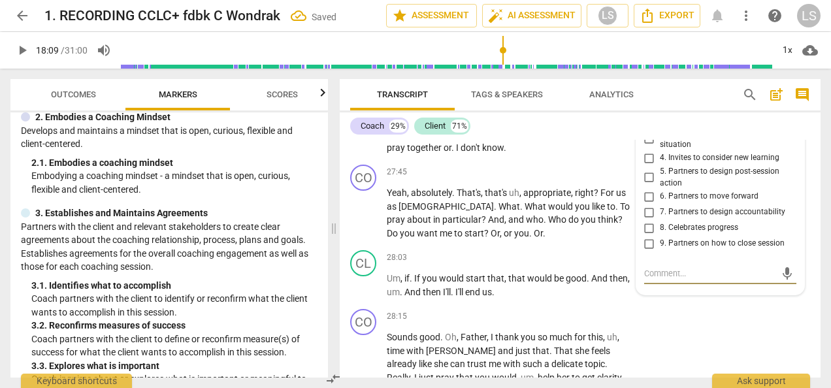
click at [648, 236] on input "9. Partners on how to close session" at bounding box center [649, 244] width 21 height 16
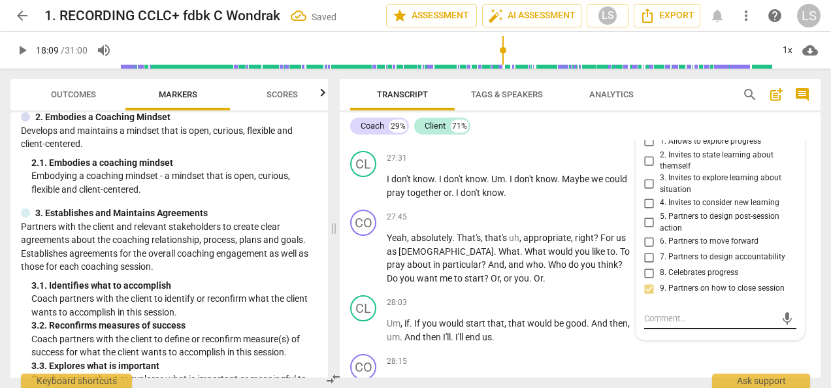
scroll to position [7804, 0]
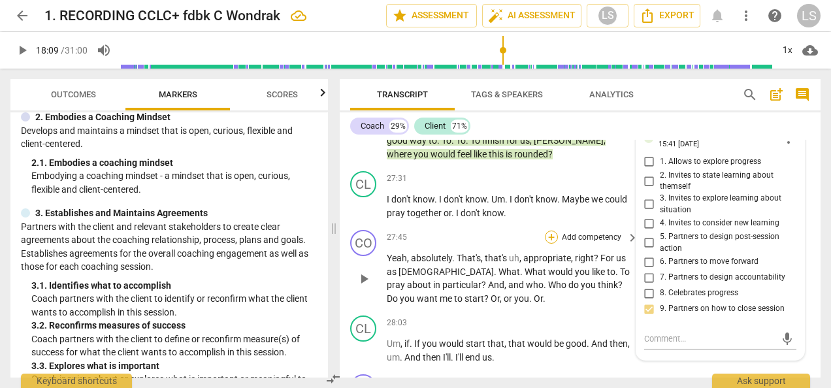
click at [548, 231] on div "+" at bounding box center [551, 237] width 13 height 13
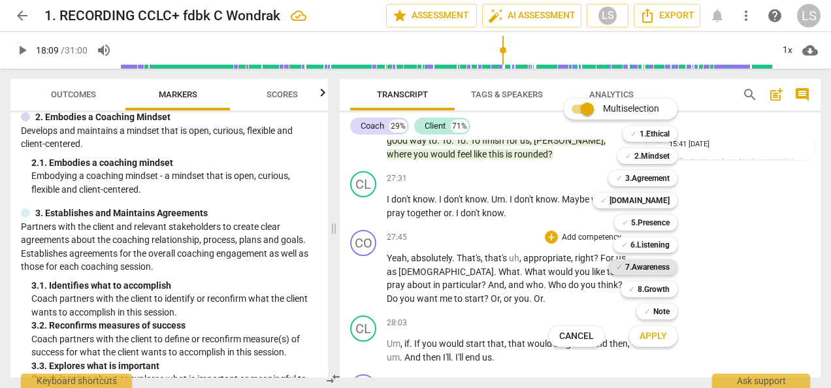
click at [629, 265] on b "7.Awareness" at bounding box center [647, 267] width 44 height 16
click at [640, 287] on b "8.Growth" at bounding box center [654, 290] width 32 height 16
click at [649, 220] on b "5.Presence" at bounding box center [650, 223] width 39 height 16
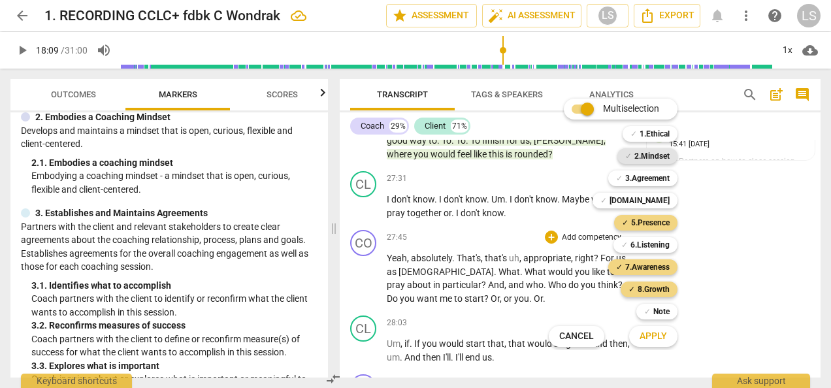
click at [657, 158] on b "2.Mindset" at bounding box center [651, 156] width 35 height 16
click at [667, 337] on button "Apply" at bounding box center [653, 337] width 48 height 24
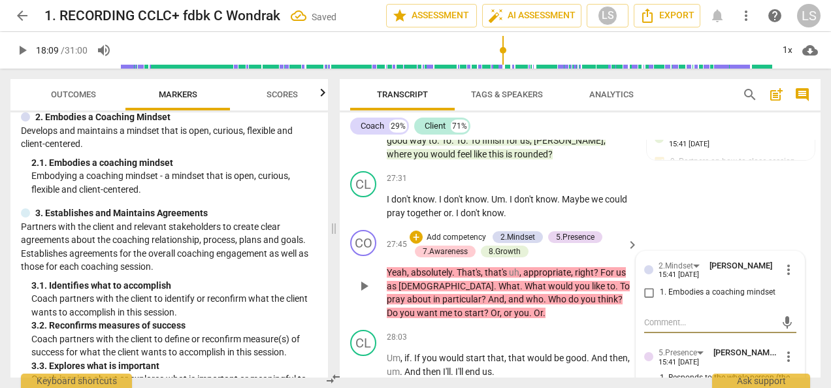
click at [645, 285] on input "1. Embodies a coaching mindset" at bounding box center [649, 293] width 21 height 16
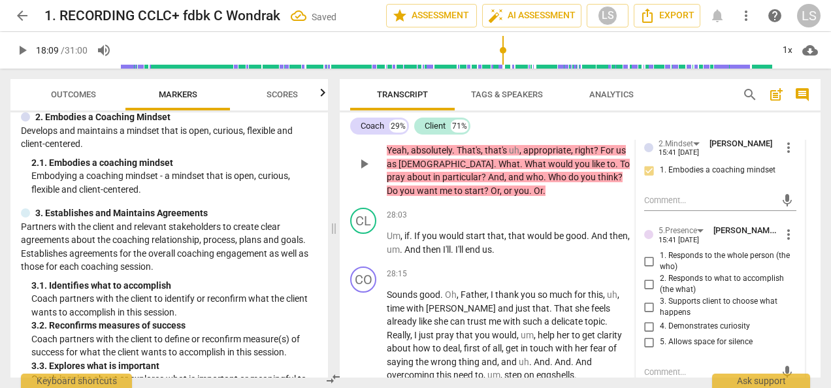
scroll to position [7935, 0]
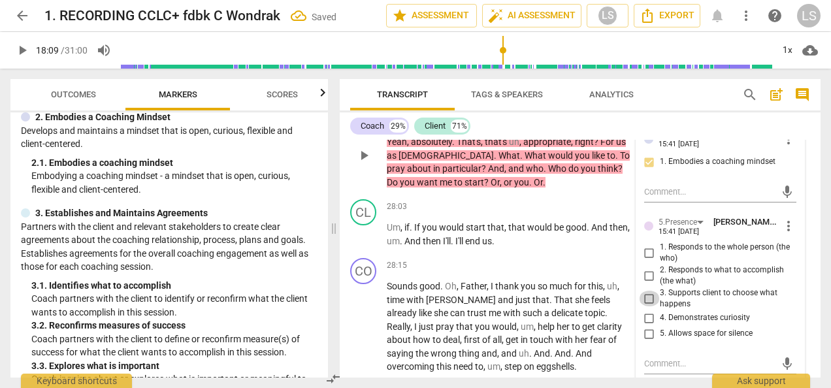
click at [650, 291] on input "3. Supports client to choose what happens" at bounding box center [649, 299] width 21 height 16
click at [648, 326] on input "5. Allows space for silence" at bounding box center [649, 334] width 21 height 16
click at [646, 326] on input "5. Allows space for silence" at bounding box center [649, 334] width 21 height 16
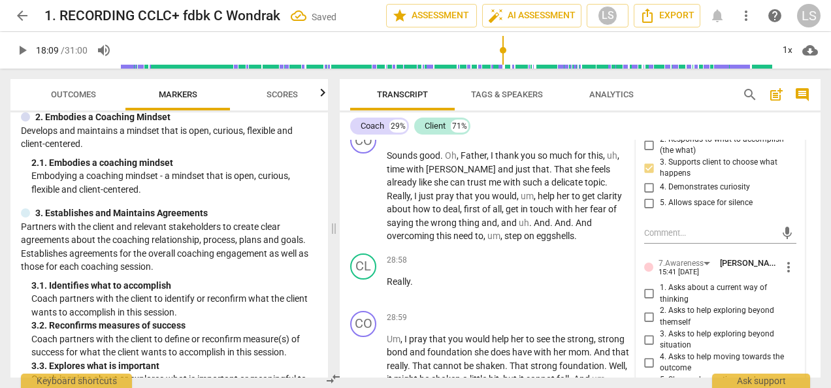
scroll to position [8196, 0]
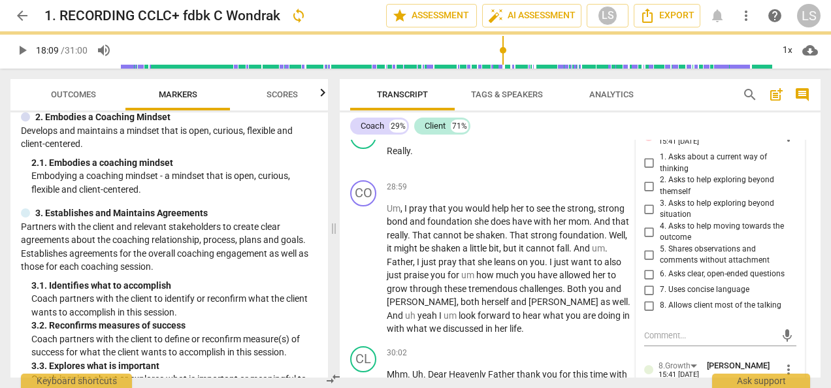
click at [648, 267] on input "6. Asks clear, open-ended questions" at bounding box center [649, 275] width 21 height 16
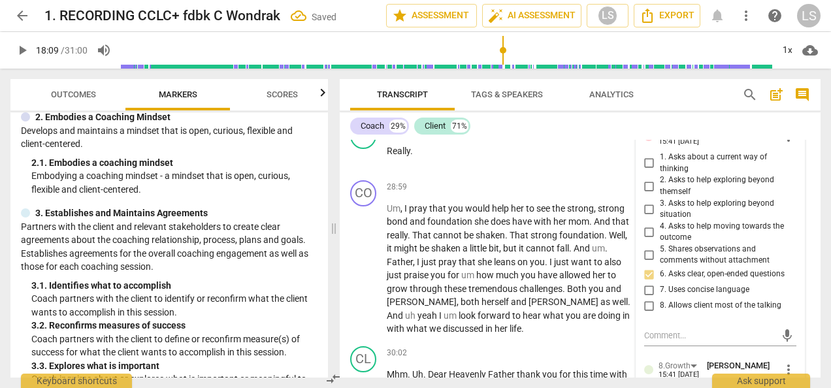
click at [648, 267] on input "6. Asks clear, open-ended questions" at bounding box center [649, 275] width 21 height 16
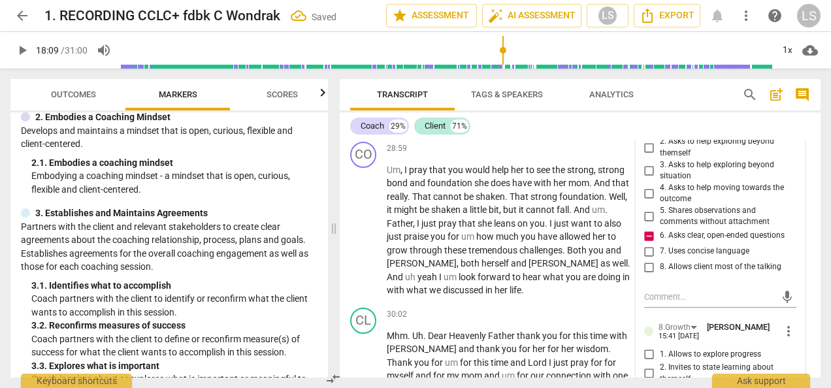
scroll to position [8327, 0]
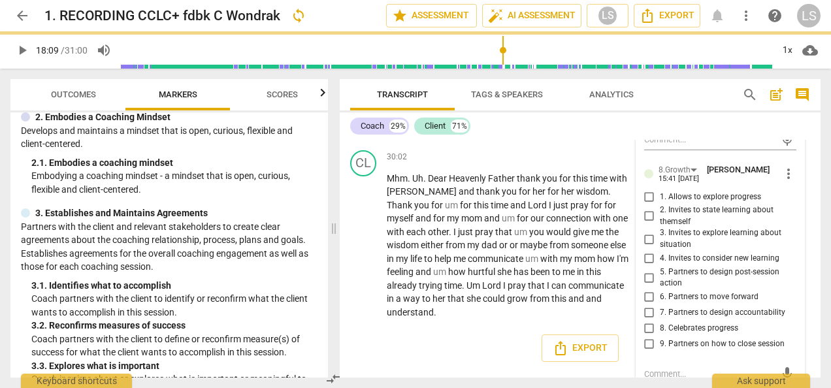
click at [651, 337] on input "9. Partners on how to close session" at bounding box center [649, 345] width 21 height 16
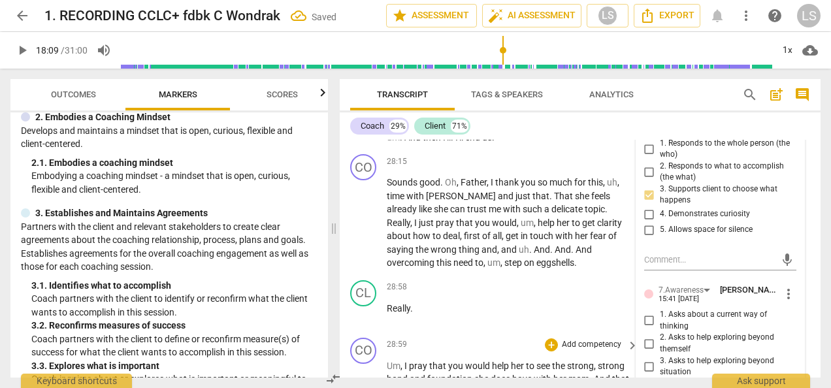
scroll to position [8000, 0]
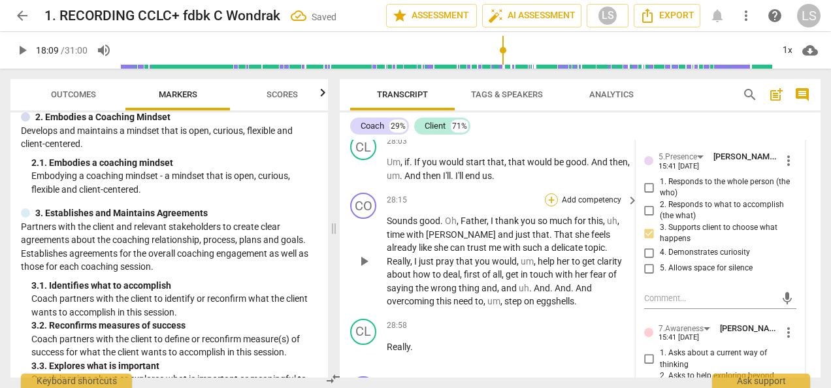
click at [548, 193] on div "+" at bounding box center [551, 199] width 13 height 13
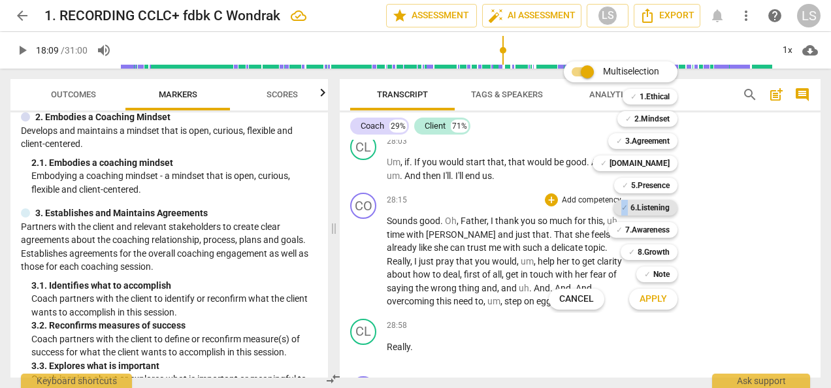
click at [625, 208] on span "✓" at bounding box center [624, 208] width 7 height 16
click at [651, 118] on b "2.Mindset" at bounding box center [651, 119] width 35 height 16
click at [643, 299] on span "Apply" at bounding box center [653, 299] width 27 height 13
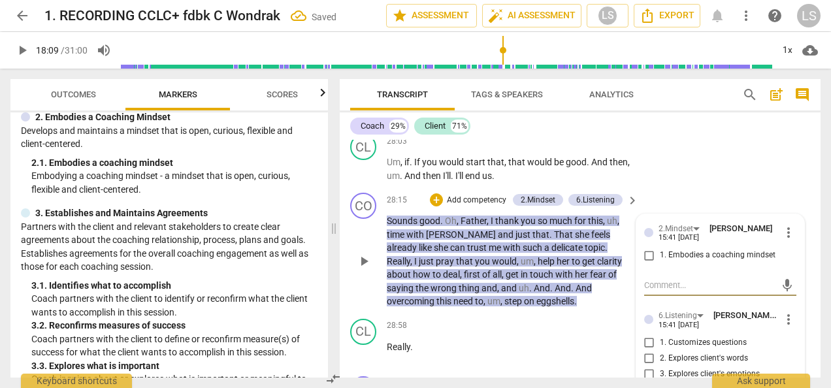
click at [650, 248] on input "1. Embodies a coaching mindset" at bounding box center [649, 256] width 21 height 16
click at [643, 335] on input "1. Customizes questions" at bounding box center [649, 343] width 21 height 16
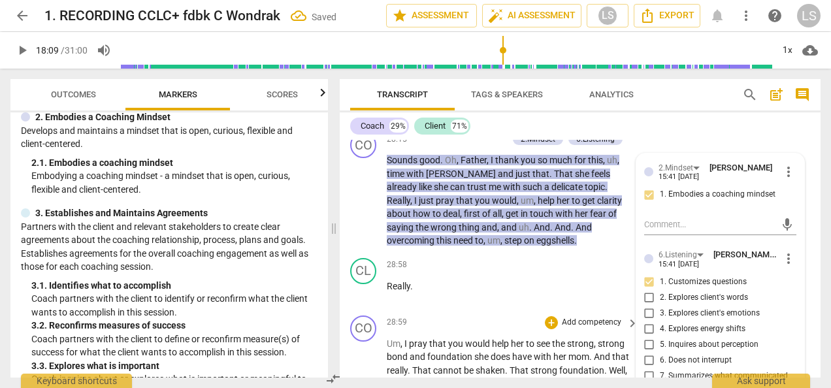
scroll to position [8131, 0]
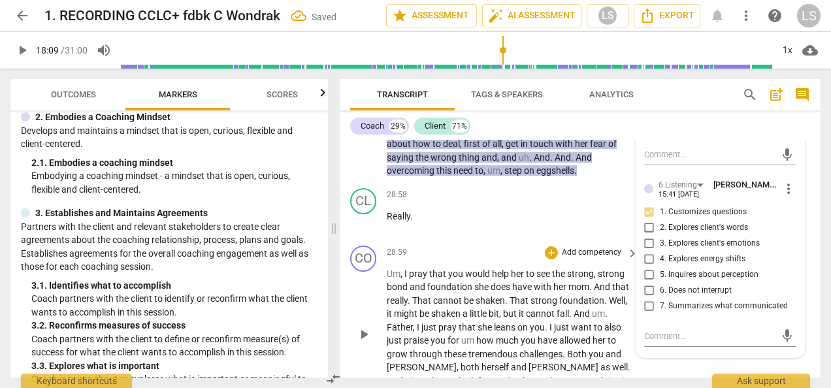
click at [545, 246] on div "+ Add competency" at bounding box center [584, 252] width 78 height 13
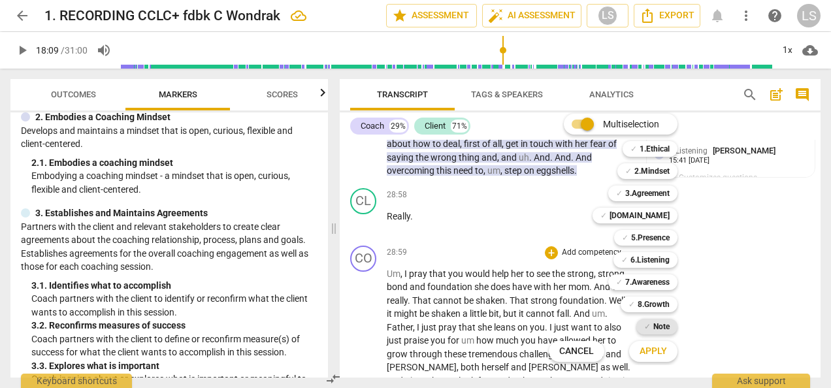
click at [653, 324] on b "Note" at bounding box center [661, 327] width 16 height 16
click at [653, 356] on span "Apply" at bounding box center [653, 351] width 27 height 13
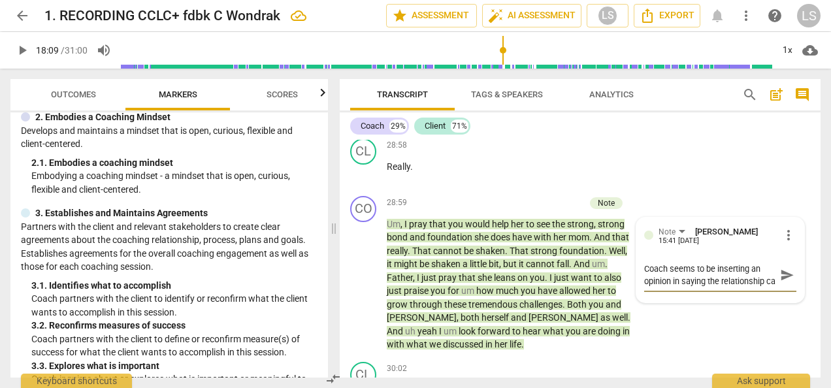
scroll to position [10, 0]
click at [751, 334] on div "CO play_arrow pause 28:59 + Add competency Note keyboard_arrow_right Um , I pra…" at bounding box center [580, 274] width 481 height 166
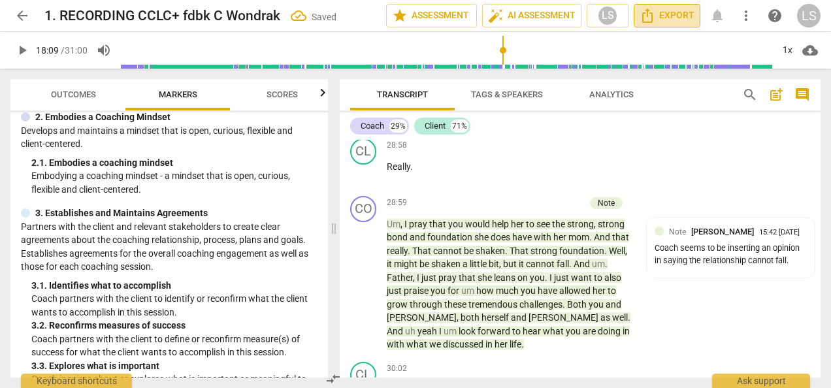
click at [663, 11] on span "Export" at bounding box center [667, 16] width 55 height 16
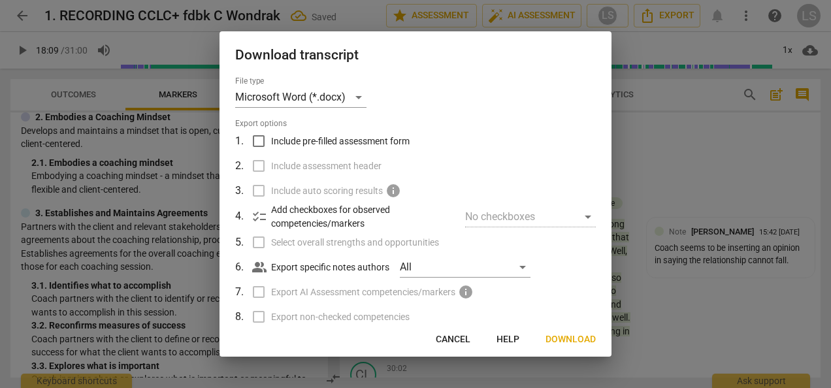
click at [253, 134] on input "Include pre-filled assessment form" at bounding box center [258, 141] width 25 height 25
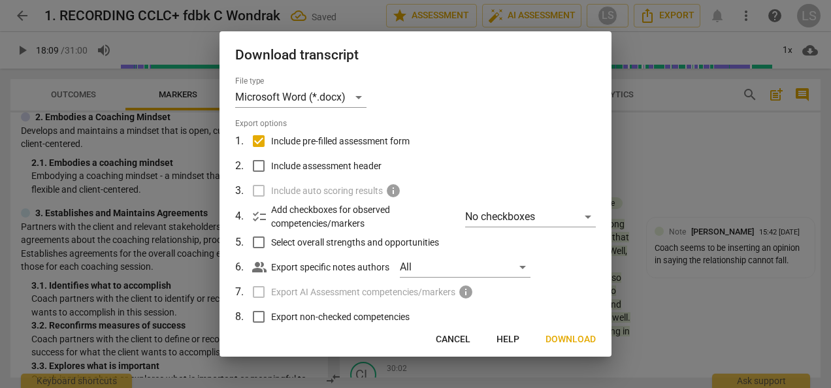
click at [255, 167] on input "Include assessment header" at bounding box center [258, 166] width 25 height 25
click at [587, 216] on div "No checkboxes" at bounding box center [530, 216] width 131 height 21
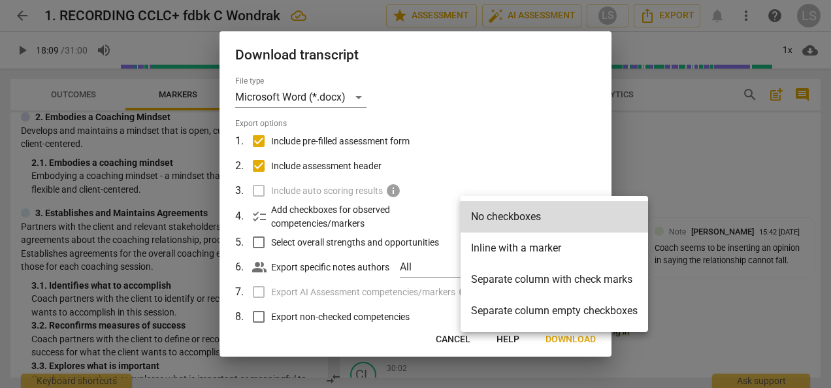
click at [606, 306] on li "Separate column empty checkboxes" at bounding box center [555, 310] width 188 height 31
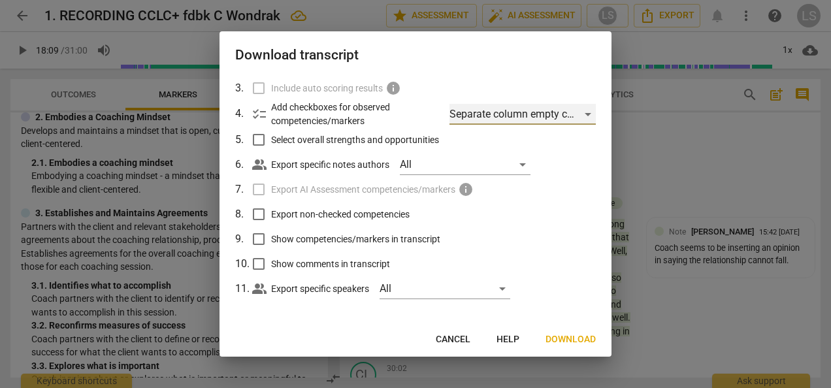
scroll to position [107, 0]
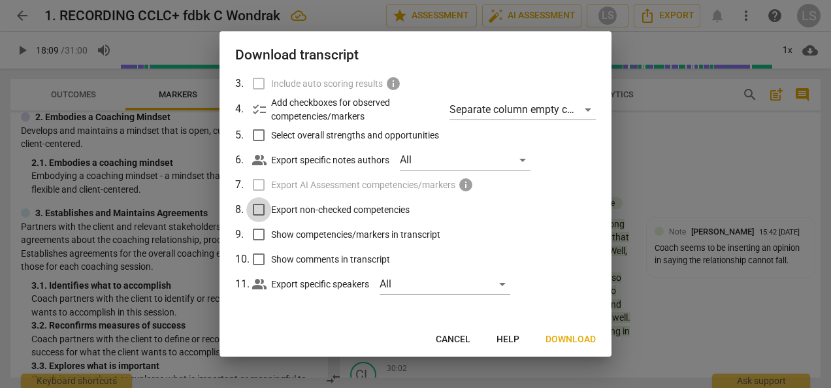
click at [255, 208] on input "Export non-checked competencies" at bounding box center [258, 209] width 25 height 25
click at [260, 231] on input "Show competencies/markers in transcript" at bounding box center [258, 234] width 25 height 25
click at [259, 255] on input "Show comments in transcript" at bounding box center [258, 259] width 25 height 25
click at [572, 333] on span "Download" at bounding box center [571, 339] width 50 height 13
